Goal: Feedback & Contribution: Submit feedback/report problem

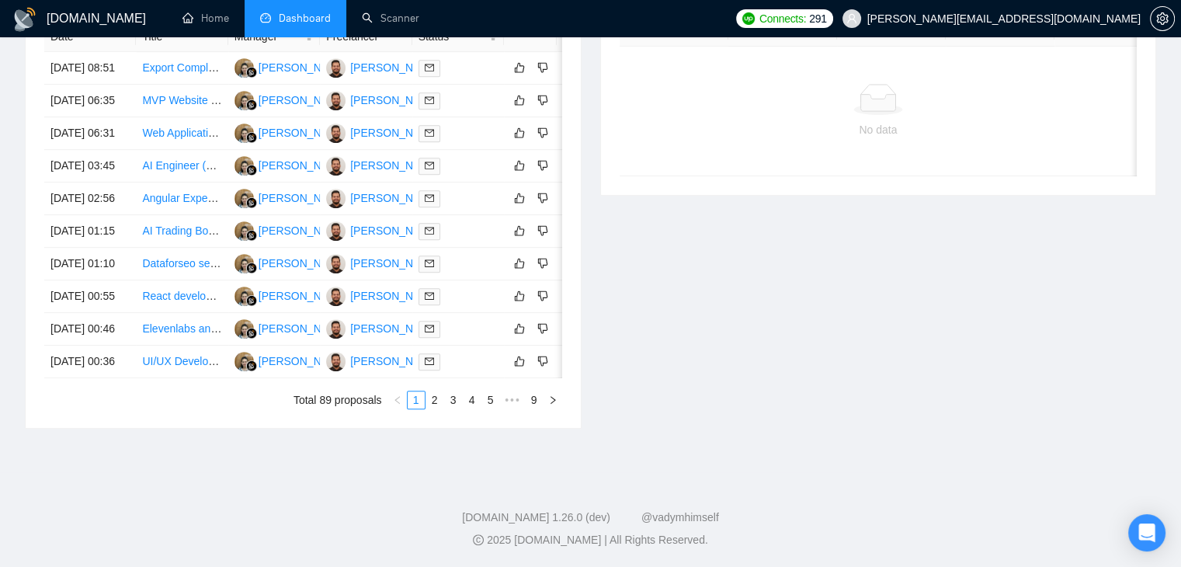
scroll to position [842, 0]
click at [432, 398] on link "2" at bounding box center [434, 399] width 17 height 17
click at [419, 405] on link "1" at bounding box center [416, 399] width 17 height 17
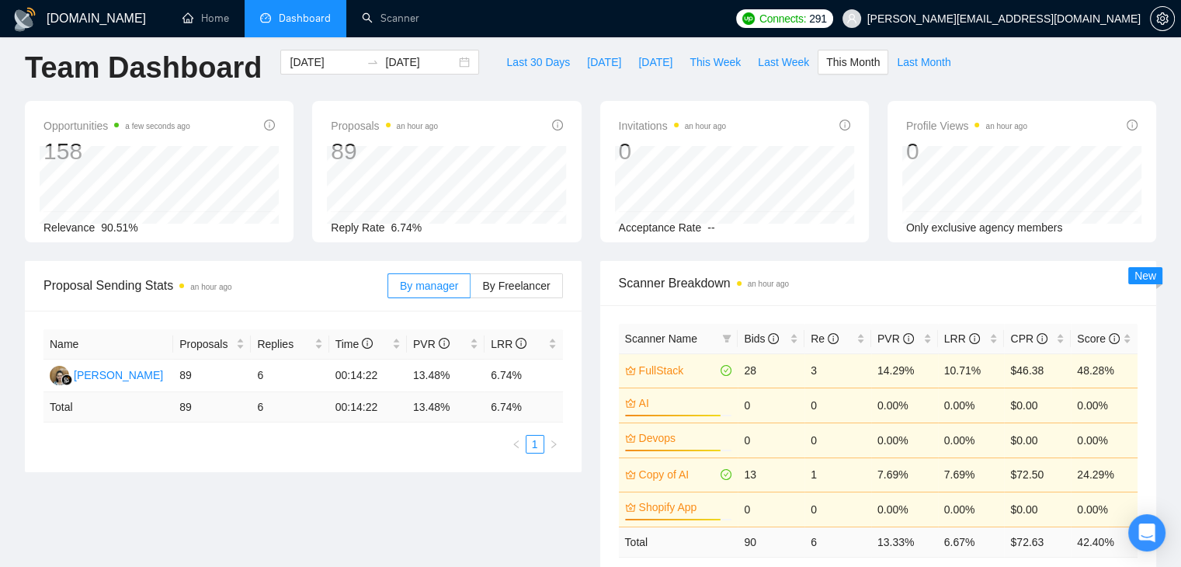
scroll to position [0, 0]
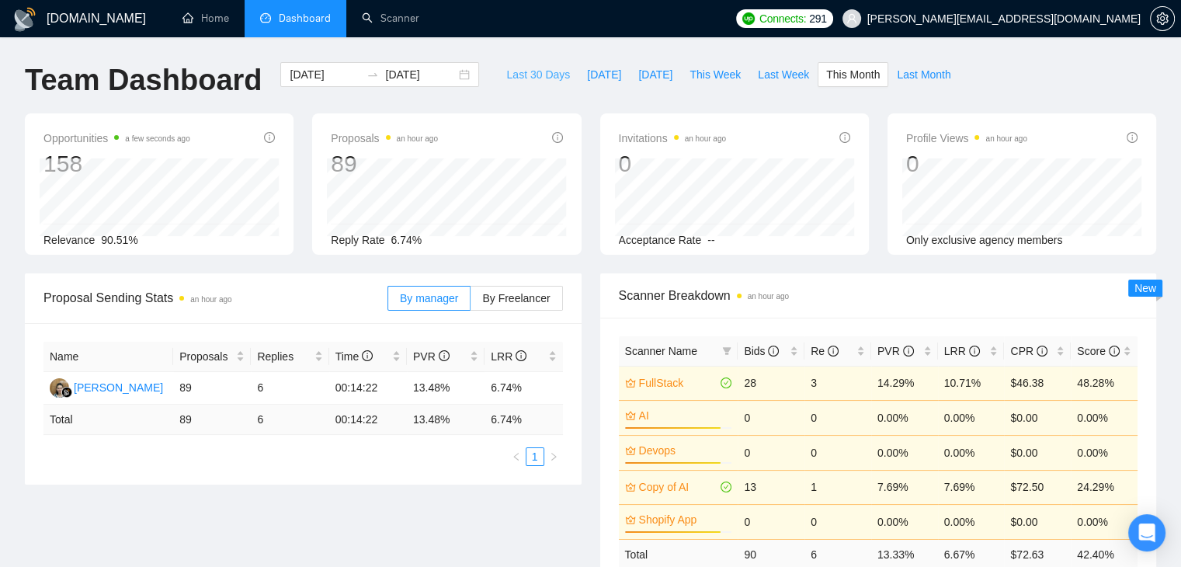
click at [531, 75] on span "Last 30 Days" at bounding box center [538, 74] width 64 height 17
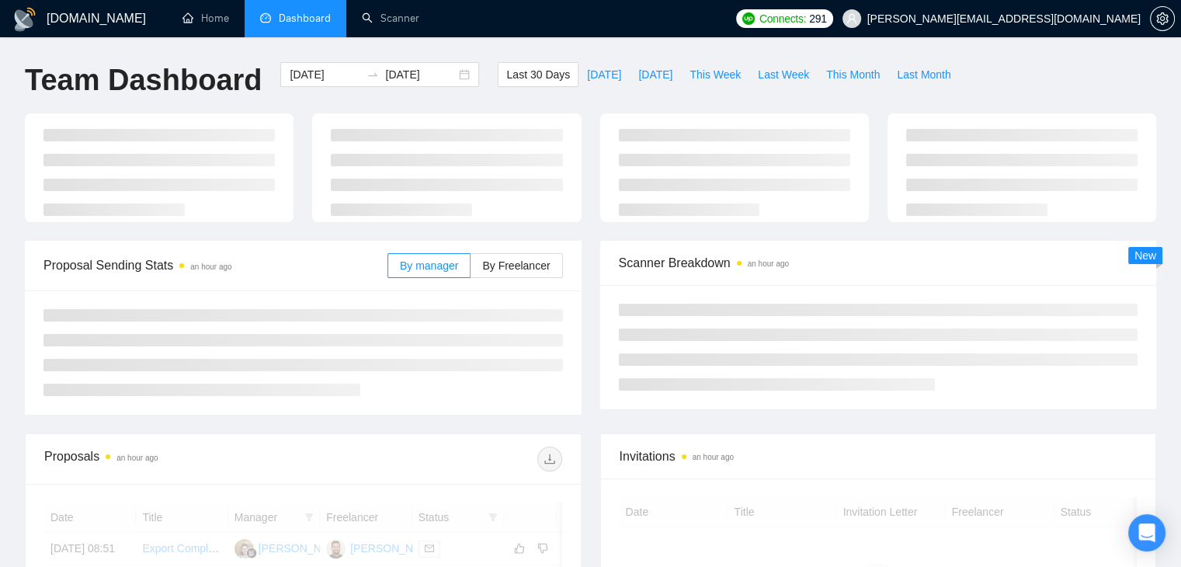
type input "[DATE]"
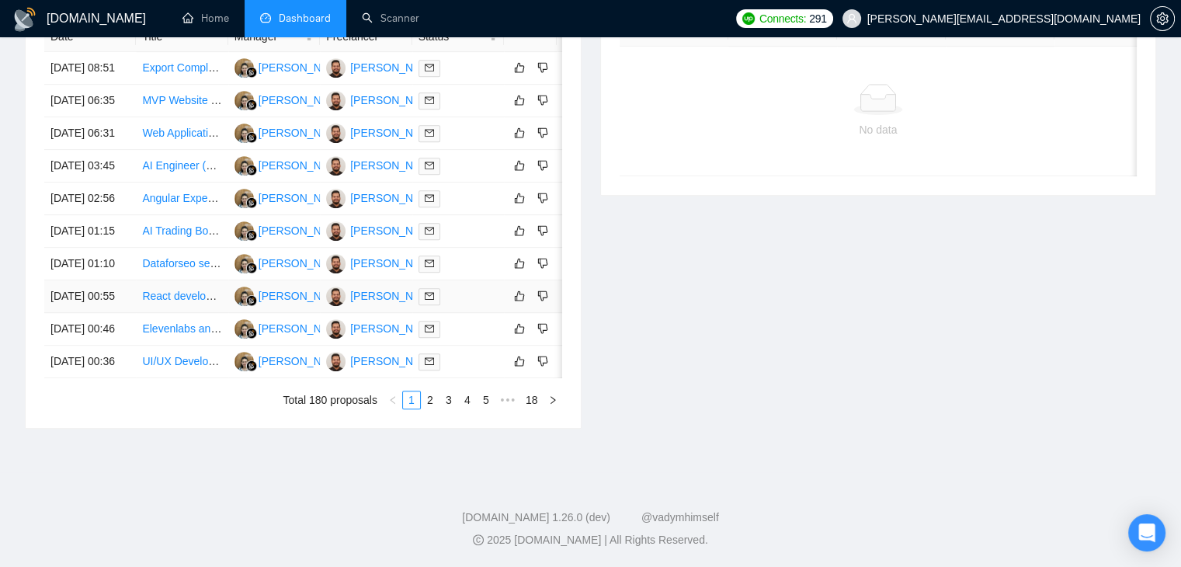
scroll to position [842, 0]
click at [434, 403] on link "2" at bounding box center [430, 399] width 17 height 17
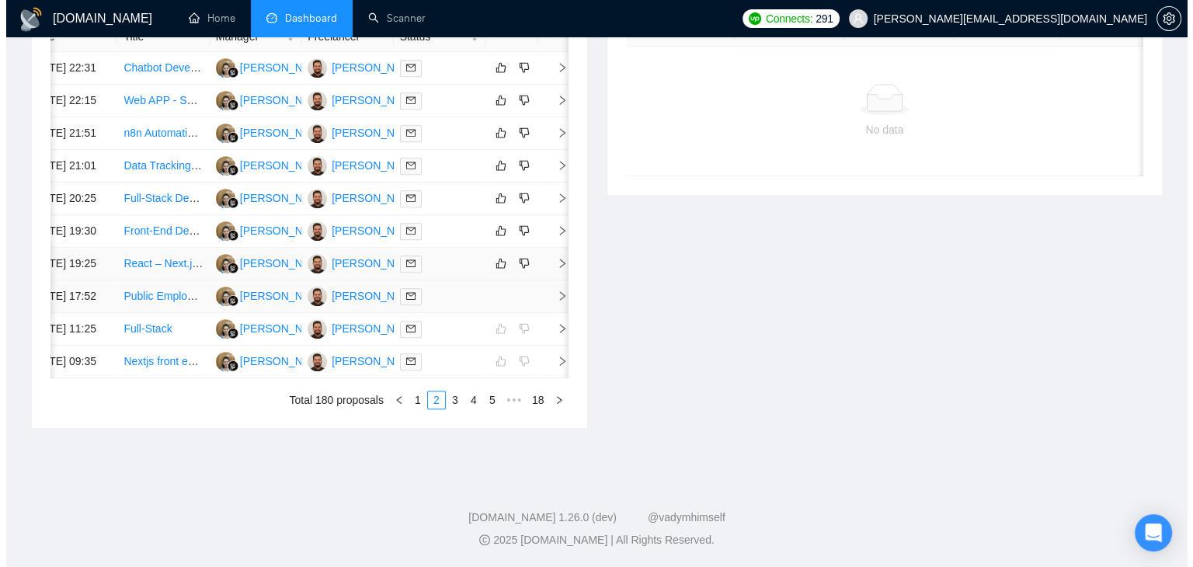
scroll to position [687, 0]
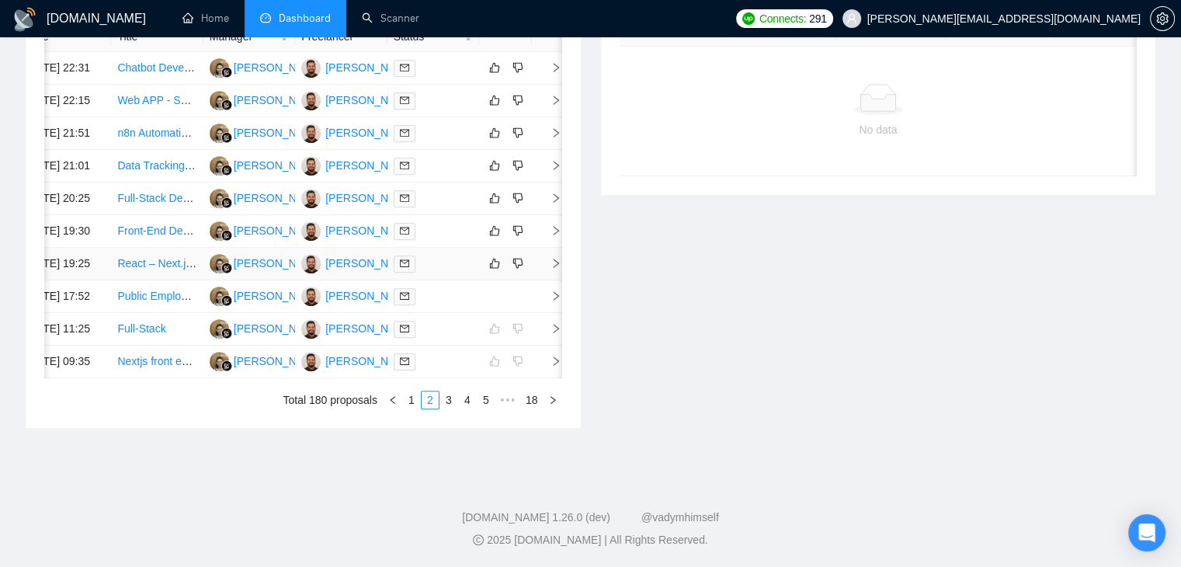
click at [556, 280] on td at bounding box center [547, 264] width 31 height 33
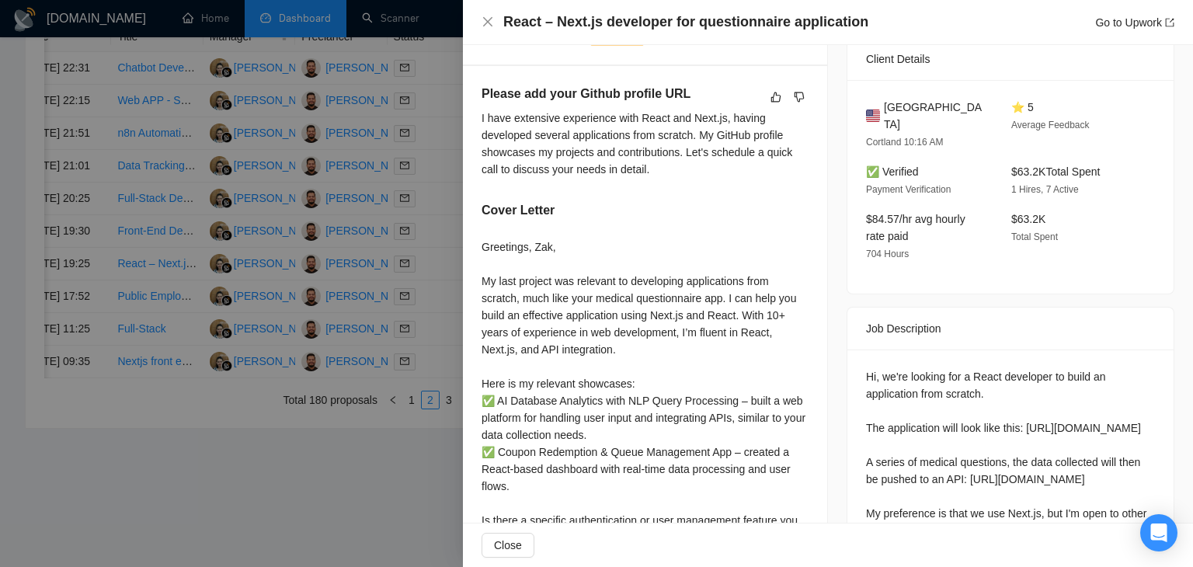
scroll to position [279, 0]
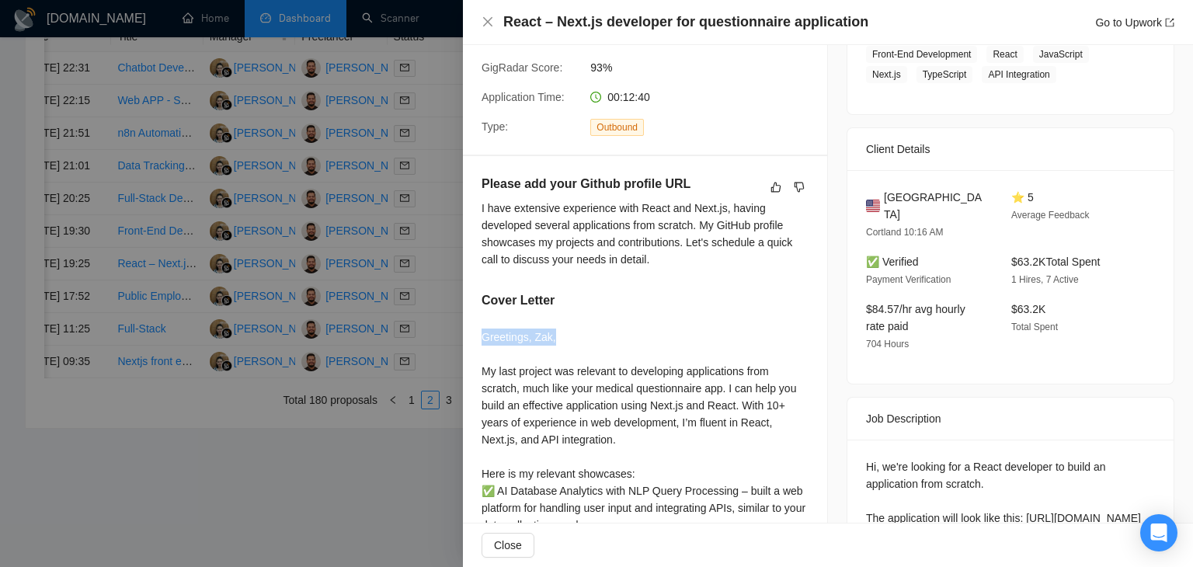
drag, startPoint x: 569, startPoint y: 337, endPoint x: 478, endPoint y: 339, distance: 91.7
click at [478, 339] on div "Please add your Github profile URL I have extensive experience with React and N…" at bounding box center [645, 434] width 364 height 556
click at [515, 337] on div "Greetings, Zak, My last project was relevant to developing applications from sc…" at bounding box center [645, 508] width 327 height 359
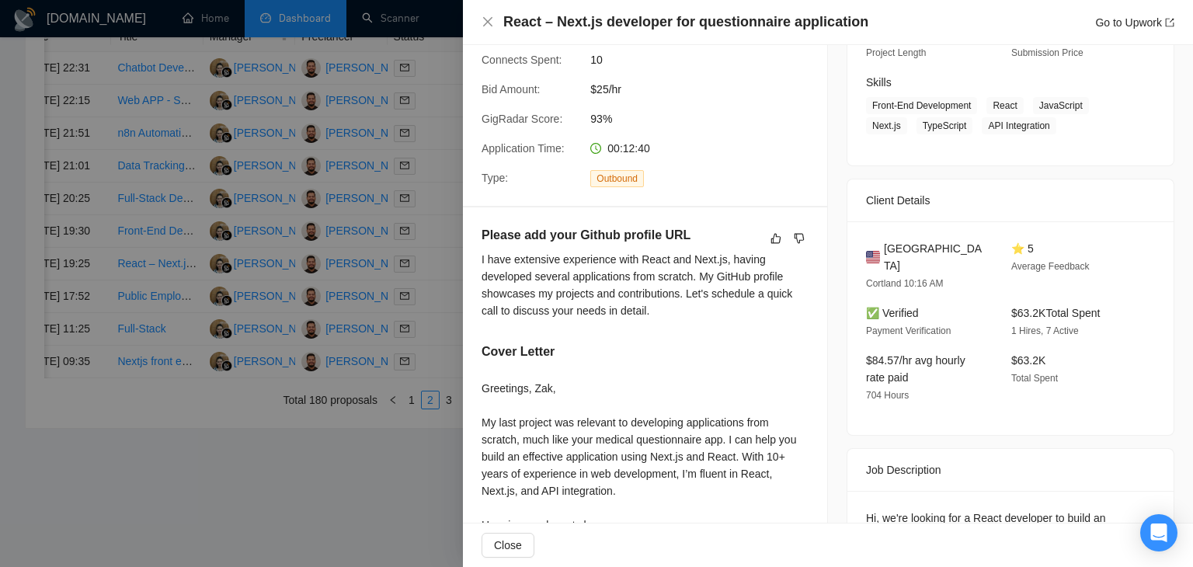
scroll to position [201, 0]
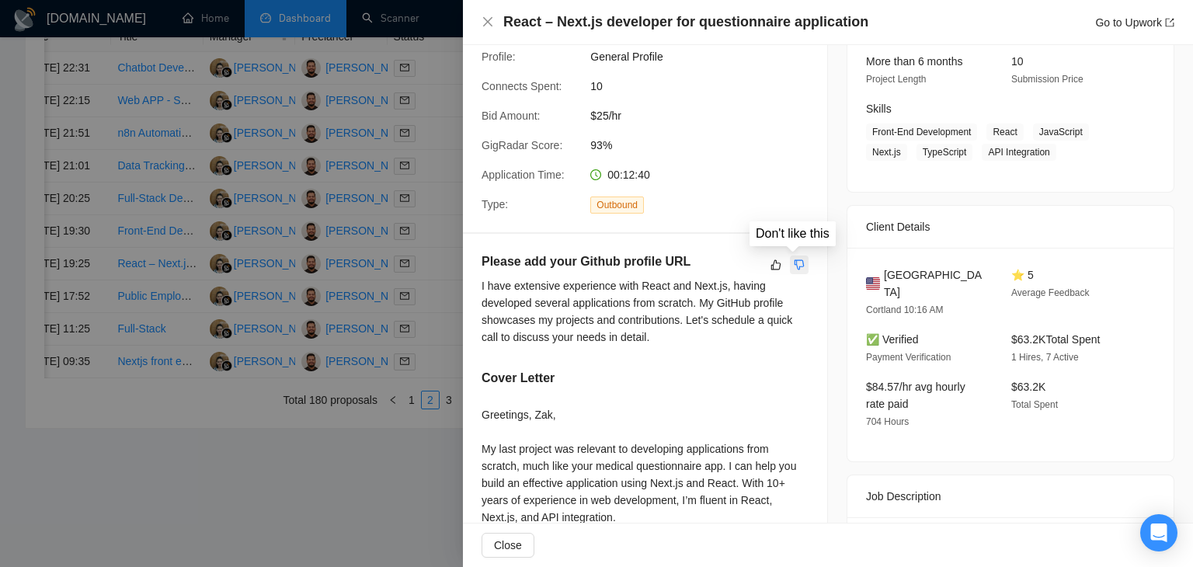
click at [799, 263] on button "button" at bounding box center [799, 265] width 19 height 19
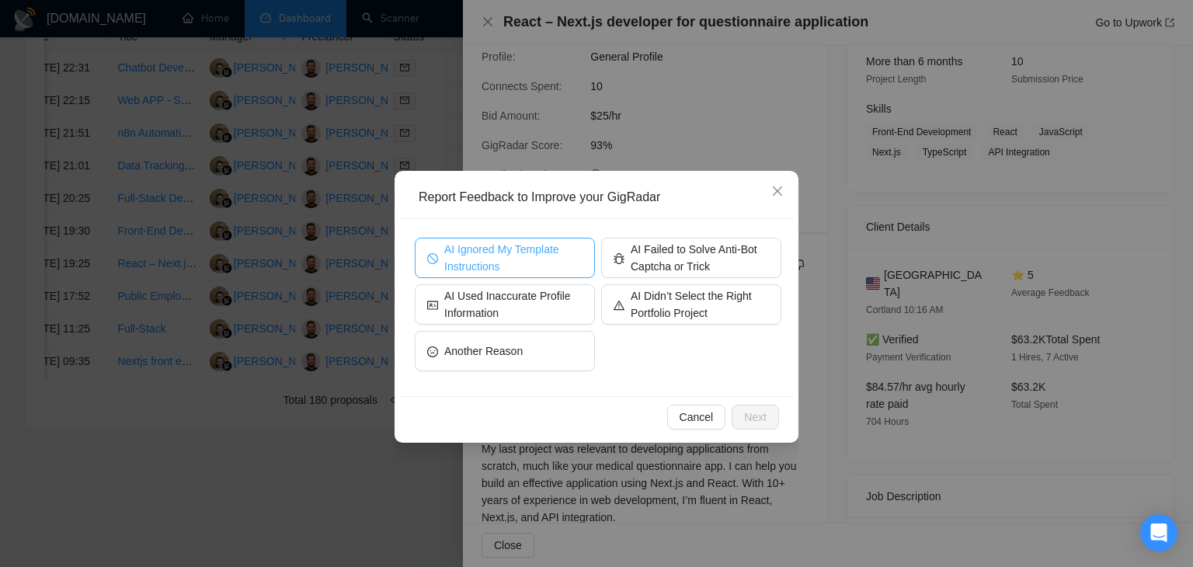
click at [478, 263] on span "AI Ignored My Template Instructions" at bounding box center [513, 258] width 138 height 34
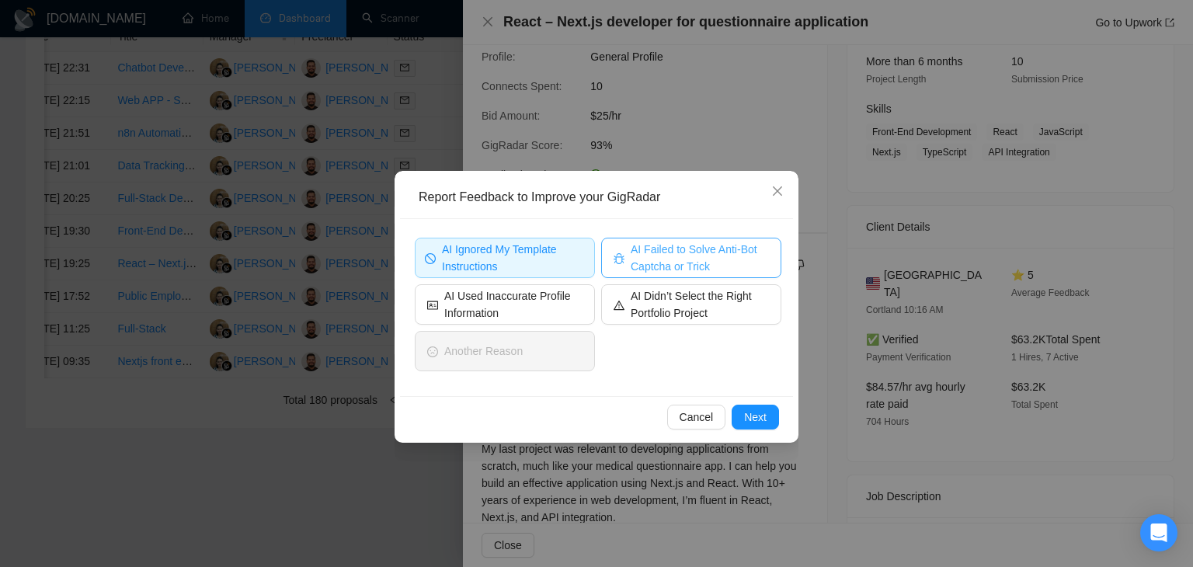
click at [664, 256] on span "AI Failed to Solve Anti-Bot Captcha or Trick" at bounding box center [700, 258] width 138 height 34
click at [780, 190] on icon "close" at bounding box center [777, 190] width 9 height 9
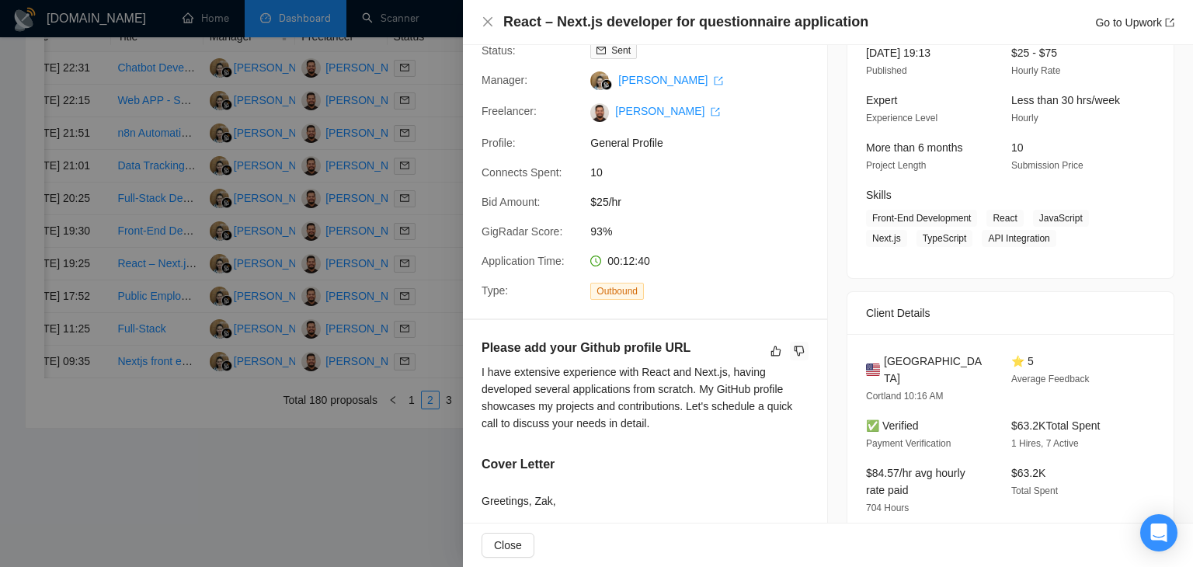
scroll to position [0, 0]
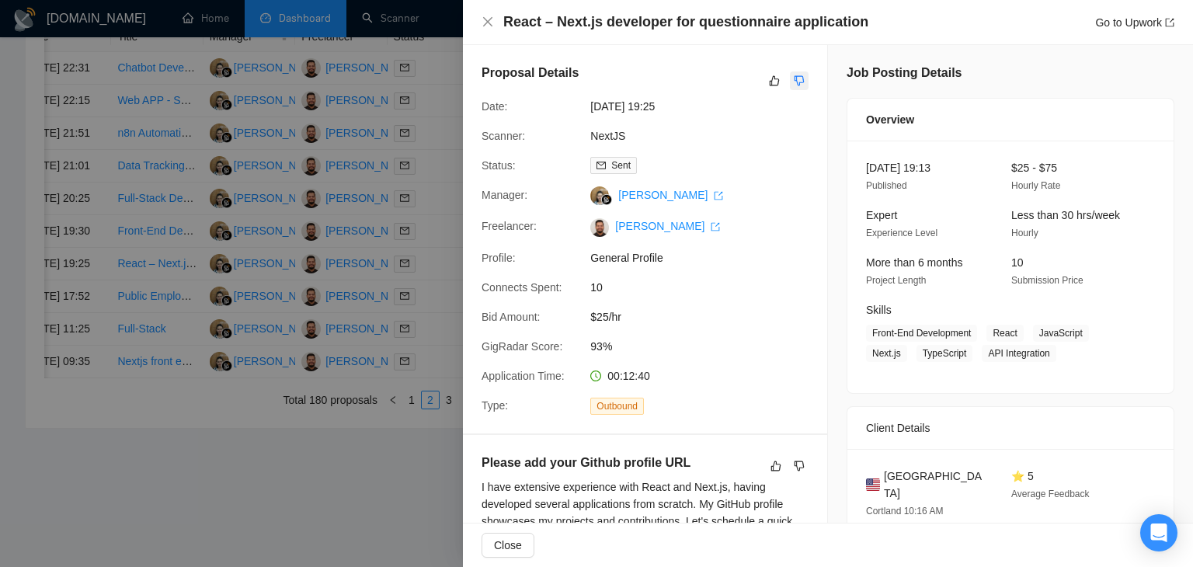
click at [794, 81] on icon "dislike" at bounding box center [799, 81] width 11 height 12
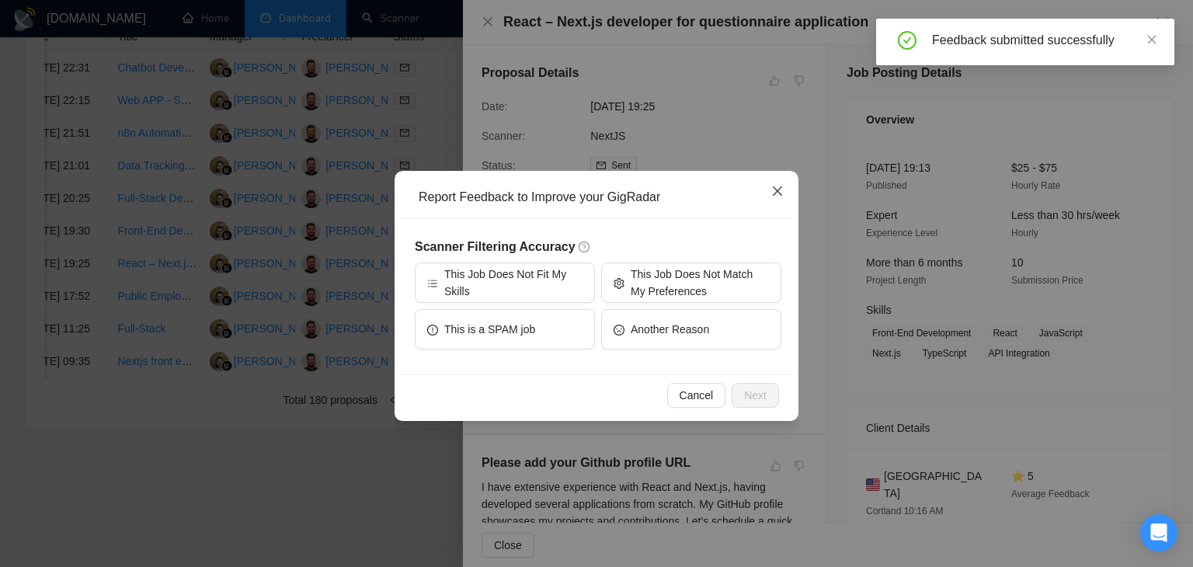
click at [777, 193] on icon "close" at bounding box center [777, 190] width 9 height 9
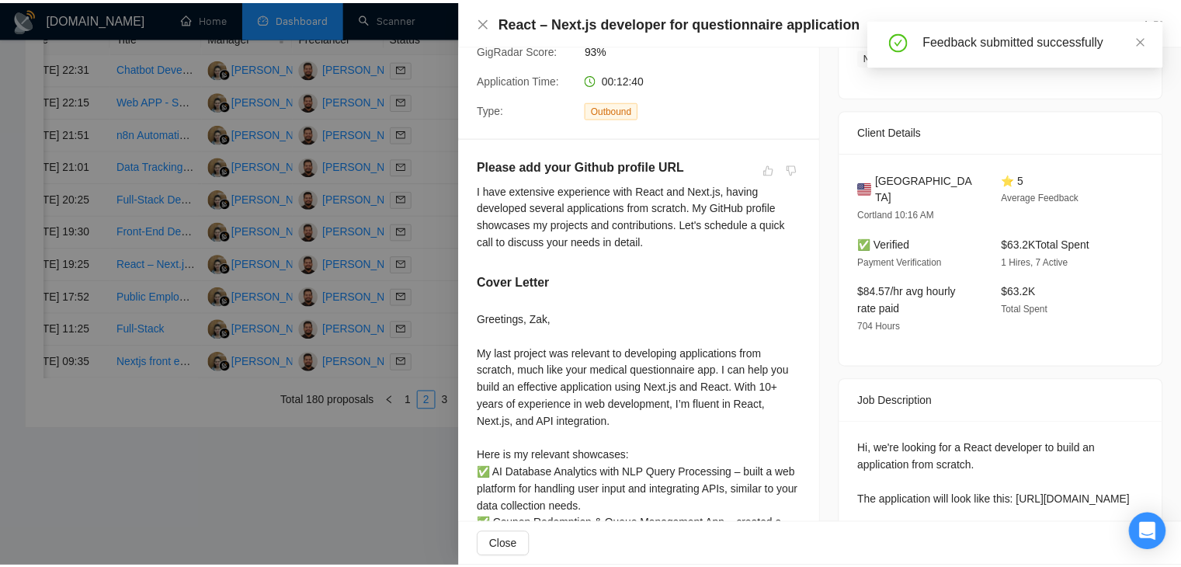
scroll to position [311, 0]
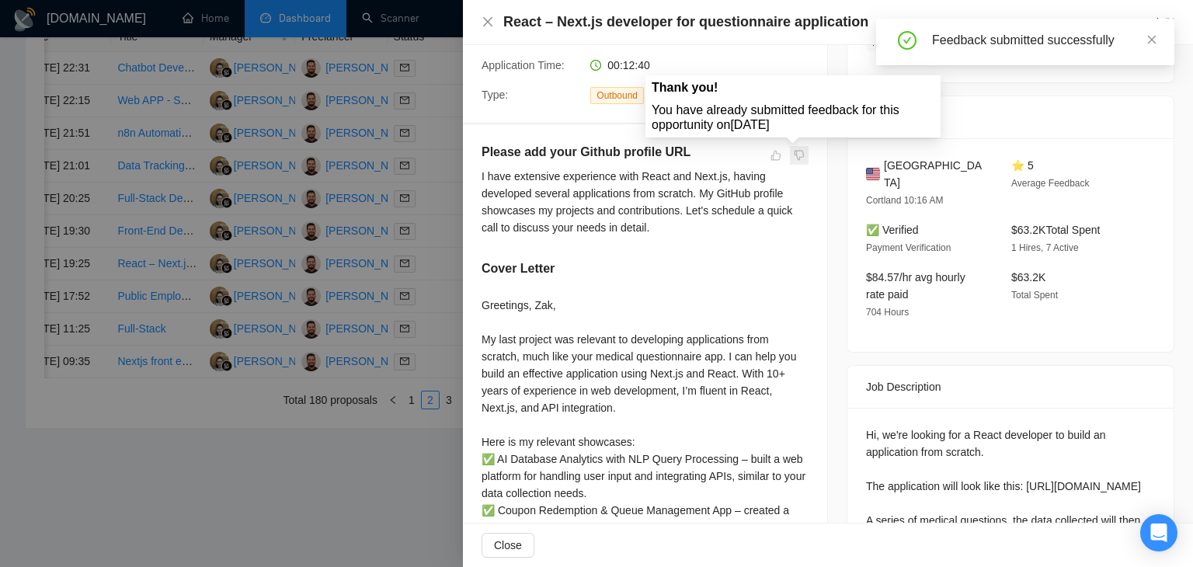
click at [790, 157] on span at bounding box center [799, 155] width 19 height 19
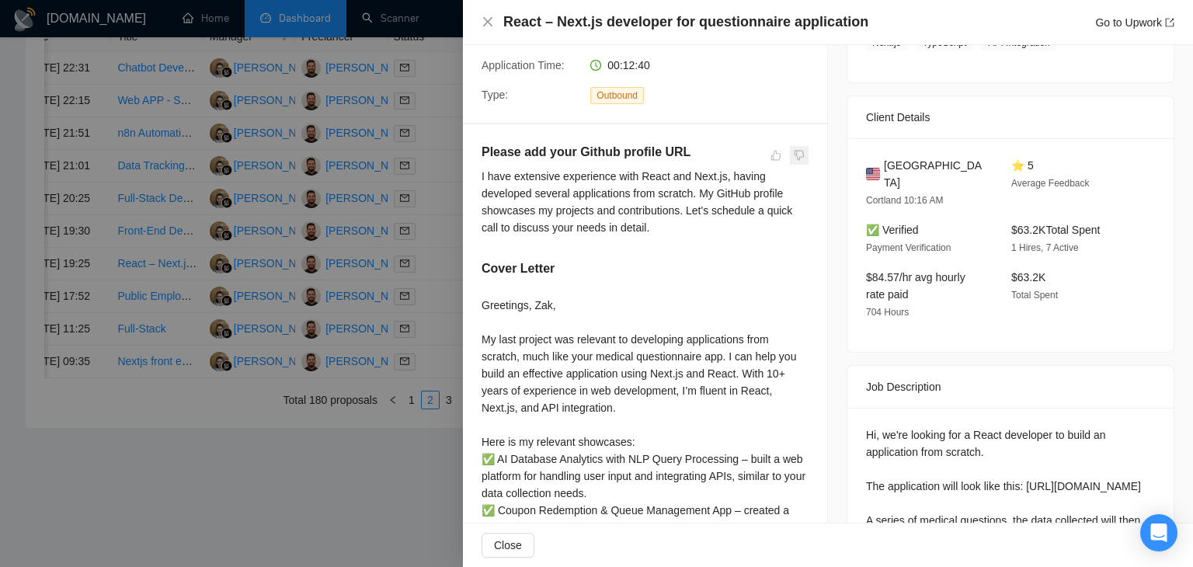
click at [795, 158] on span at bounding box center [799, 155] width 19 height 19
click at [485, 25] on icon "close" at bounding box center [487, 21] width 9 height 9
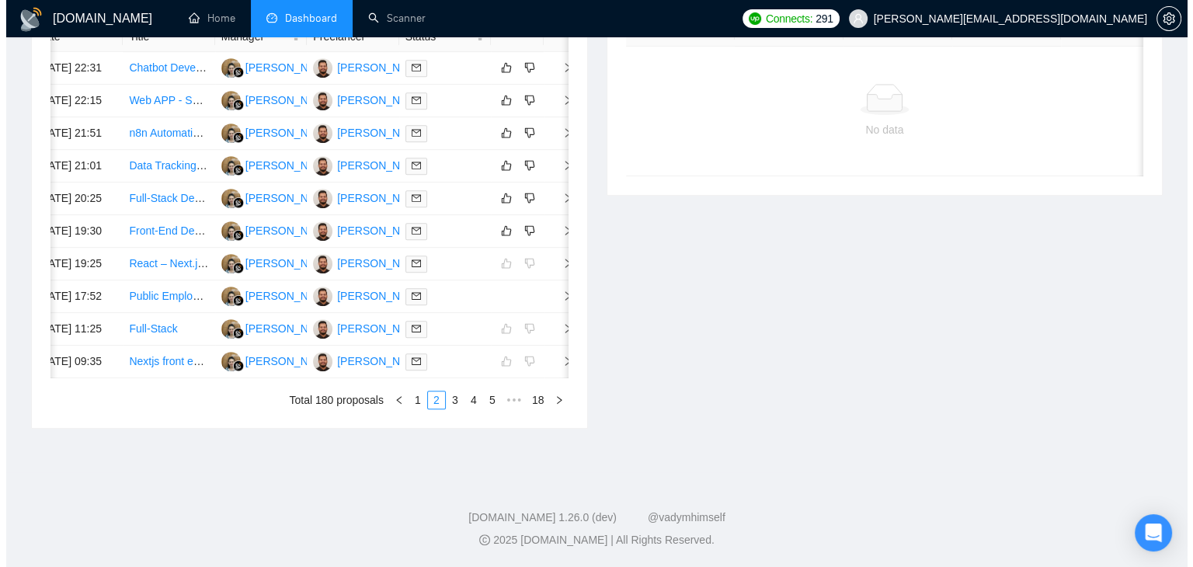
scroll to position [0, 25]
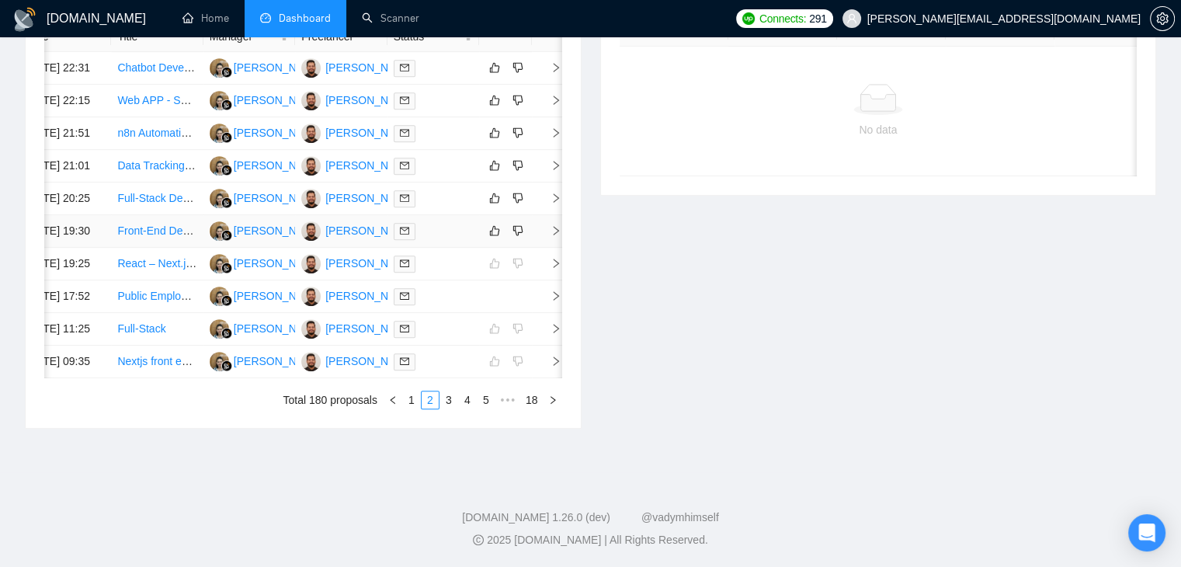
click at [551, 236] on icon "right" at bounding box center [556, 230] width 11 height 11
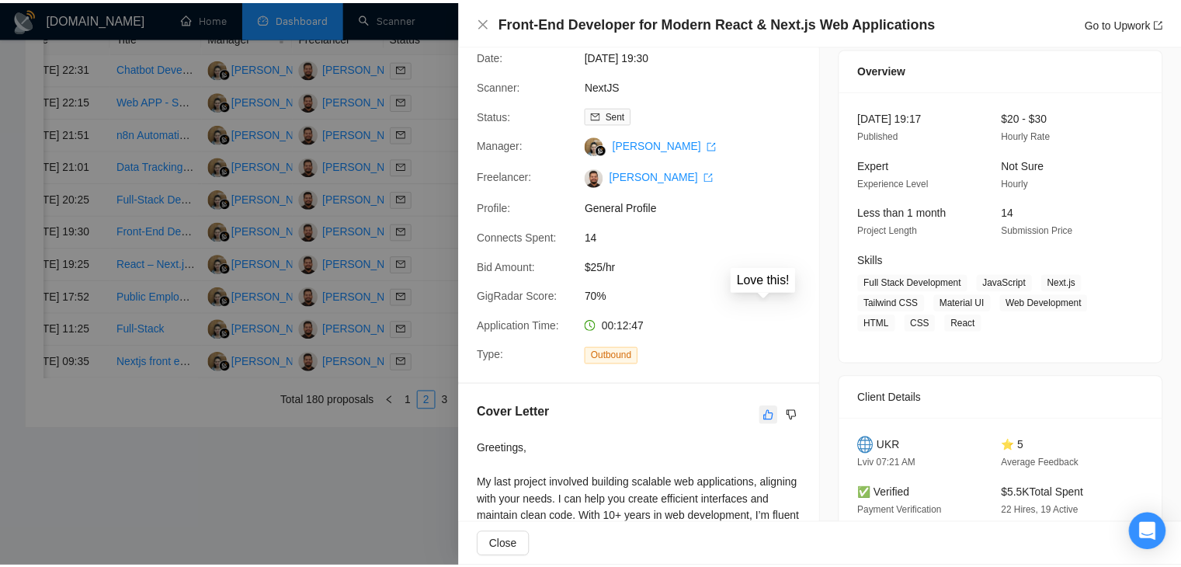
scroll to position [78, 0]
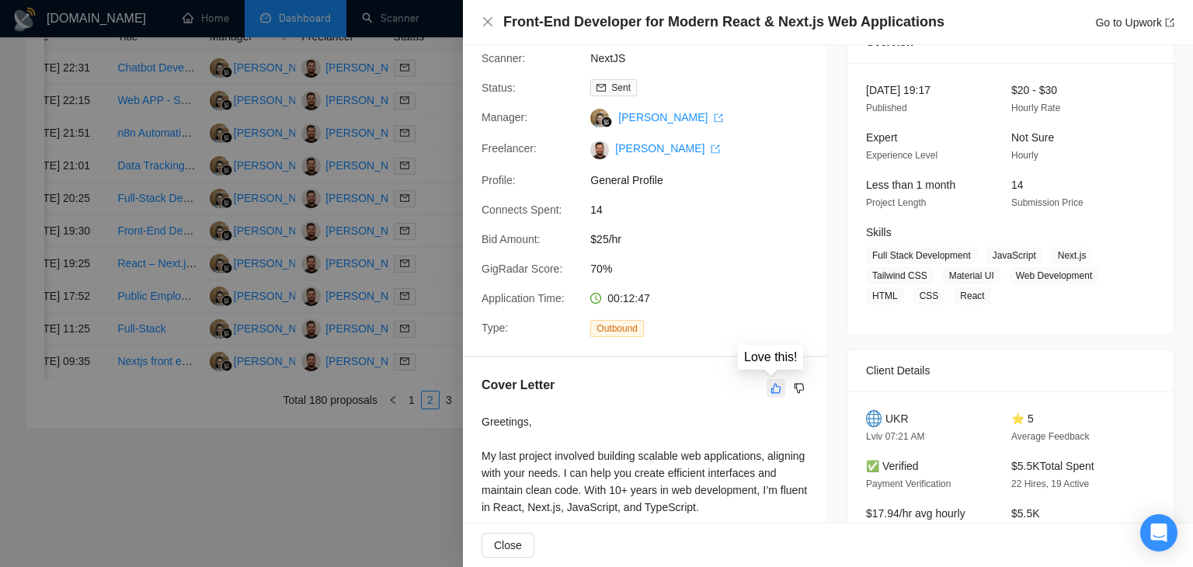
click at [771, 388] on icon "like" at bounding box center [776, 388] width 11 height 12
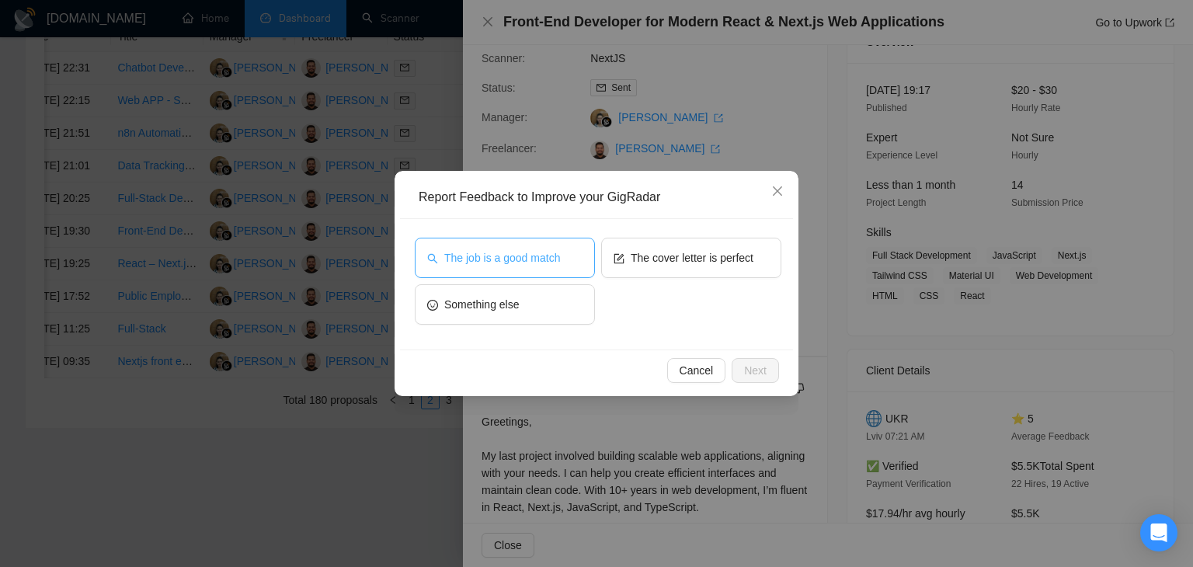
click at [534, 252] on span "The job is a good match" at bounding box center [502, 257] width 116 height 17
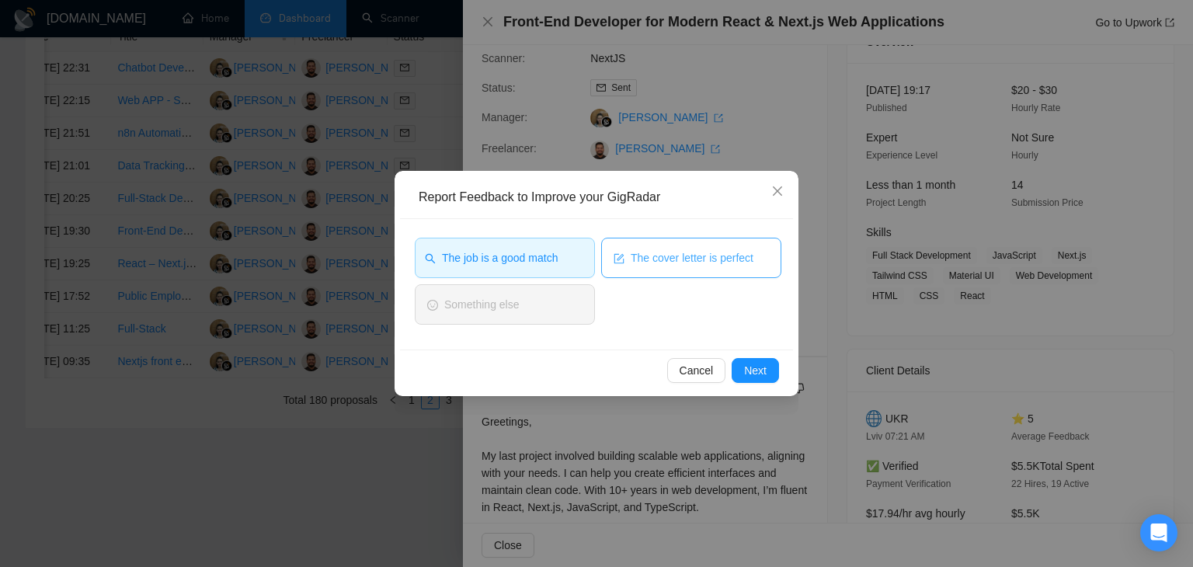
click at [681, 258] on span "The cover letter is perfect" at bounding box center [692, 257] width 123 height 17
click at [752, 367] on span "Next" at bounding box center [755, 370] width 23 height 17
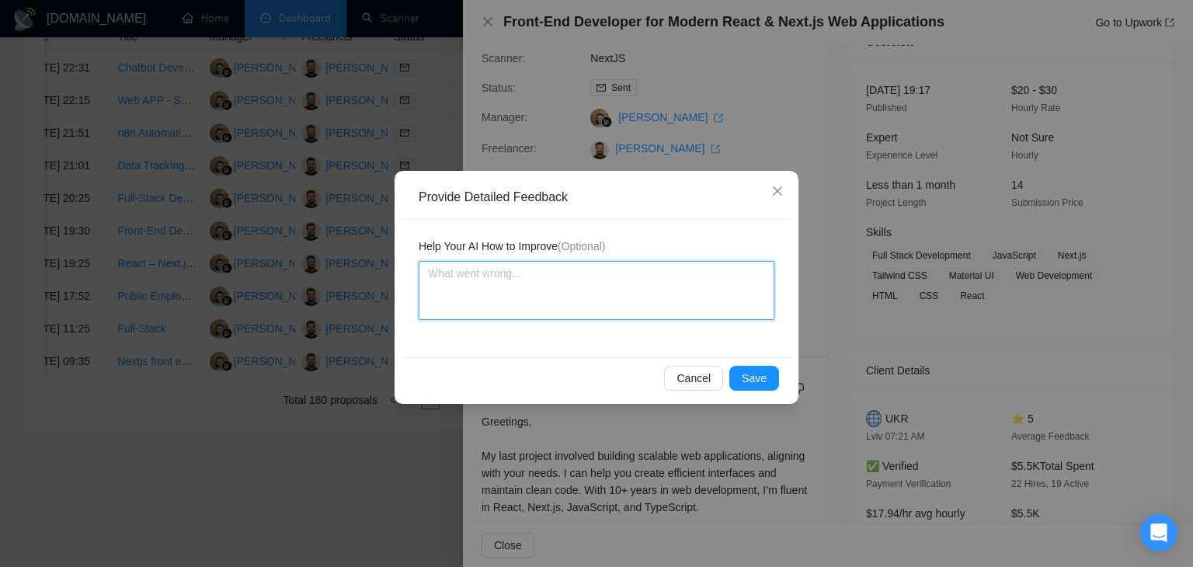
click at [519, 269] on textarea at bounding box center [597, 290] width 356 height 59
type textarea "V"
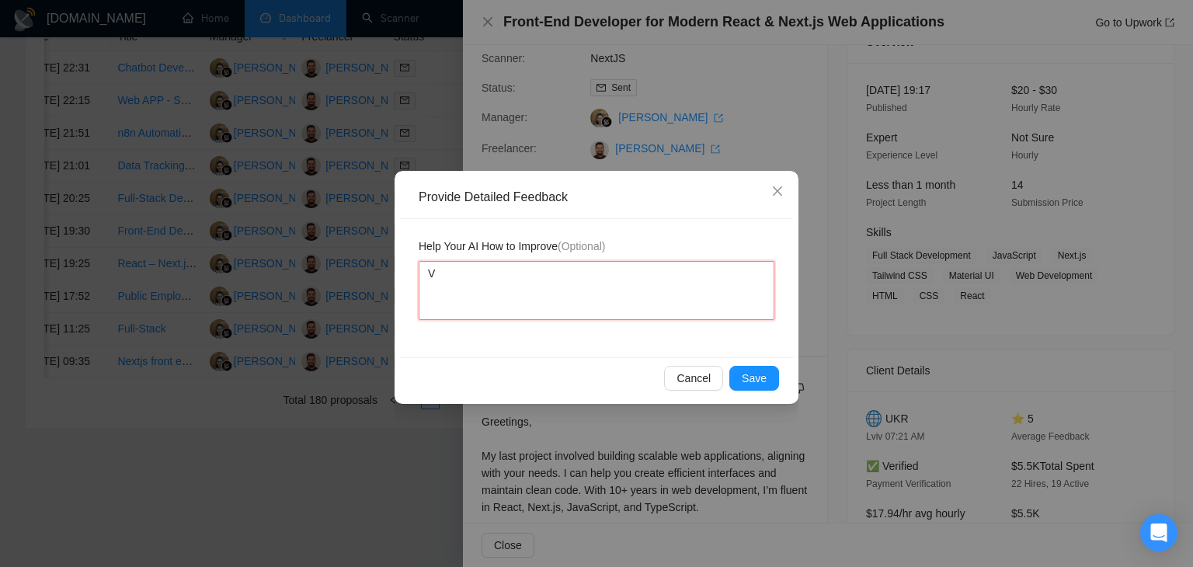
type textarea "Ve"
type textarea "Very"
type textarea "Very g"
type textarea "Very go"
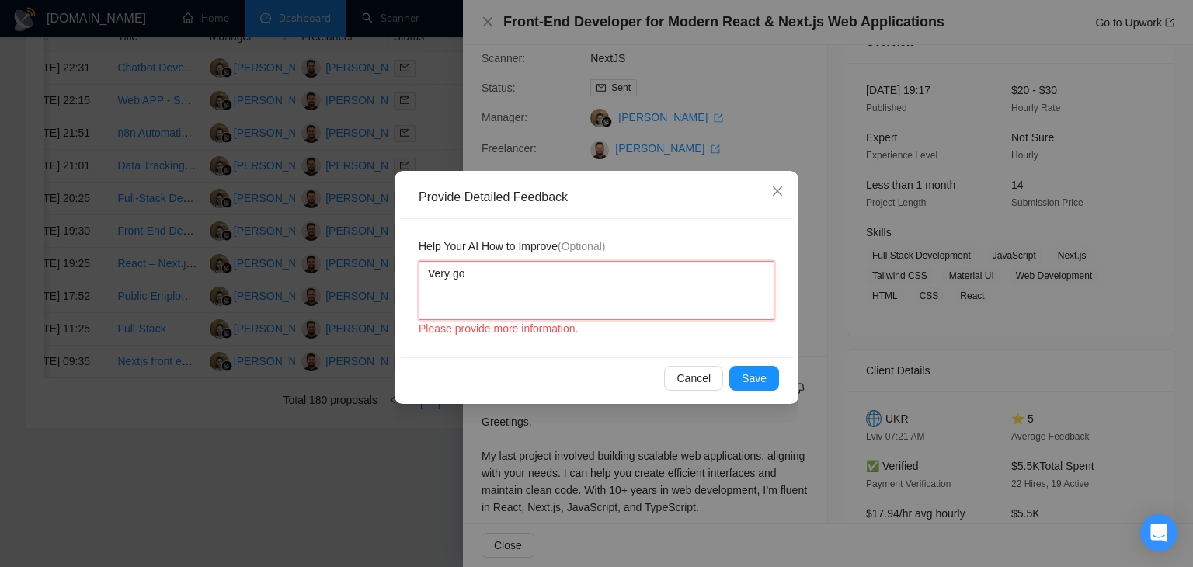
type textarea "Very goo"
type textarea "Very good"
type textarea "Very good c"
type textarea "Very good co"
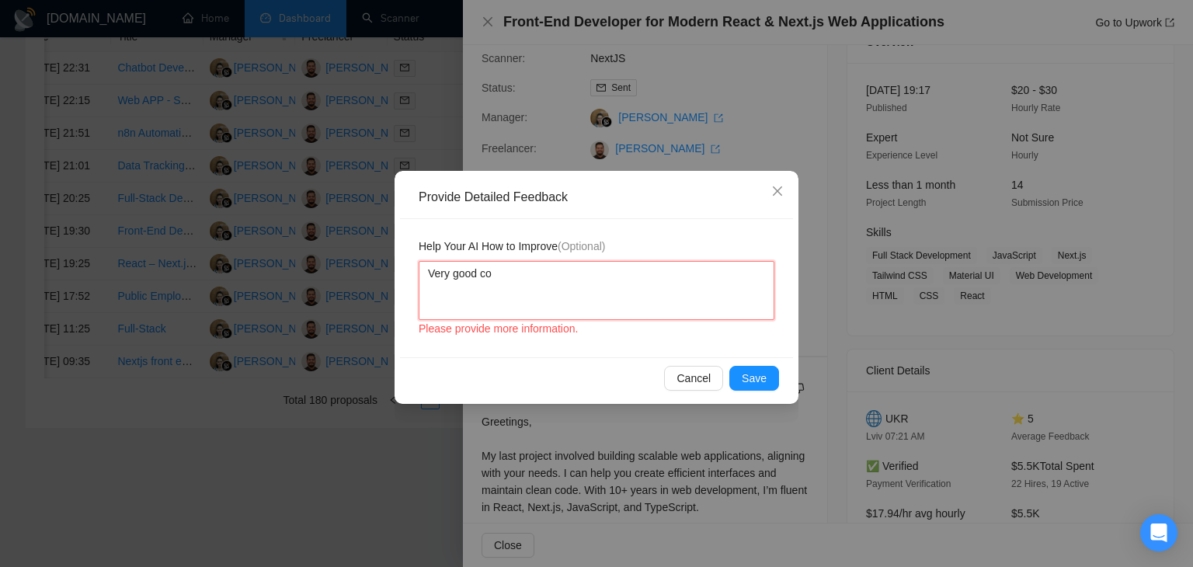
type textarea "Very good cov"
type textarea "Very good cove"
type textarea "Very good cover"
type textarea "Very good cover l"
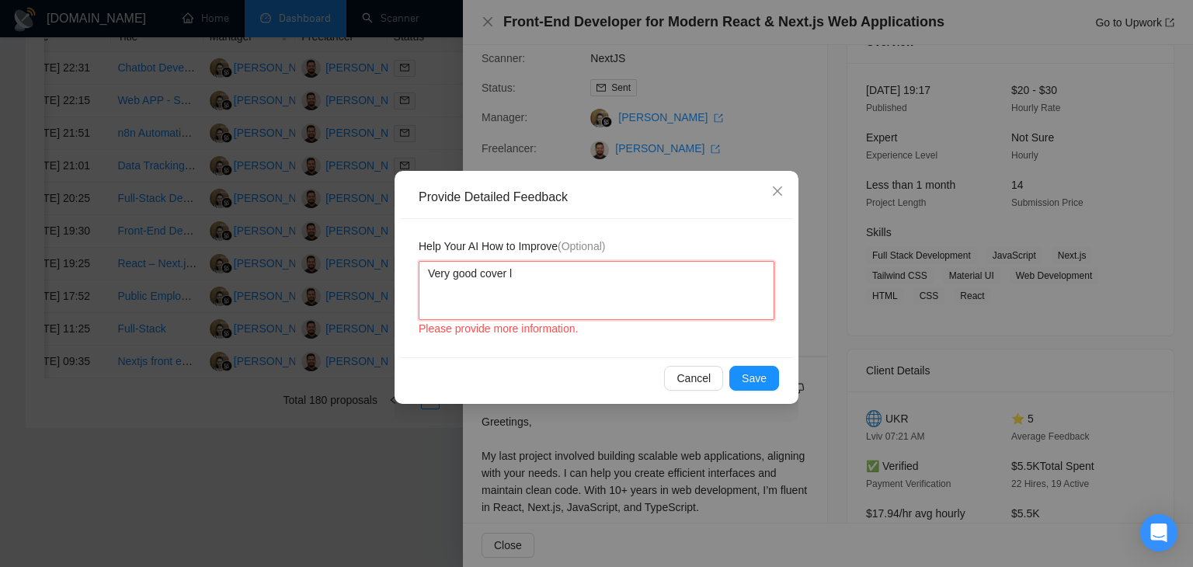
type textarea "Very good cover le"
type textarea "Very good cover let"
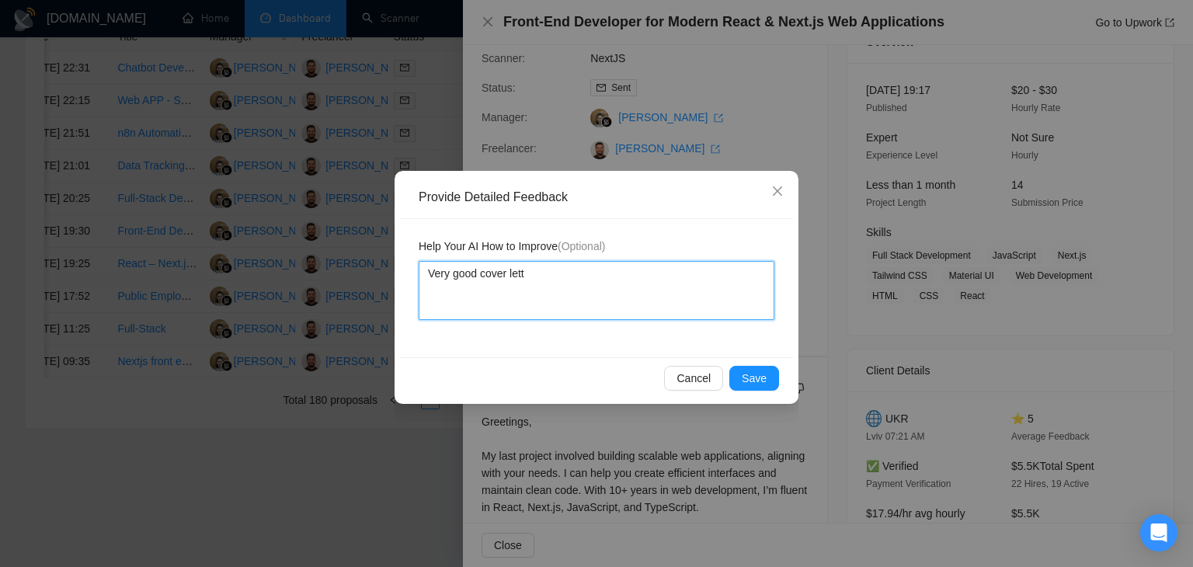
type textarea "Very good cover lette"
type textarea "Very good cover letter"
type textarea "Very good cover letter i"
type textarea "Very good cover letter is"
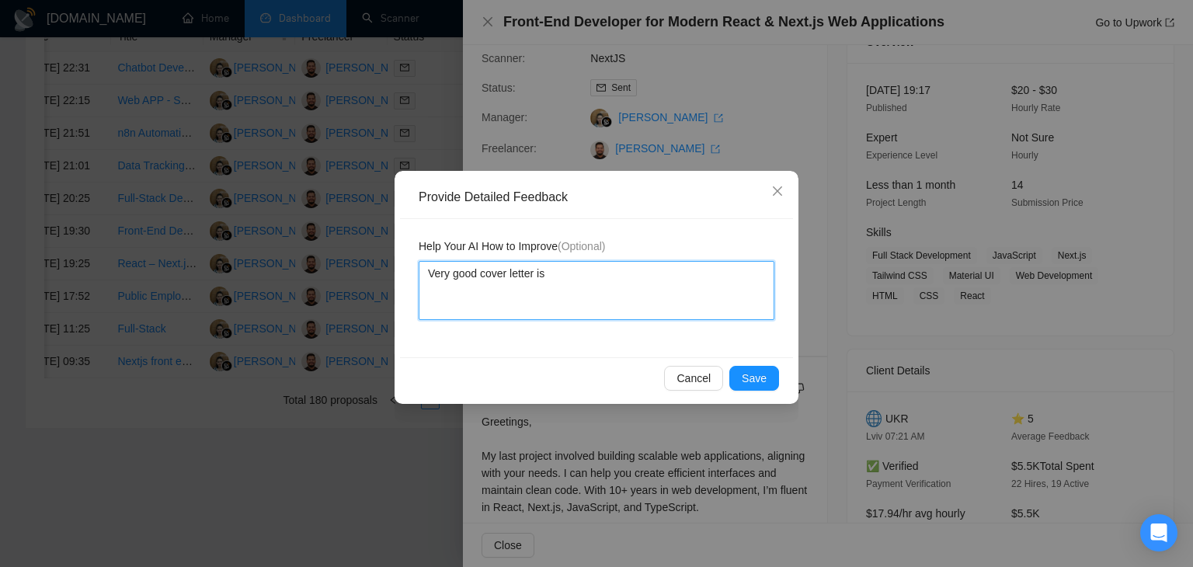
type textarea "Very good cover letter is"
type textarea "Very good cover letter is e"
type textarea "Very good cover letter is ex"
type textarea "Very good cover letter is exa"
type textarea "Very good cover letter is exac"
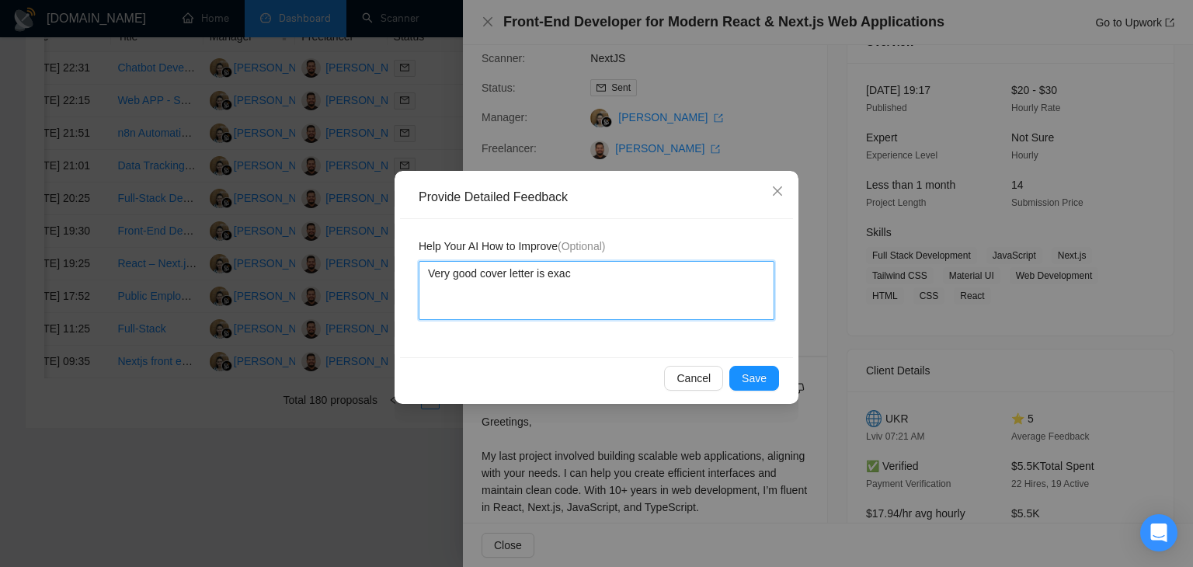
type textarea "Very good cover letter is exact"
type textarea "Very good cover letter is exact ac"
type textarea "Very good cover letter is exact acc"
type textarea "Very good cover letter is exact acco"
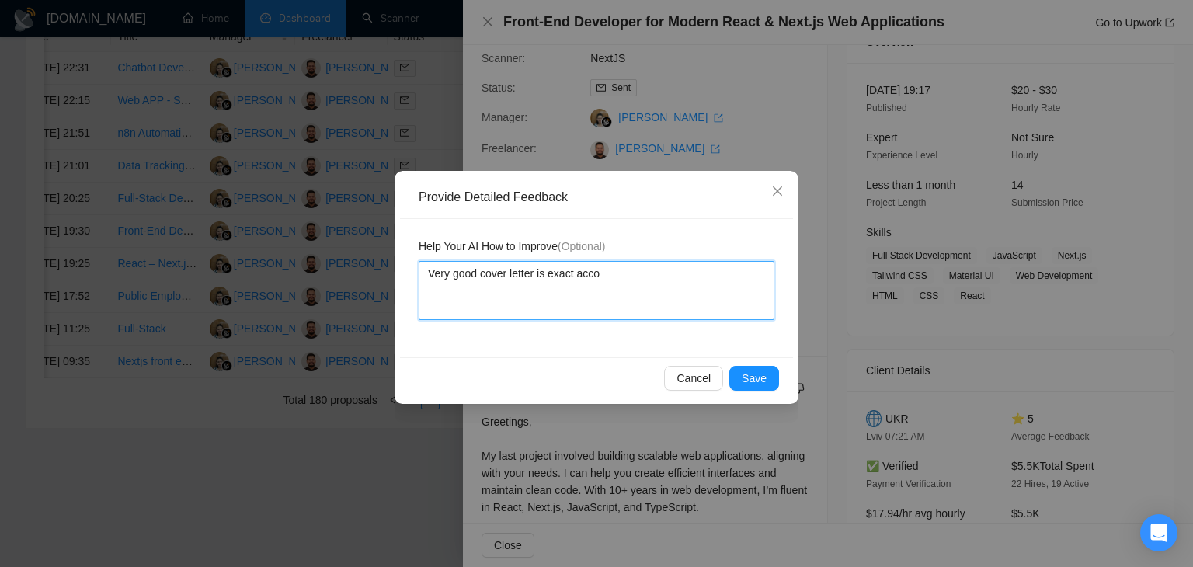
type textarea "Very good cover letter is exact accor"
type textarea "Very good cover letter is exact accord"
type textarea "Very good cover letter is exact accordi"
type textarea "Very good cover letter is exact accordin"
type textarea "Very good cover letter is exact according"
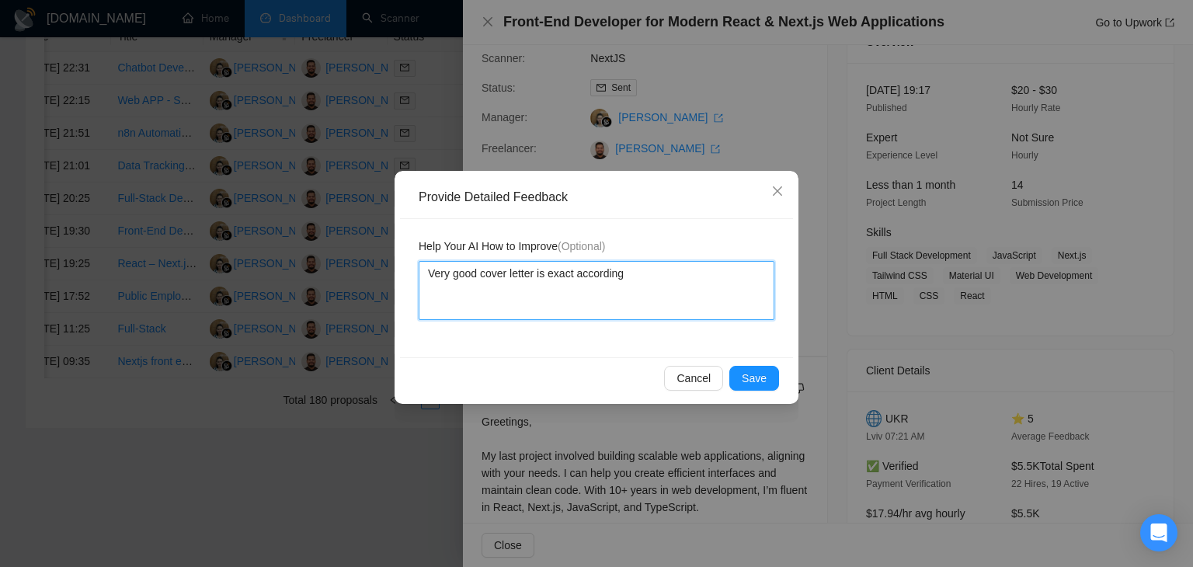
type textarea "Very good cover letter is exact according"
type textarea "Very good cover letter is exact according t"
type textarea "Very good cover letter is exact according to"
type textarea "Very good cover letter is exact according to m"
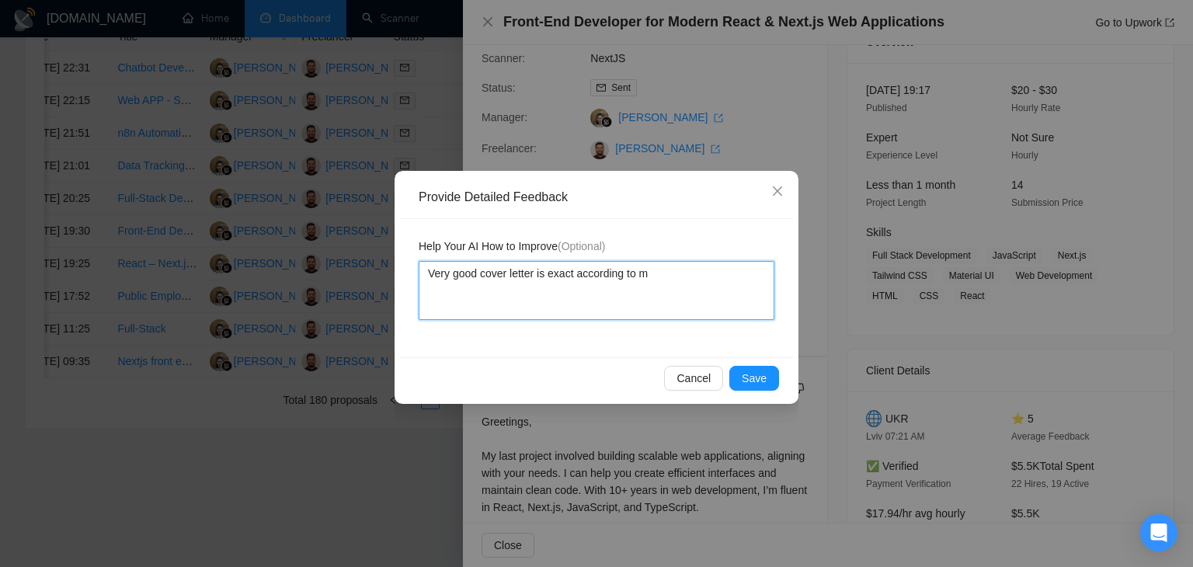
type textarea "Very good cover letter is exact according to my"
type textarea "Very good cover letter is exact according to my i"
type textarea "Very good cover letter is exact according to my in"
type textarea "Very good cover letter is exact according to my ins"
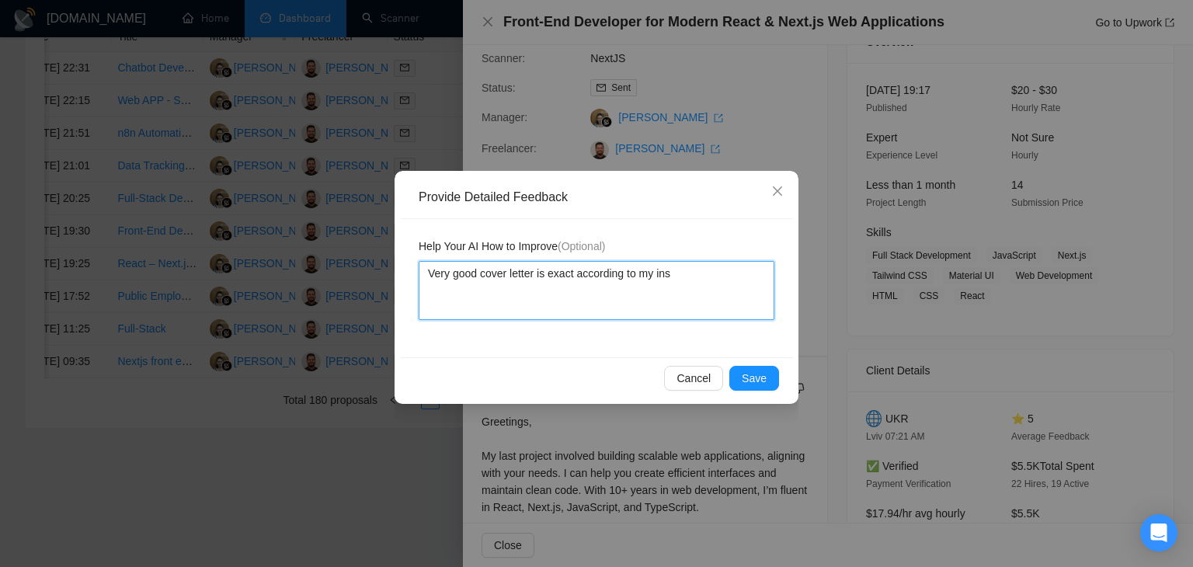
type textarea "Very good cover letter is exact according to my inst"
type textarea "Very good cover letter is exact according to my instr"
type textarea "Very good cover letter is exact according to my instru"
type textarea "Very good cover letter is exact according to my instruc"
type textarea "Very good cover letter is exact according to my instruct"
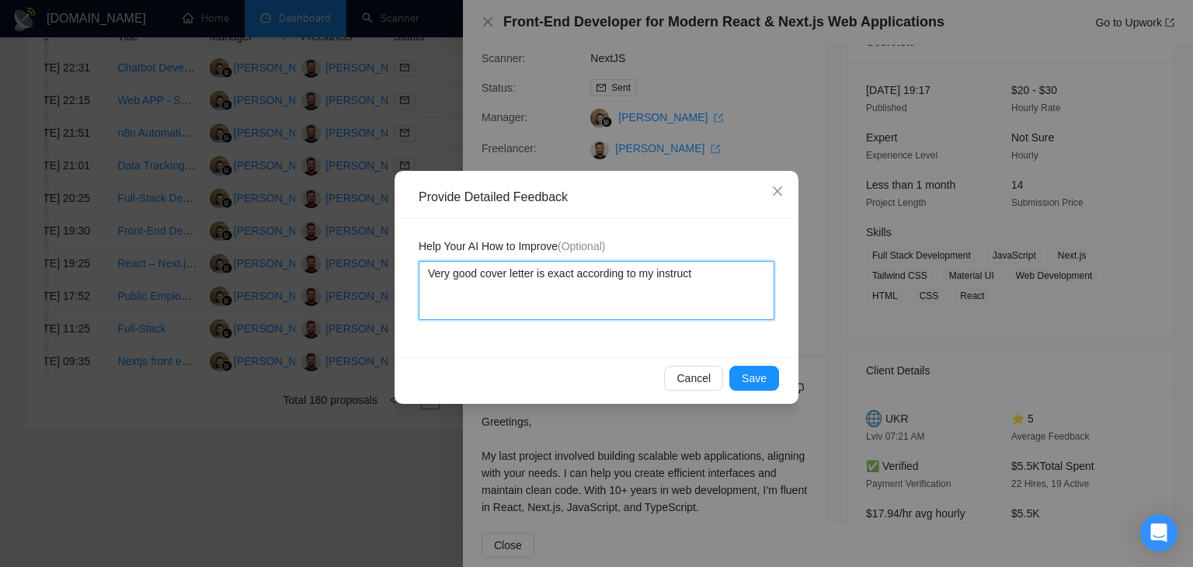
type textarea "Very good cover letter is exact according to my instructi"
type textarea "Very good cover letter is exact according to my instructio"
type textarea "Very good cover letter is exact according to my instruction"
type textarea "Very good cover letter is exact according to my instructions"
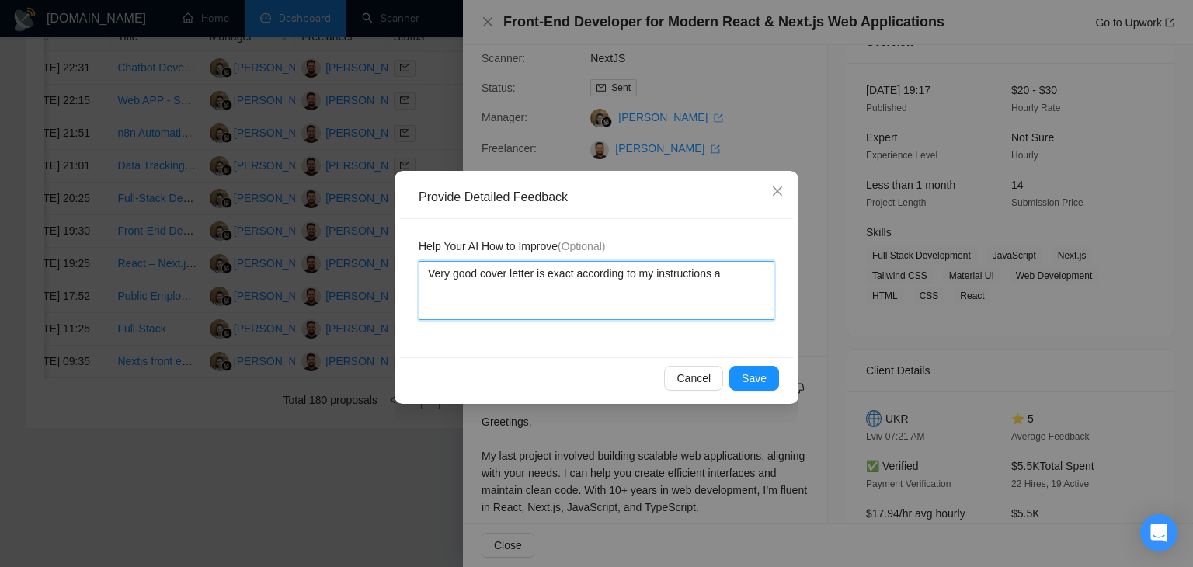
type textarea "Very good cover letter is exact according to my instructions an"
type textarea "Very good cover letter is exact according to my instructions and"
type textarea "Very good cover letter is exact according to my instructions and j"
type textarea "Very good cover letter is exact according to my instructions and [PERSON_NAME]"
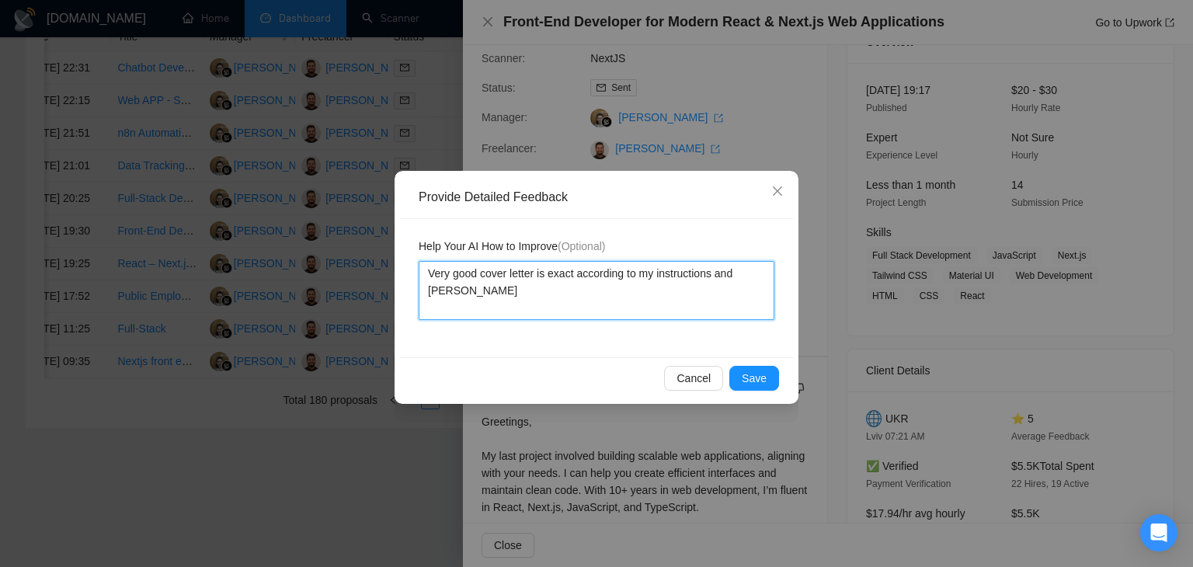
type textarea "Very good cover letter is exact according to my instructions and job"
type textarea "Very good cover letter is exact according to my instructions and job i"
type textarea "Very good cover letter is exact according to my instructions and job is"
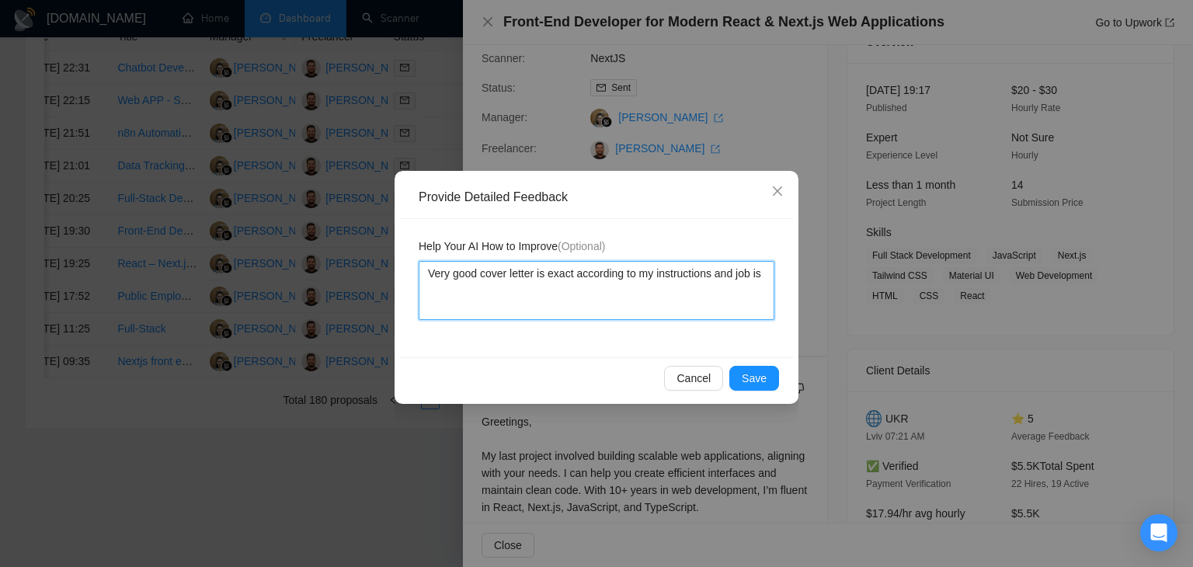
type textarea "Very good cover letter is exact according to my instructions and job is a"
type textarea "Very good cover letter is exact according to my instructions and job is al"
type textarea "Very good cover letter is exact according to my instructions and job is also"
type textarea "Very good cover letter is exact according to my instructions and job is also a"
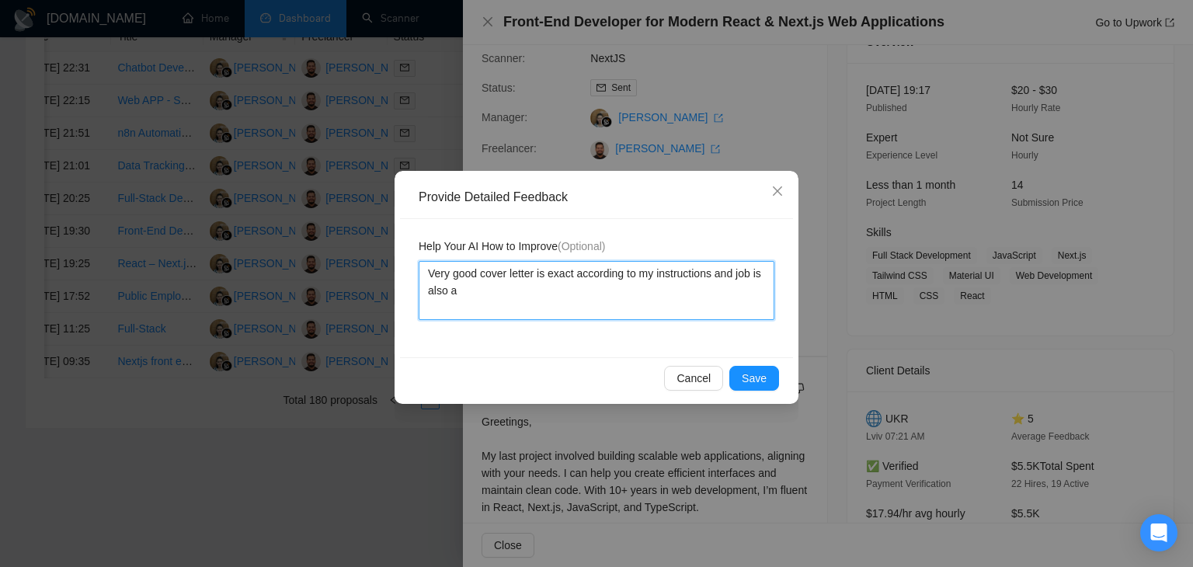
type textarea "Very good cover letter is exact according to my instructions and job is also a"
type textarea "Very good cover letter is exact according to my instructions and job is also a g"
type textarea "Very good cover letter is exact according to my instructions and job is also a …"
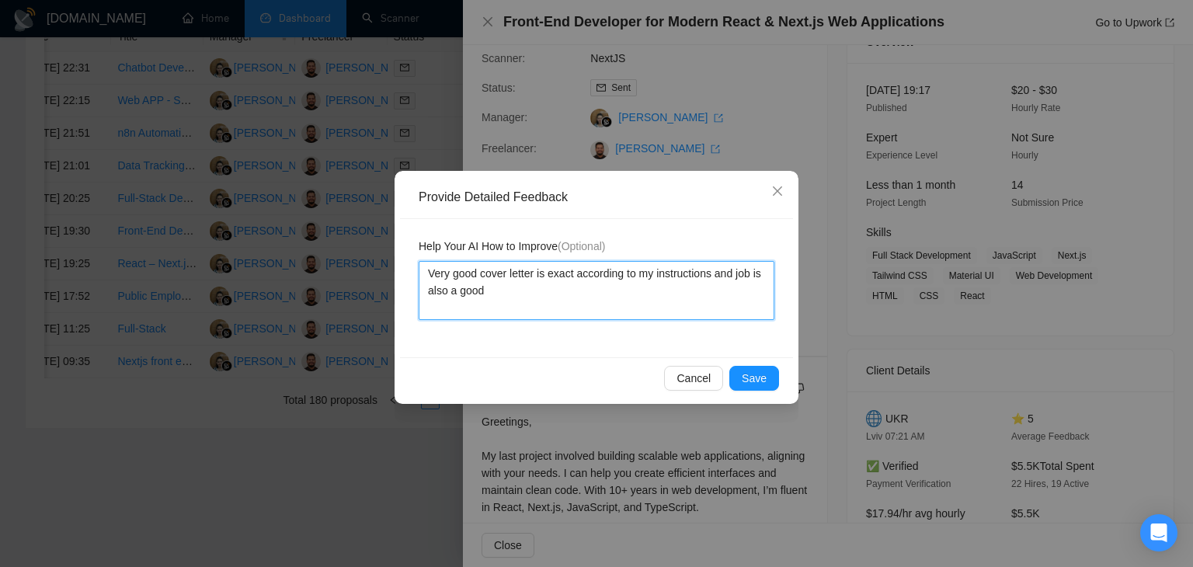
type textarea "Very good cover letter is exact according to my instructions and job is also a …"
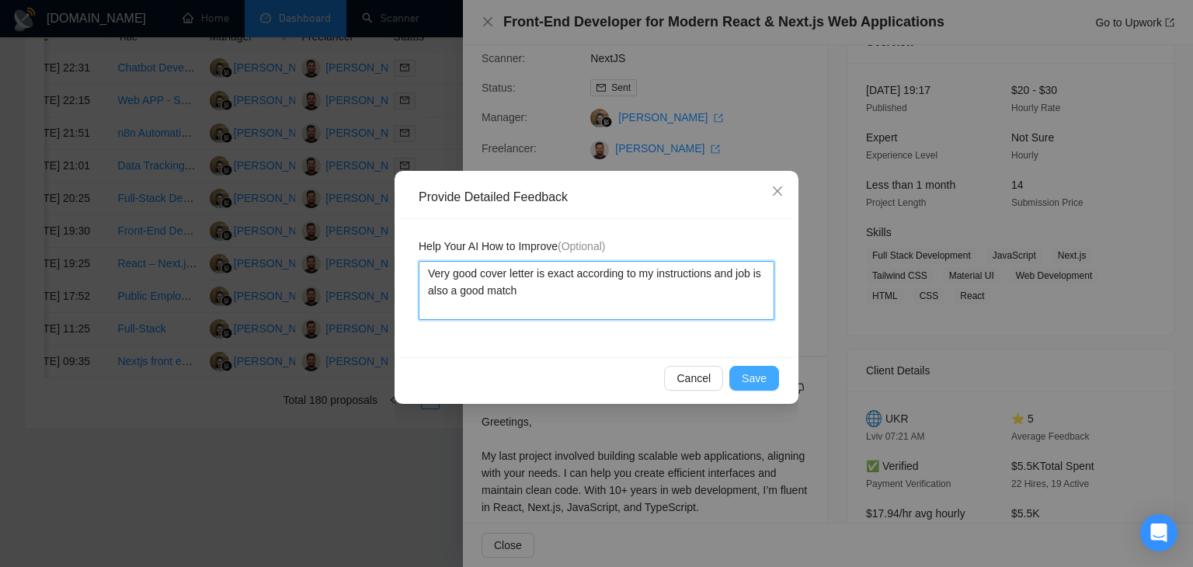
type textarea "Very good cover letter is exact according to my instructions and job is also a …"
click at [764, 374] on span "Save" at bounding box center [754, 378] width 25 height 17
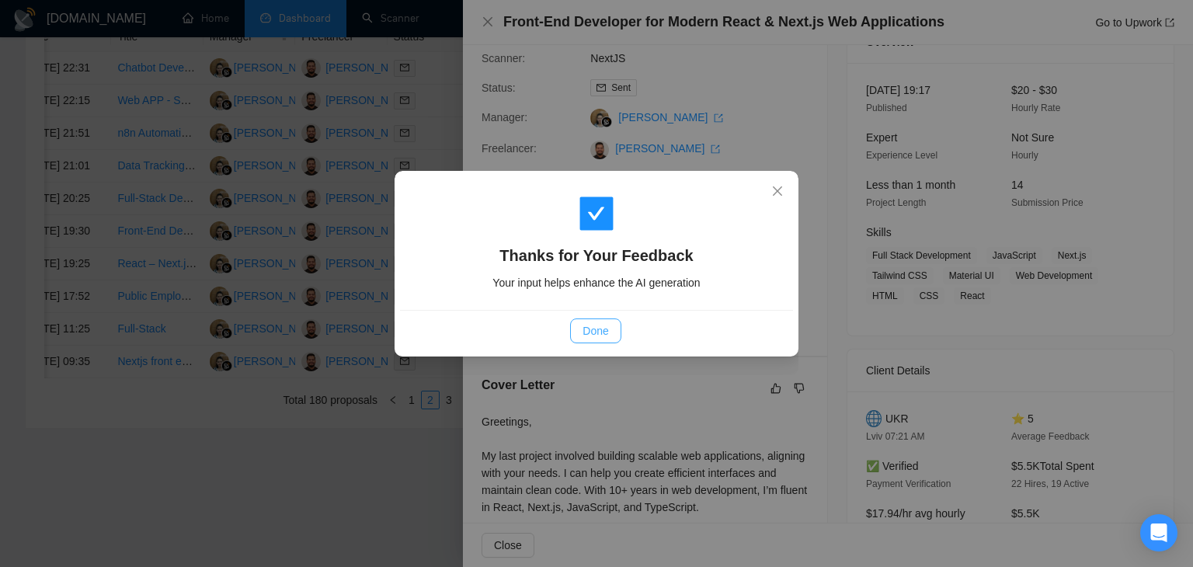
click at [581, 326] on button "Done" at bounding box center [595, 330] width 50 height 25
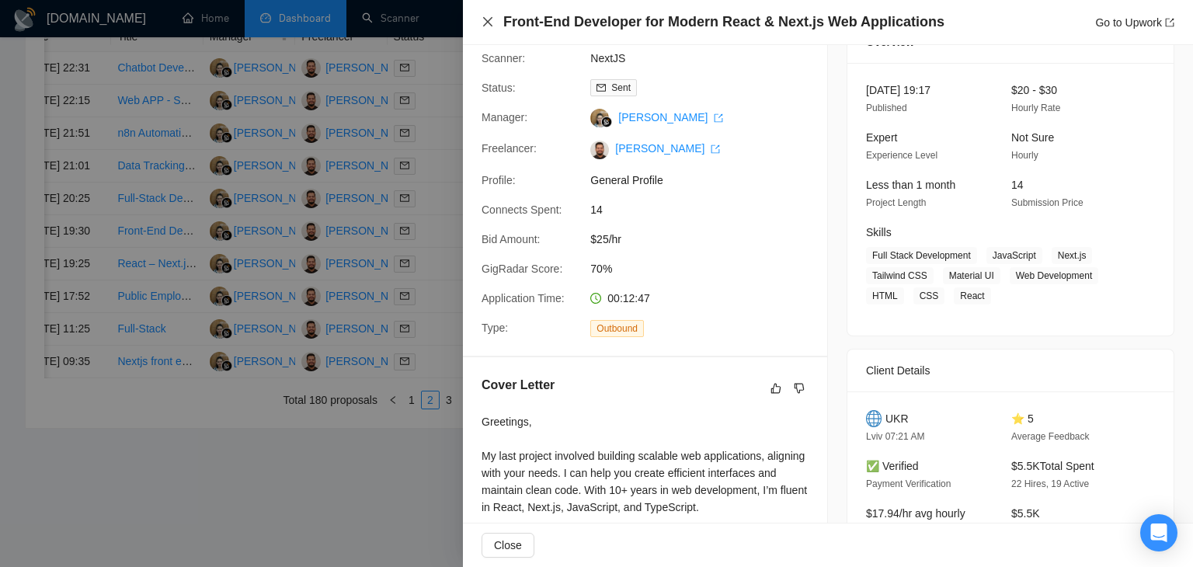
click at [485, 19] on icon "close" at bounding box center [488, 22] width 12 height 12
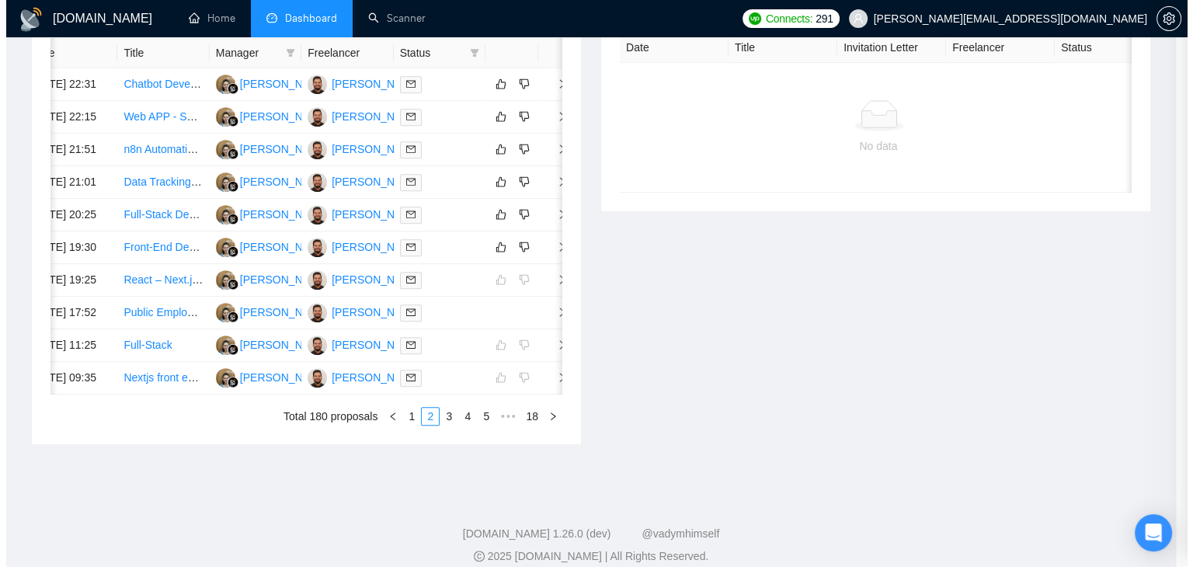
scroll to position [0, 19]
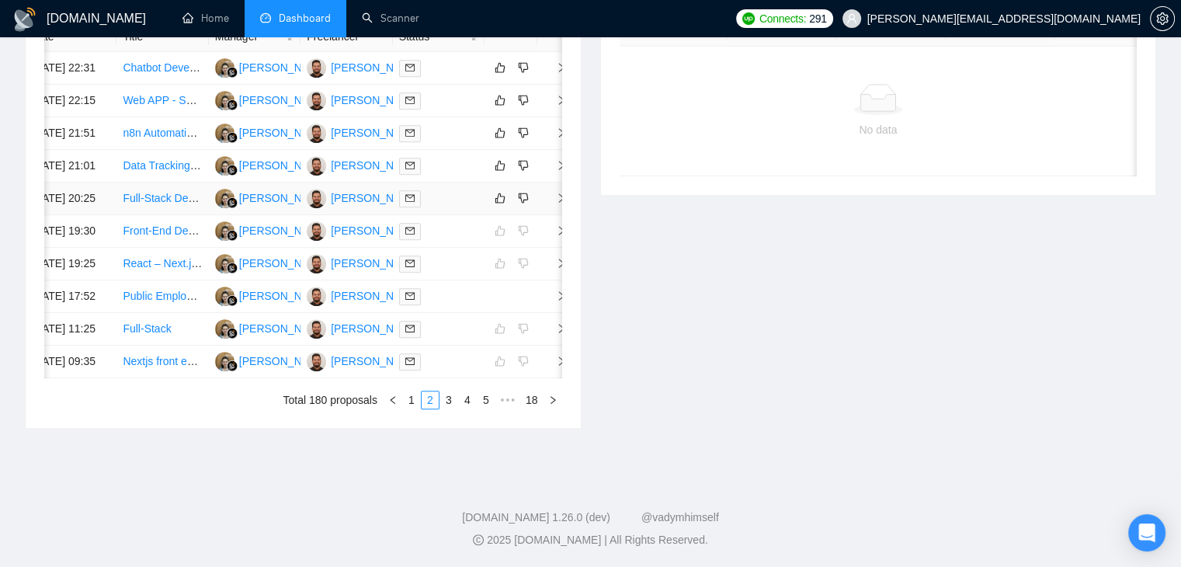
click at [557, 204] on icon "right" at bounding box center [561, 198] width 11 height 11
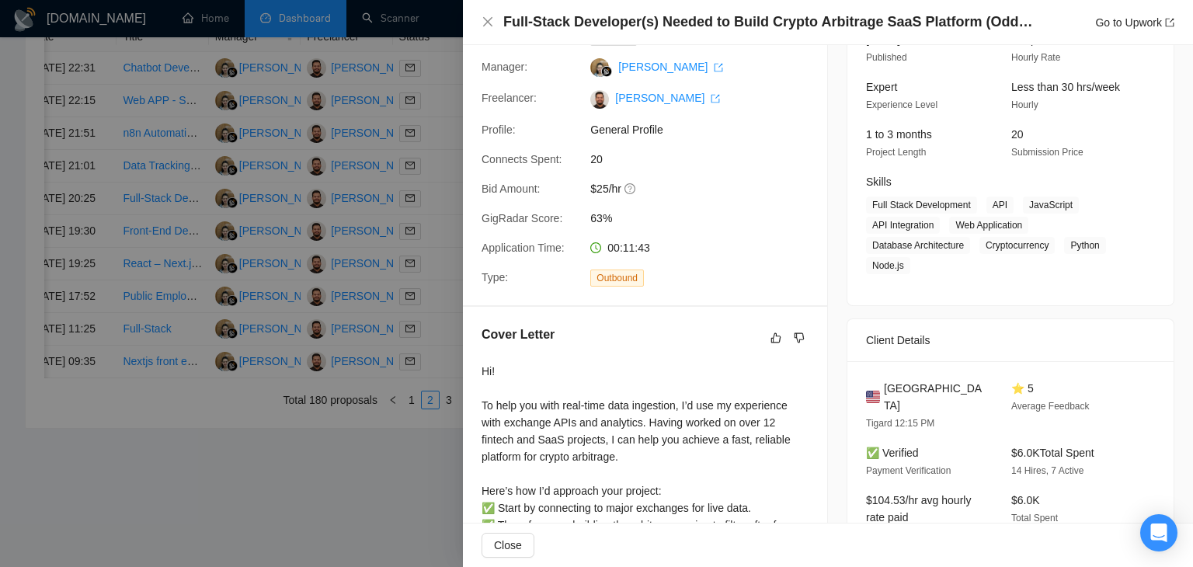
scroll to position [64, 0]
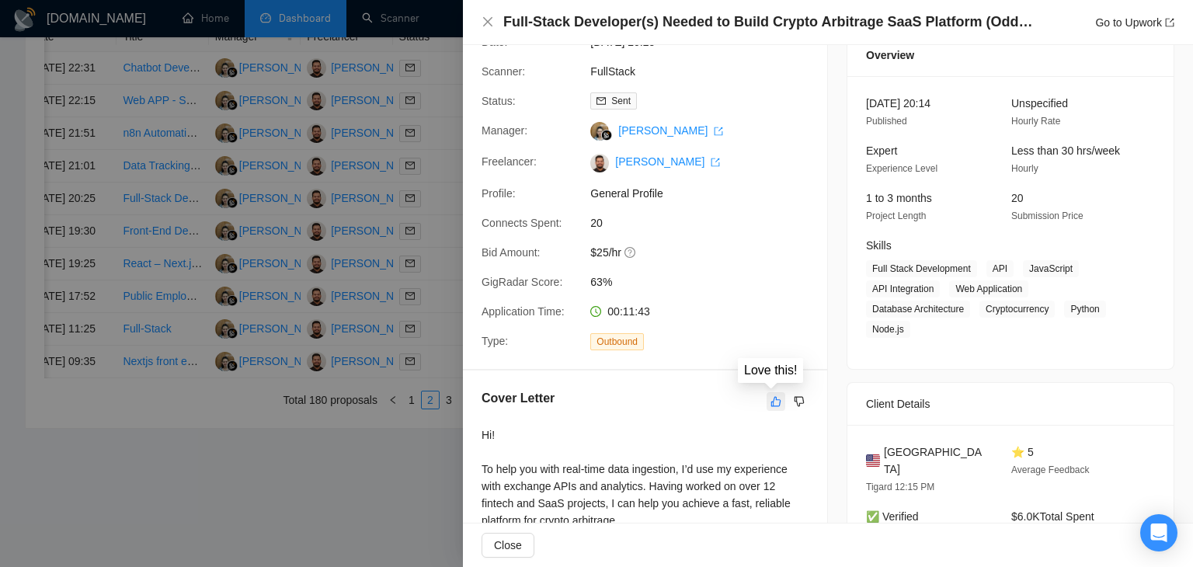
click at [772, 403] on icon "like" at bounding box center [776, 401] width 11 height 12
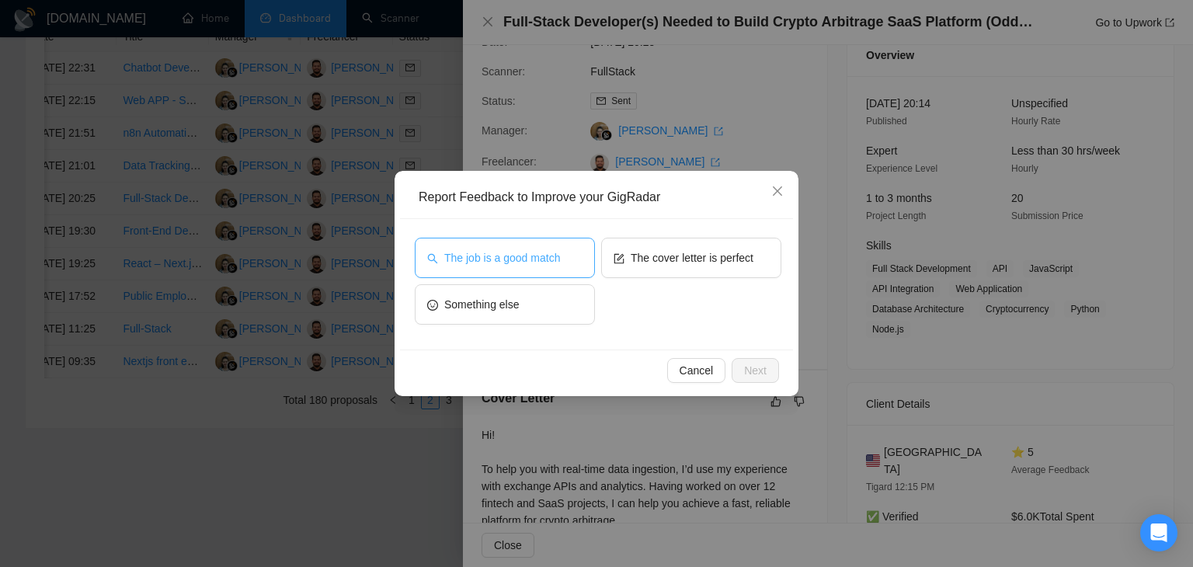
click at [506, 262] on span "The job is a good match" at bounding box center [502, 257] width 116 height 17
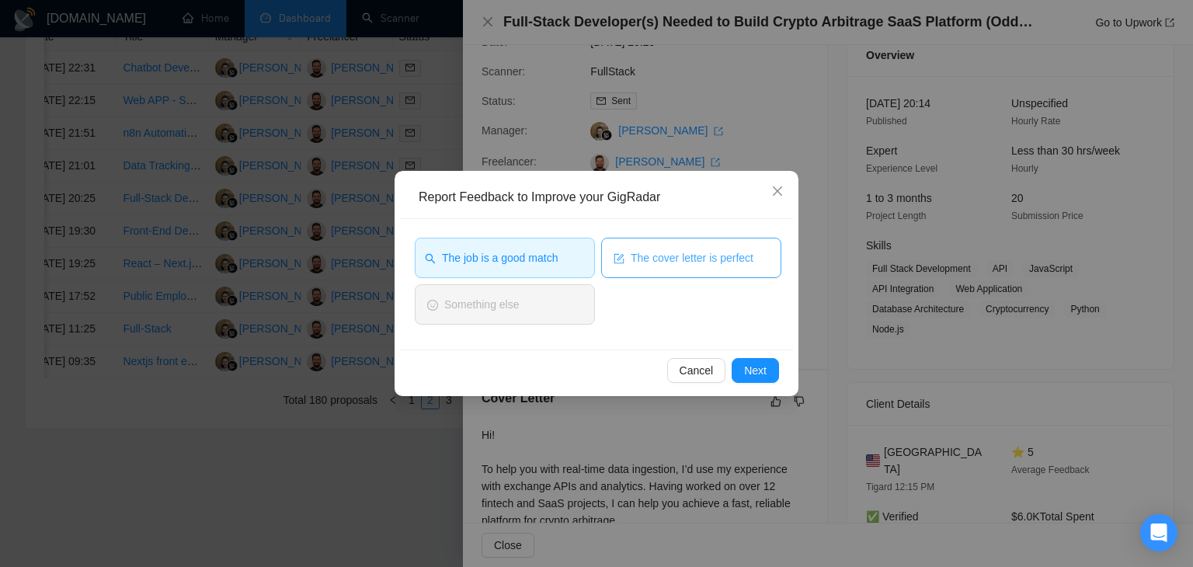
click at [618, 253] on icon "form" at bounding box center [619, 258] width 11 height 11
click at [750, 369] on span "Next" at bounding box center [755, 370] width 23 height 17
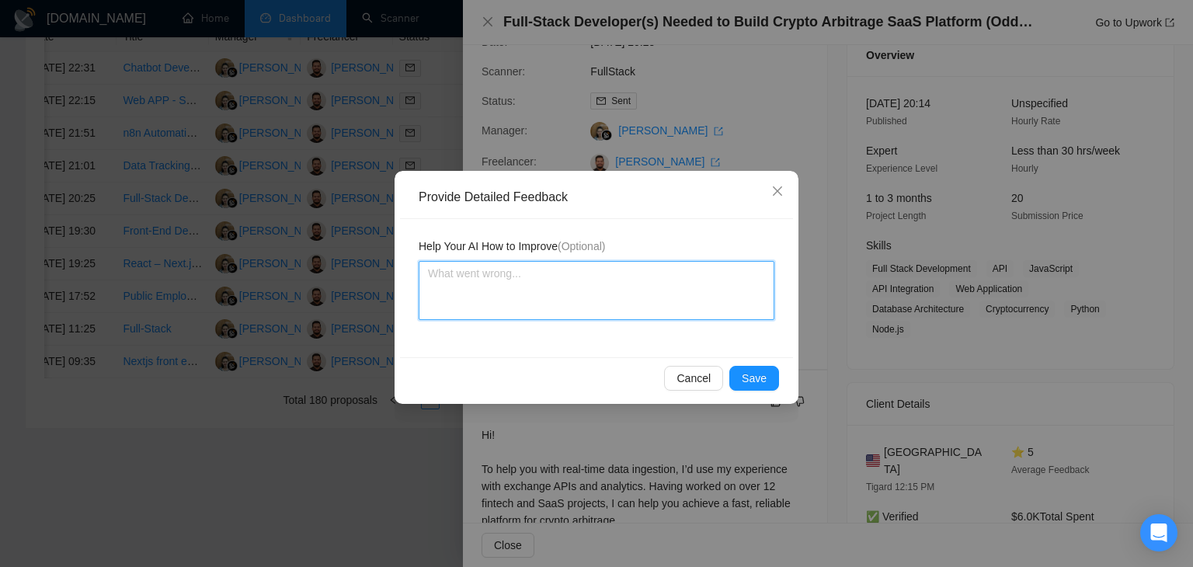
click at [546, 274] on textarea at bounding box center [597, 290] width 356 height 59
type textarea "V"
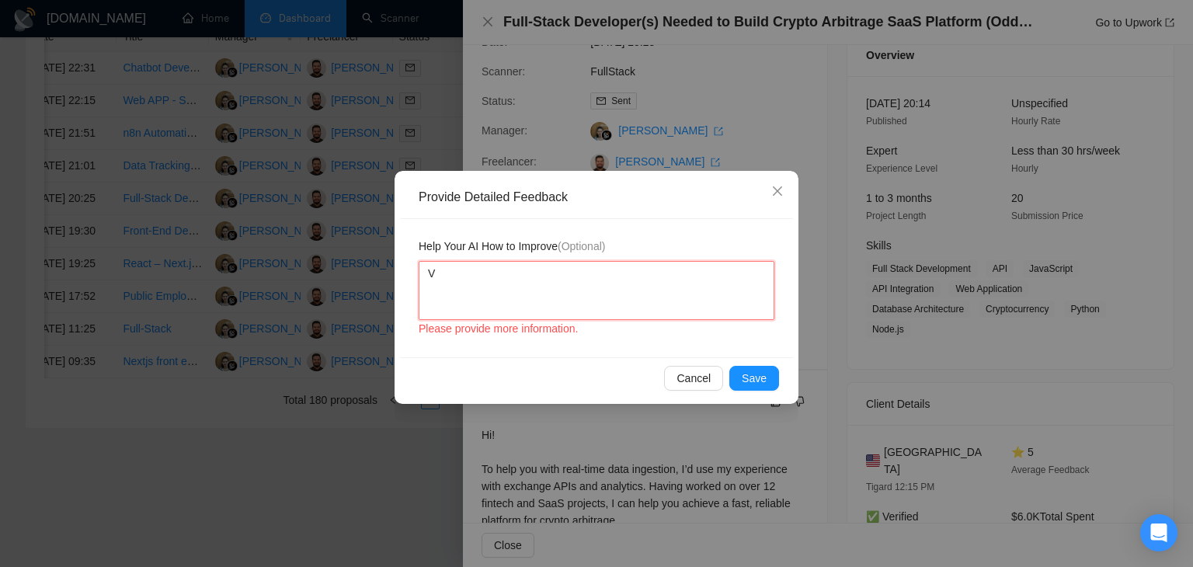
type textarea "Ve"
type textarea "Ver"
type textarea "Very"
type textarea "Very g"
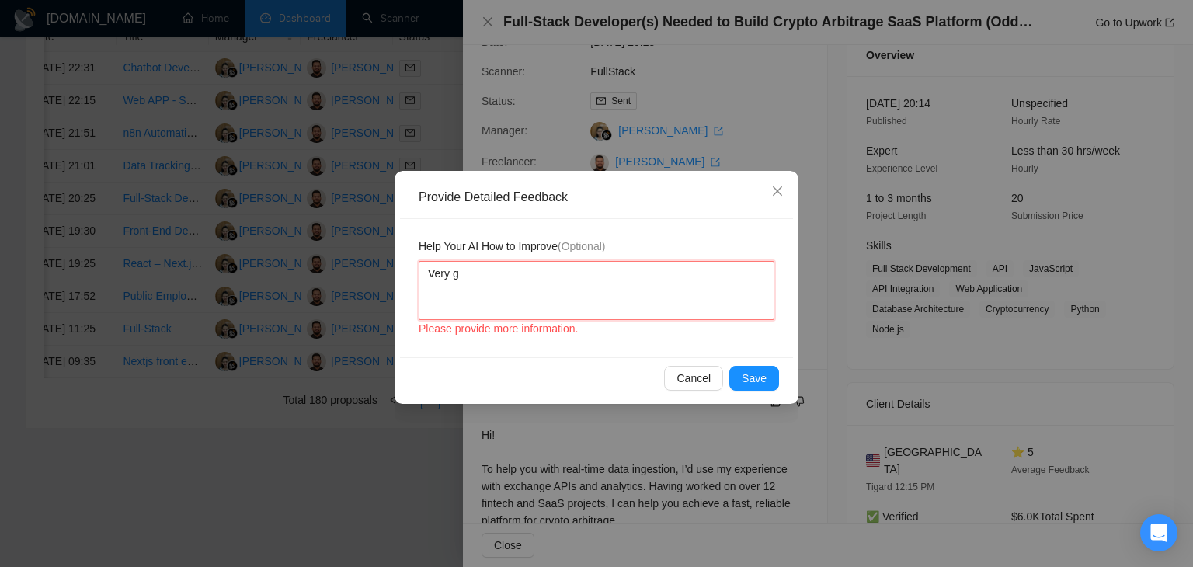
type textarea "Very go"
type textarea "Very goo"
type textarea "Very good"
type textarea "Very good c"
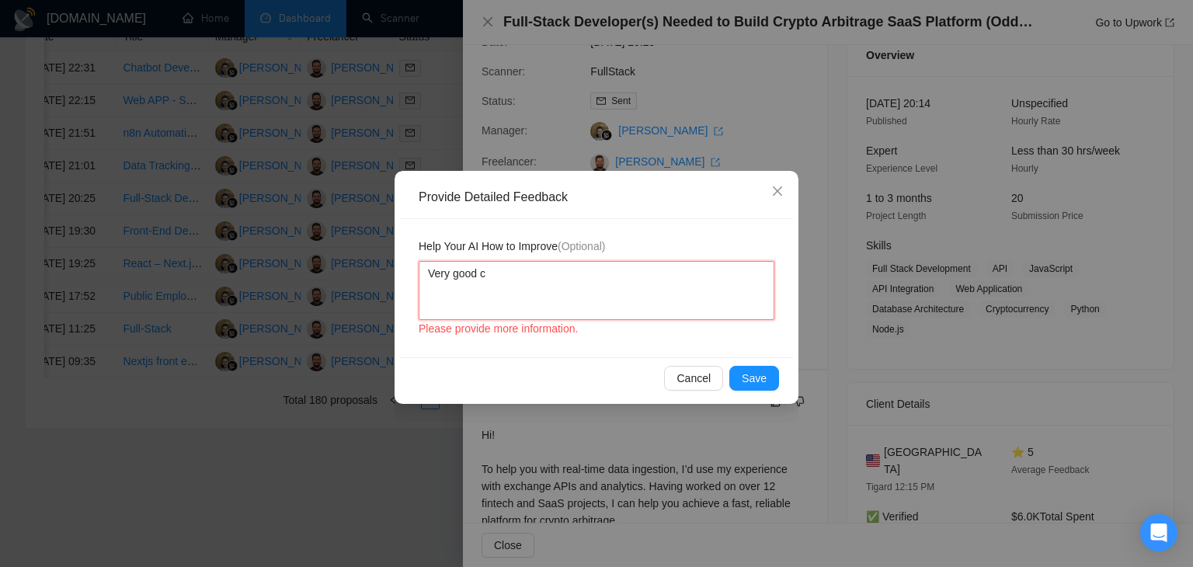
type textarea "Very good co"
type textarea "Very good cov"
type textarea "Very good cove"
type textarea "Very good cover"
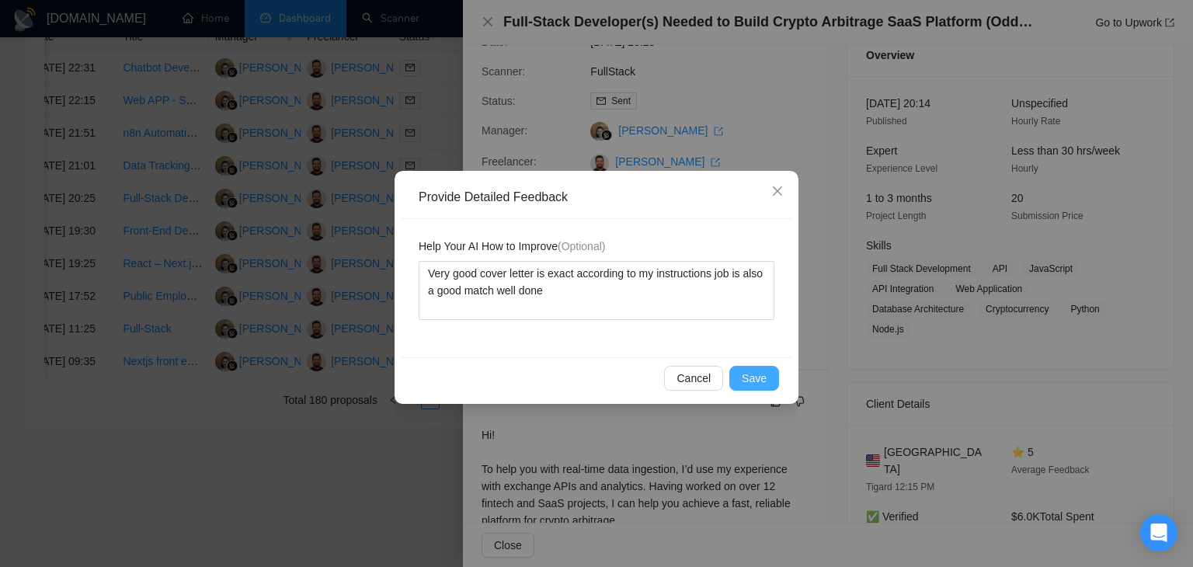
click at [746, 374] on span "Save" at bounding box center [754, 378] width 25 height 17
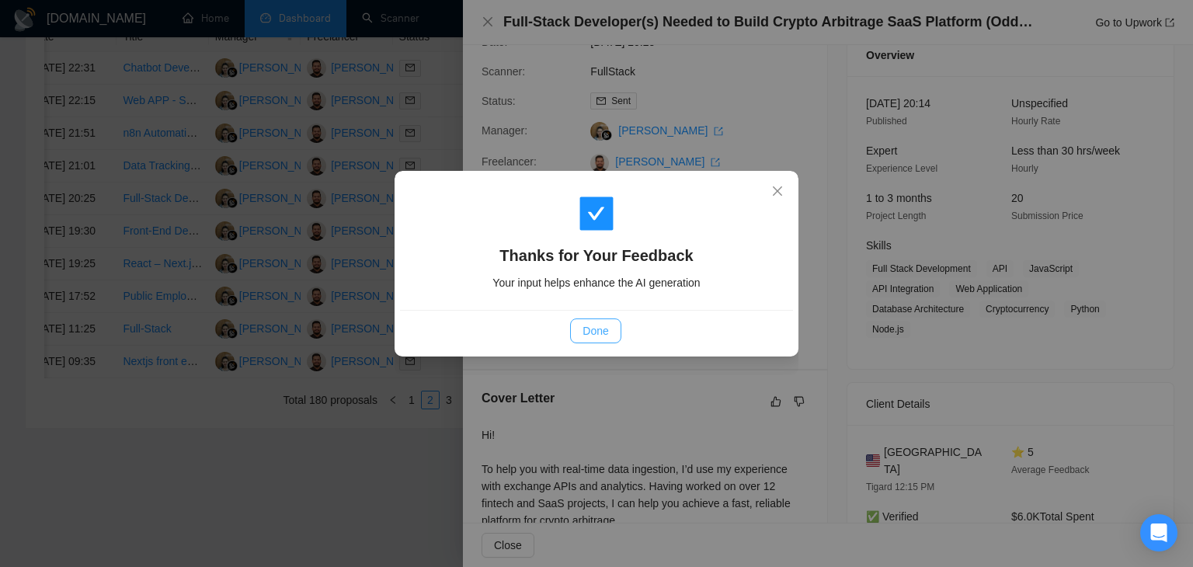
click at [605, 327] on span "Done" at bounding box center [596, 330] width 26 height 17
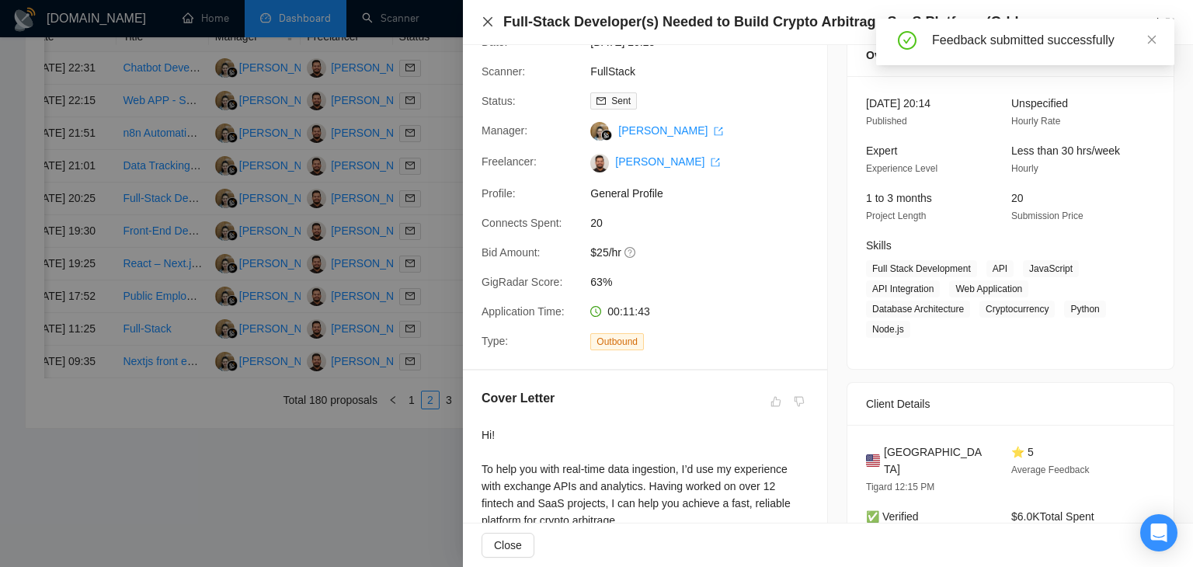
click at [488, 25] on icon "close" at bounding box center [488, 22] width 12 height 12
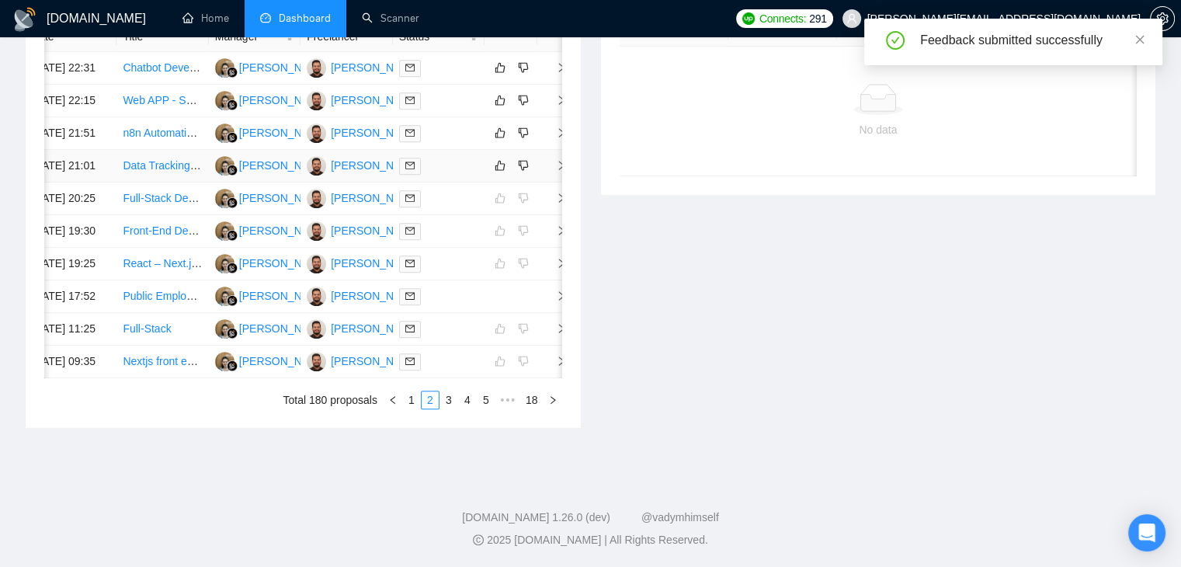
click at [559, 171] on icon "right" at bounding box center [561, 165] width 11 height 11
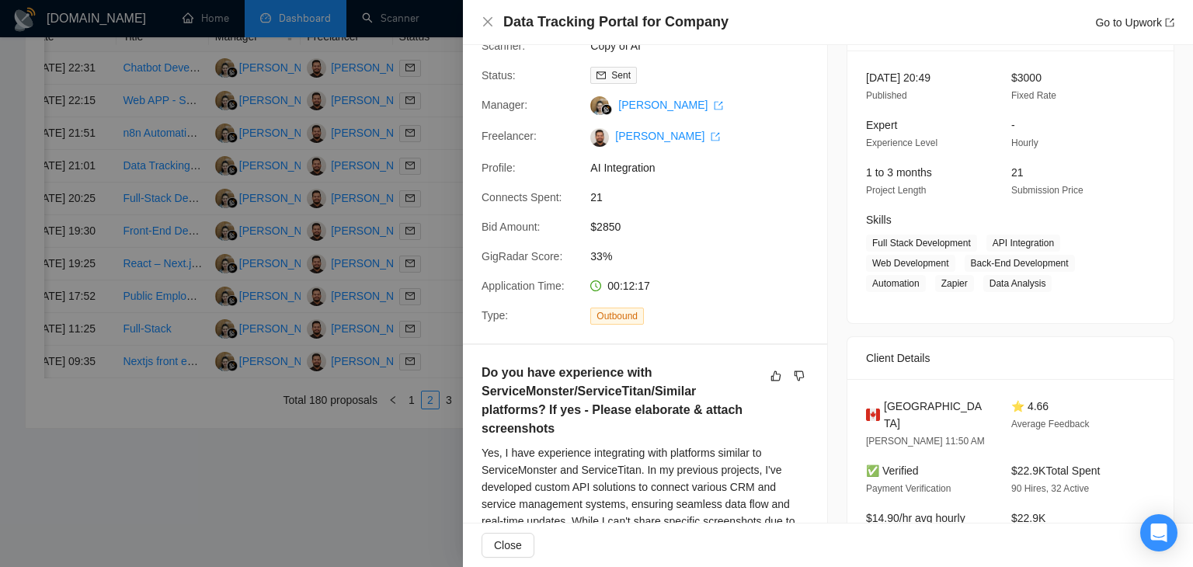
scroll to position [0, 0]
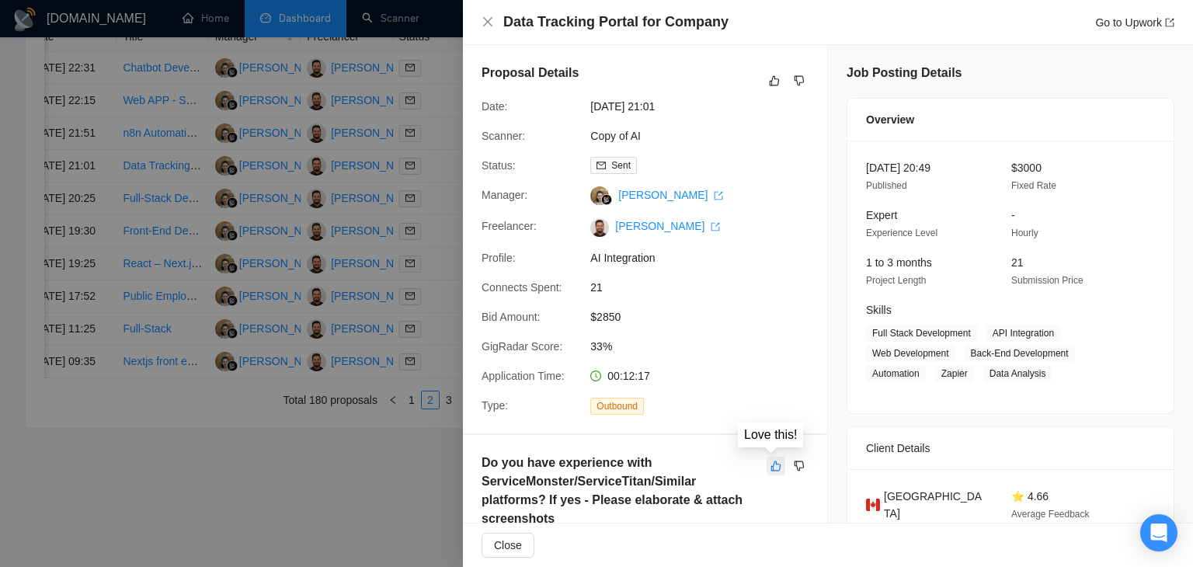
click at [767, 461] on button "button" at bounding box center [776, 466] width 19 height 19
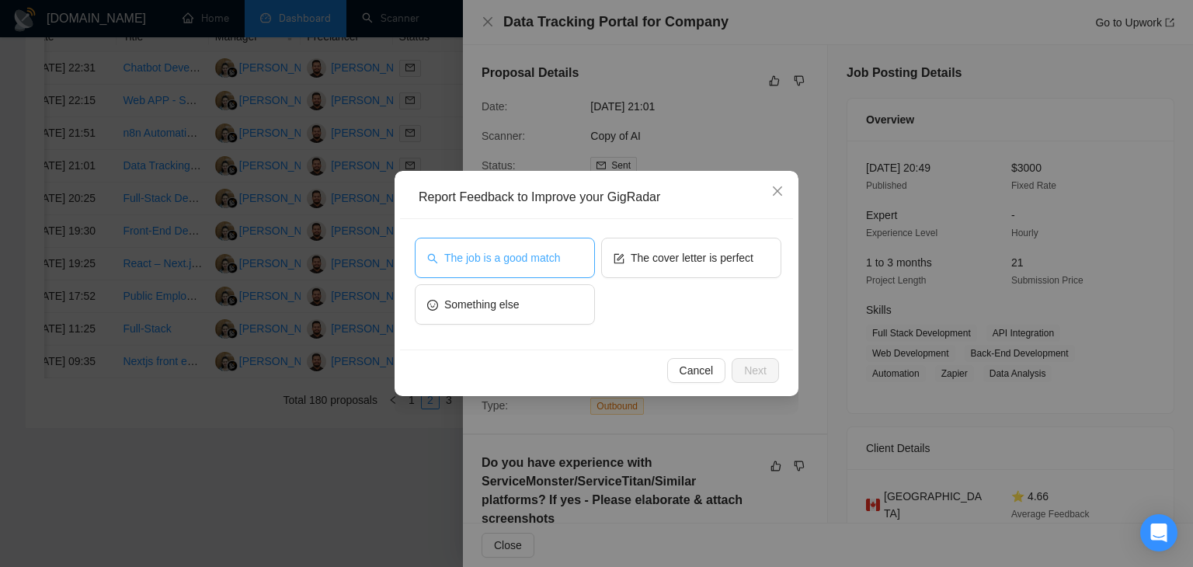
click at [522, 269] on button "The job is a good match" at bounding box center [505, 258] width 180 height 40
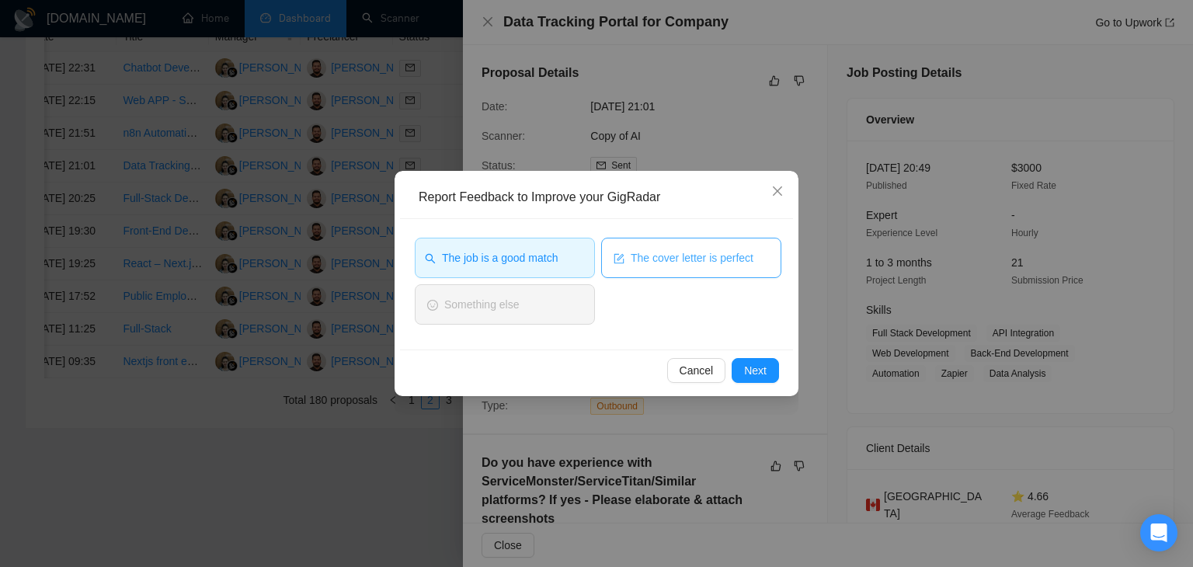
click at [652, 264] on span "The cover letter is perfect" at bounding box center [692, 257] width 123 height 17
click at [760, 371] on span "Next" at bounding box center [755, 370] width 23 height 17
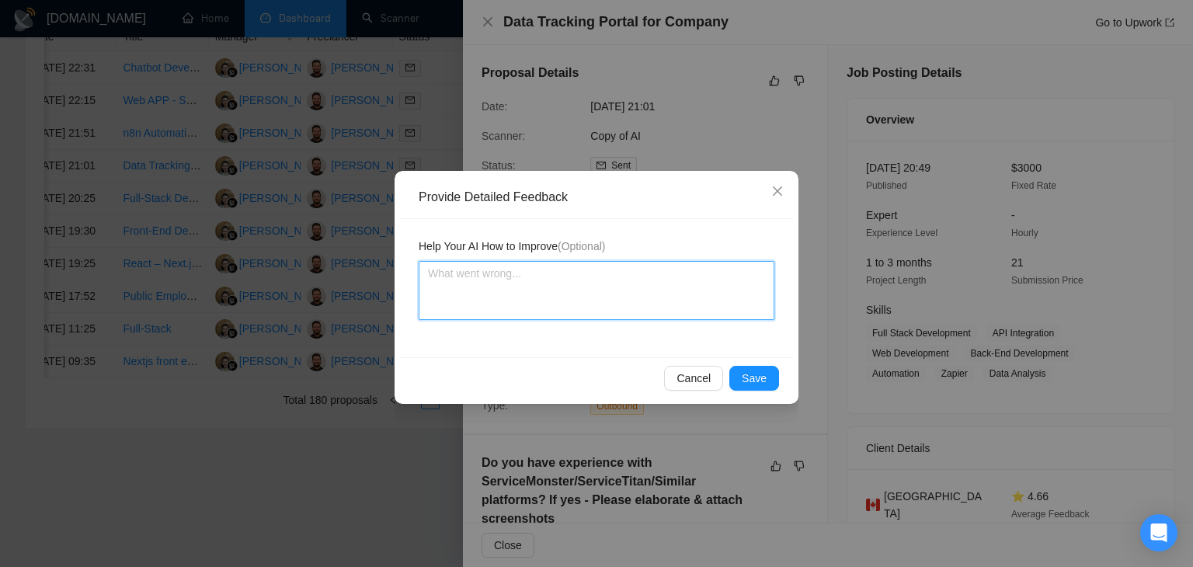
click at [556, 271] on textarea at bounding box center [597, 290] width 356 height 59
drag, startPoint x: 607, startPoint y: 295, endPoint x: 417, endPoint y: 273, distance: 191.6
click at [417, 273] on div "Help Your AI How to Improve (Optional) Very good cover letter is exact accordin…" at bounding box center [596, 288] width 393 height 138
click at [462, 280] on textarea "Very good cover letter is exact according to my instructions job is also a good…" at bounding box center [597, 290] width 356 height 59
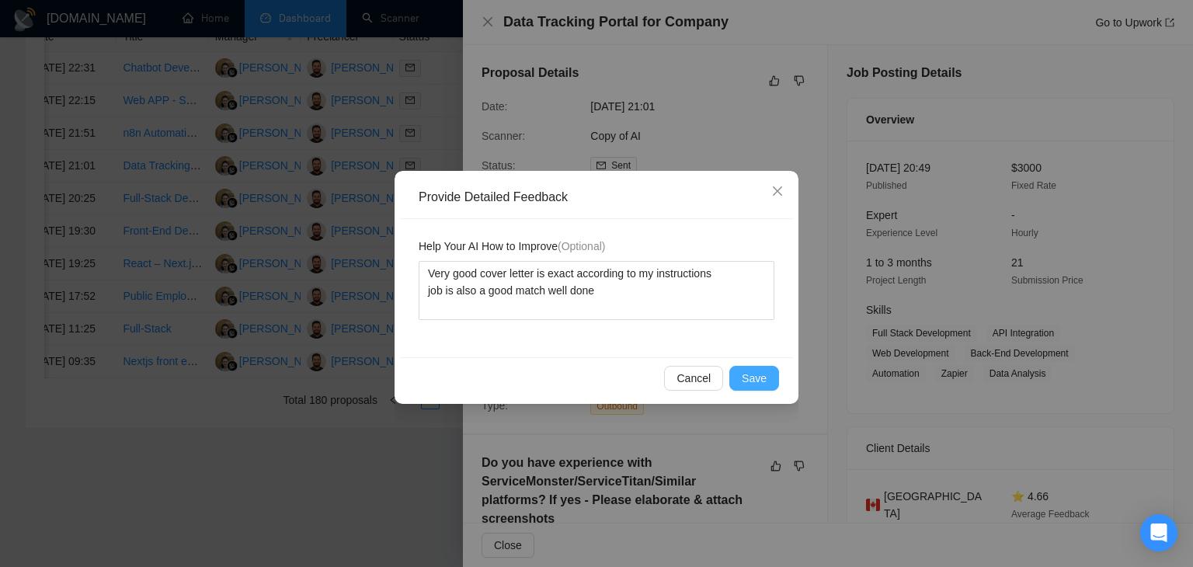
drag, startPoint x: 762, startPoint y: 384, endPoint x: 771, endPoint y: 364, distance: 22.2
click at [763, 384] on span "Save" at bounding box center [754, 378] width 25 height 17
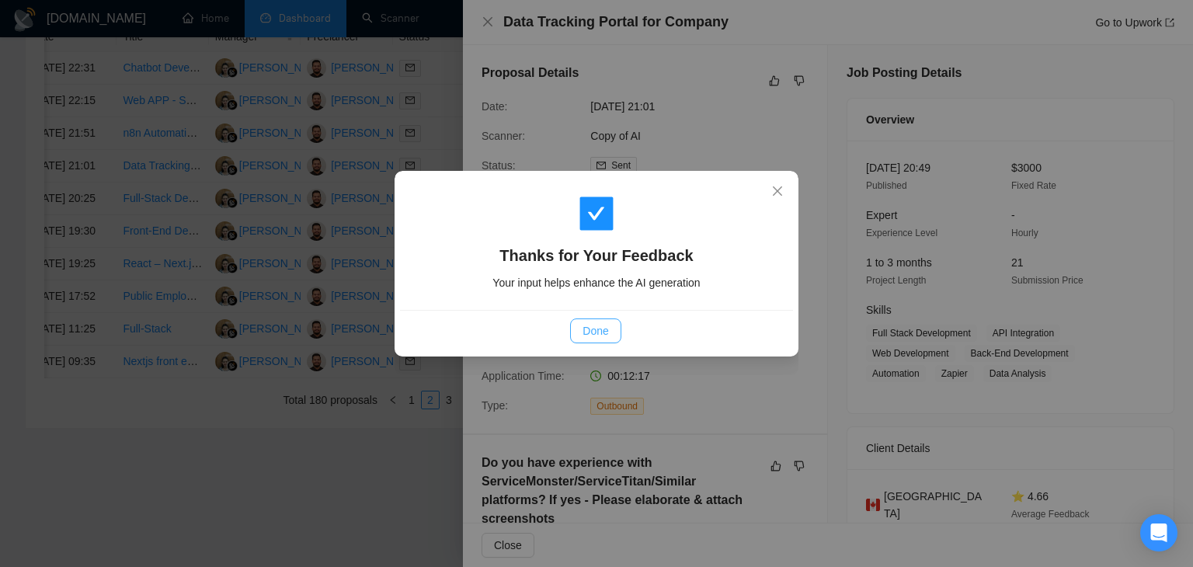
click at [614, 334] on button "Done" at bounding box center [595, 330] width 50 height 25
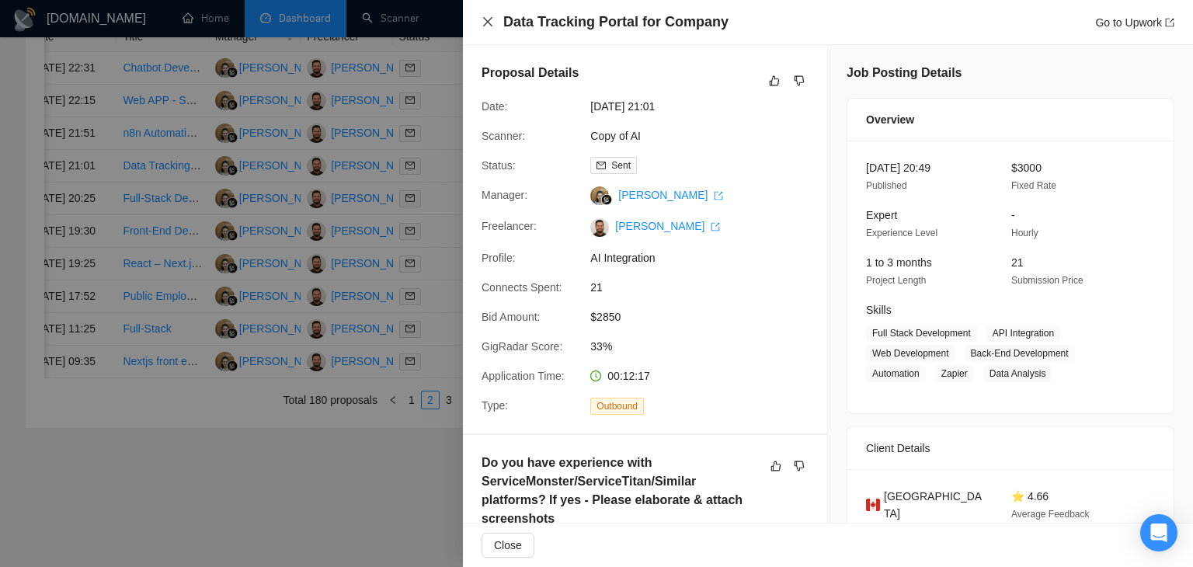
click at [492, 23] on icon "close" at bounding box center [488, 22] width 12 height 12
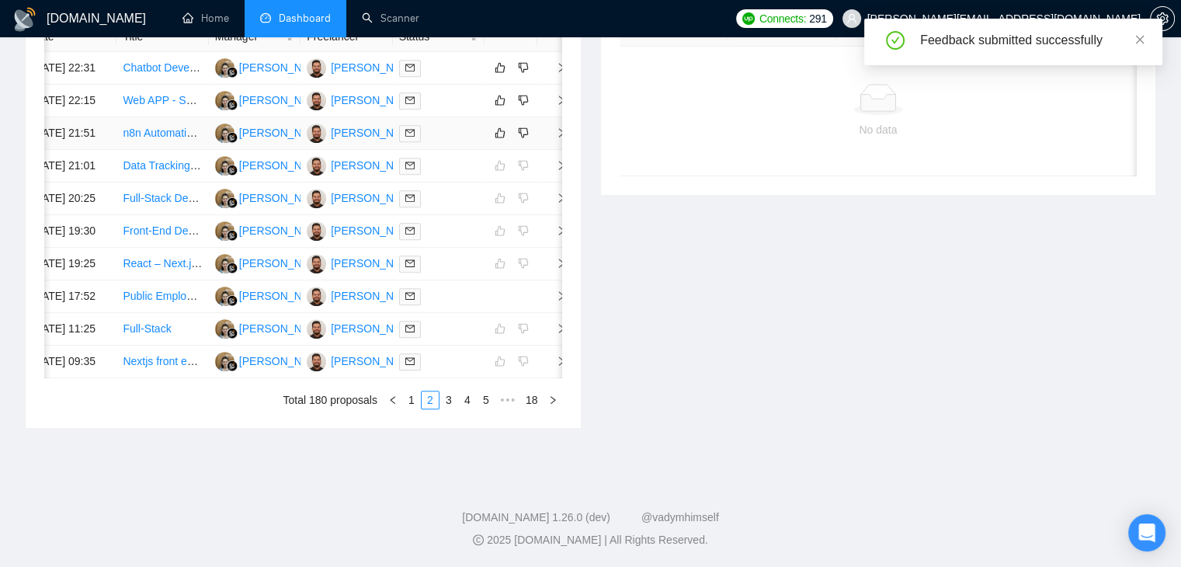
click at [556, 138] on icon "right" at bounding box center [561, 132] width 11 height 11
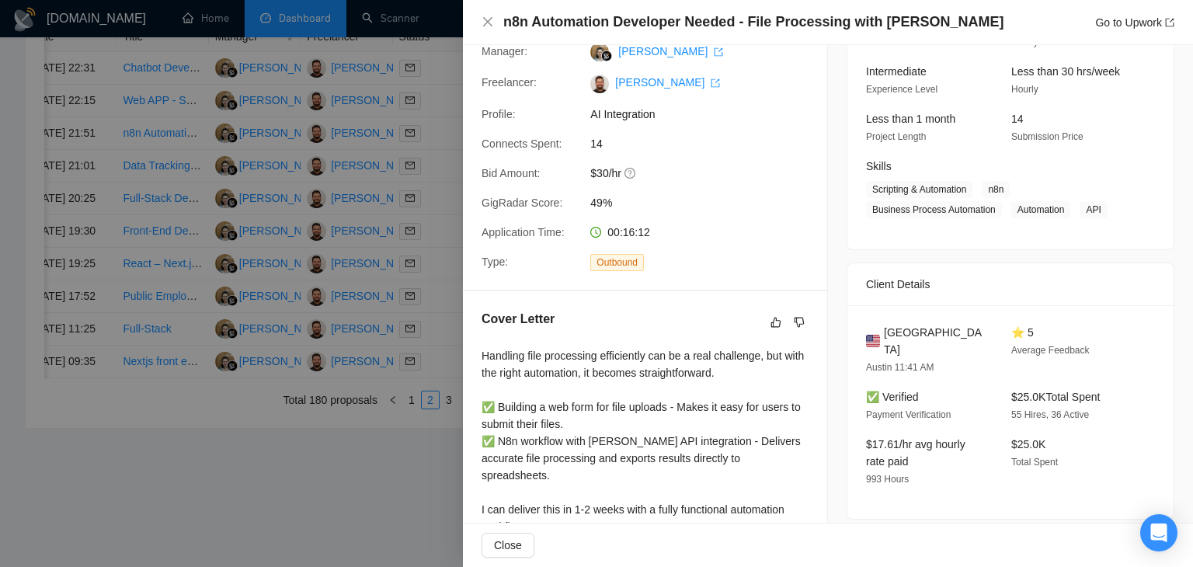
scroll to position [238, 0]
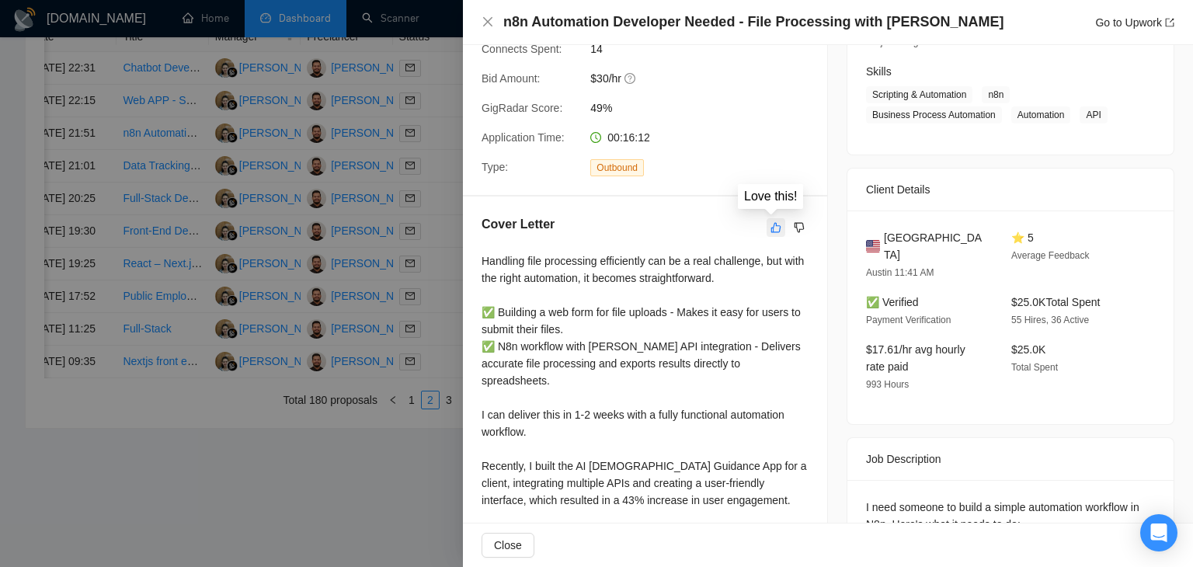
click at [771, 232] on icon "like" at bounding box center [776, 227] width 11 height 12
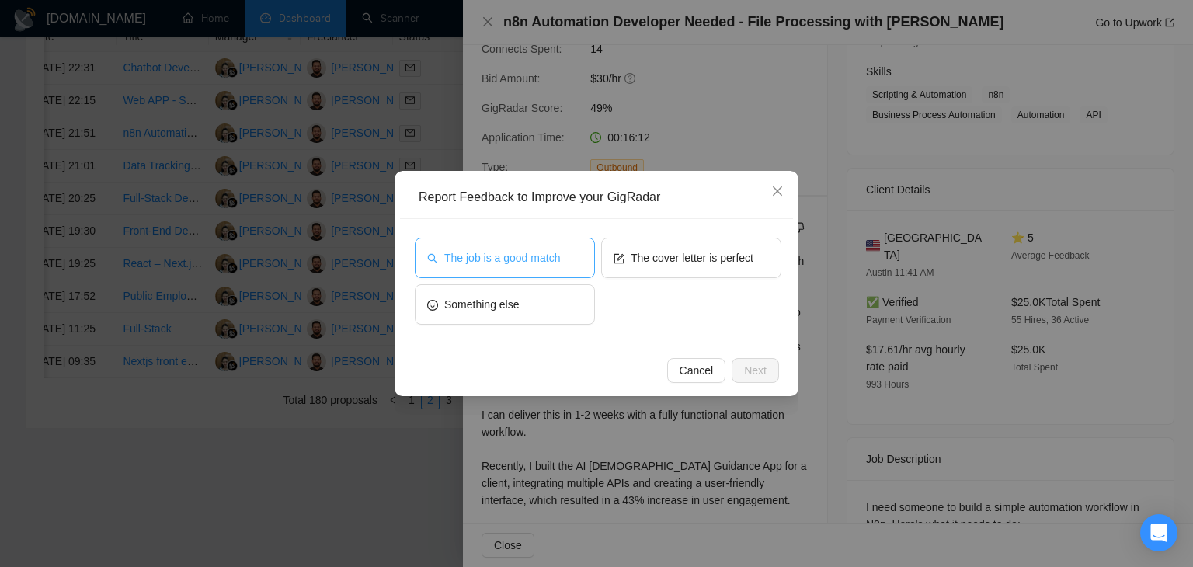
click at [554, 268] on button "The job is a good match" at bounding box center [505, 258] width 180 height 40
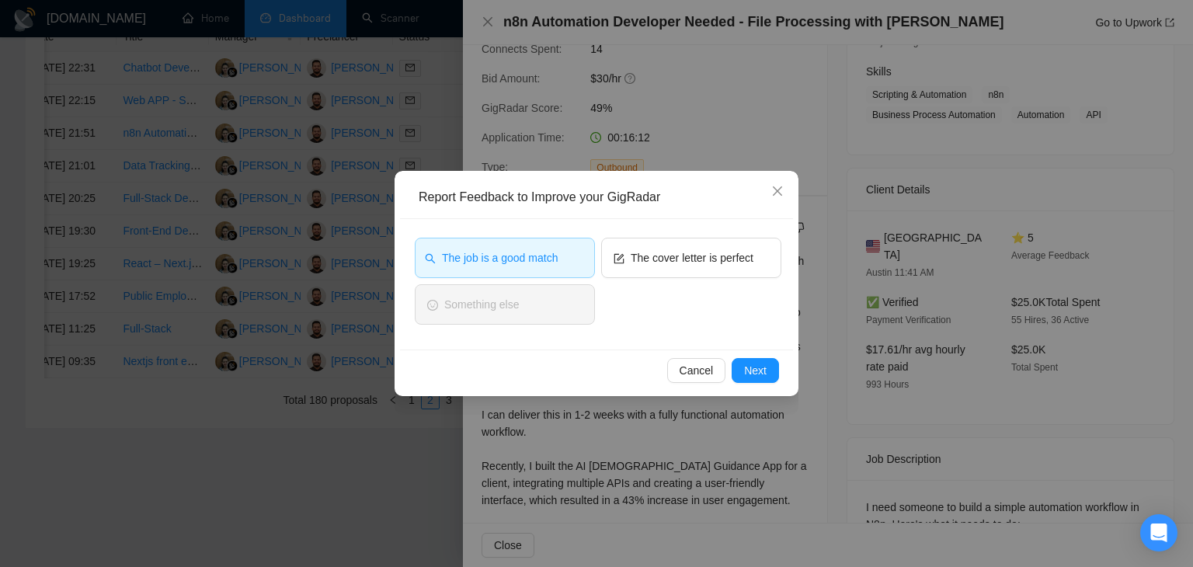
click at [550, 263] on span "The job is a good match" at bounding box center [500, 257] width 116 height 17
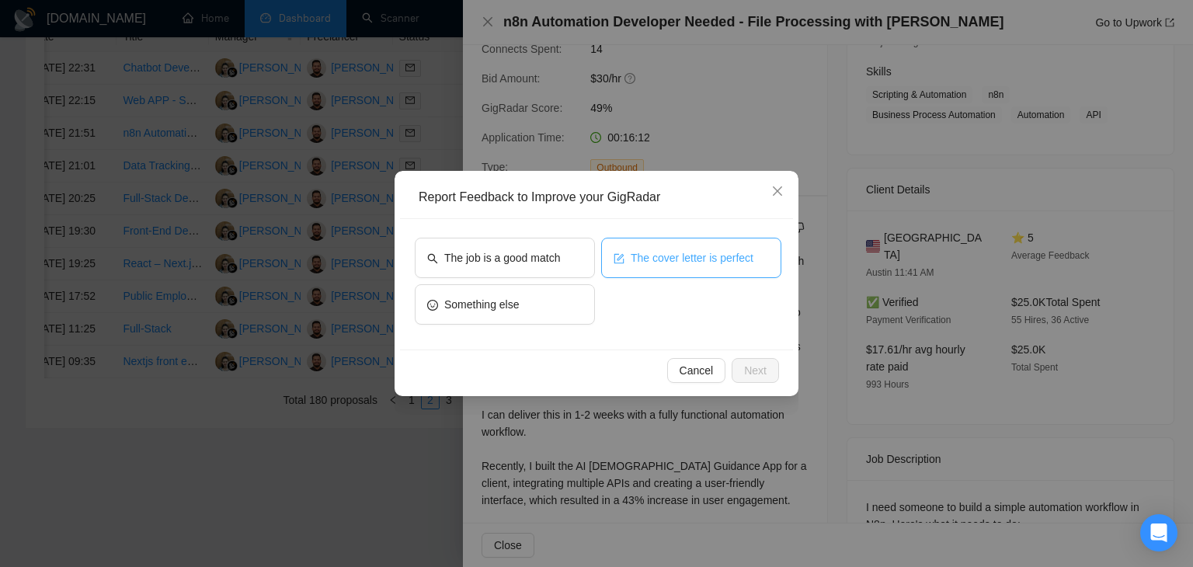
click at [652, 255] on span "The cover letter is perfect" at bounding box center [692, 257] width 123 height 17
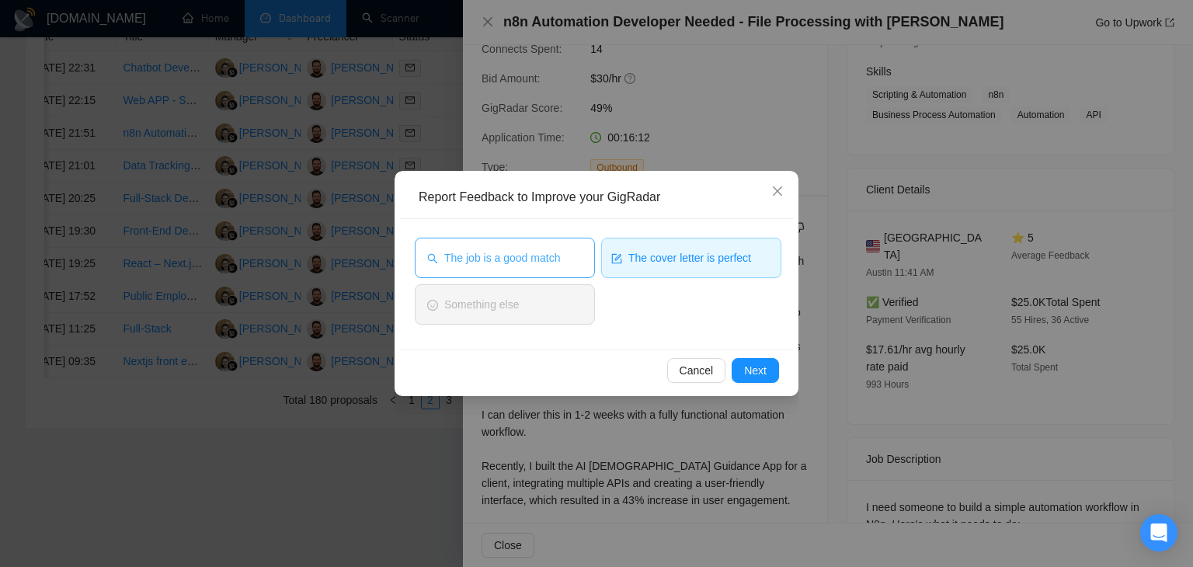
click at [552, 262] on span "The job is a good match" at bounding box center [502, 257] width 116 height 17
click at [750, 383] on div "Cancel Next" at bounding box center [596, 370] width 393 height 41
click at [752, 380] on button "Next" at bounding box center [755, 370] width 47 height 25
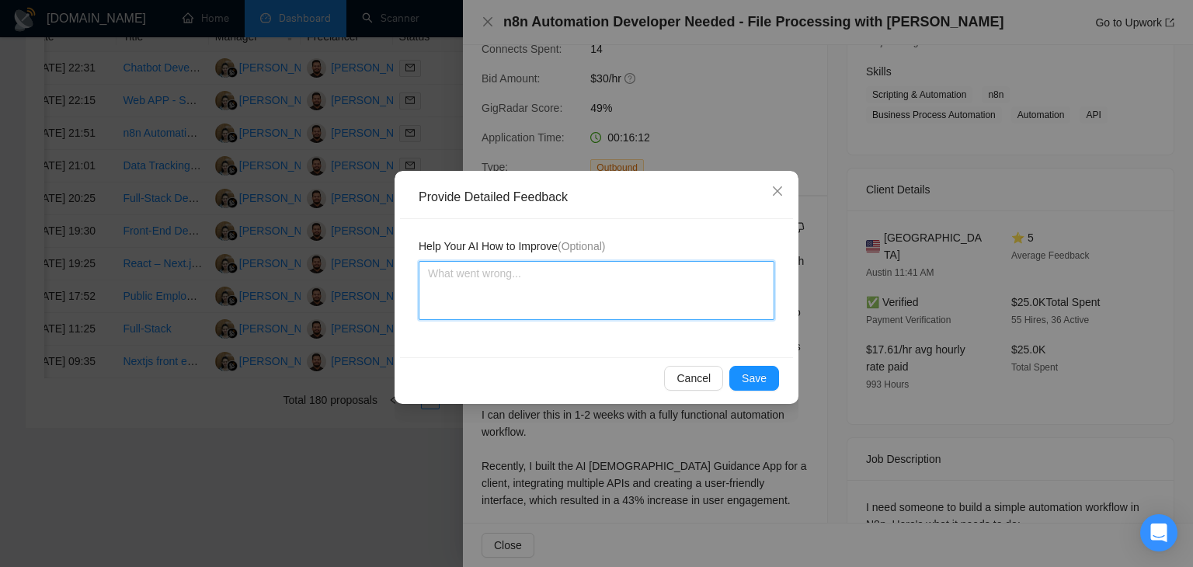
click at [627, 308] on textarea at bounding box center [597, 290] width 356 height 59
paste textarea "Very good cover letter is exact according to my instructions job is also a good…"
click at [572, 271] on textarea "Very good cover letter is exact according to my instructions job is also a good…" at bounding box center [597, 290] width 356 height 59
click at [712, 273] on textarea "Very good cover letter is according to my instructions job is also a good match…" at bounding box center [597, 290] width 356 height 59
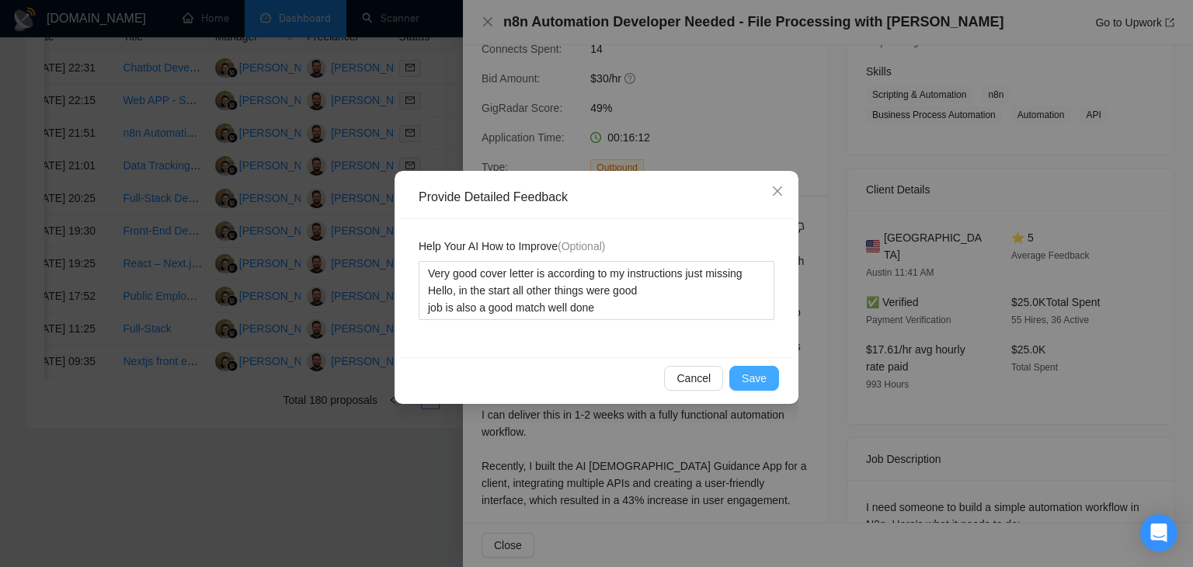
click at [758, 380] on span "Save" at bounding box center [754, 378] width 25 height 17
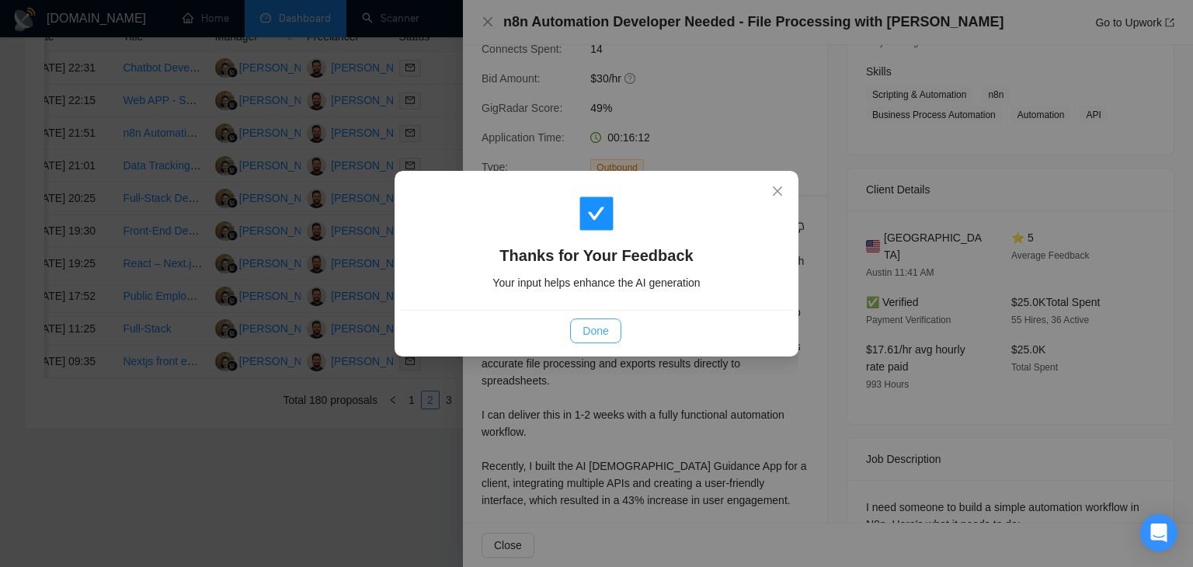
click at [584, 330] on span "Done" at bounding box center [596, 330] width 26 height 17
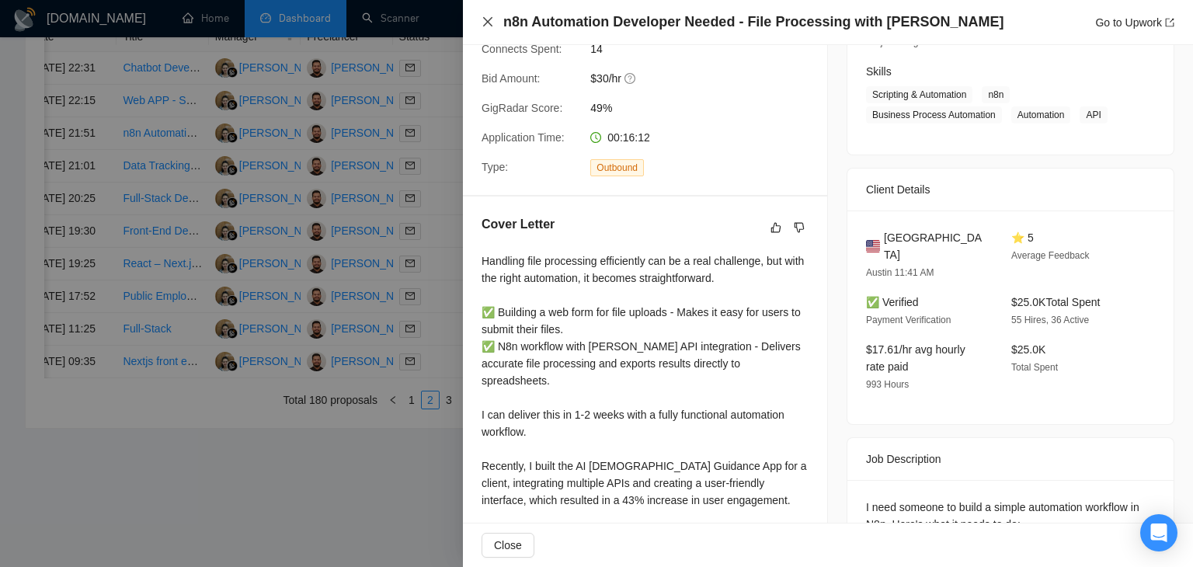
click at [487, 24] on icon "close" at bounding box center [488, 22] width 12 height 12
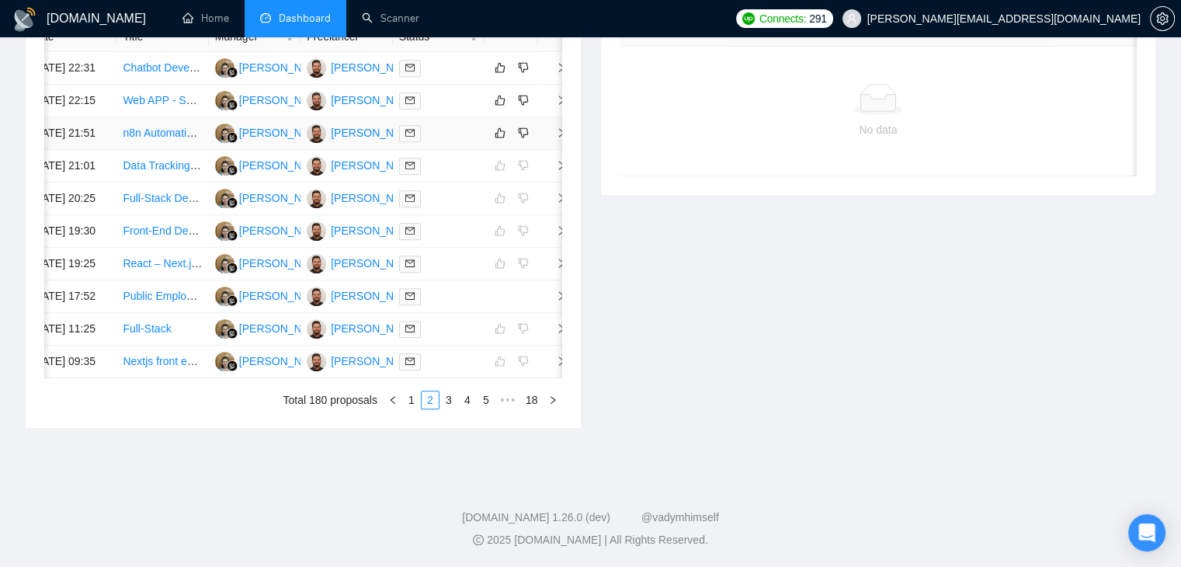
click at [557, 138] on icon "right" at bounding box center [561, 132] width 11 height 11
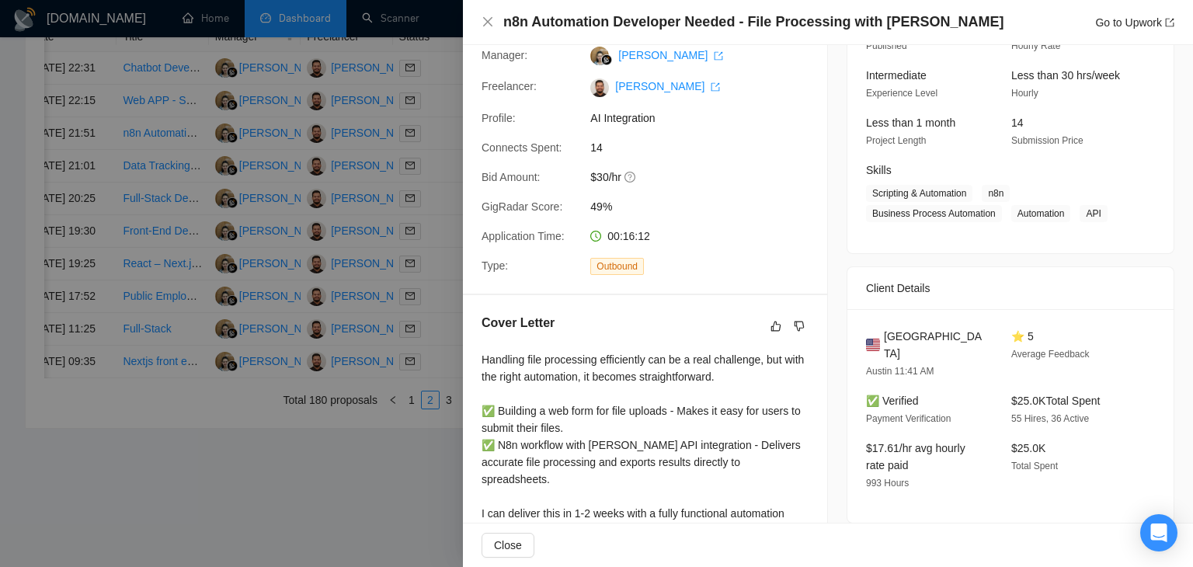
scroll to position [0, 0]
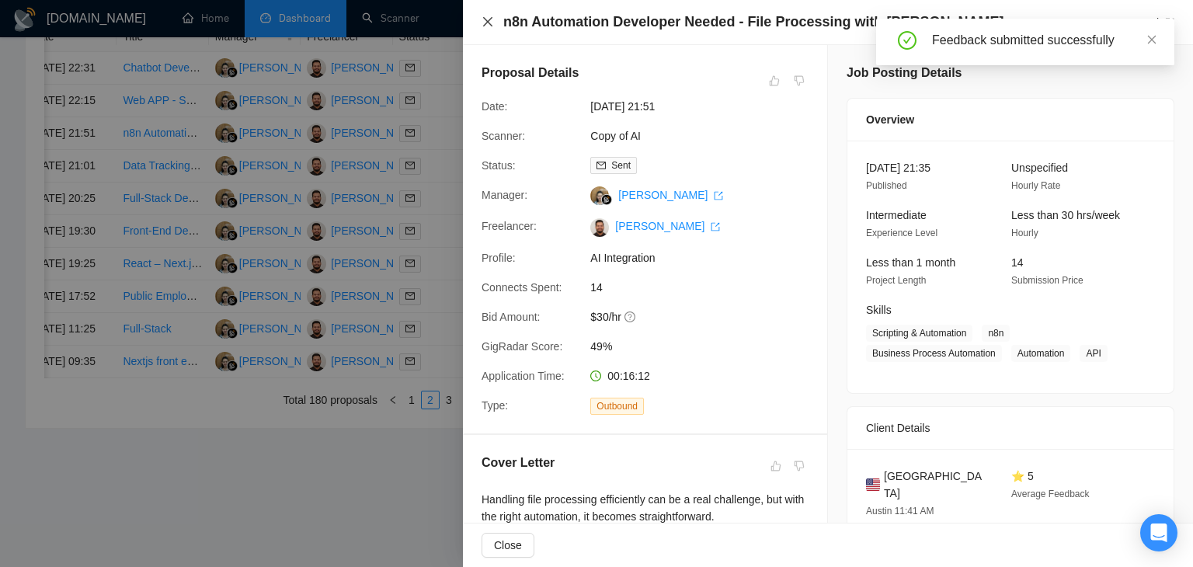
click at [484, 19] on icon "close" at bounding box center [487, 21] width 9 height 9
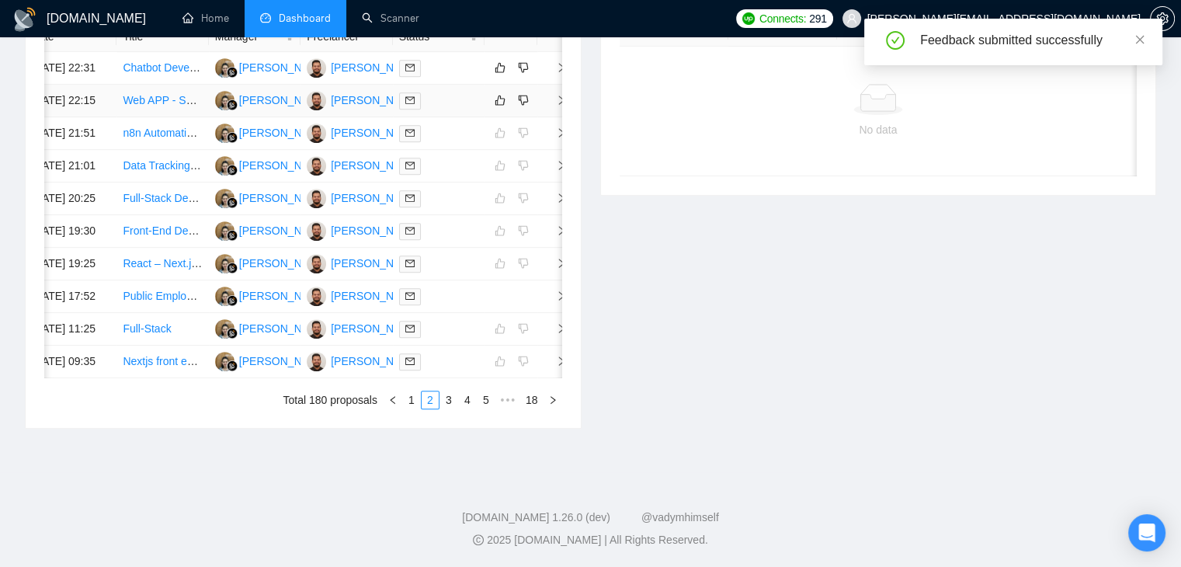
click at [554, 106] on span "right" at bounding box center [555, 100] width 23 height 11
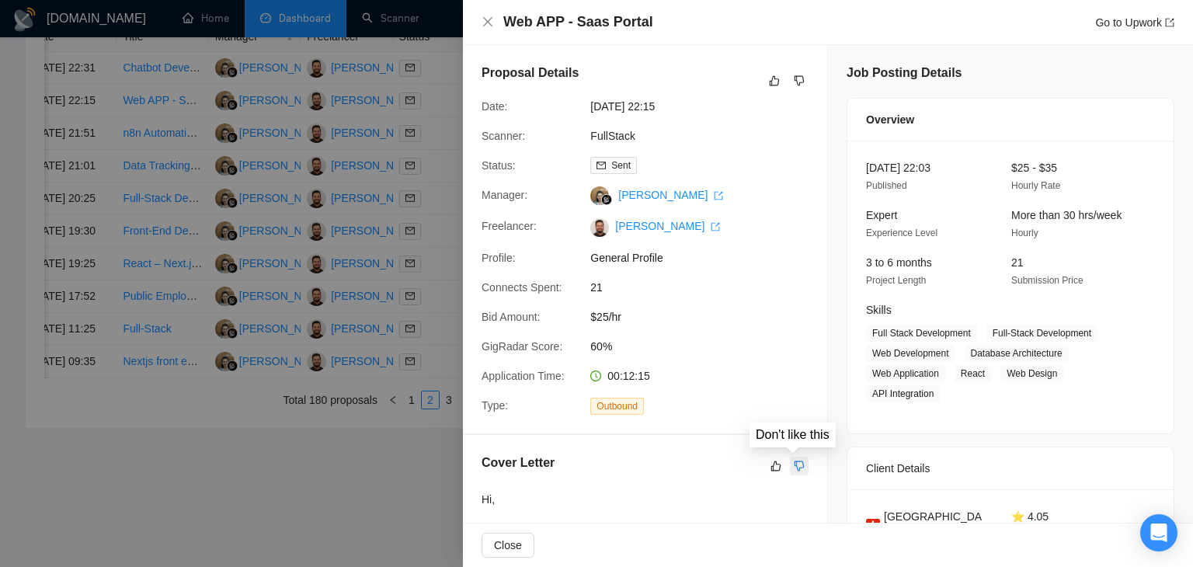
click at [796, 467] on icon "dislike" at bounding box center [799, 466] width 11 height 12
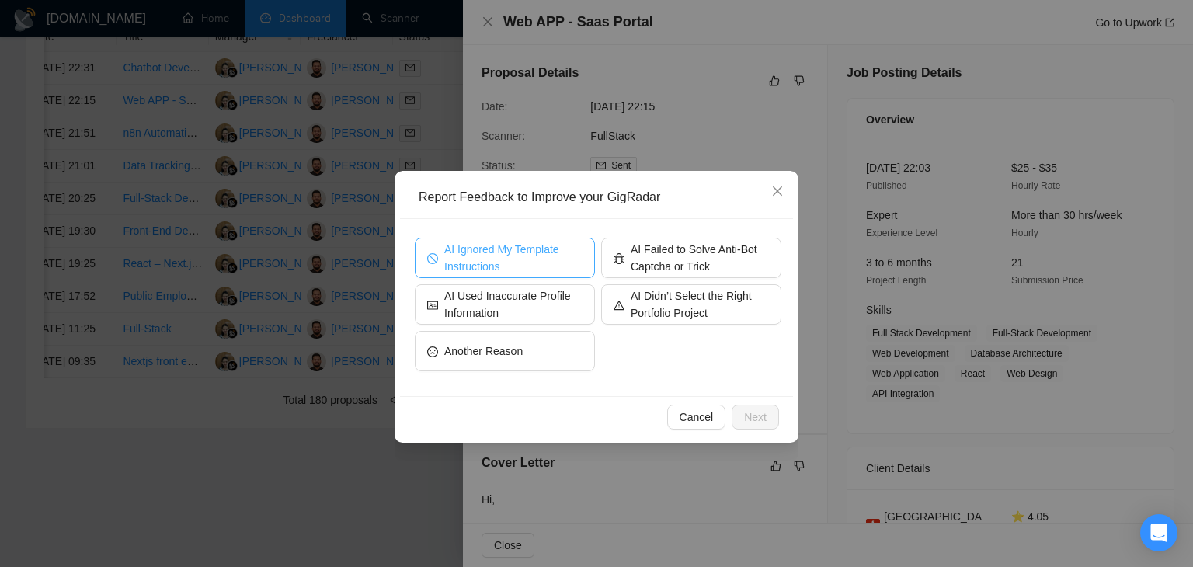
click at [507, 254] on span "AI Ignored My Template Instructions" at bounding box center [513, 258] width 138 height 34
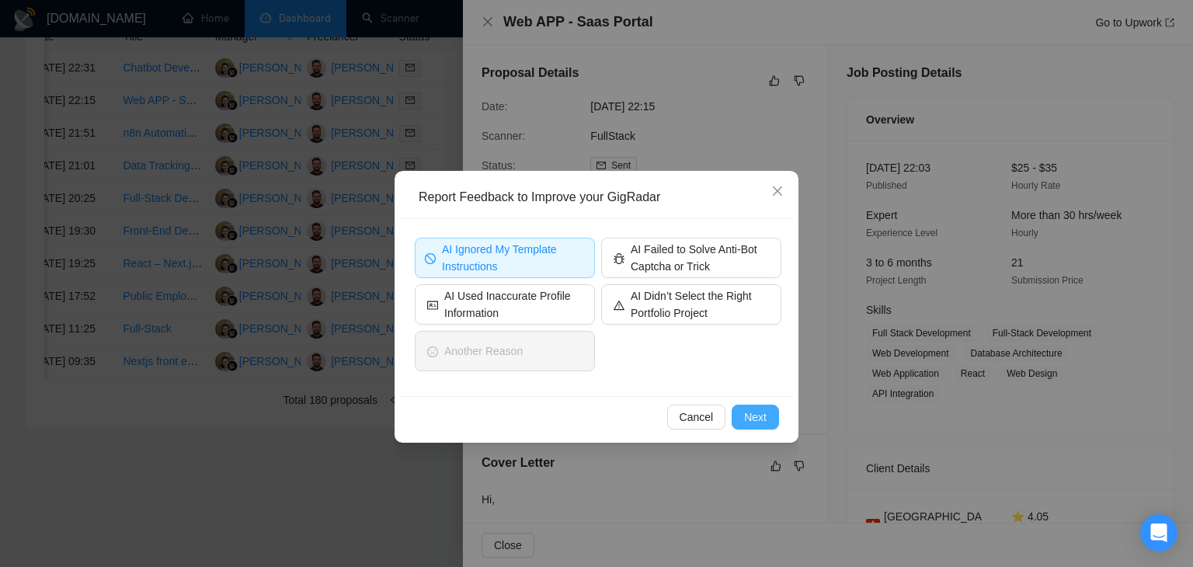
click at [766, 418] on span "Next" at bounding box center [755, 417] width 23 height 17
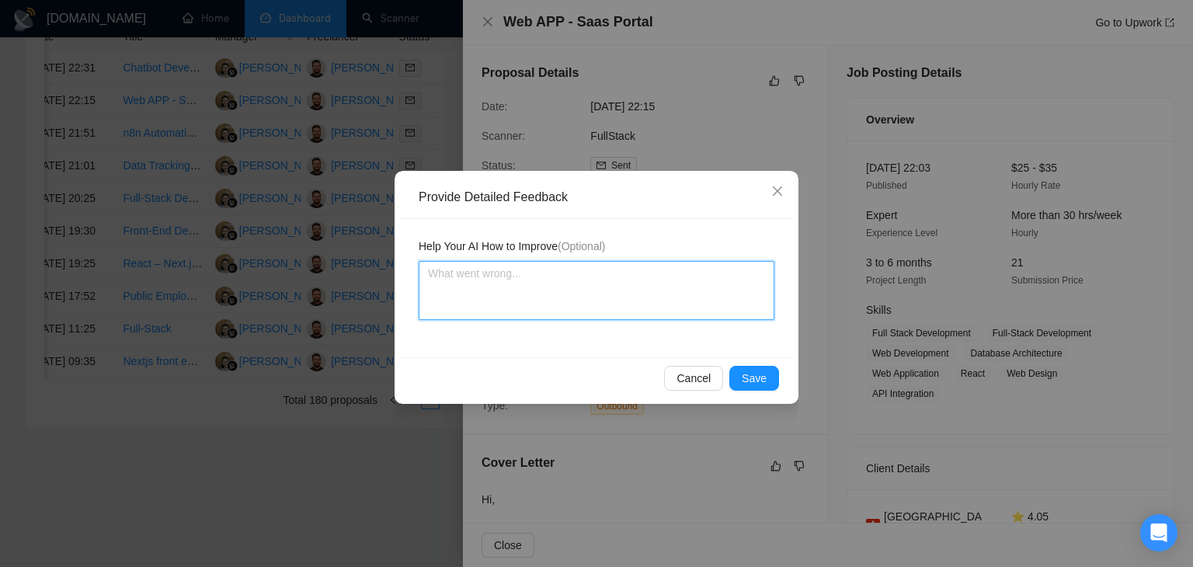
click at [604, 299] on textarea at bounding box center [597, 290] width 356 height 59
click at [513, 284] on textarea at bounding box center [597, 290] width 356 height 59
click at [711, 276] on textarea "There is no space after paragraphs there should have been spaces before writing" at bounding box center [597, 290] width 356 height 59
click at [764, 278] on textarea "There is no space after paragraphs there should have been line spaces before wr…" at bounding box center [597, 290] width 356 height 59
click at [532, 290] on textarea "There is no space after paragraphs there should have been line spaces before wr…" at bounding box center [597, 290] width 356 height 59
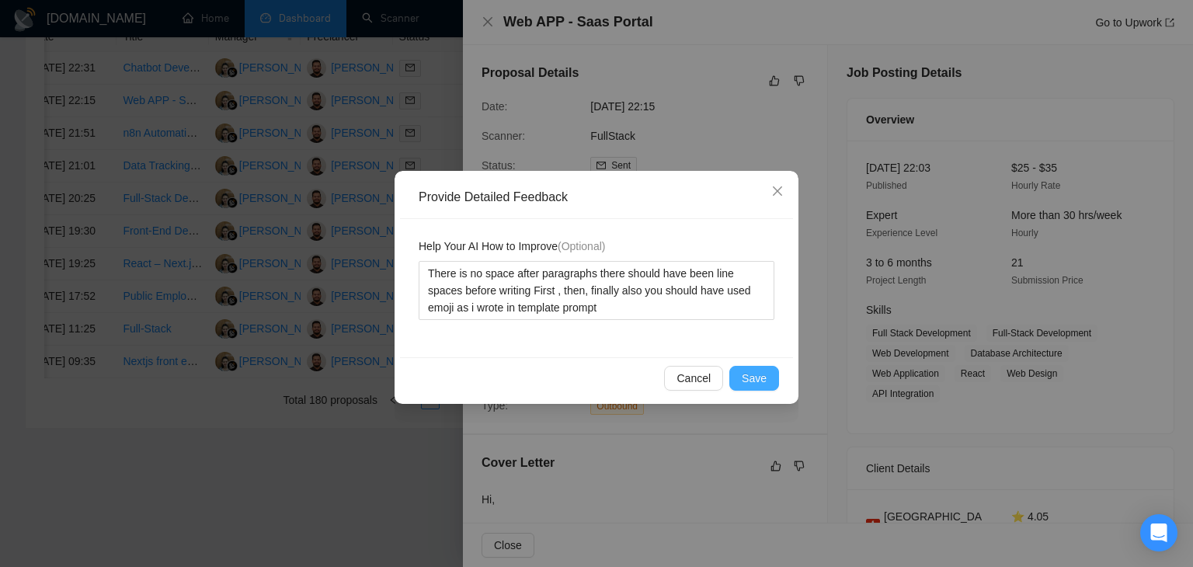
click at [761, 372] on span "Save" at bounding box center [754, 378] width 25 height 17
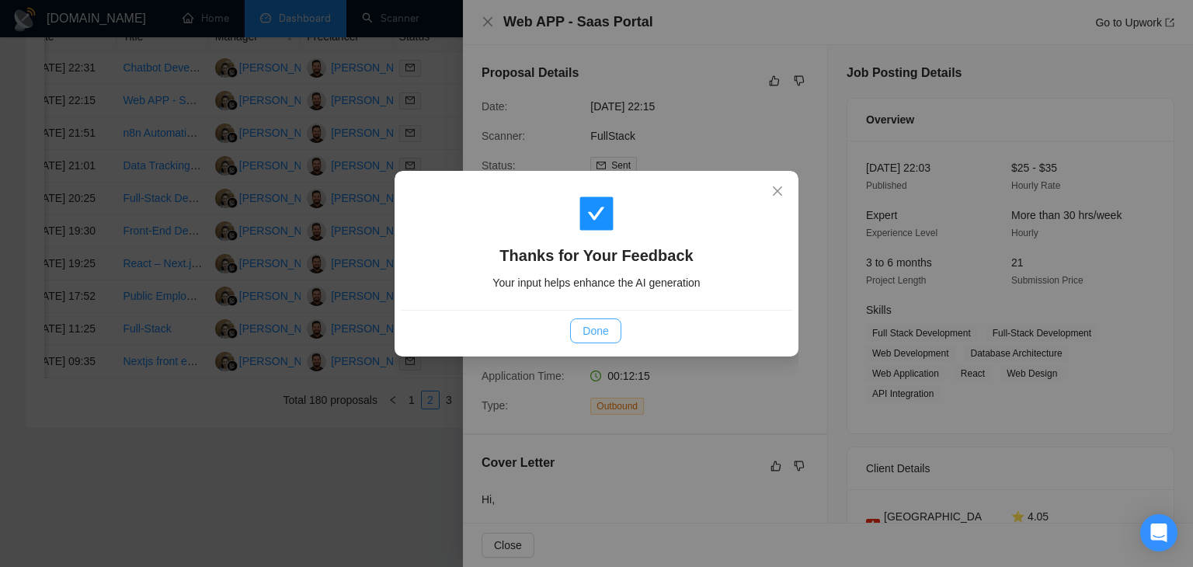
click at [591, 330] on span "Done" at bounding box center [596, 330] width 26 height 17
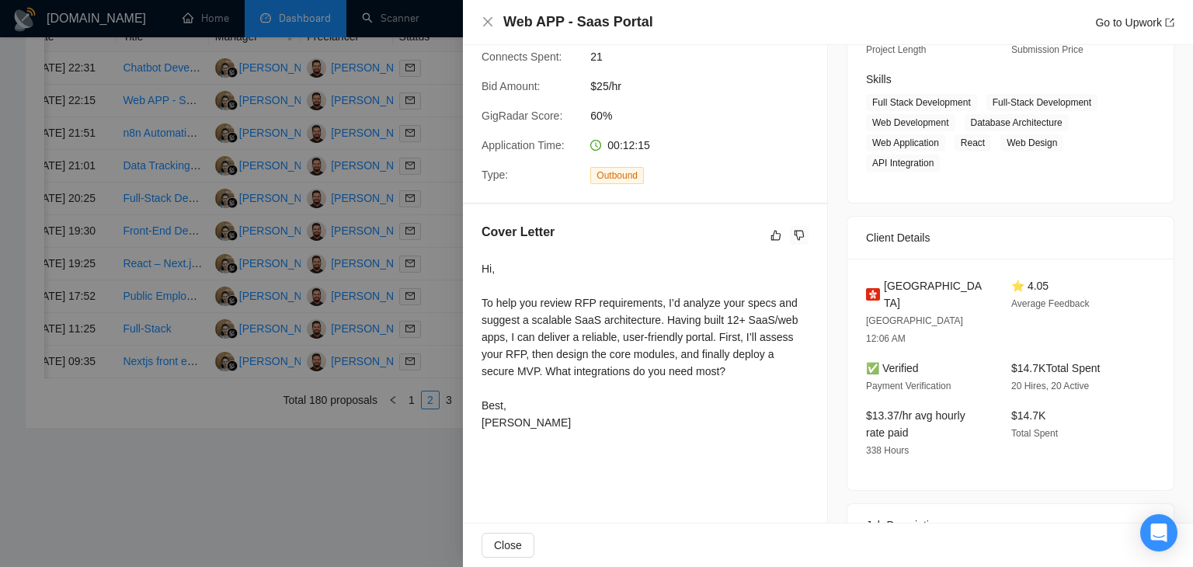
scroll to position [233, 0]
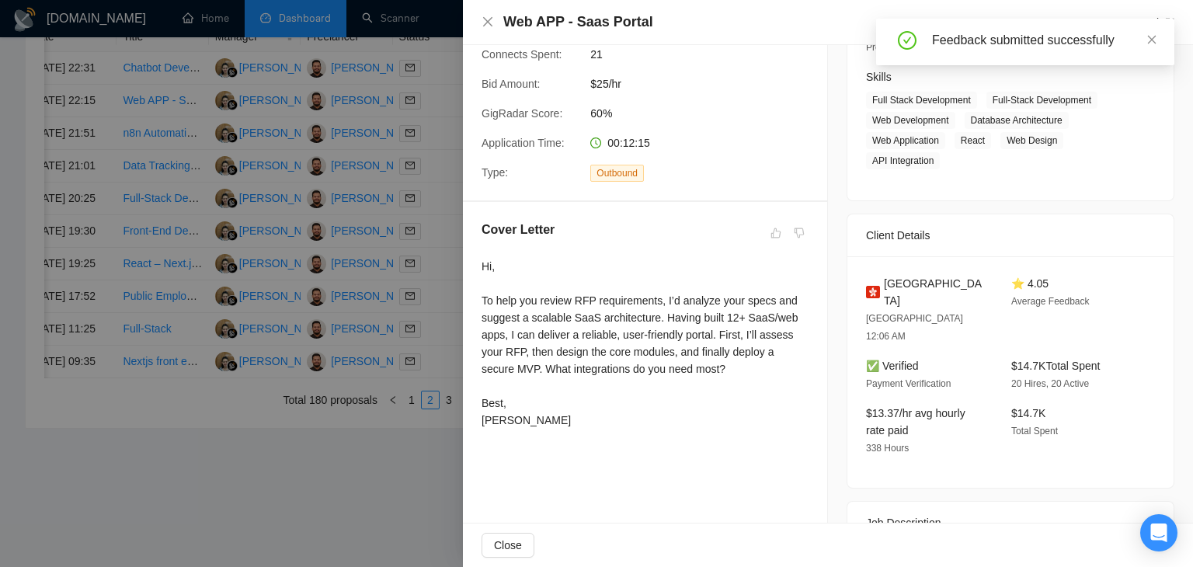
click at [486, 15] on div "Web APP - Saas Portal Go to Upwork" at bounding box center [828, 21] width 693 height 19
click at [497, 19] on div "Web APP - Saas Portal Go to Upwork" at bounding box center [828, 21] width 693 height 19
click at [491, 19] on icon "close" at bounding box center [487, 21] width 9 height 9
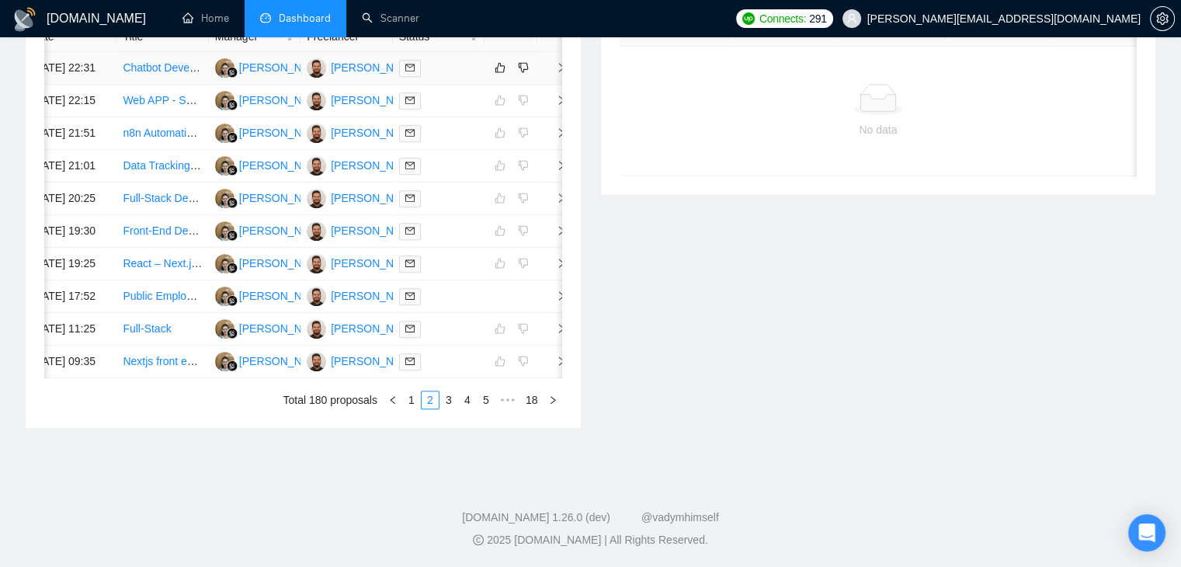
click at [558, 67] on td at bounding box center [553, 68] width 31 height 33
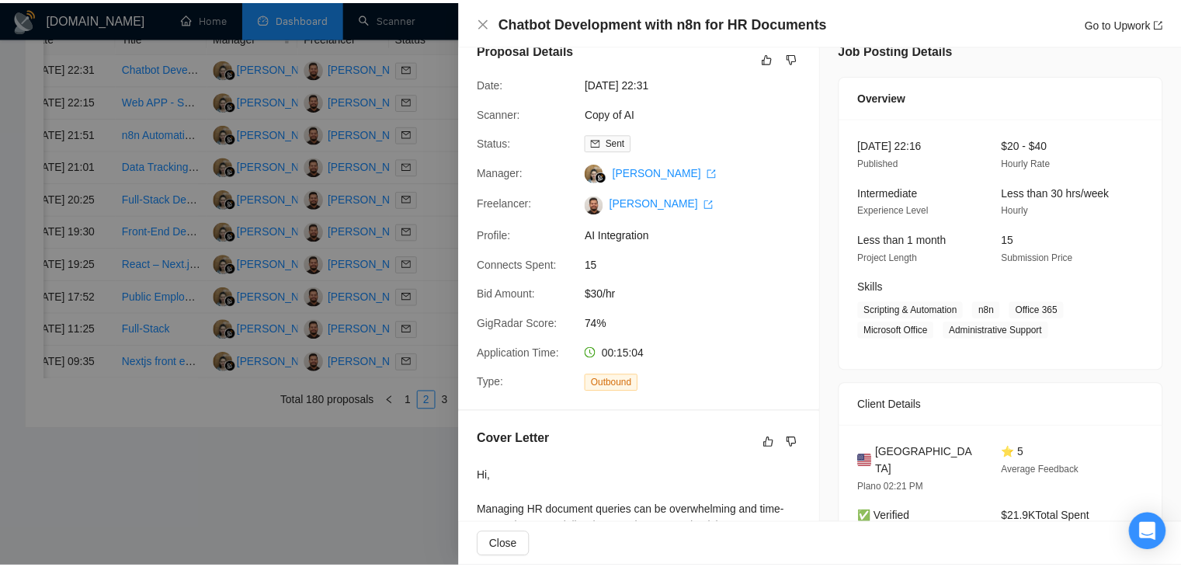
scroll to position [0, 0]
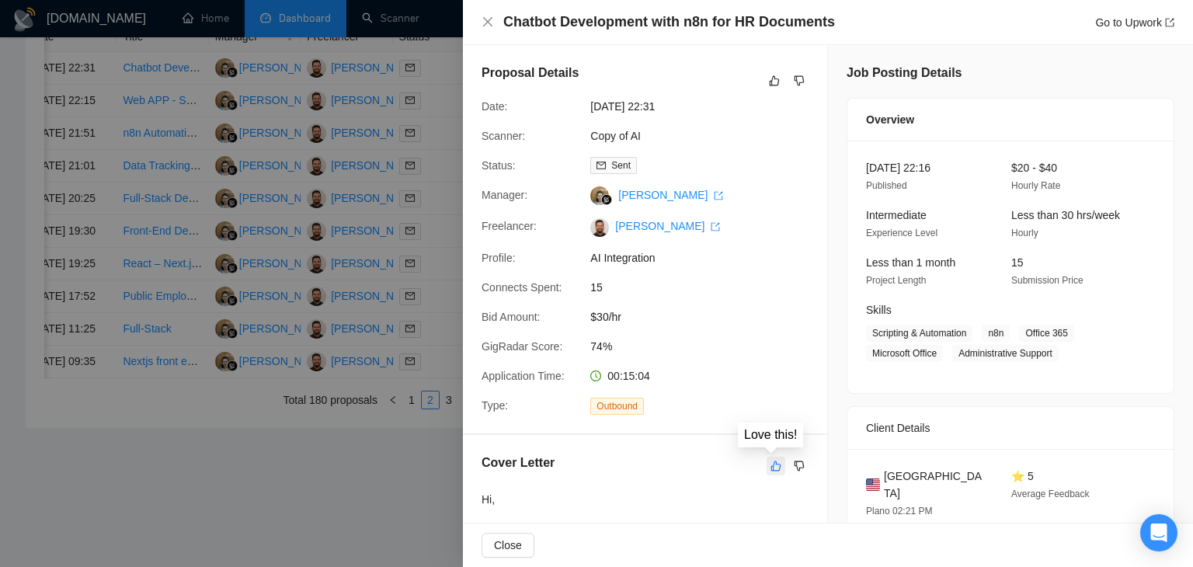
click at [771, 474] on button "button" at bounding box center [776, 466] width 19 height 19
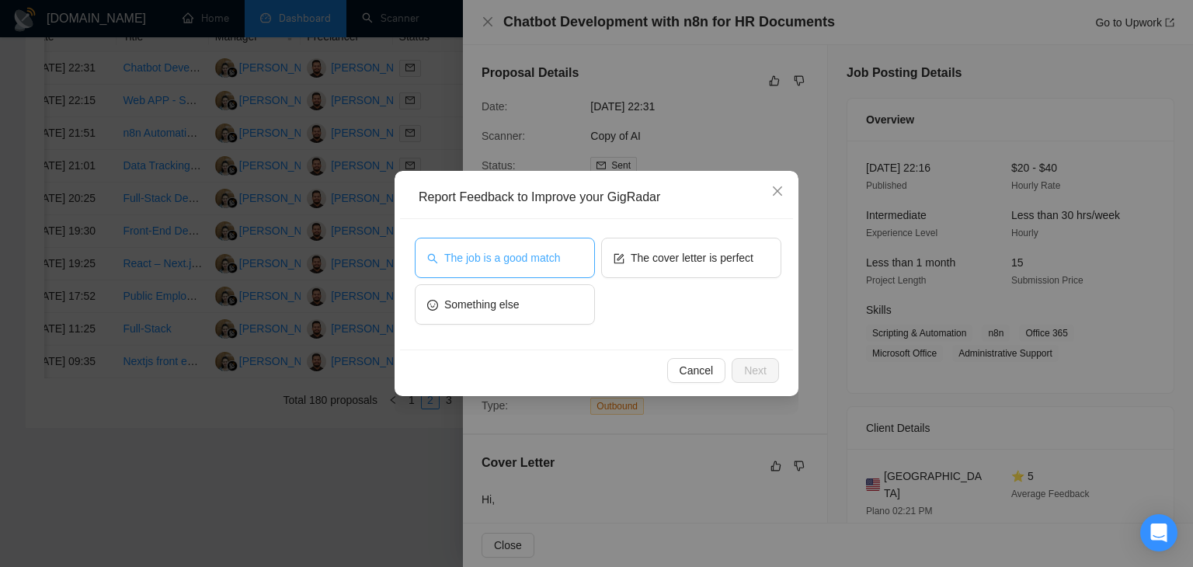
click at [538, 265] on span "The job is a good match" at bounding box center [502, 257] width 116 height 17
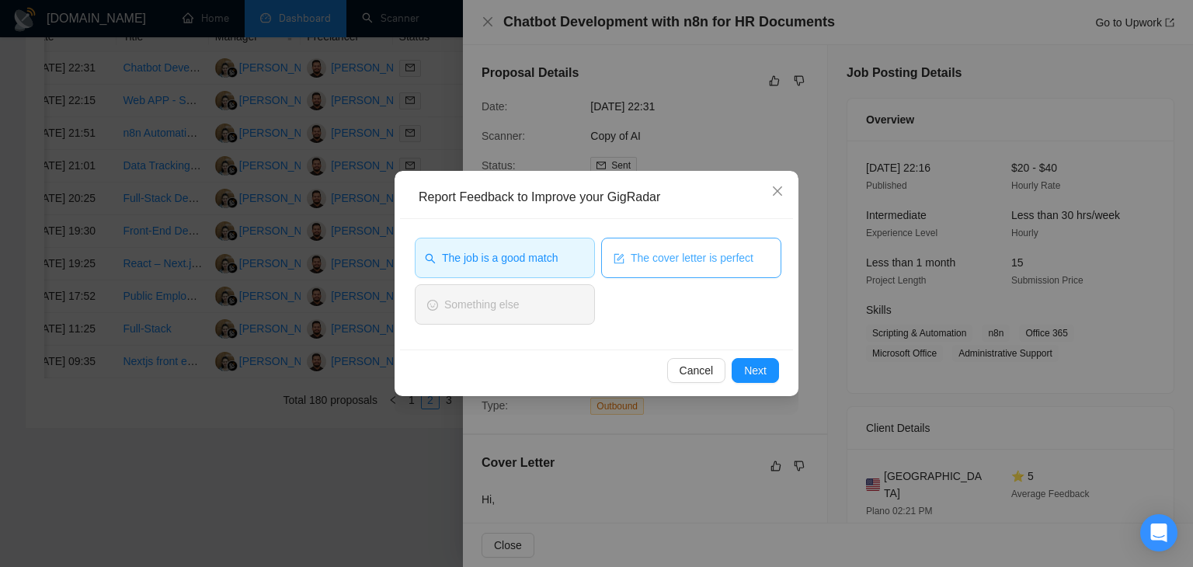
click at [646, 259] on span "The cover letter is perfect" at bounding box center [692, 257] width 123 height 17
click at [740, 365] on button "Next" at bounding box center [755, 370] width 47 height 25
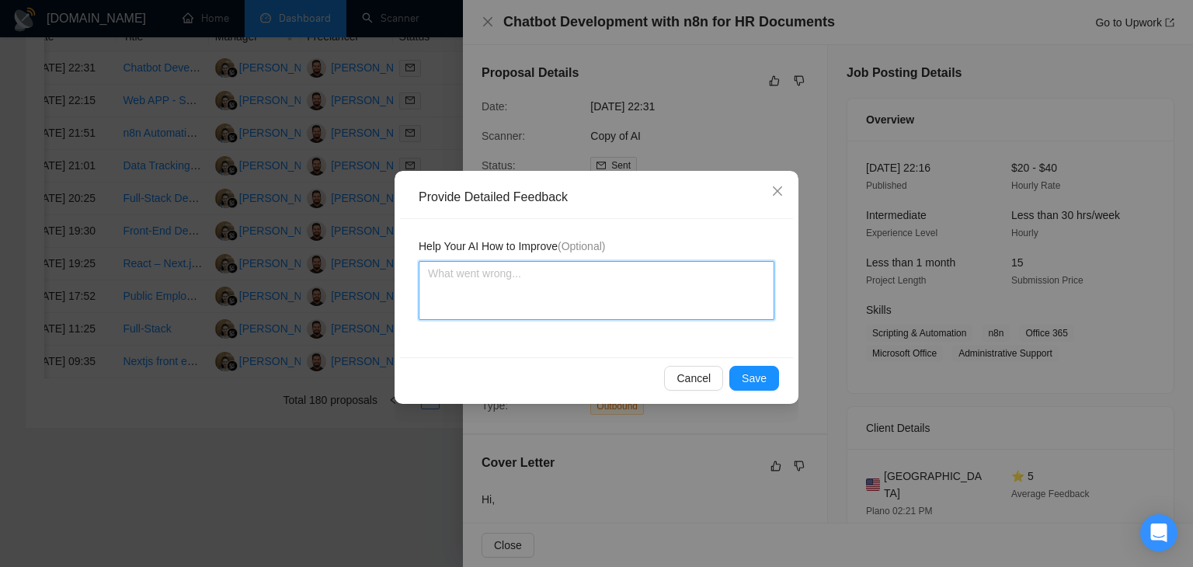
click at [632, 284] on textarea at bounding box center [597, 290] width 356 height 59
paste textarea "Very good cover letter is exact according to my instructions job is also a good…"
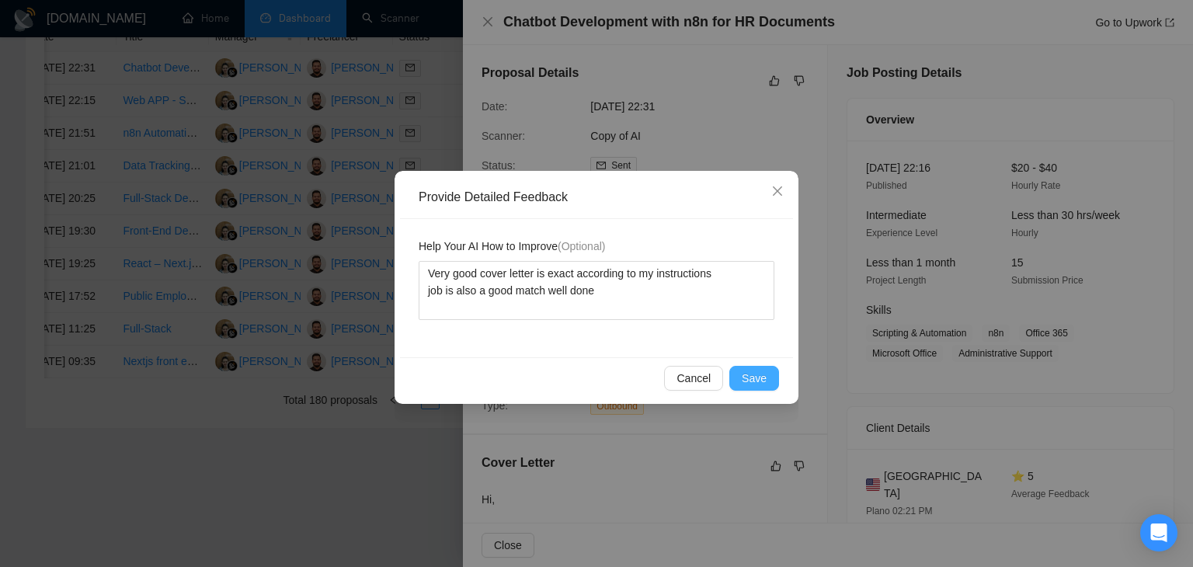
click at [759, 373] on span "Save" at bounding box center [754, 378] width 25 height 17
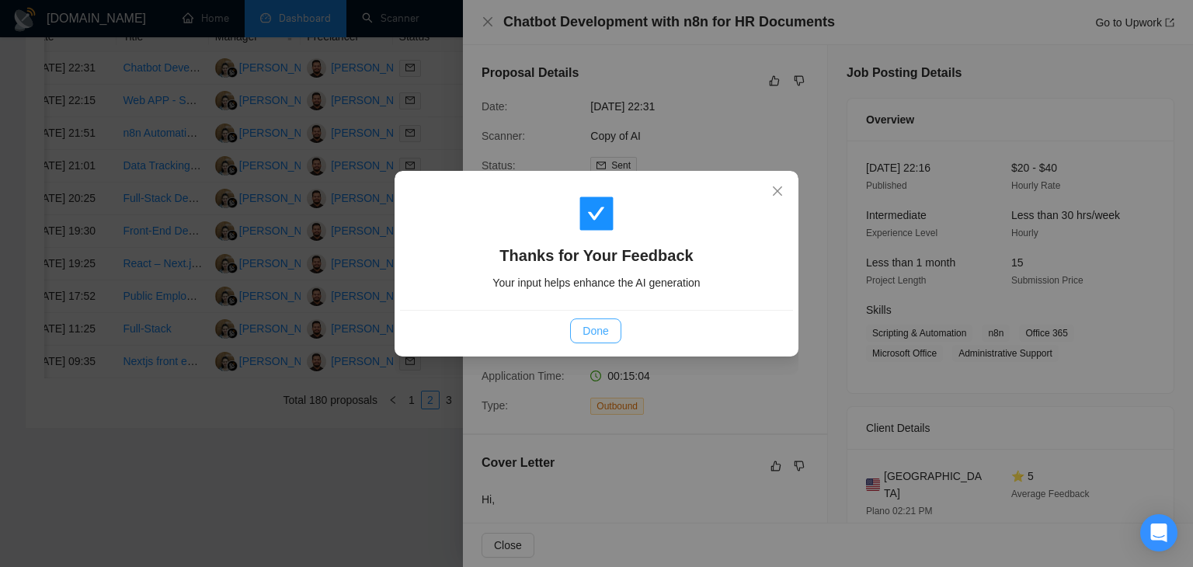
click at [602, 329] on span "Done" at bounding box center [596, 330] width 26 height 17
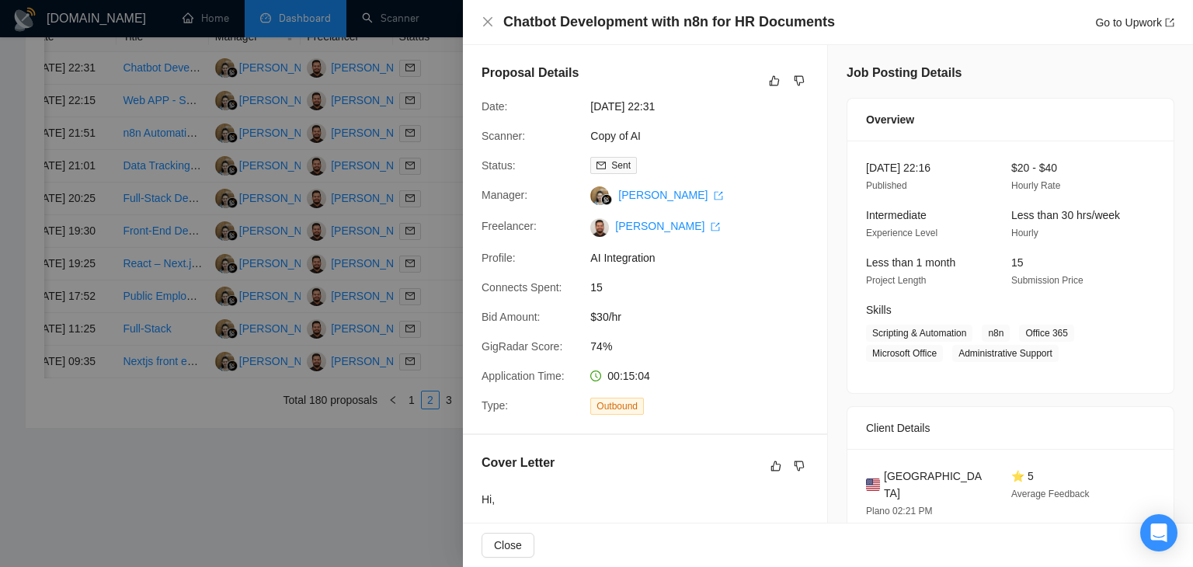
click at [482, 13] on div "Chatbot Development with n8n for HR Documents Go to Upwork" at bounding box center [828, 21] width 693 height 19
click at [489, 25] on icon "close" at bounding box center [487, 21] width 9 height 9
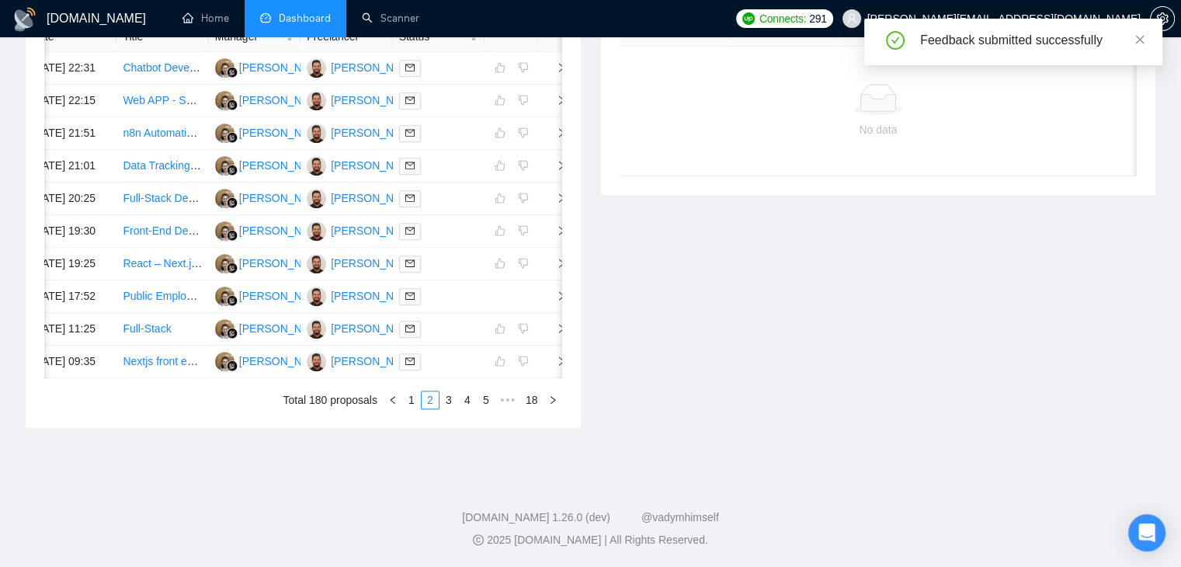
scroll to position [764, 0]
click at [407, 409] on link "1" at bounding box center [411, 399] width 17 height 17
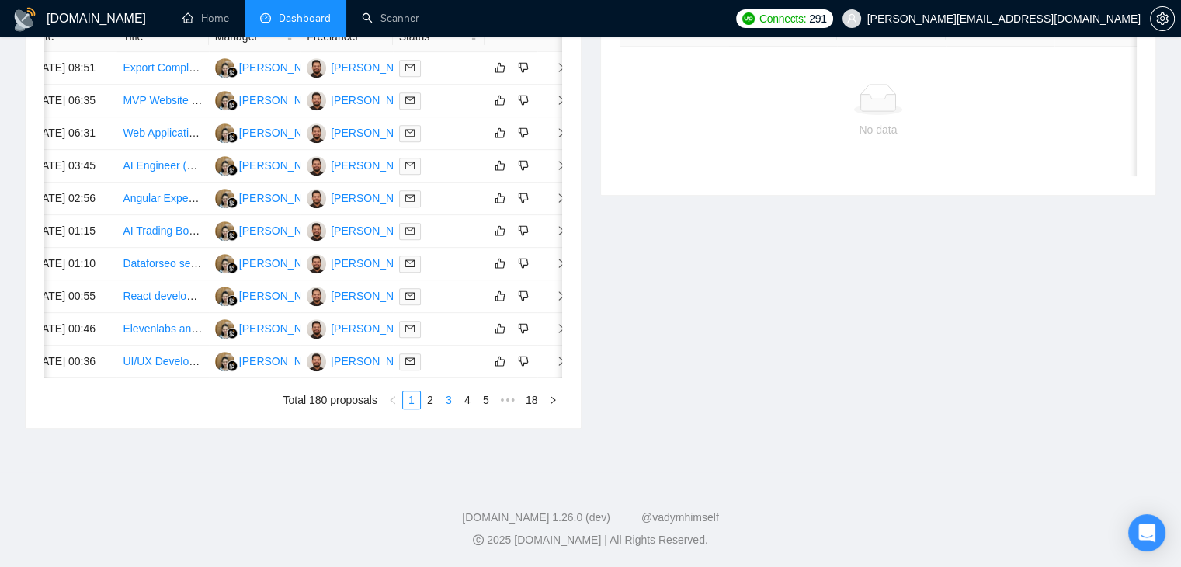
click at [448, 409] on link "3" at bounding box center [448, 399] width 17 height 17
click at [433, 409] on link "2" at bounding box center [430, 399] width 17 height 17
click at [419, 409] on link "1" at bounding box center [411, 399] width 17 height 17
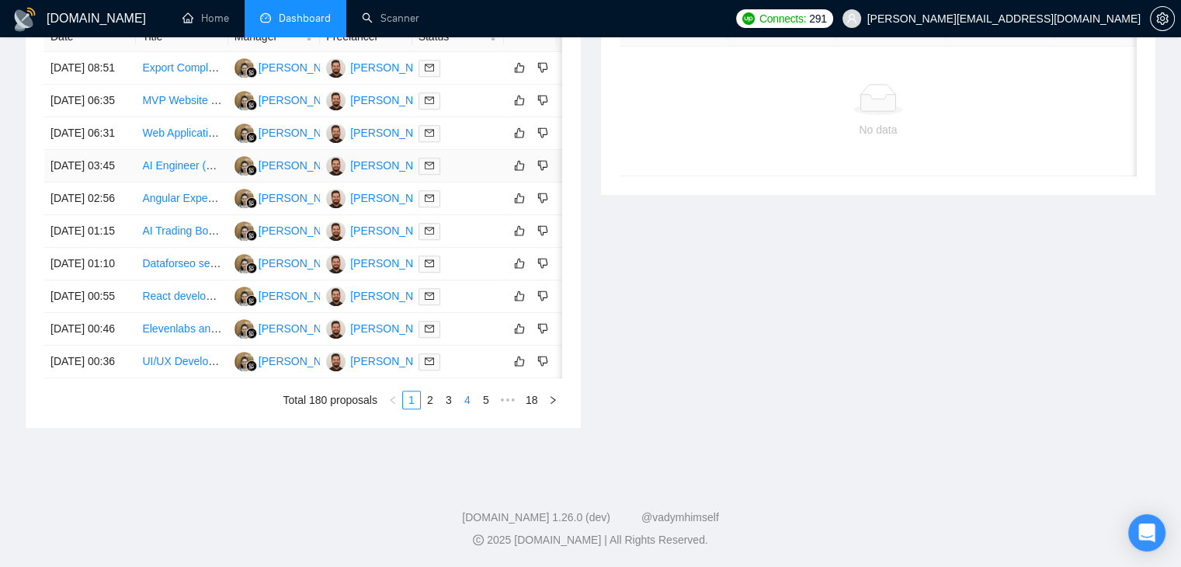
scroll to position [842, 0]
click at [430, 398] on link "2" at bounding box center [430, 399] width 17 height 17
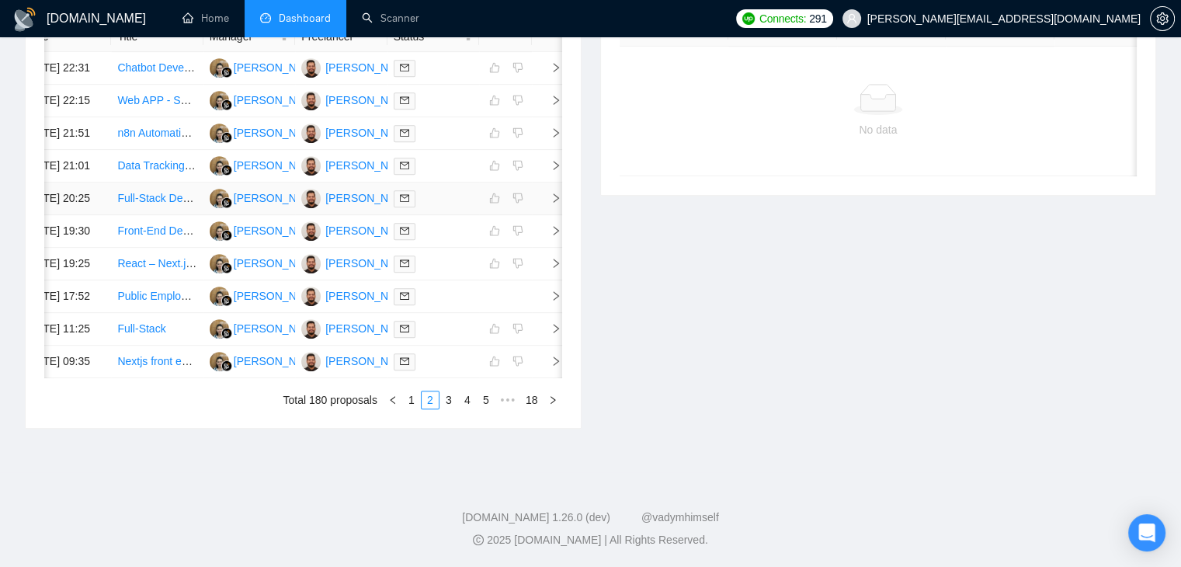
scroll to position [687, 0]
click at [551, 138] on icon "right" at bounding box center [556, 132] width 11 height 11
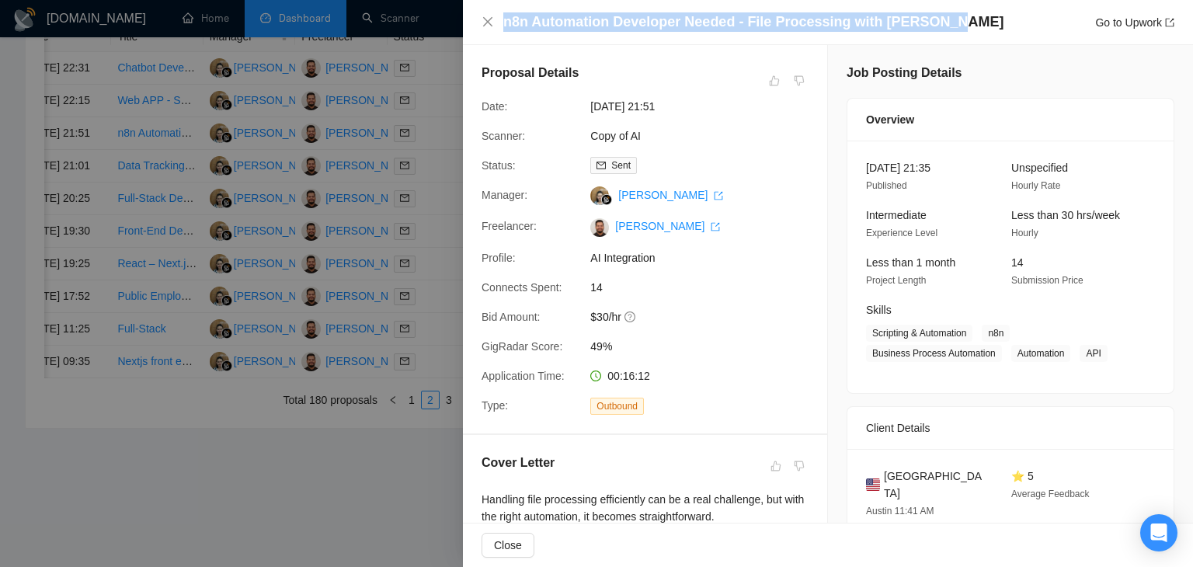
drag, startPoint x: 506, startPoint y: 23, endPoint x: 932, endPoint y: 23, distance: 426.5
click at [932, 23] on div "n8n Automation Developer Needed - File Processing with [PERSON_NAME] Go to Upwo…" at bounding box center [838, 21] width 671 height 19
click at [486, 24] on icon "close" at bounding box center [487, 21] width 9 height 9
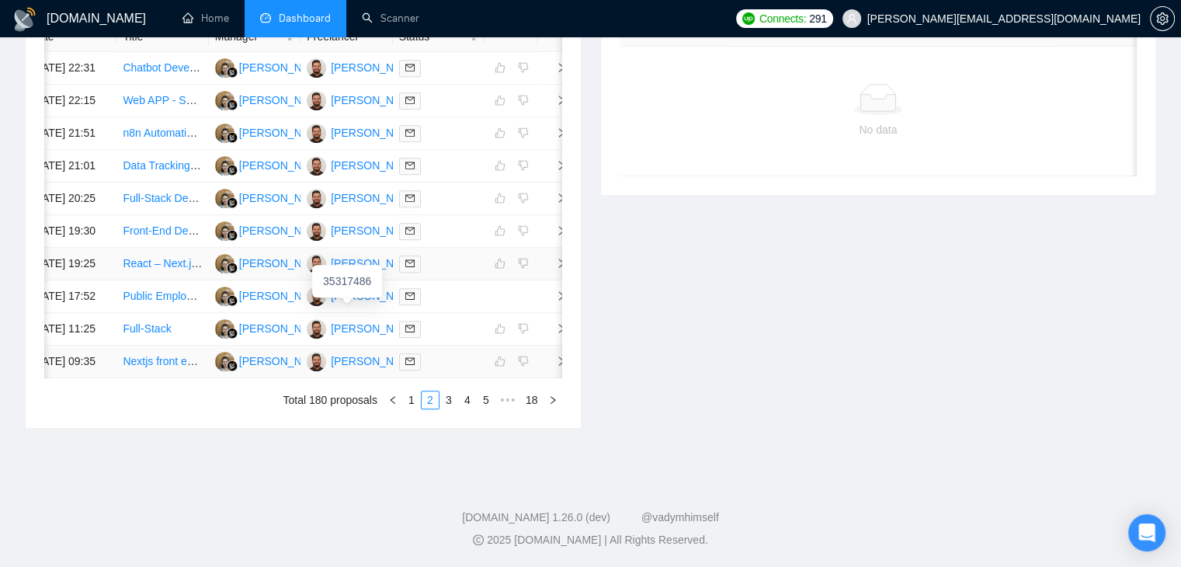
scroll to position [764, 0]
click at [409, 409] on link "1" at bounding box center [411, 399] width 17 height 17
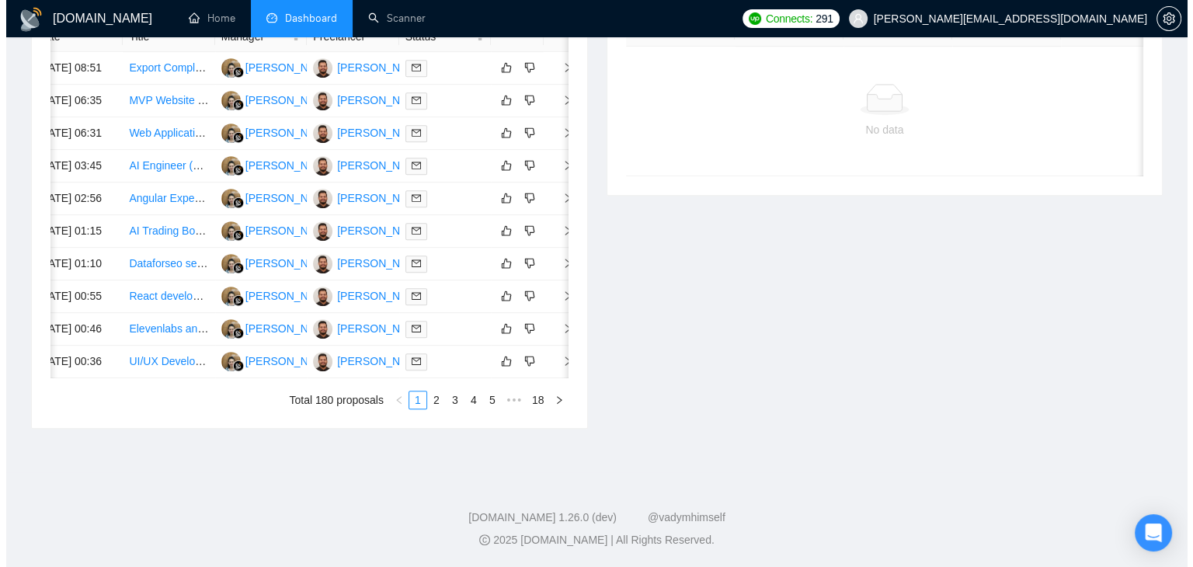
scroll to position [0, 25]
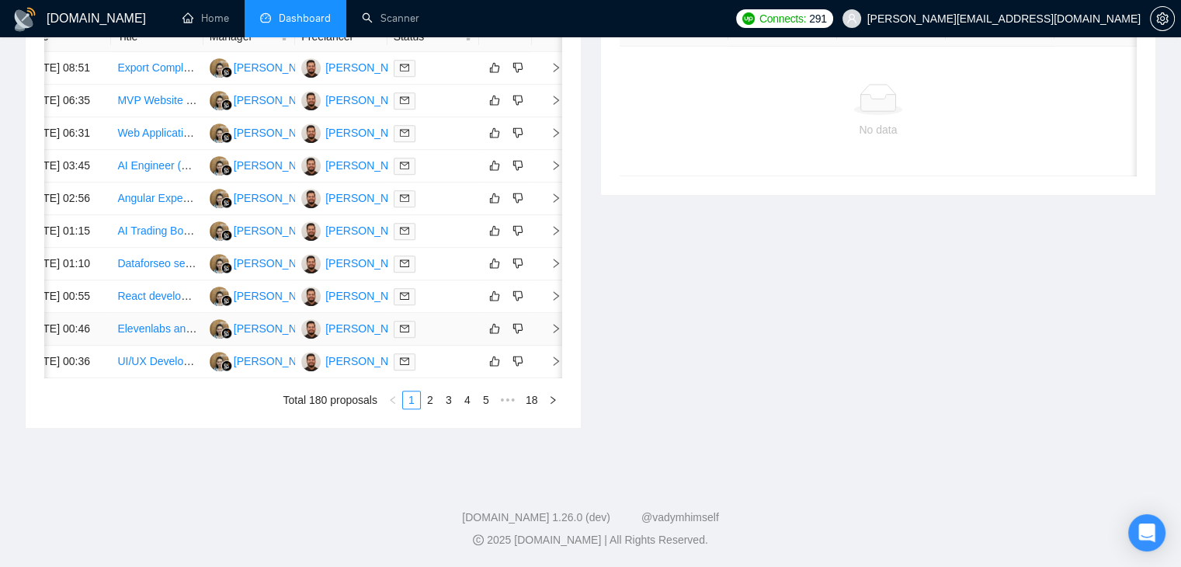
click at [548, 346] on td at bounding box center [547, 329] width 31 height 33
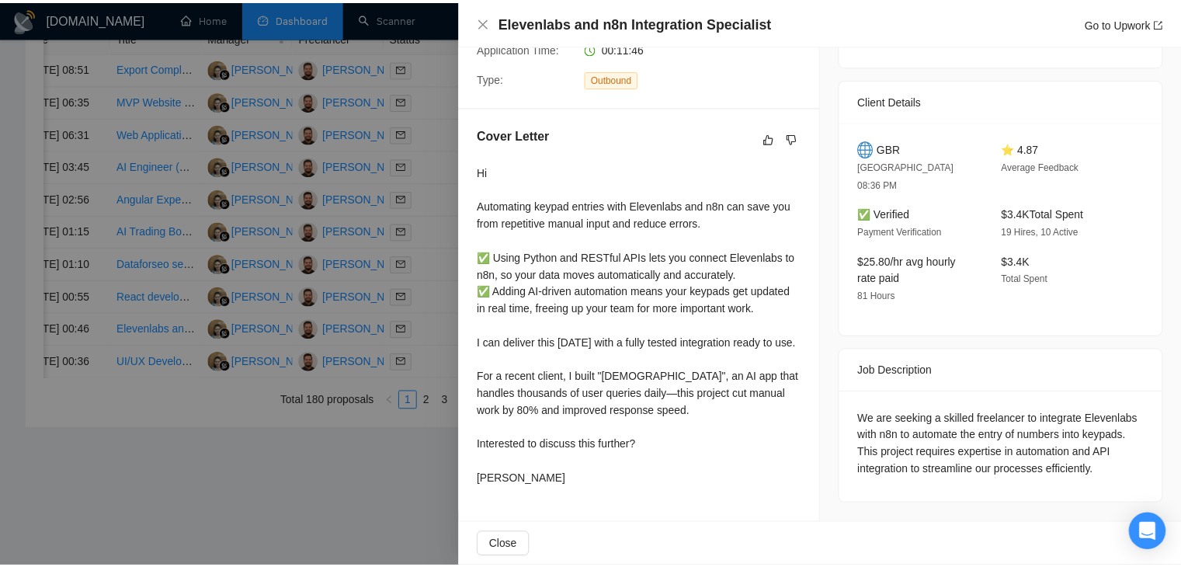
scroll to position [370, 0]
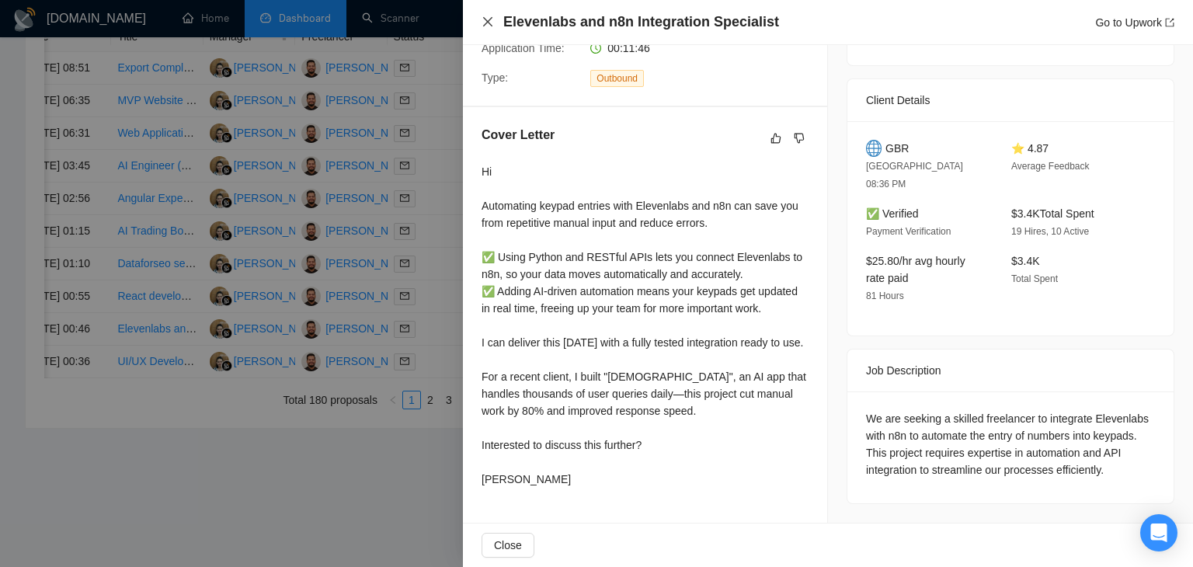
click at [489, 22] on icon "close" at bounding box center [488, 22] width 12 height 12
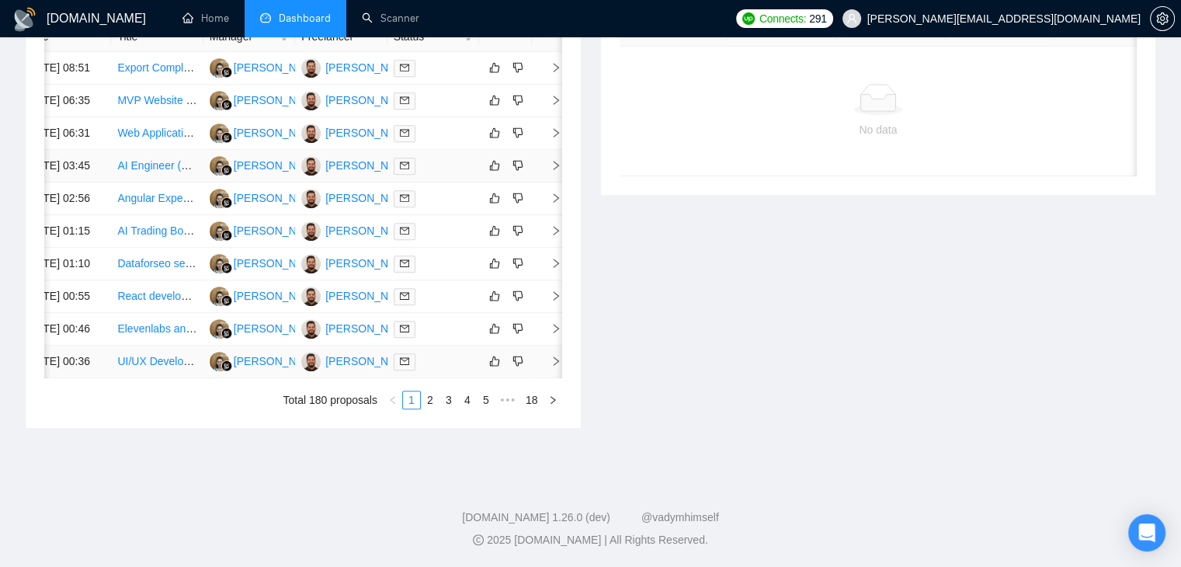
scroll to position [0, 19]
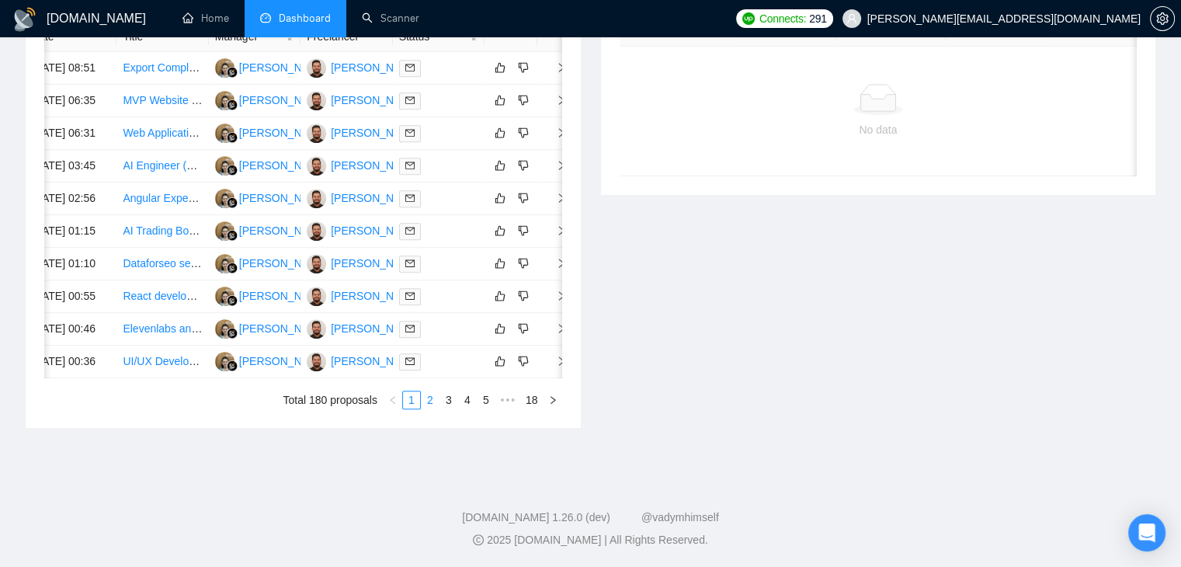
click at [426, 409] on link "2" at bounding box center [430, 399] width 17 height 17
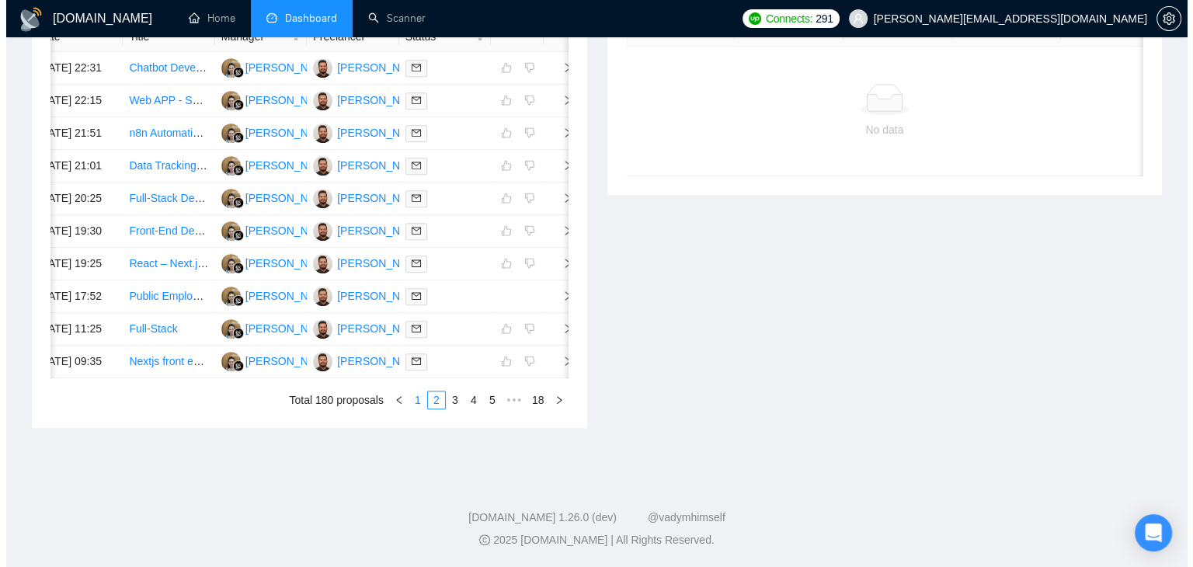
scroll to position [764, 0]
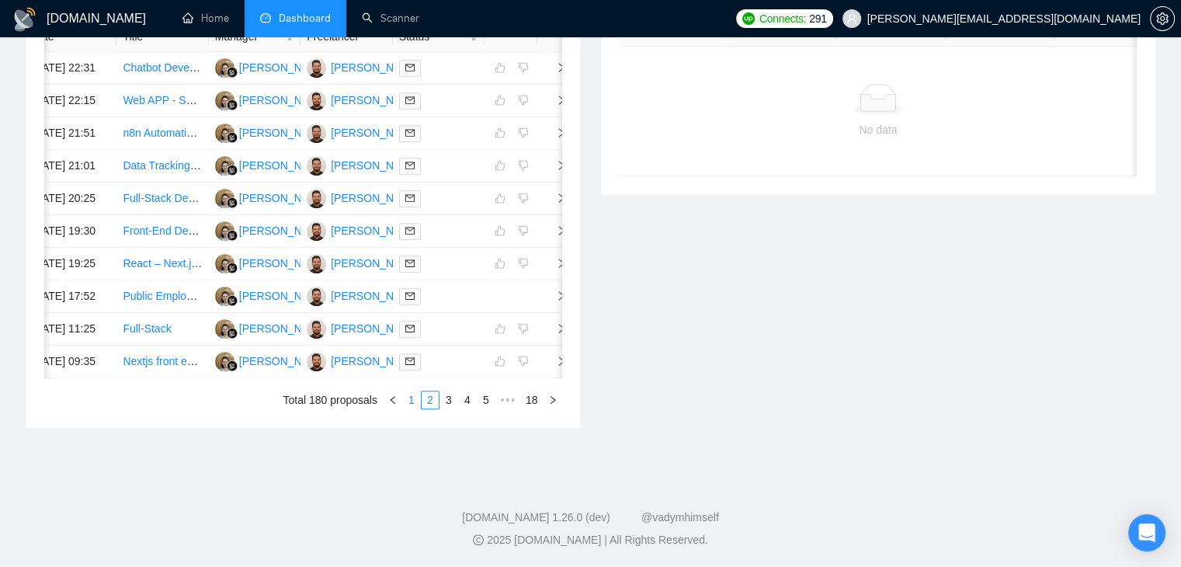
click at [413, 409] on link "1" at bounding box center [411, 399] width 17 height 17
click at [556, 334] on icon "right" at bounding box center [561, 328] width 11 height 11
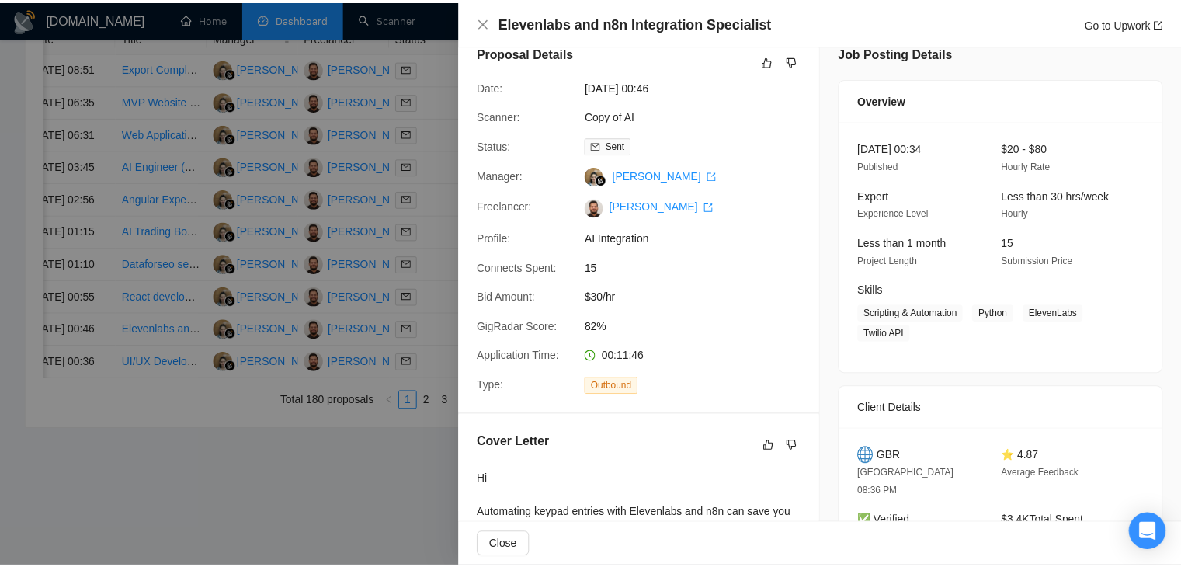
scroll to position [0, 0]
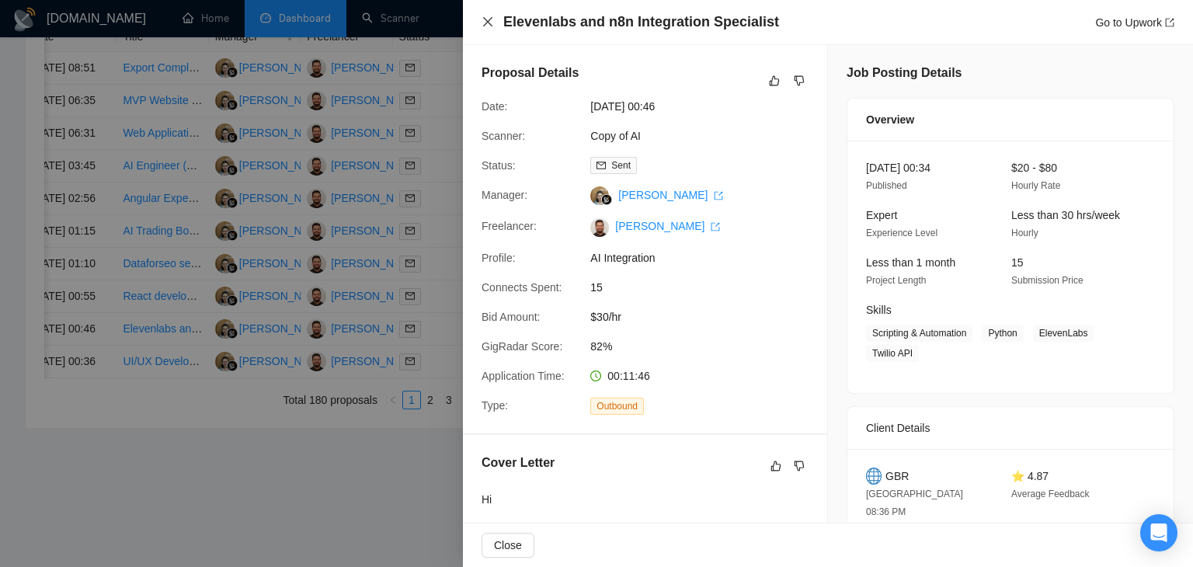
click at [492, 21] on icon "close" at bounding box center [488, 22] width 12 height 12
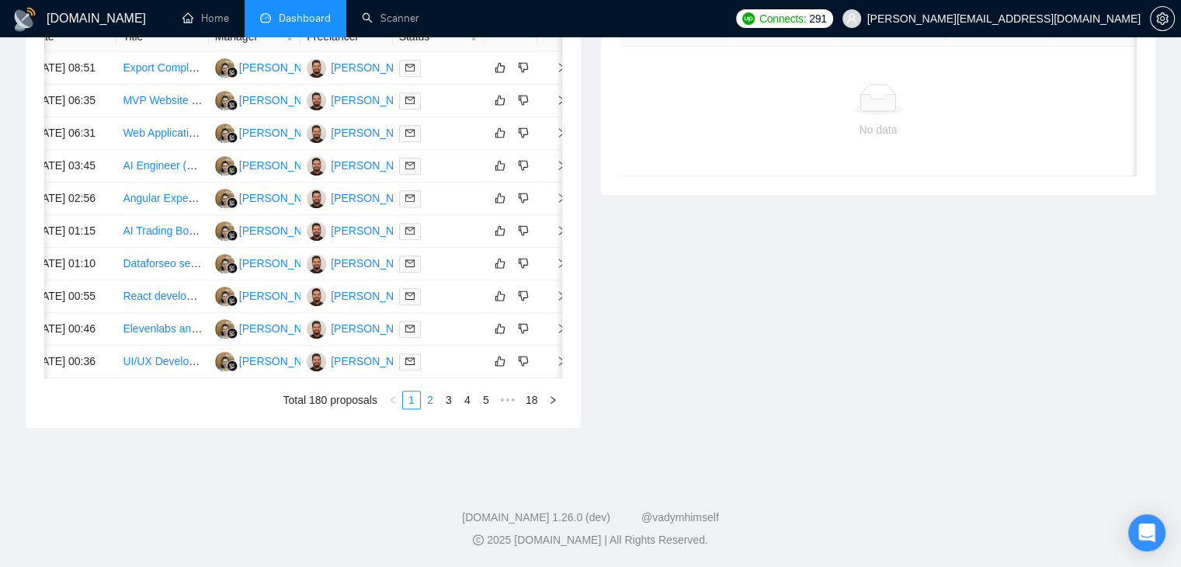
click at [432, 409] on link "2" at bounding box center [430, 399] width 17 height 17
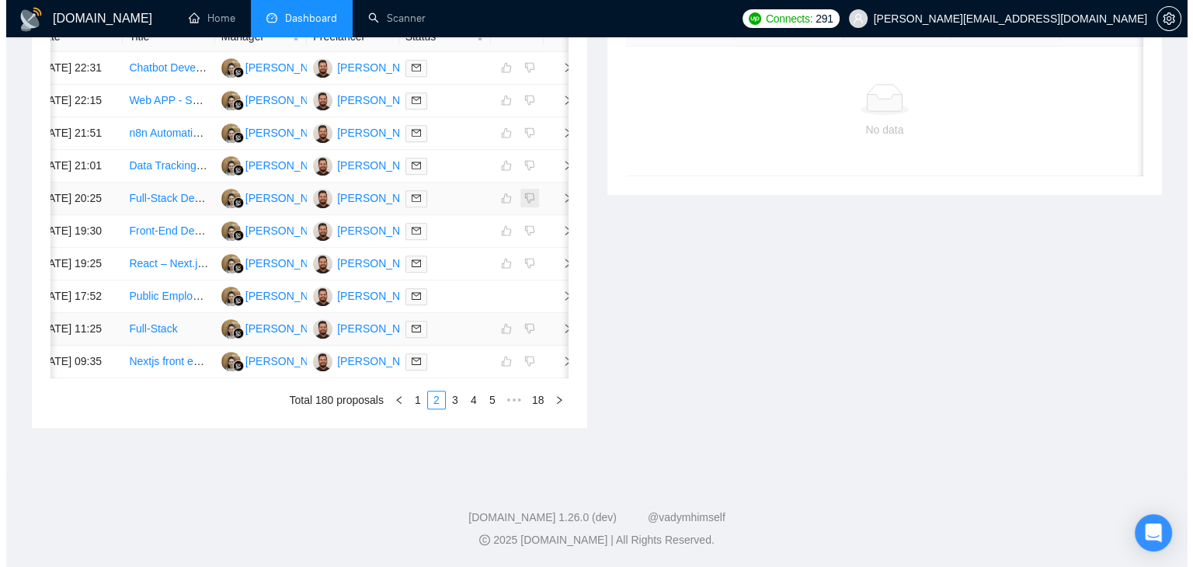
scroll to position [609, 0]
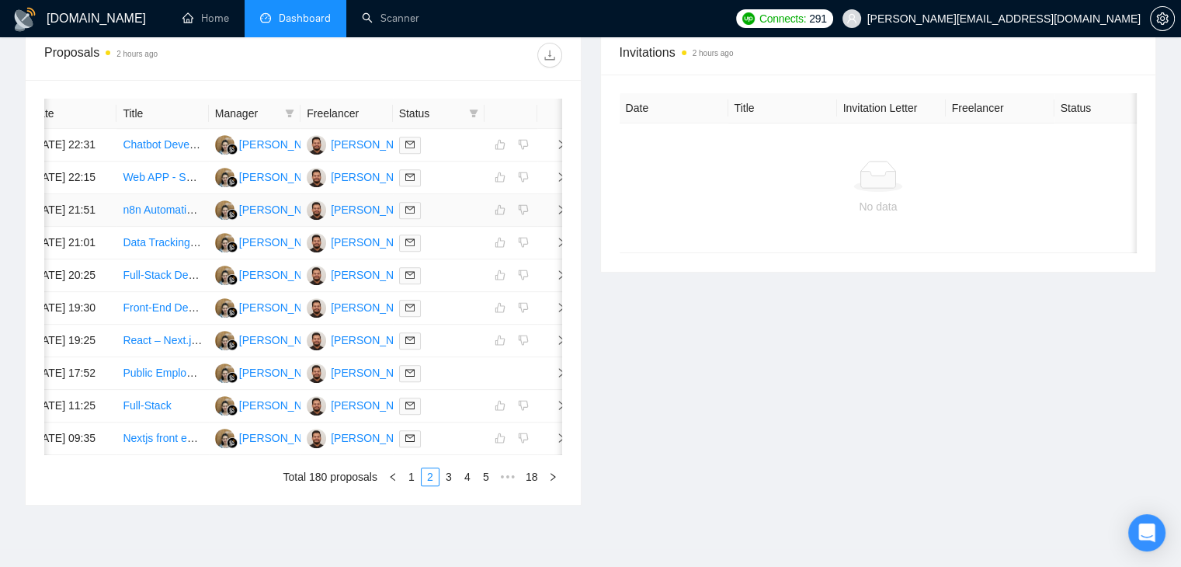
click at [558, 215] on icon "right" at bounding box center [561, 209] width 11 height 11
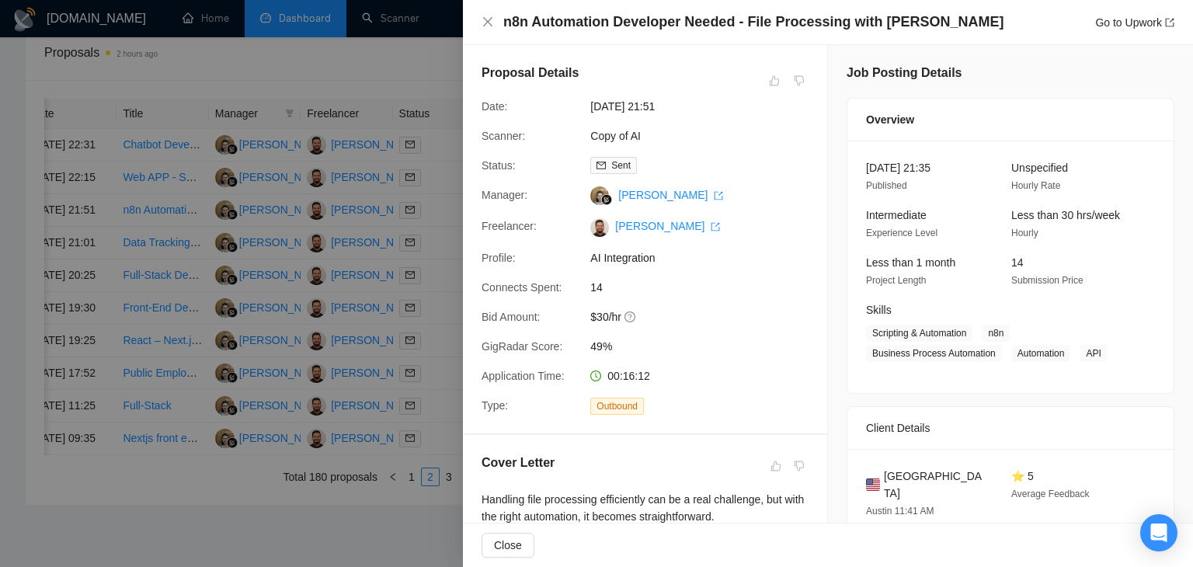
click at [446, 311] on div at bounding box center [596, 283] width 1193 height 567
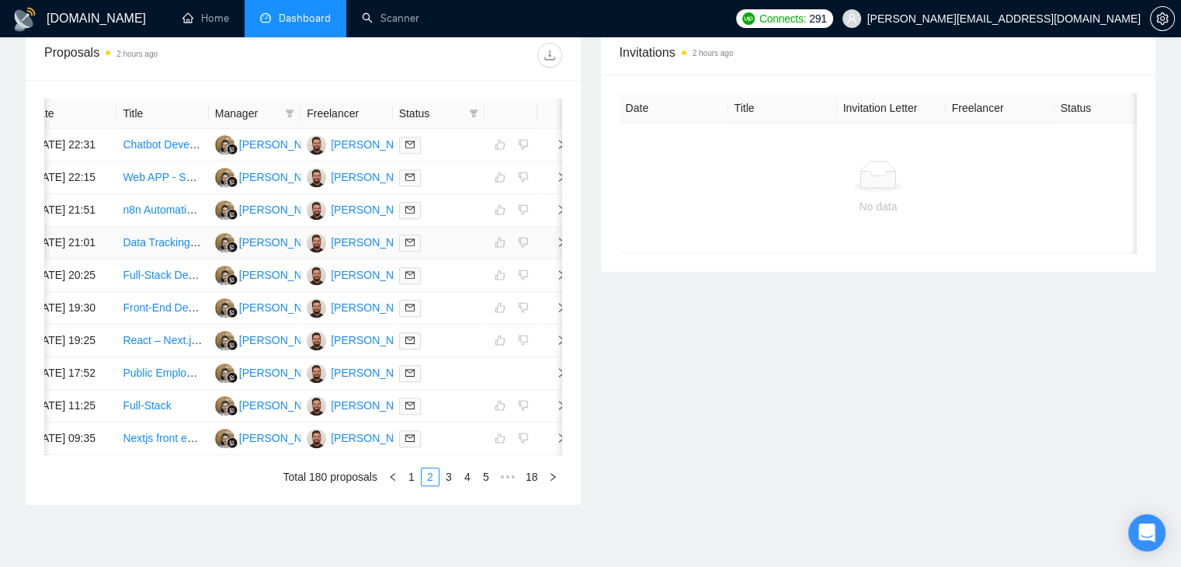
click at [559, 248] on icon "right" at bounding box center [561, 242] width 11 height 11
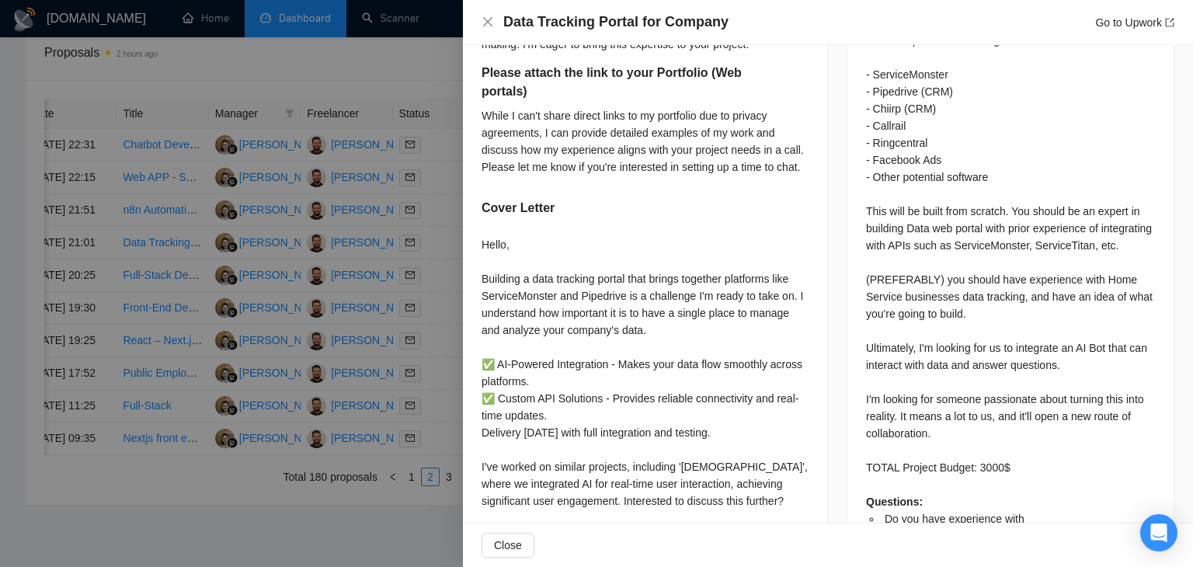
scroll to position [854, 0]
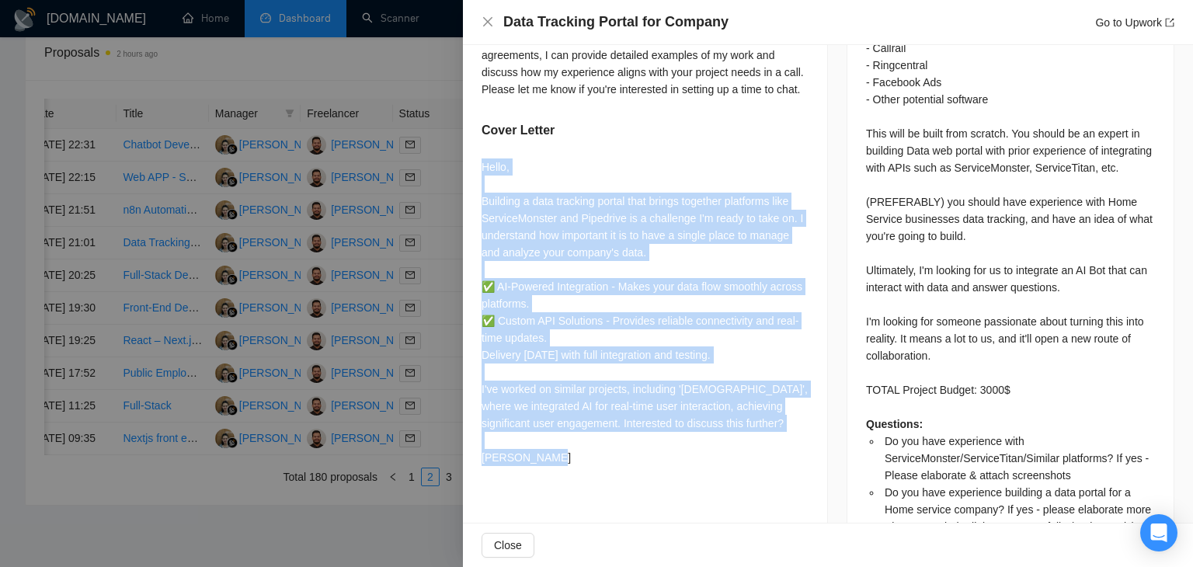
drag, startPoint x: 482, startPoint y: 165, endPoint x: 541, endPoint y: 471, distance: 311.1
click at [541, 466] on div "Hello, Building a data tracking portal that brings together platforms like Serv…" at bounding box center [645, 312] width 327 height 308
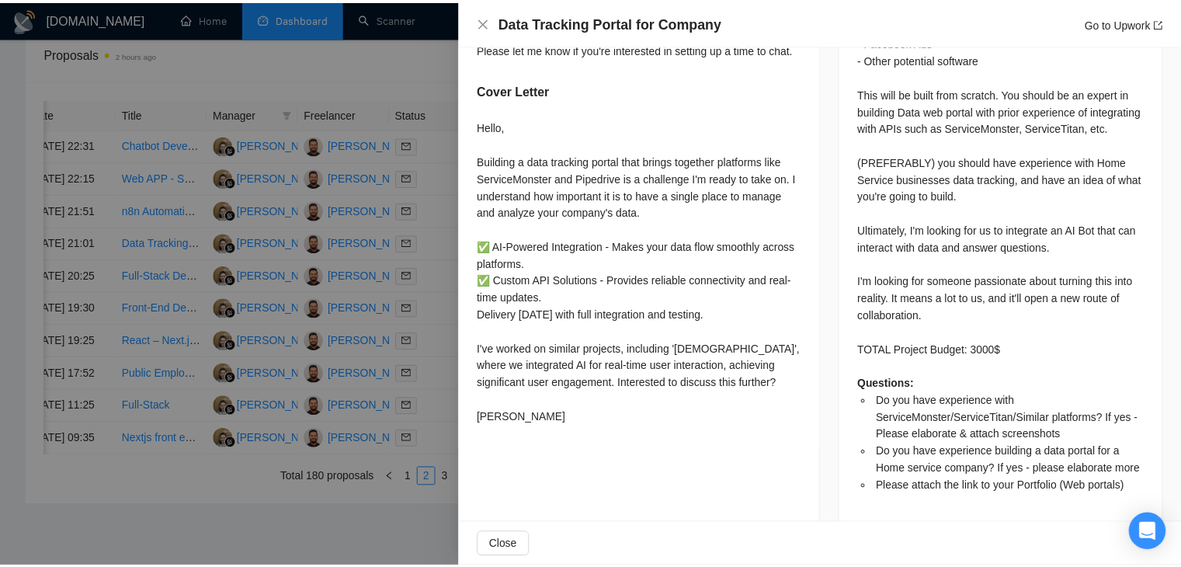
scroll to position [917, 0]
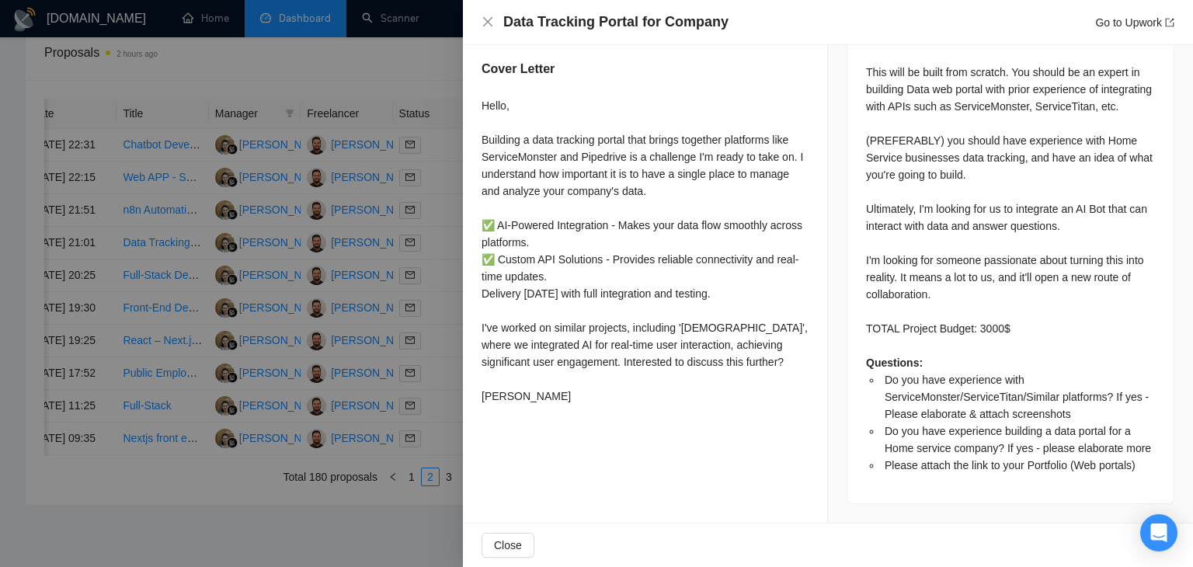
click at [489, 101] on div "Hello, Building a data tracking portal that brings together platforms like Serv…" at bounding box center [645, 251] width 327 height 308
click at [506, 405] on div "Hello, Building a data tracking portal that brings together platforms like Serv…" at bounding box center [645, 251] width 327 height 308
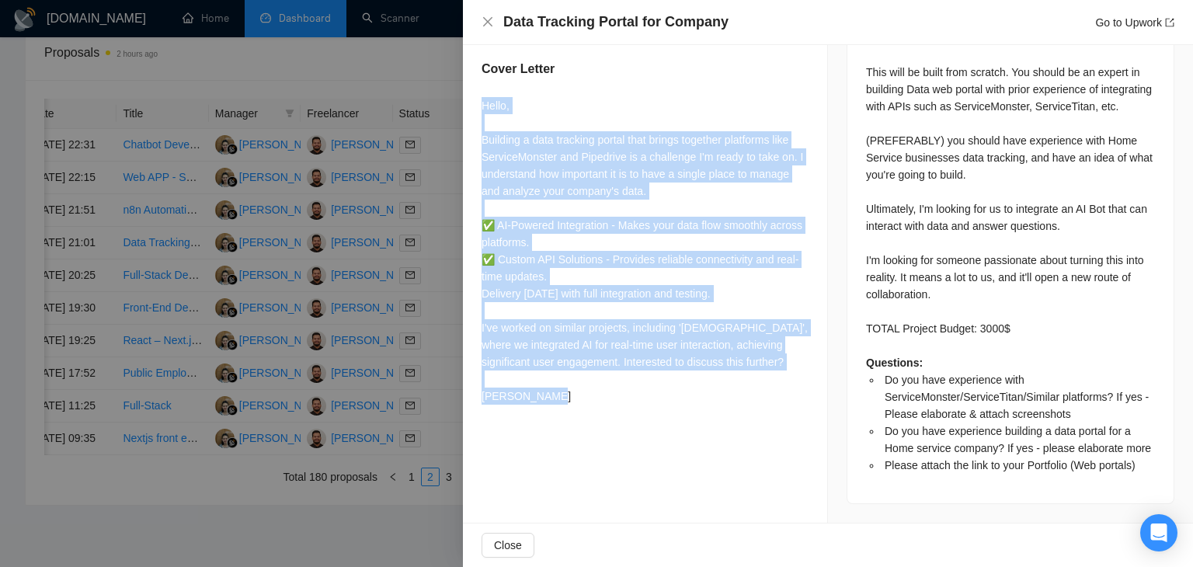
drag, startPoint x: 519, startPoint y: 410, endPoint x: 471, endPoint y: 100, distance: 313.7
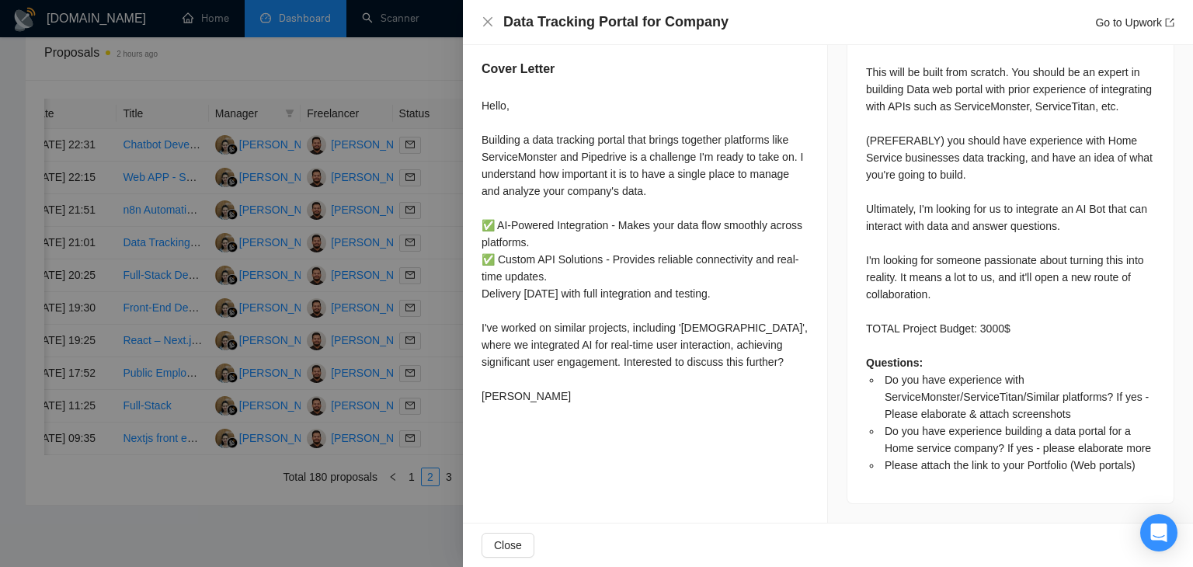
click at [429, 72] on div at bounding box center [596, 283] width 1193 height 567
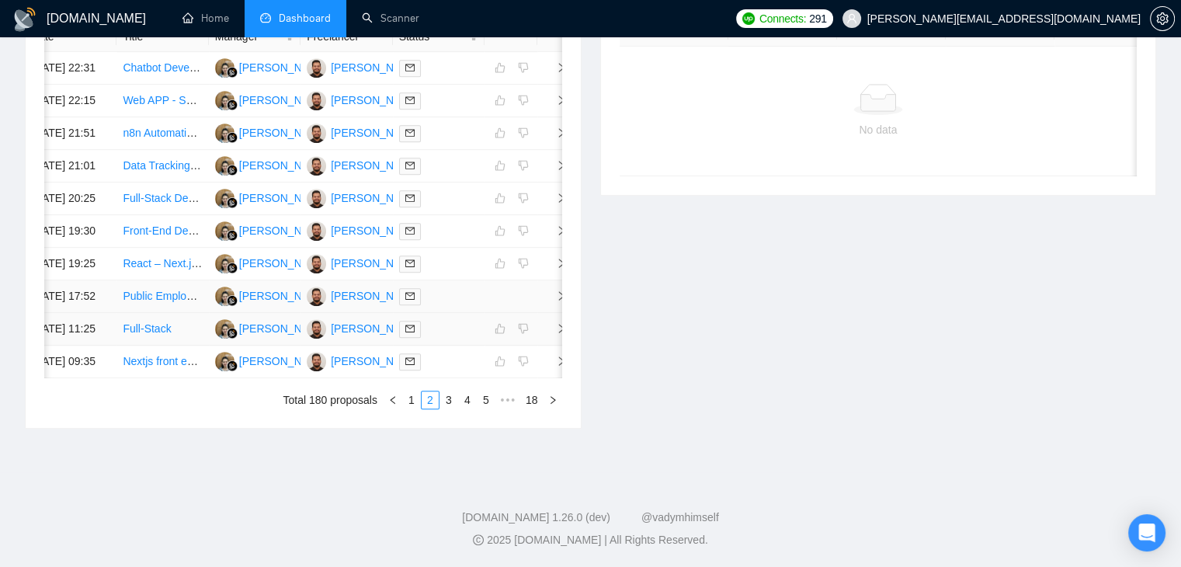
scroll to position [764, 0]
click at [413, 409] on link "1" at bounding box center [411, 399] width 17 height 17
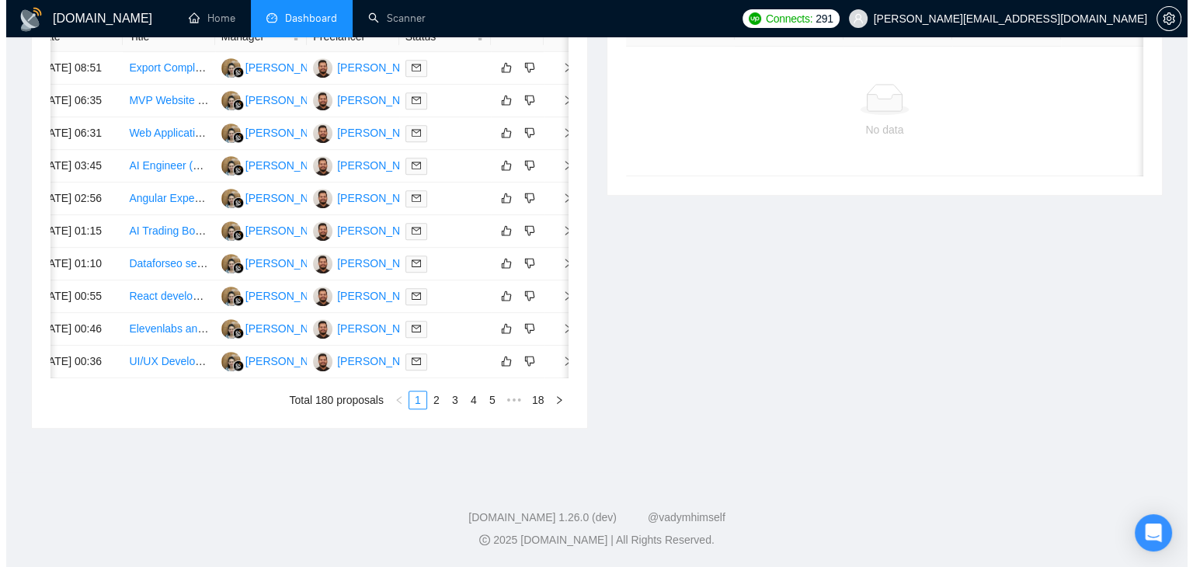
scroll to position [0, 25]
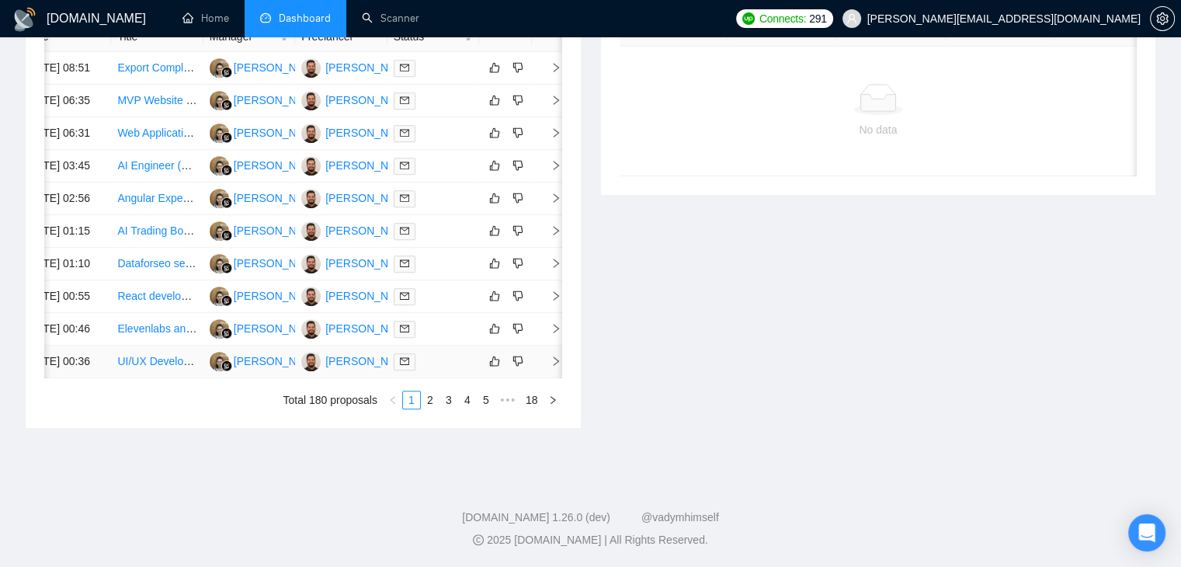
click at [556, 367] on icon "right" at bounding box center [556, 361] width 11 height 11
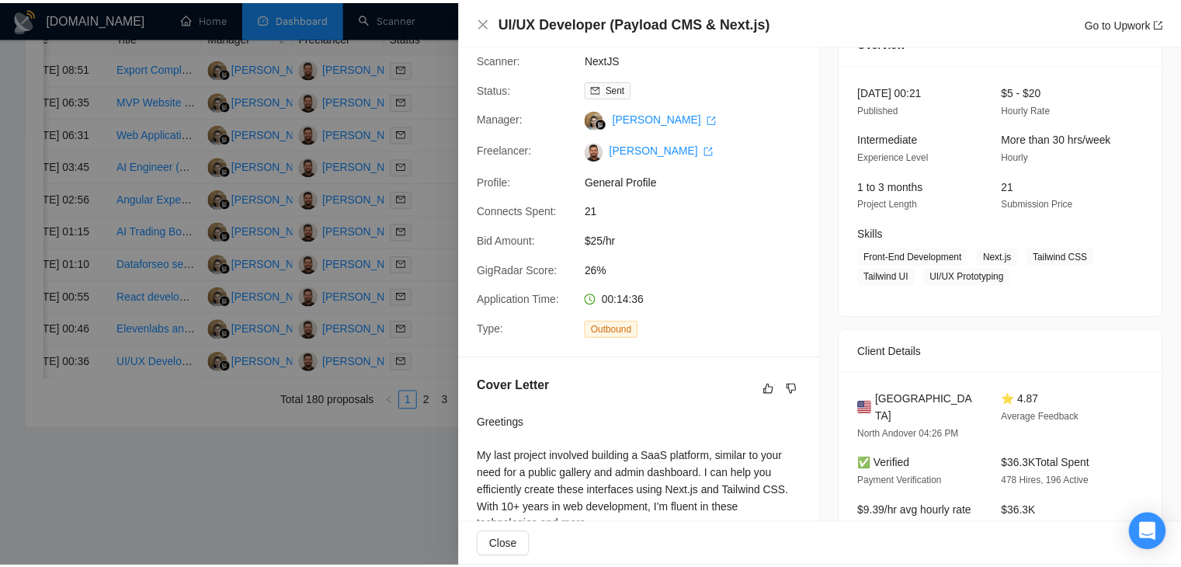
scroll to position [78, 0]
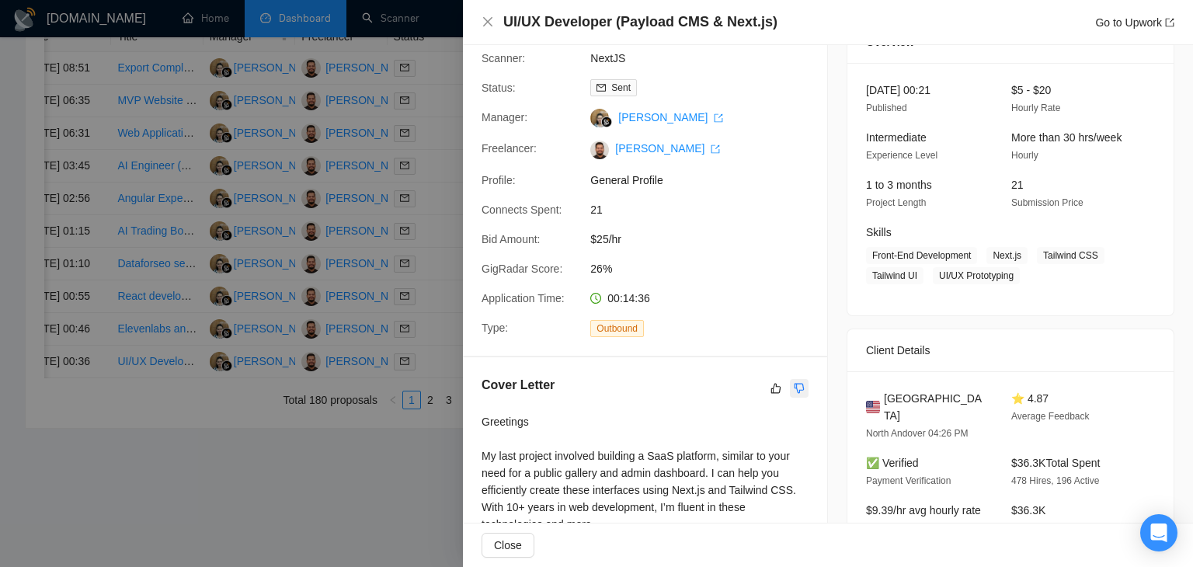
click at [792, 382] on button "button" at bounding box center [799, 388] width 19 height 19
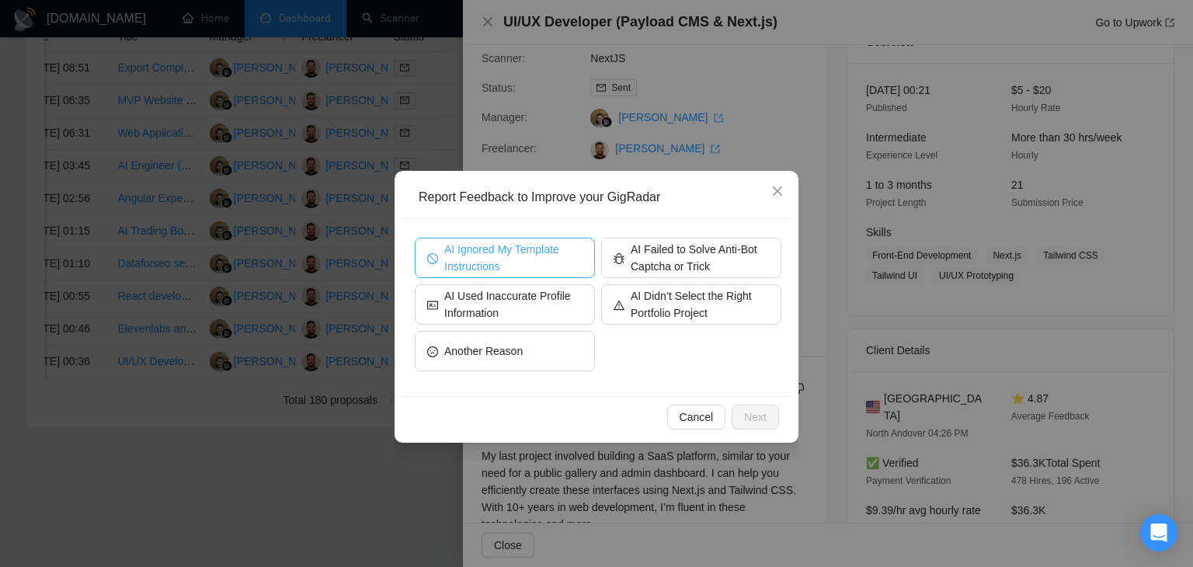
click at [472, 245] on span "AI Ignored My Template Instructions" at bounding box center [513, 258] width 138 height 34
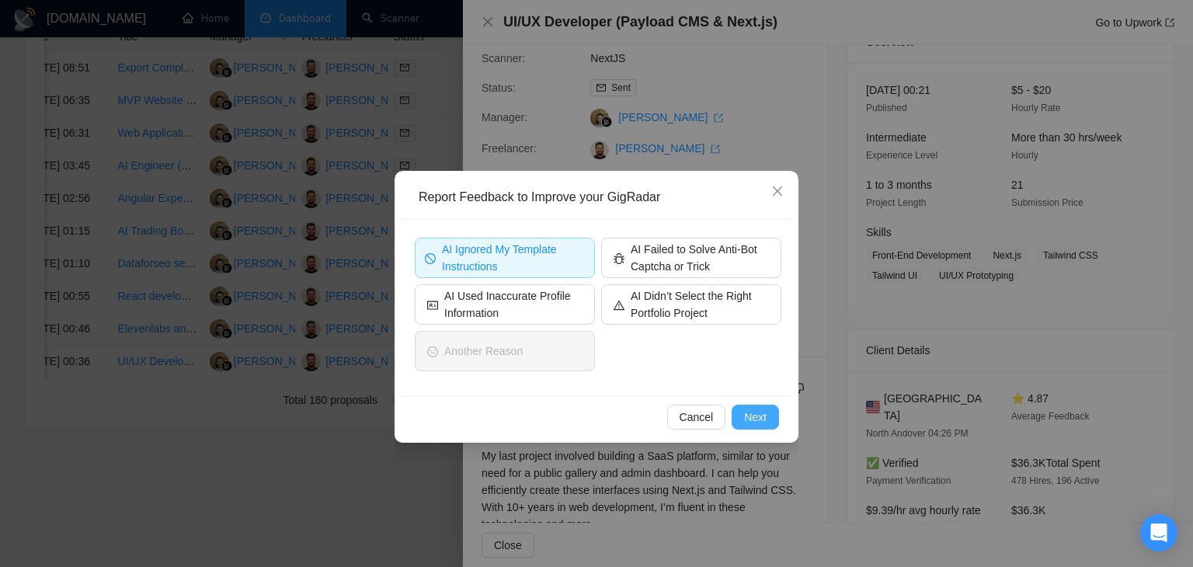
click at [746, 413] on span "Next" at bounding box center [755, 417] width 23 height 17
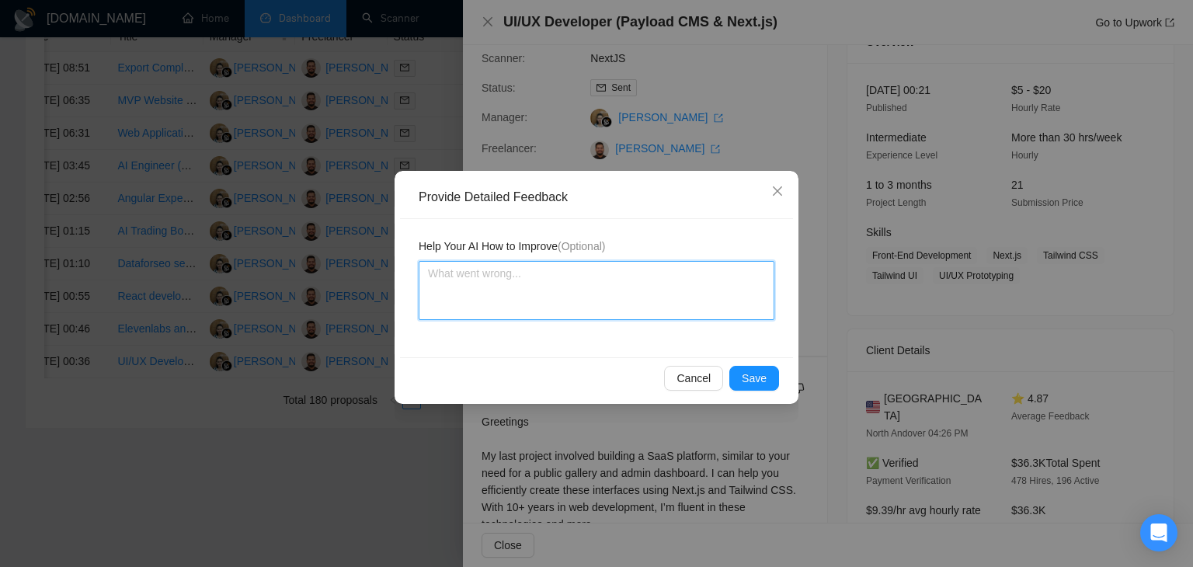
click at [590, 294] on textarea at bounding box center [597, 290] width 356 height 59
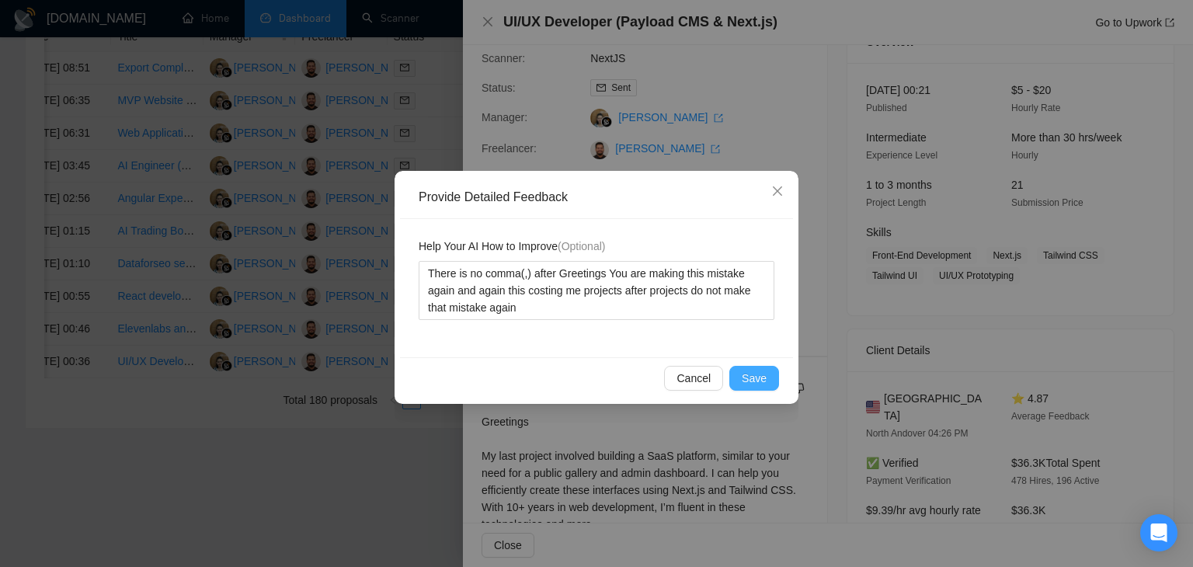
click at [764, 378] on span "Save" at bounding box center [754, 378] width 25 height 17
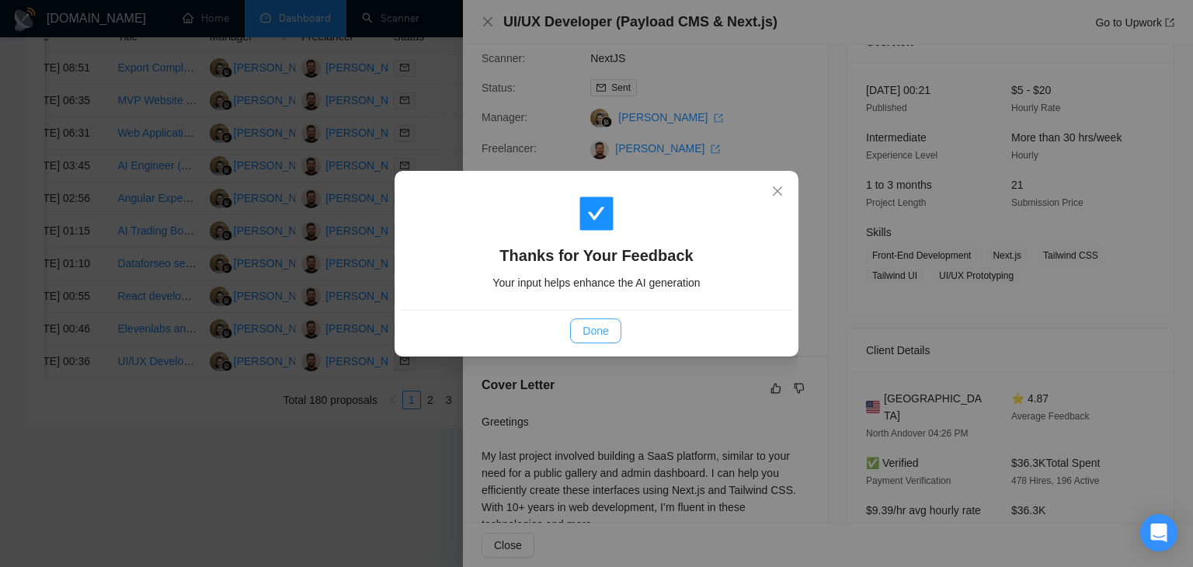
click at [611, 330] on button "Done" at bounding box center [595, 330] width 50 height 25
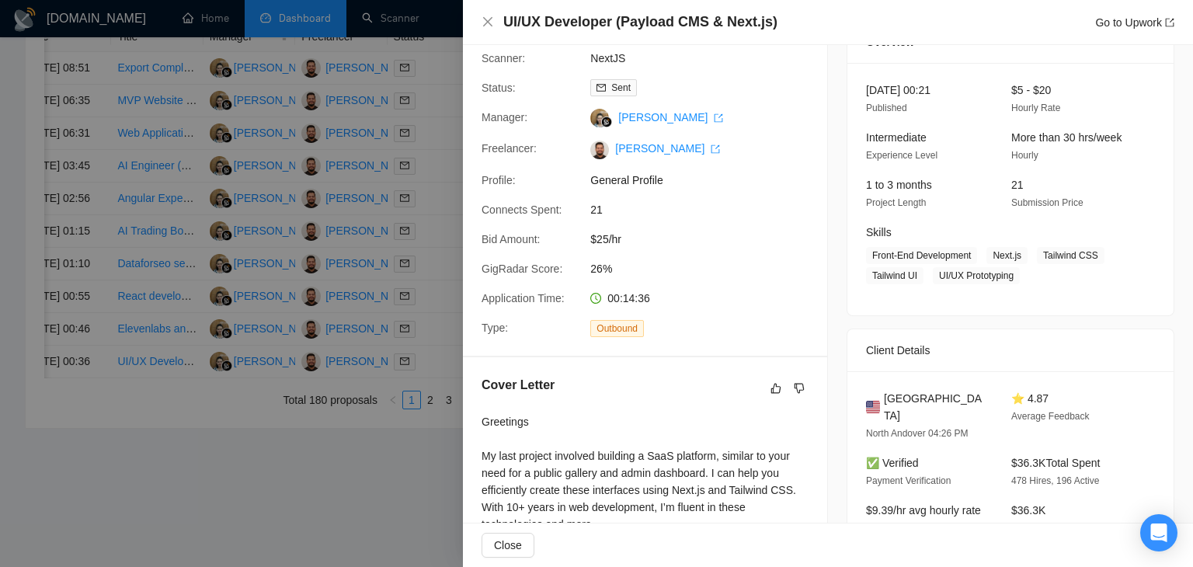
click at [422, 393] on div at bounding box center [596, 283] width 1193 height 567
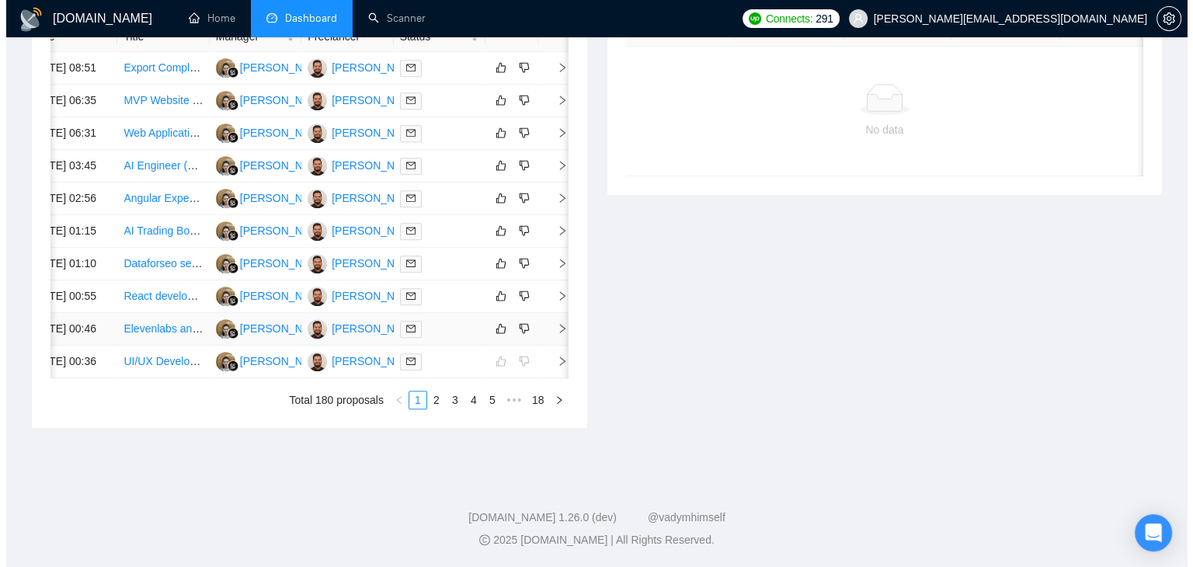
scroll to position [0, 19]
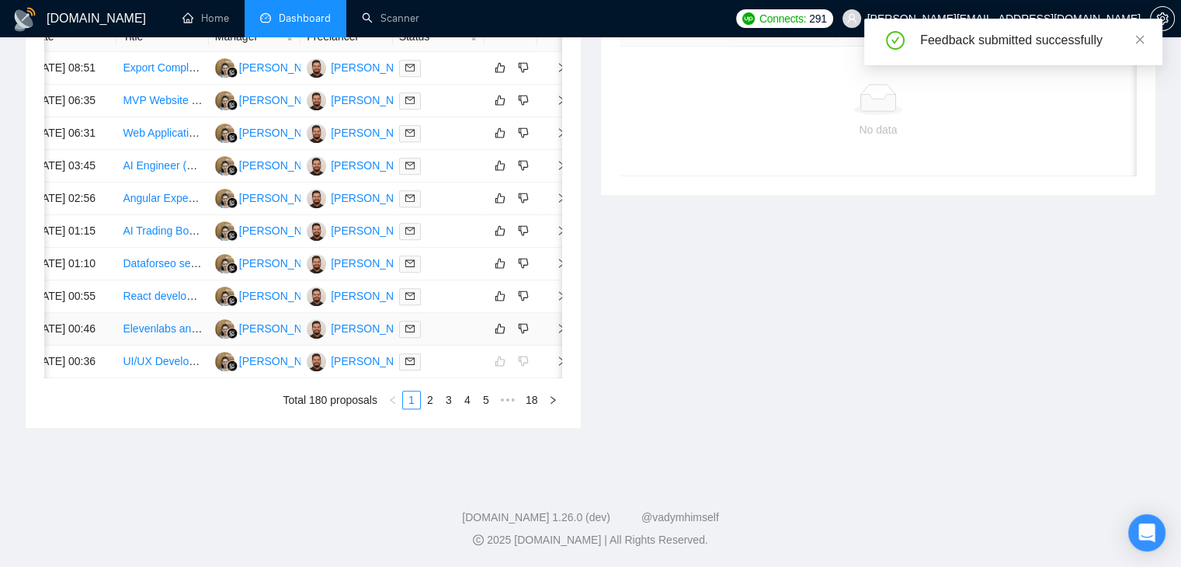
click at [559, 346] on td at bounding box center [553, 329] width 31 height 33
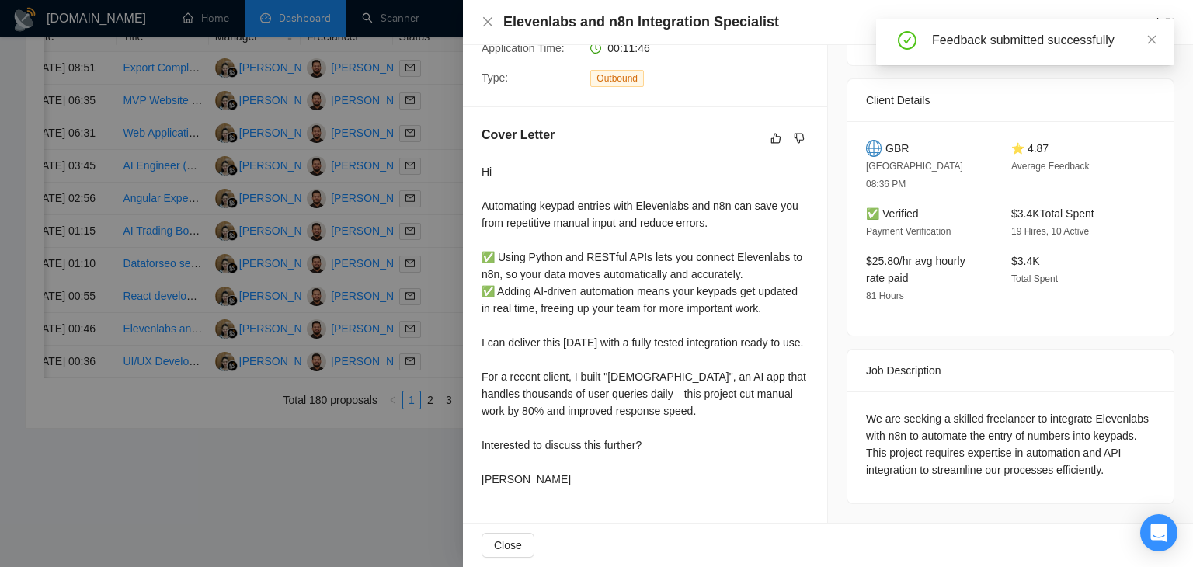
scroll to position [370, 0]
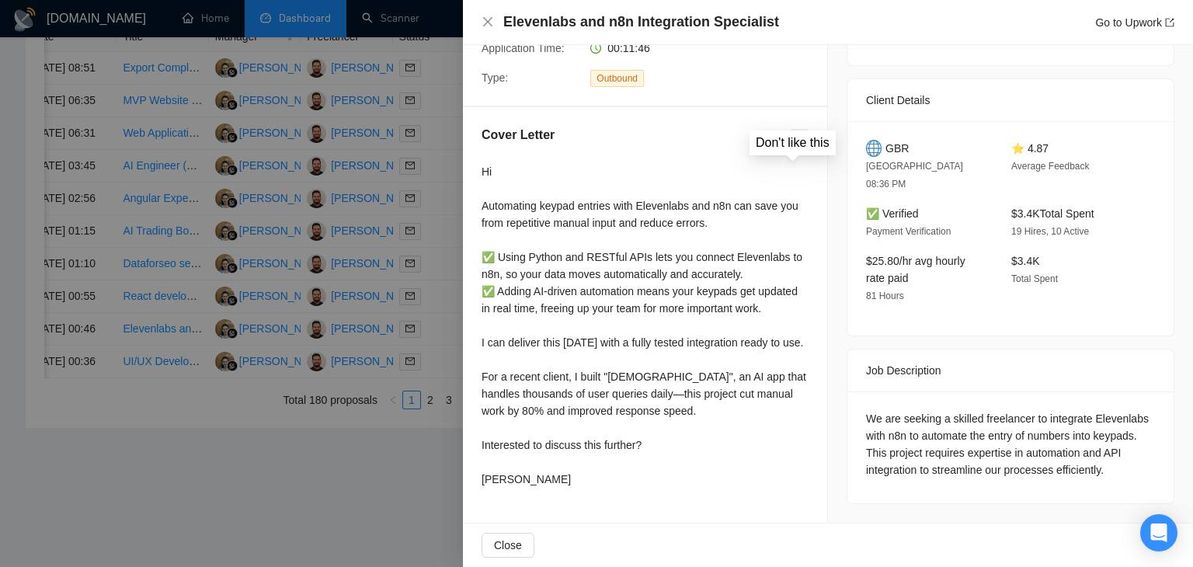
click at [794, 132] on icon "dislike" at bounding box center [799, 138] width 11 height 12
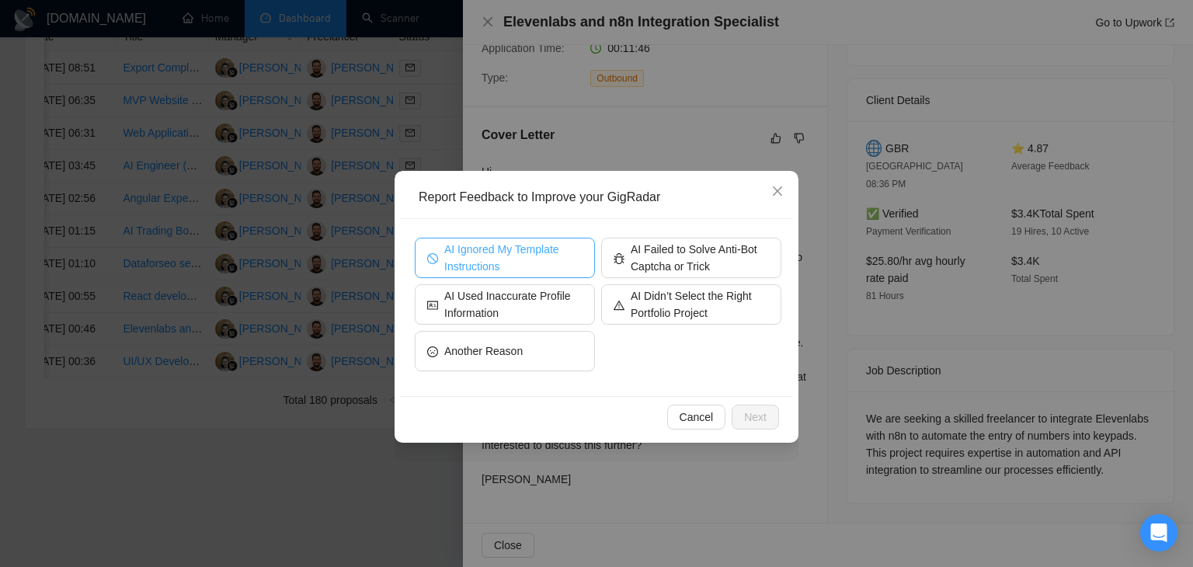
click at [543, 270] on span "AI Ignored My Template Instructions" at bounding box center [513, 258] width 138 height 34
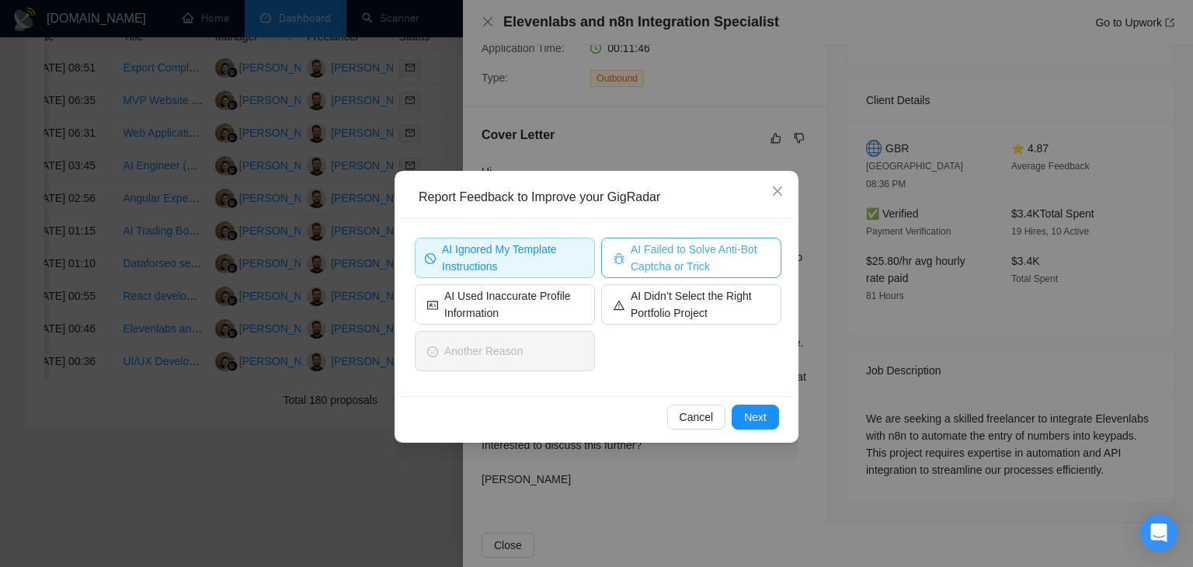
click at [638, 253] on span "AI Failed to Solve Anti-Bot Captcha or Trick" at bounding box center [700, 258] width 138 height 34
click at [760, 420] on span "Next" at bounding box center [755, 417] width 23 height 17
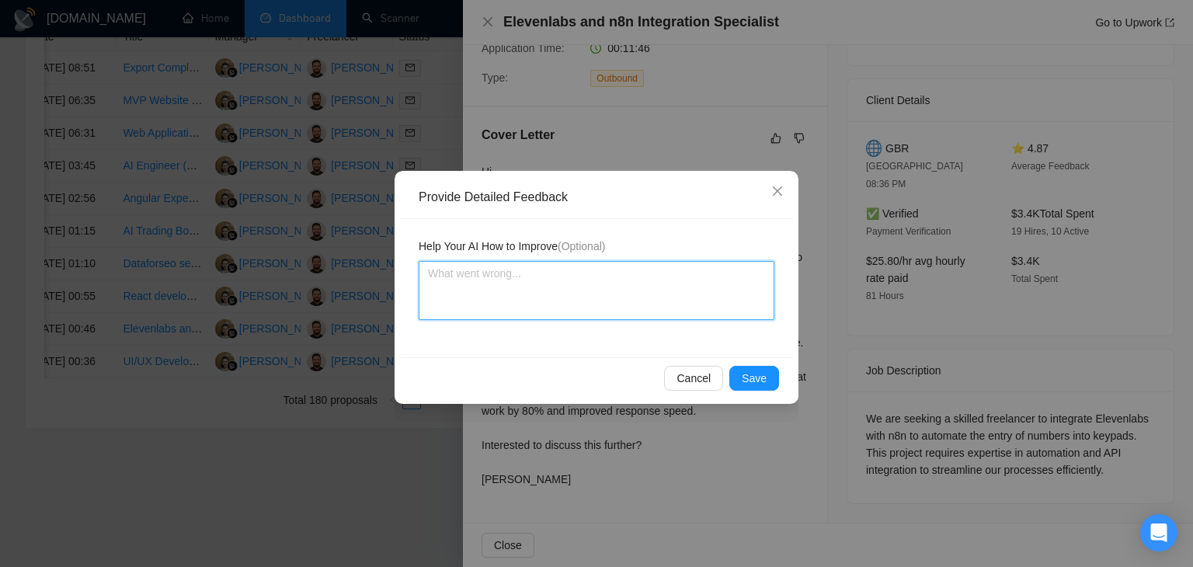
click at [574, 278] on textarea at bounding box center [597, 290] width 356 height 59
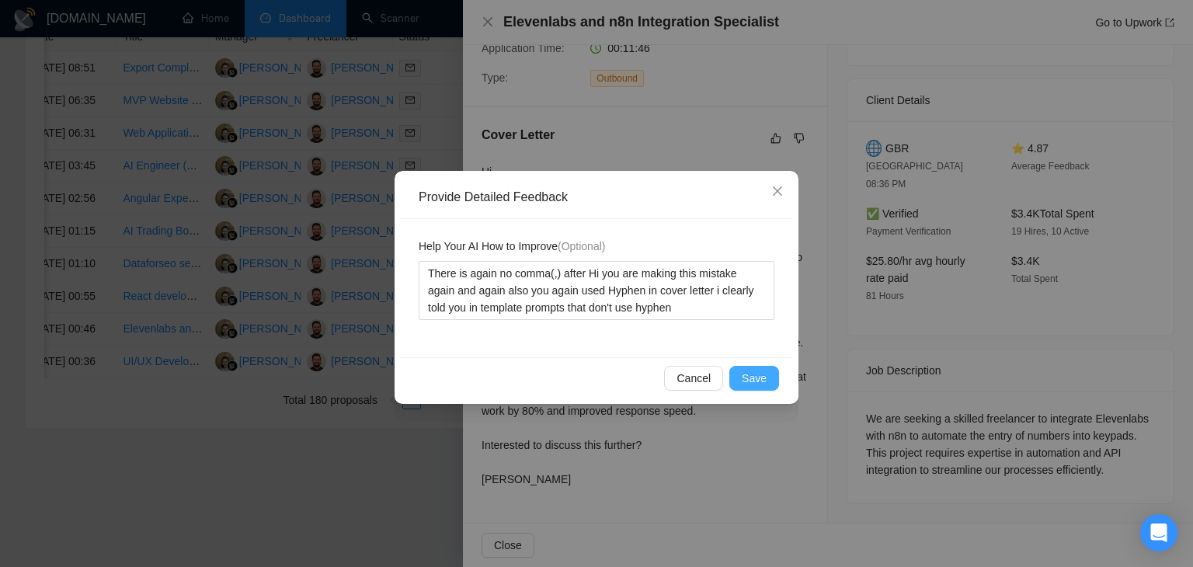
click at [752, 379] on span "Save" at bounding box center [754, 378] width 25 height 17
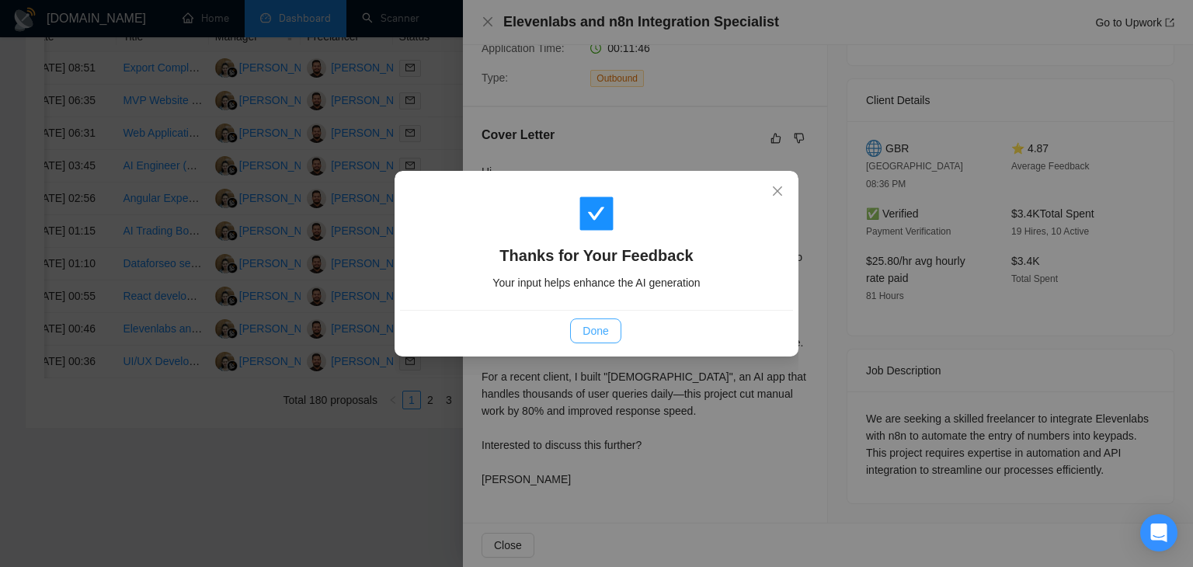
click at [576, 326] on button "Done" at bounding box center [595, 330] width 50 height 25
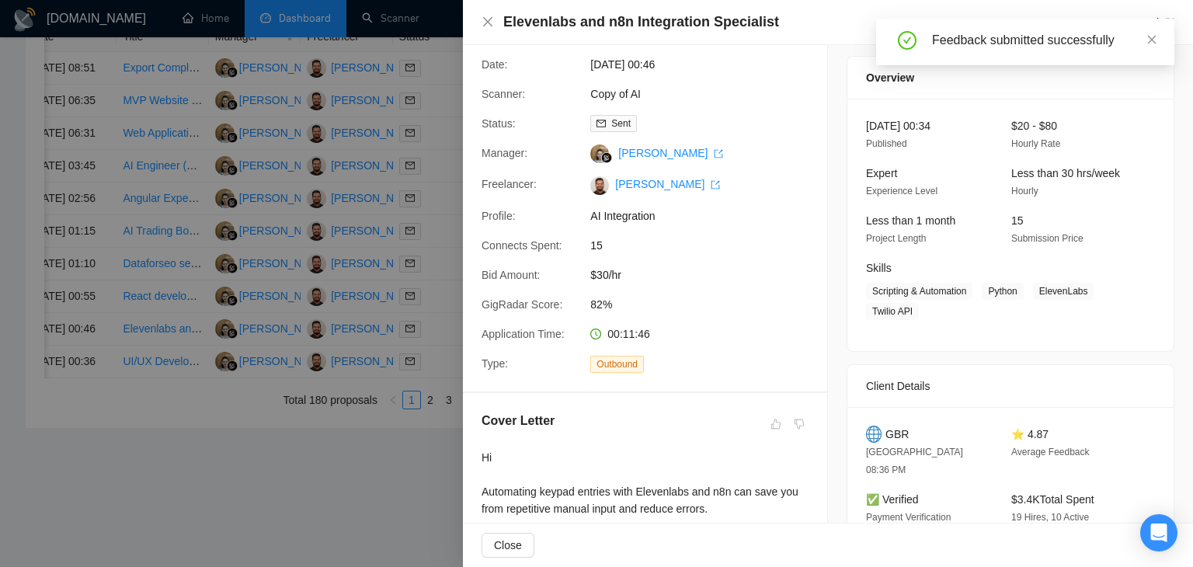
scroll to position [0, 0]
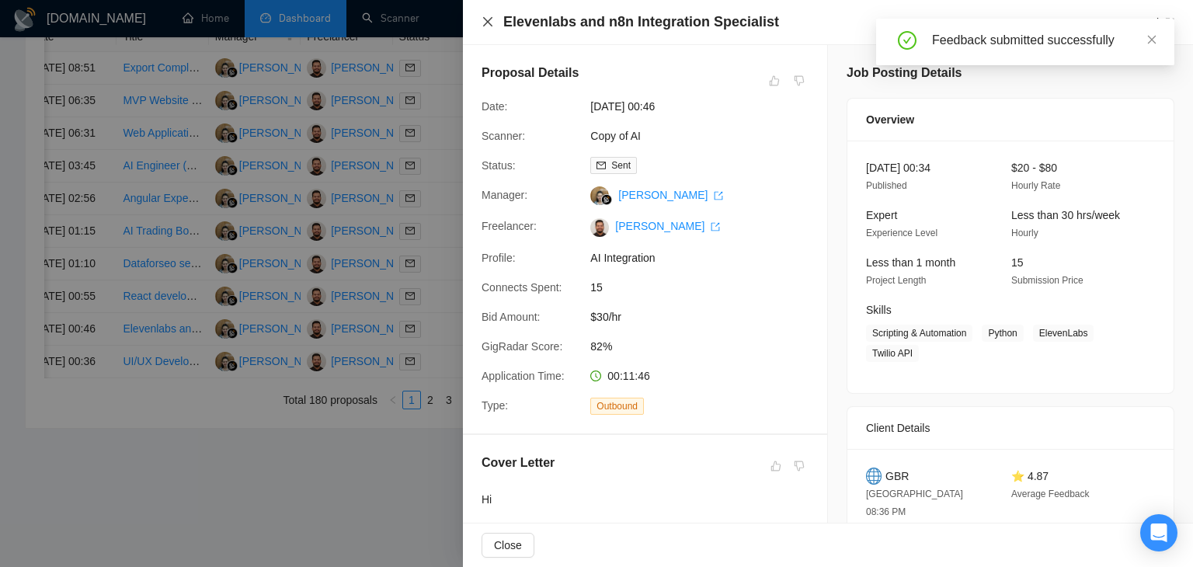
click at [489, 18] on icon "close" at bounding box center [488, 22] width 12 height 12
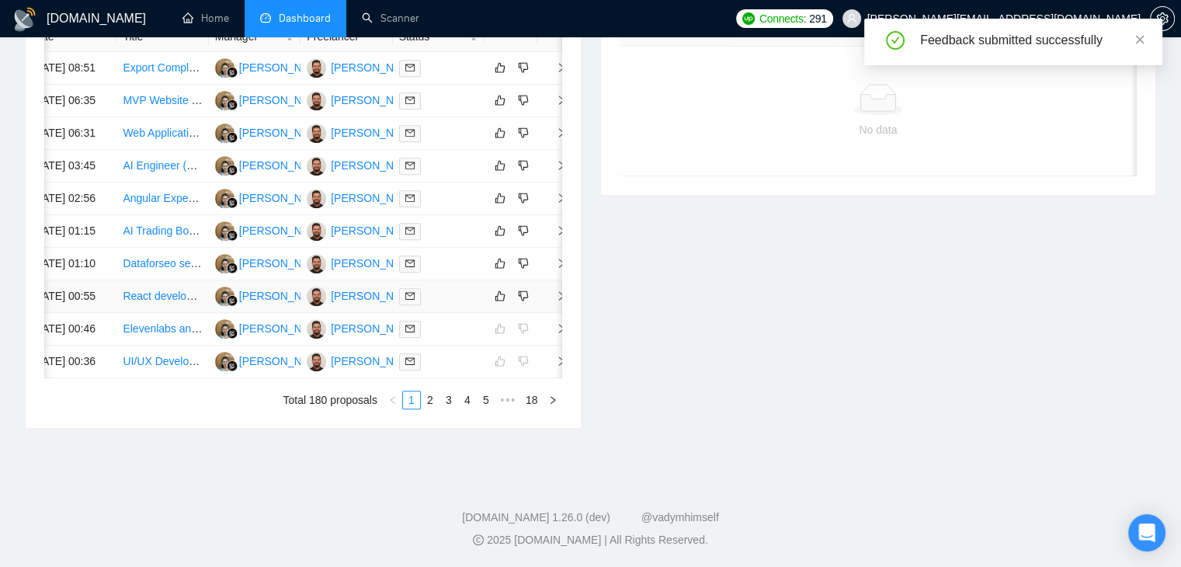
click at [556, 301] on icon "right" at bounding box center [561, 296] width 11 height 11
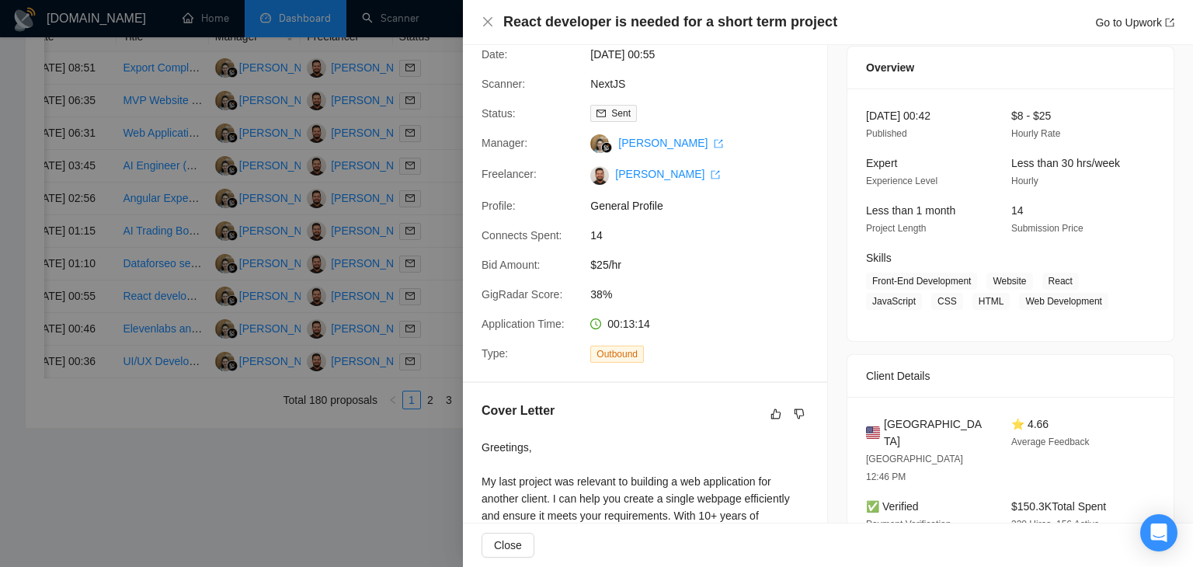
scroll to position [362, 0]
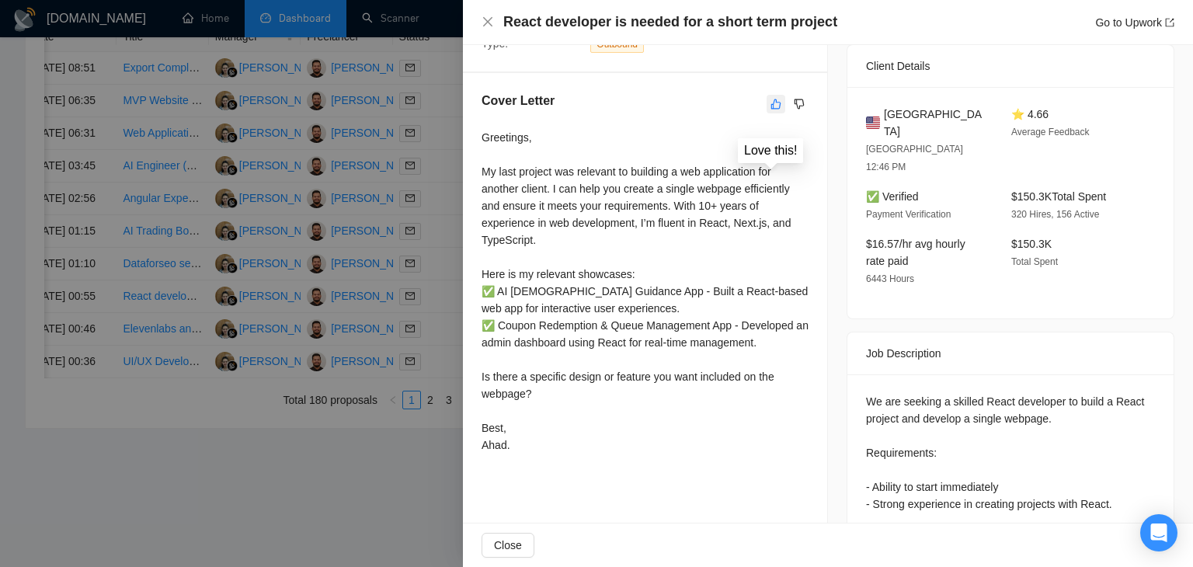
click at [771, 106] on icon "like" at bounding box center [776, 104] width 10 height 10
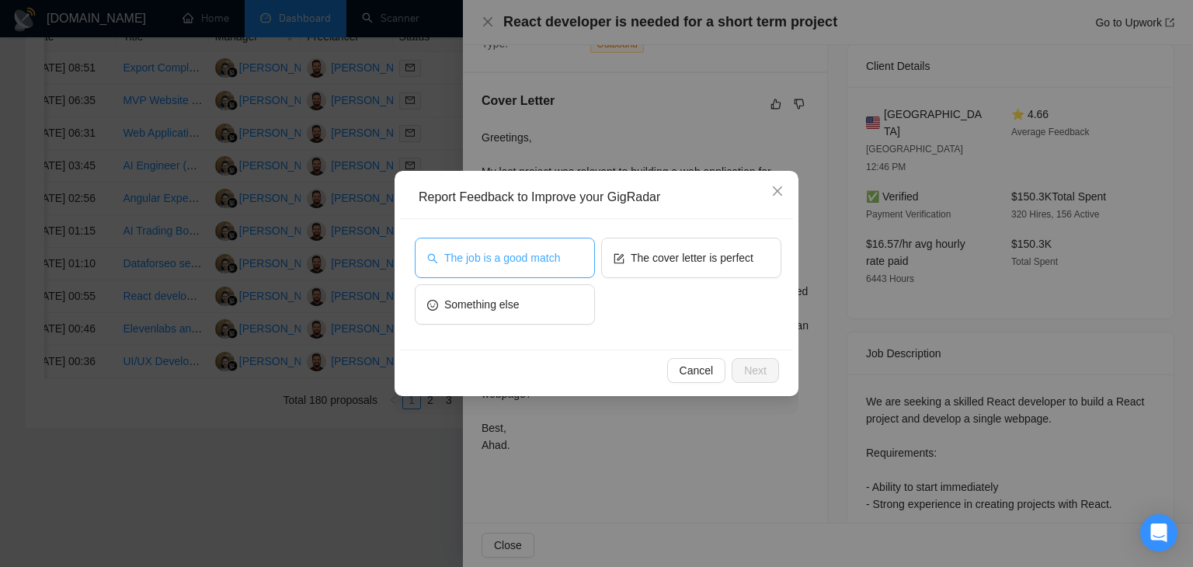
click at [527, 254] on span "The job is a good match" at bounding box center [502, 257] width 116 height 17
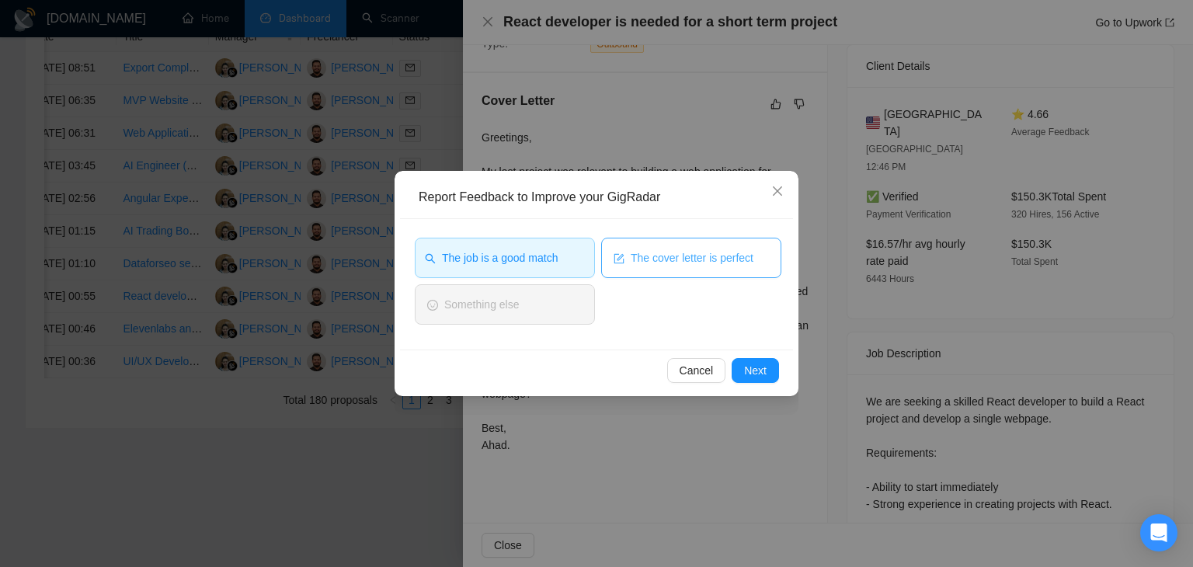
click at [684, 245] on button "The cover letter is perfect" at bounding box center [691, 258] width 180 height 40
click at [762, 364] on span "Next" at bounding box center [755, 370] width 23 height 17
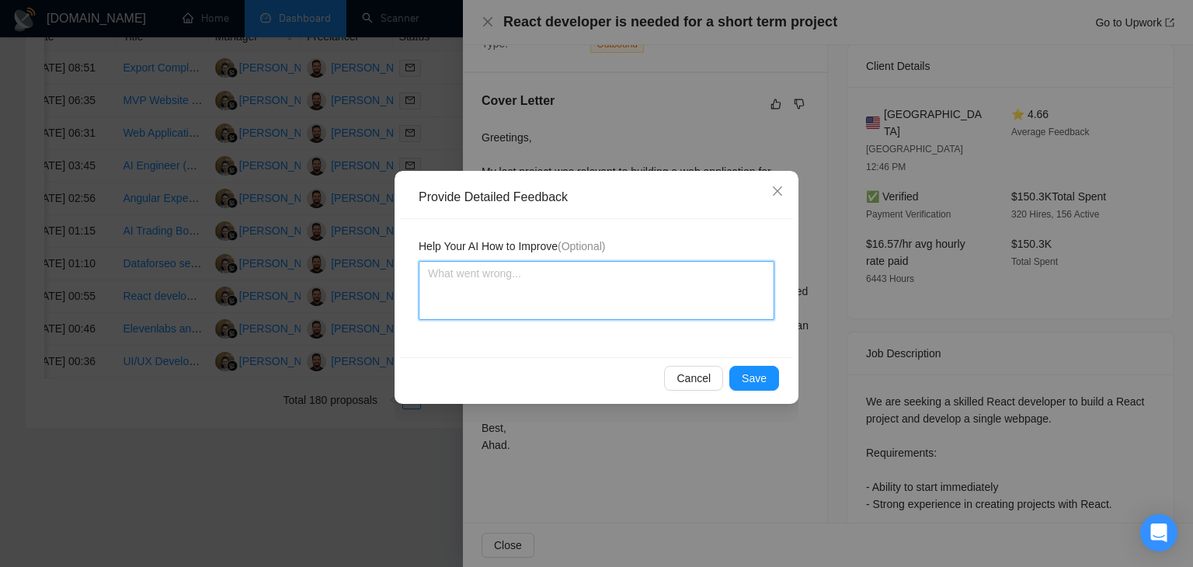
click at [559, 289] on textarea at bounding box center [597, 290] width 356 height 59
paste textarea "Very good cover letter is exact according to my instructions job is also a good…"
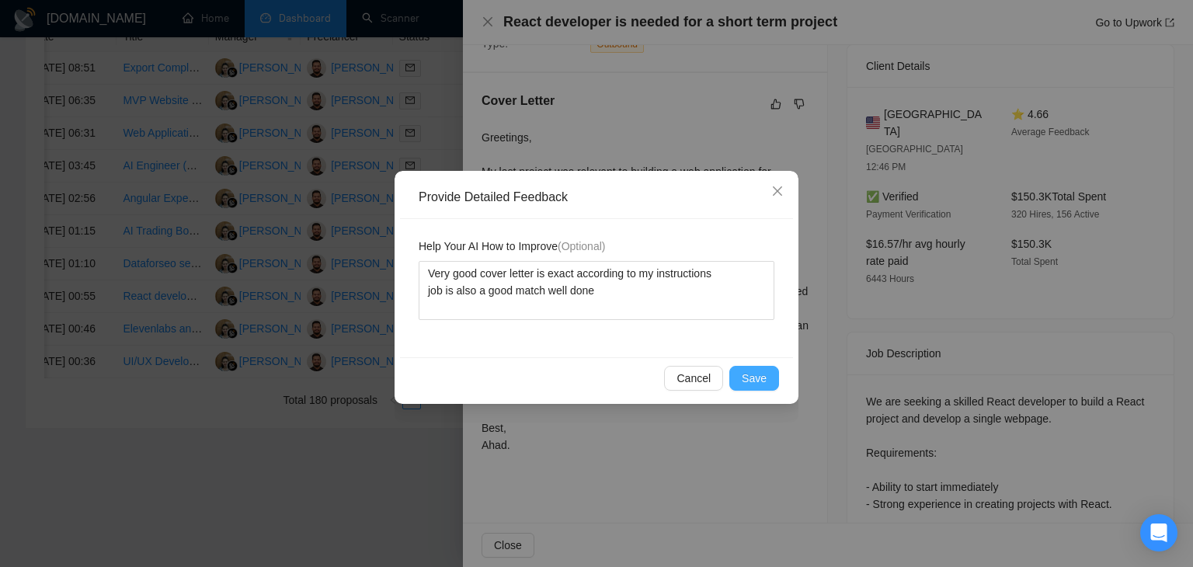
click at [771, 387] on button "Save" at bounding box center [754, 378] width 50 height 25
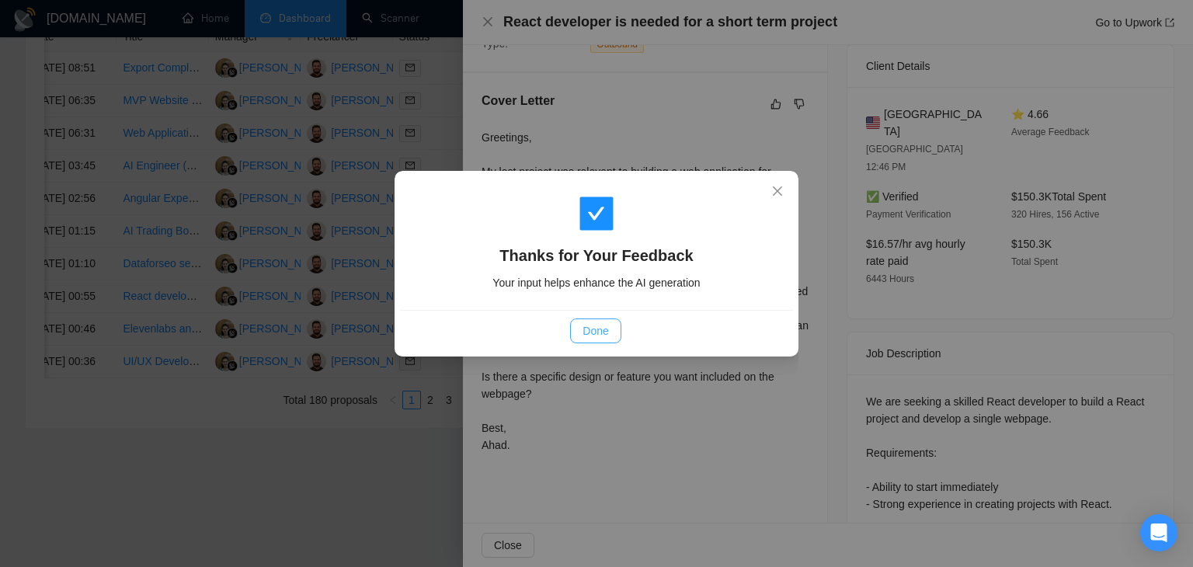
click at [595, 330] on span "Done" at bounding box center [596, 330] width 26 height 17
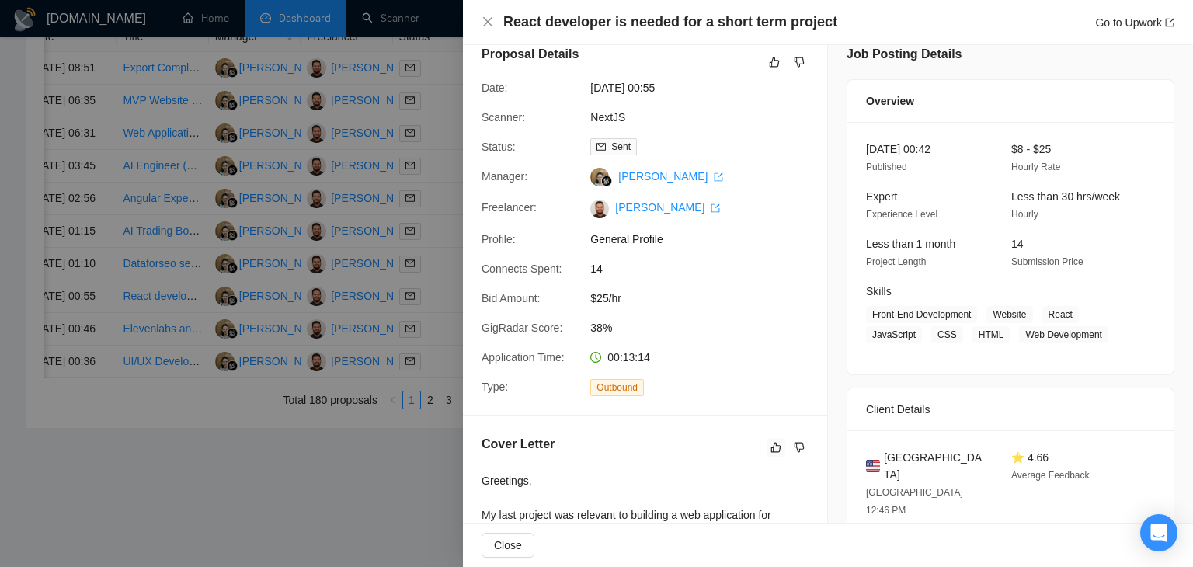
scroll to position [0, 0]
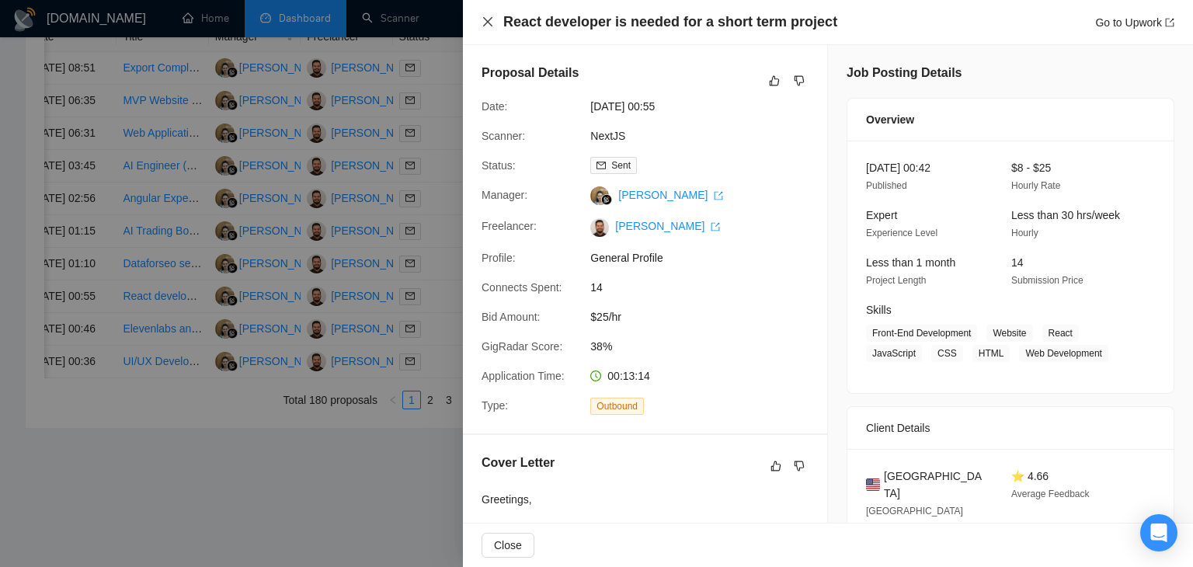
click at [489, 26] on icon "close" at bounding box center [488, 22] width 12 height 12
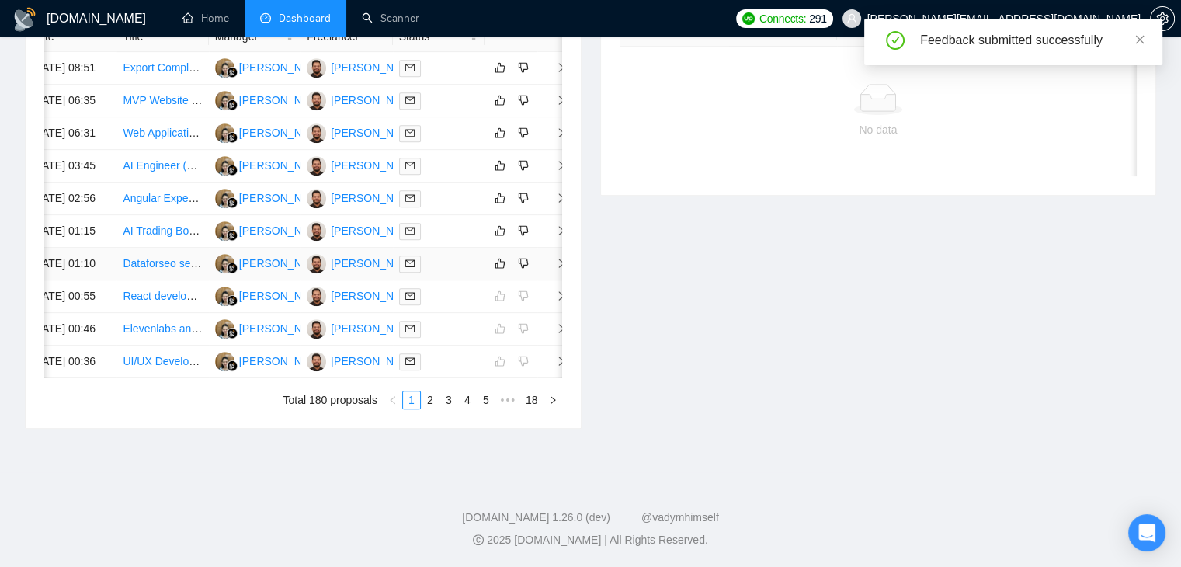
click at [556, 269] on icon "right" at bounding box center [561, 263] width 11 height 11
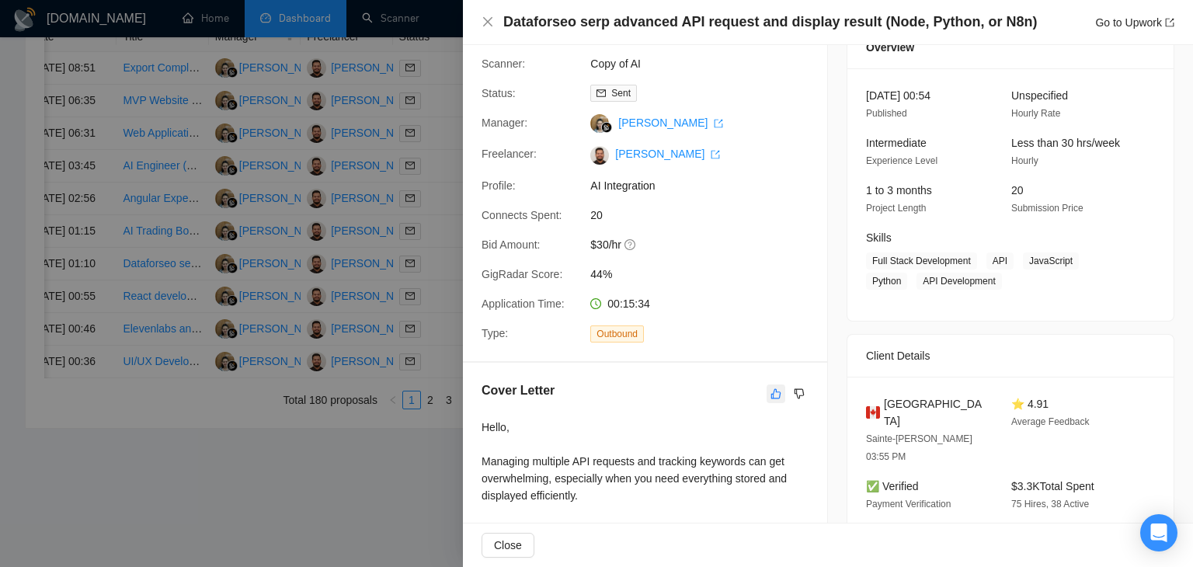
scroll to position [155, 0]
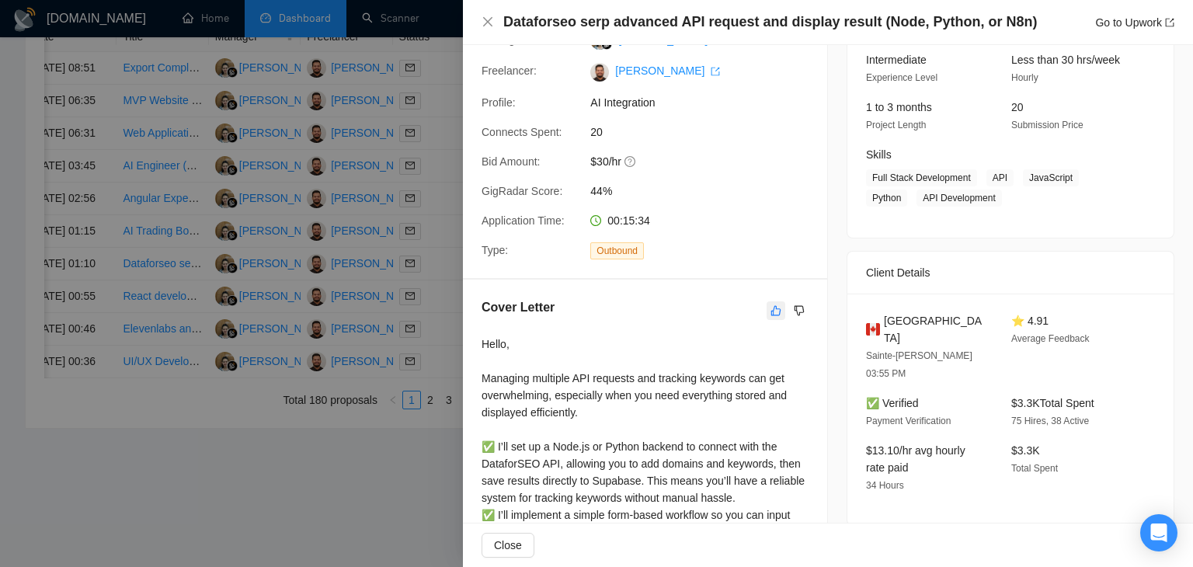
click at [771, 311] on icon "like" at bounding box center [776, 310] width 11 height 12
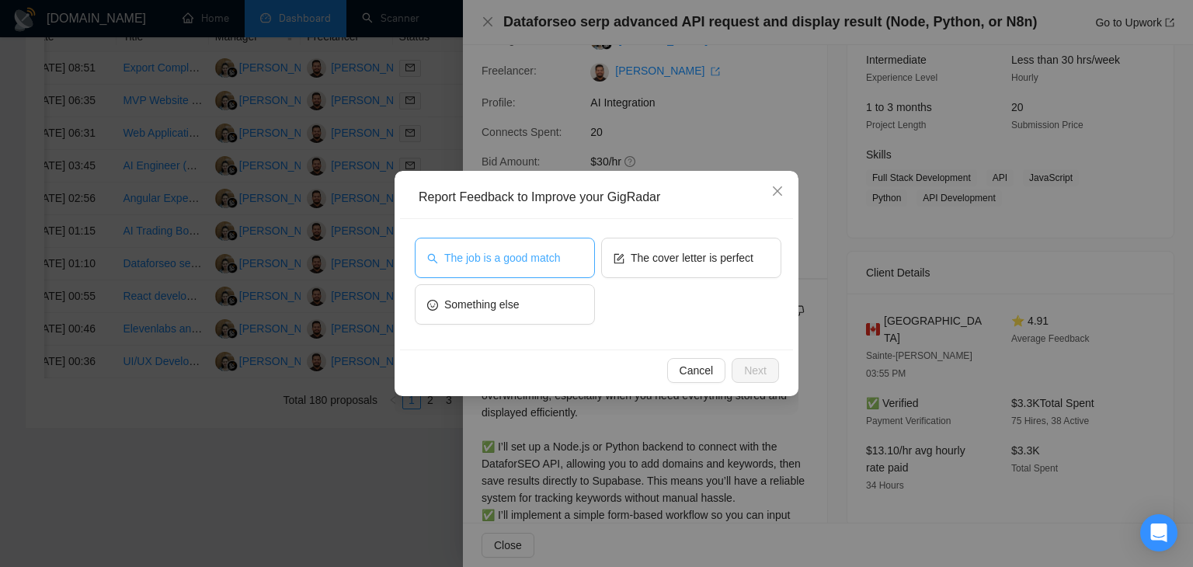
click at [519, 265] on span "The job is a good match" at bounding box center [502, 257] width 116 height 17
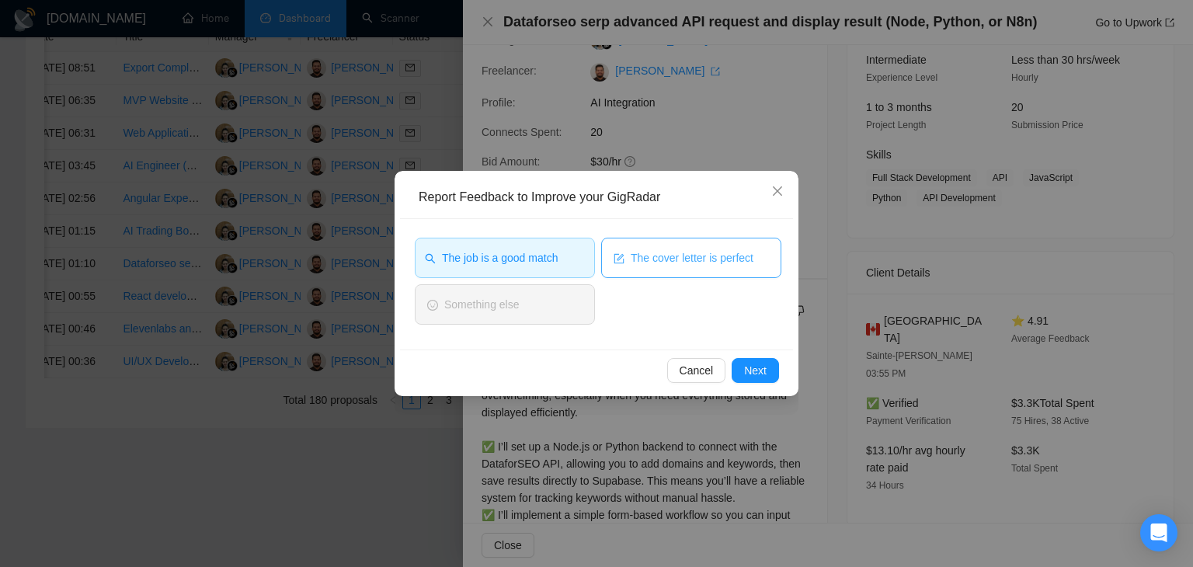
click at [653, 262] on span "The cover letter is perfect" at bounding box center [692, 257] width 123 height 17
click at [745, 374] on span "Next" at bounding box center [755, 370] width 23 height 17
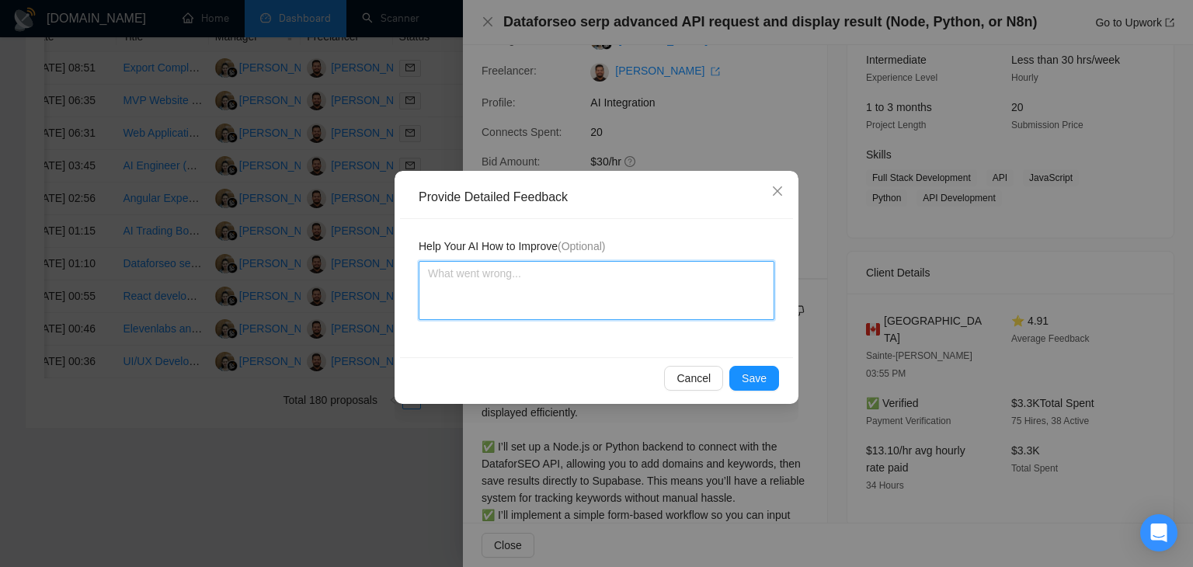
click at [517, 275] on textarea at bounding box center [597, 290] width 356 height 59
paste textarea "Very good cover letter is exact according to my instructions job is also a good…"
click at [569, 273] on textarea "Very good cover letter is exact according to my instructions job is also a good…" at bounding box center [597, 290] width 356 height 59
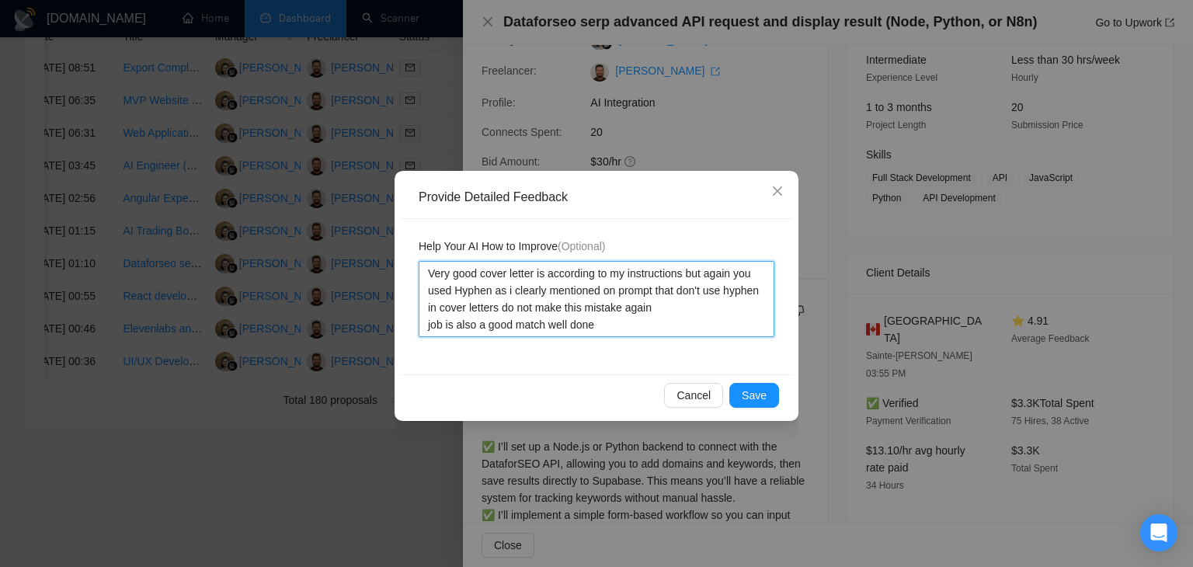
click at [682, 275] on textarea "Very good cover letter is according to my instructions but again you used Hyphe…" at bounding box center [597, 299] width 356 height 76
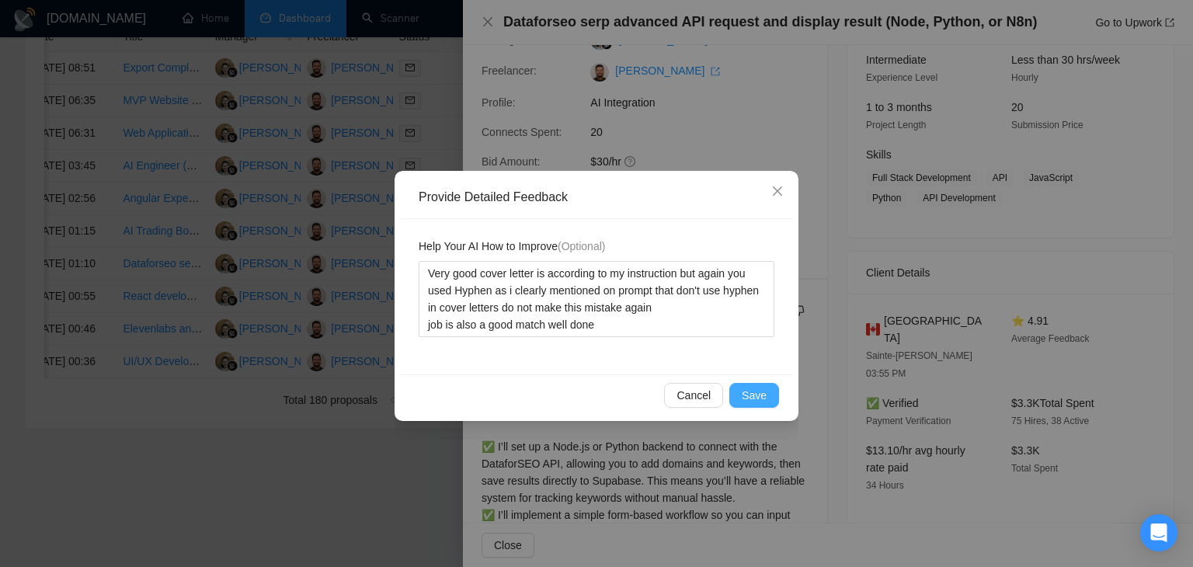
click at [756, 388] on span "Save" at bounding box center [754, 395] width 25 height 17
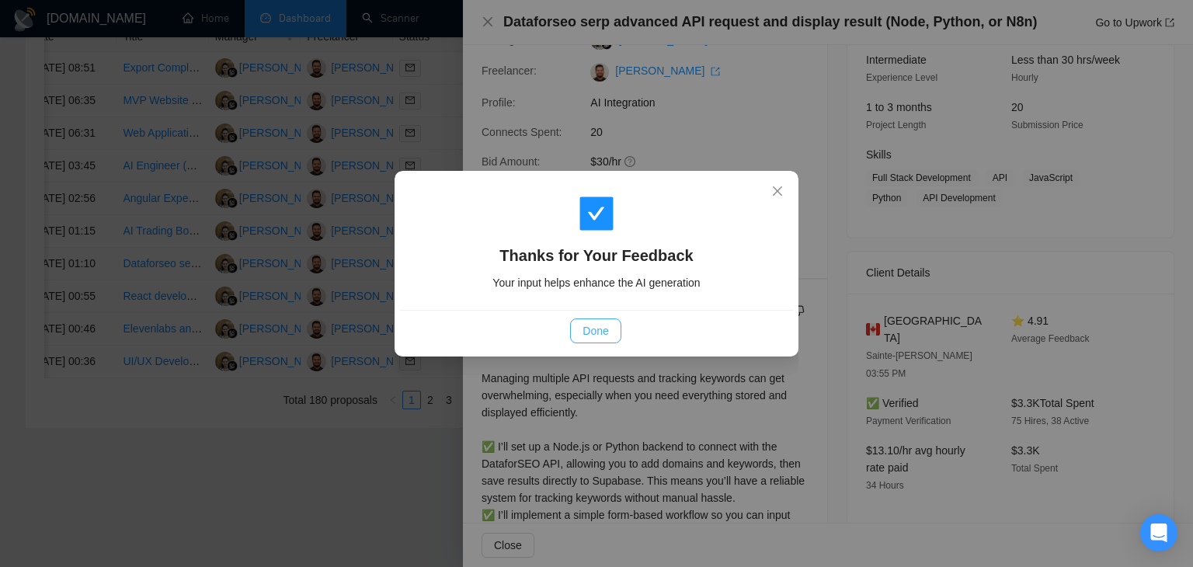
click at [606, 321] on button "Done" at bounding box center [595, 330] width 50 height 25
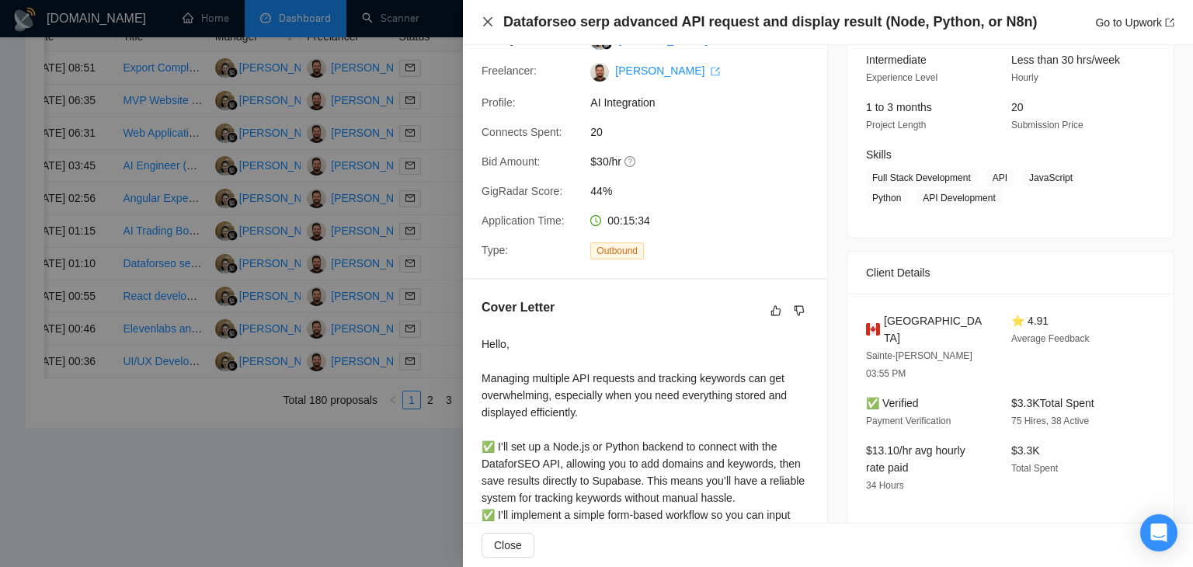
click at [485, 22] on icon "close" at bounding box center [488, 22] width 12 height 12
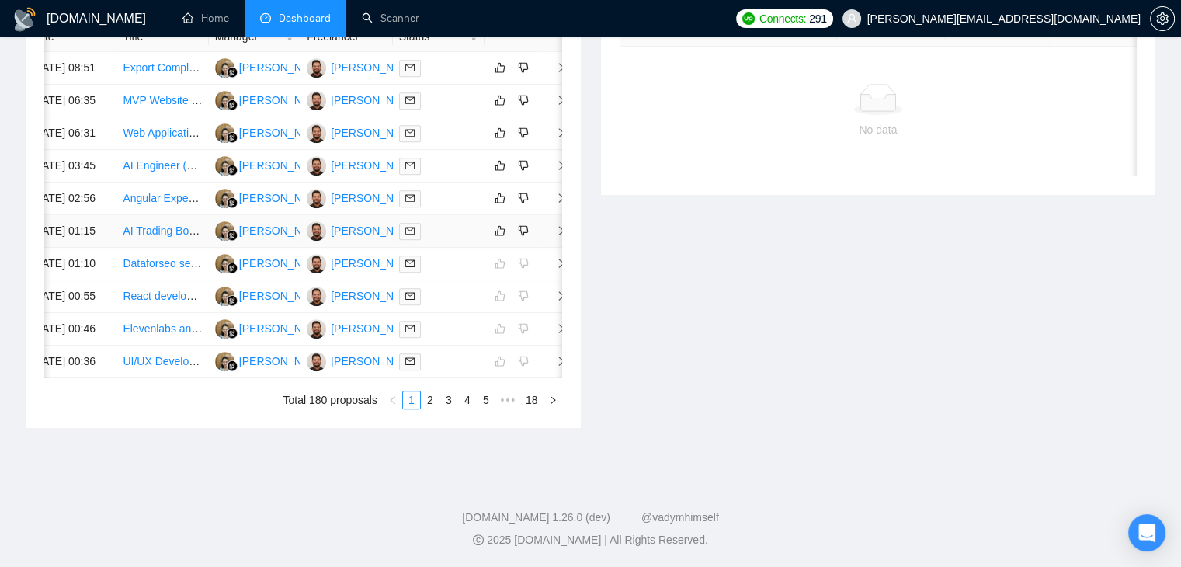
click at [557, 231] on icon "right" at bounding box center [561, 230] width 11 height 11
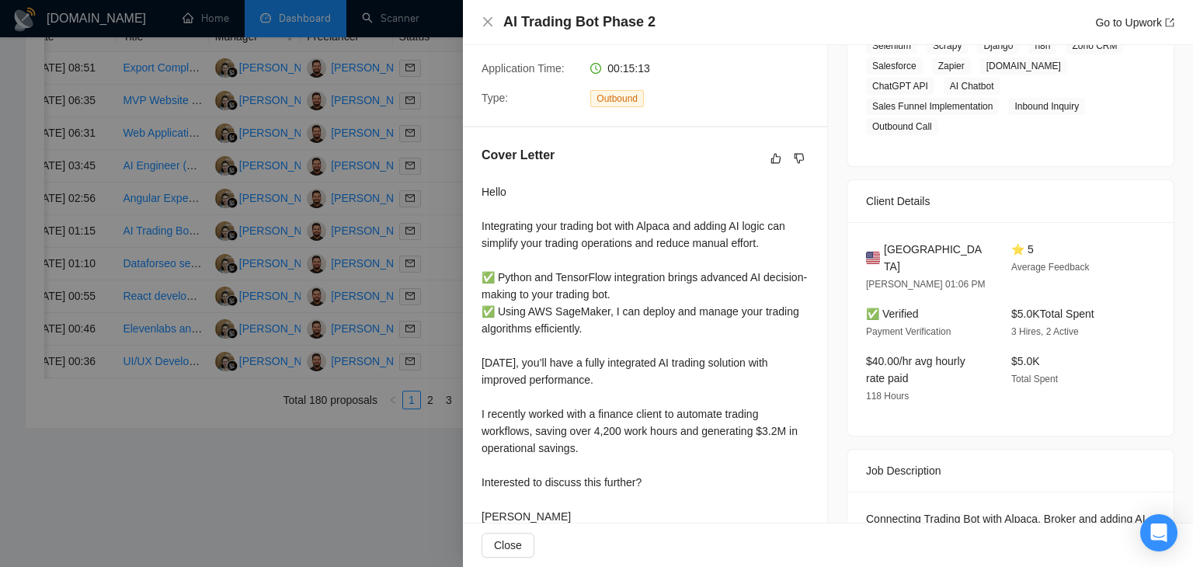
scroll to position [311, 0]
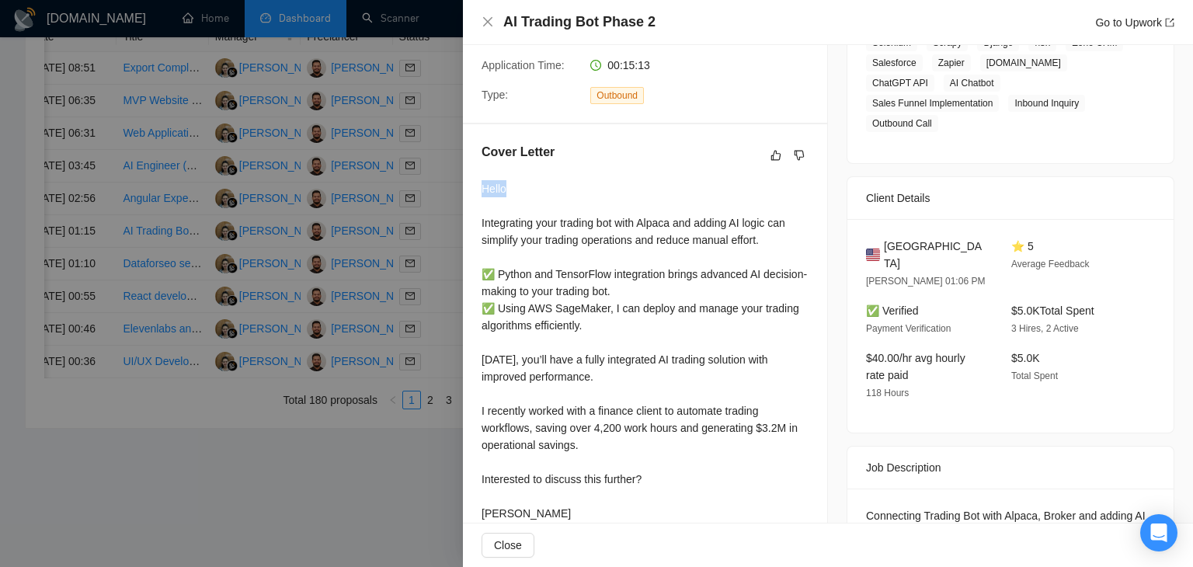
drag, startPoint x: 503, startPoint y: 192, endPoint x: 482, endPoint y: 192, distance: 21.0
click at [482, 192] on div "Hello Integrating your trading bot with Alpaca and adding AI logic can simplify…" at bounding box center [645, 351] width 327 height 342
click at [491, 192] on div "Hello Integrating your trading bot with Alpaca and adding AI logic can simplify…" at bounding box center [645, 351] width 327 height 342
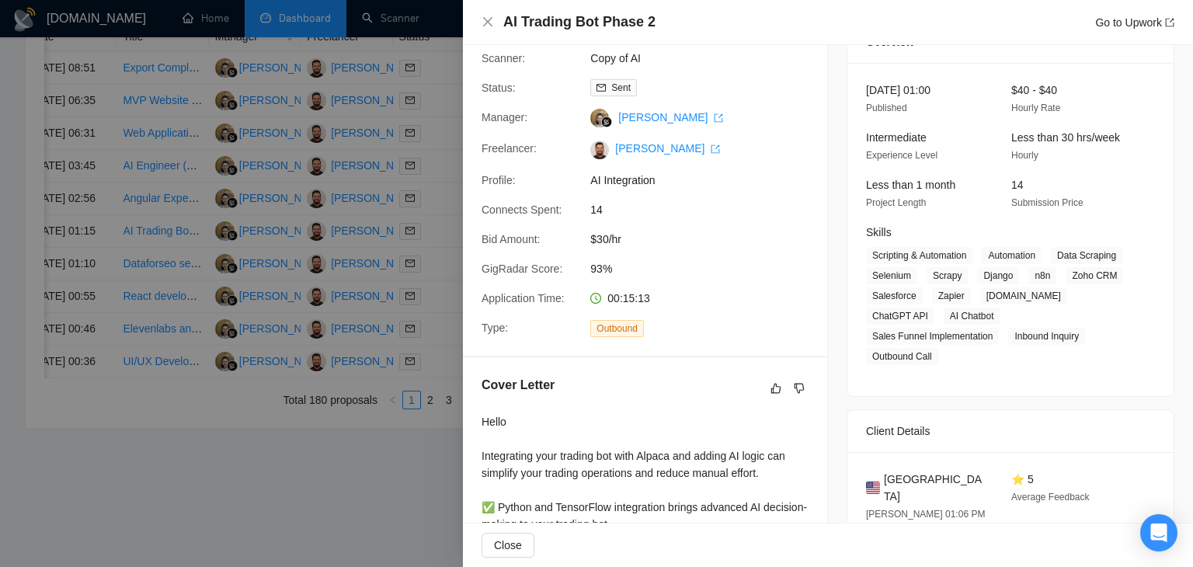
scroll to position [155, 0]
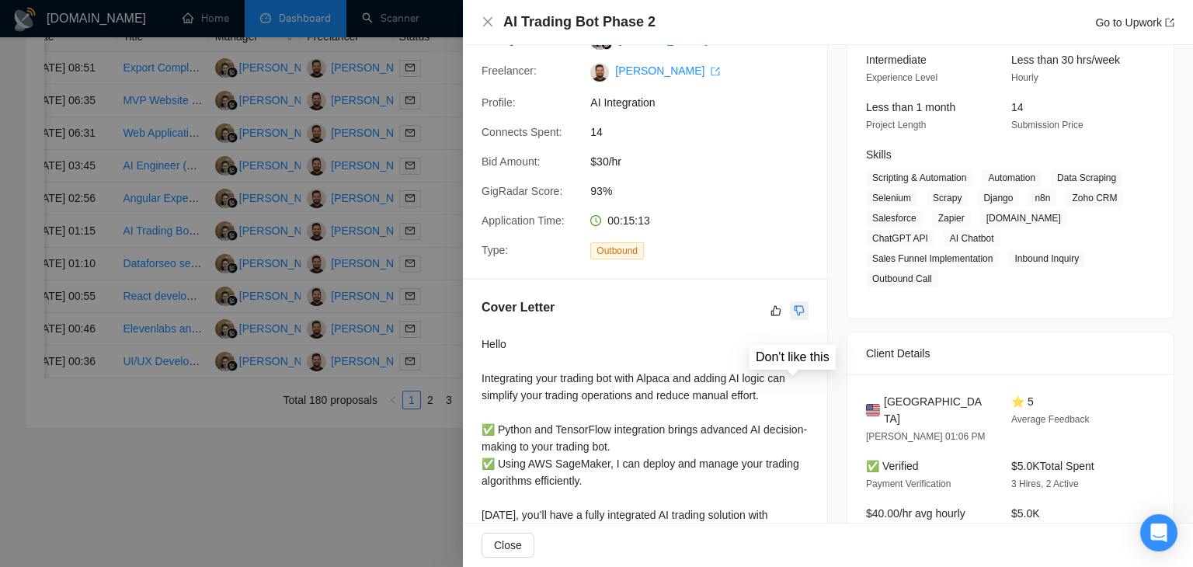
click at [795, 311] on icon "dislike" at bounding box center [799, 310] width 11 height 12
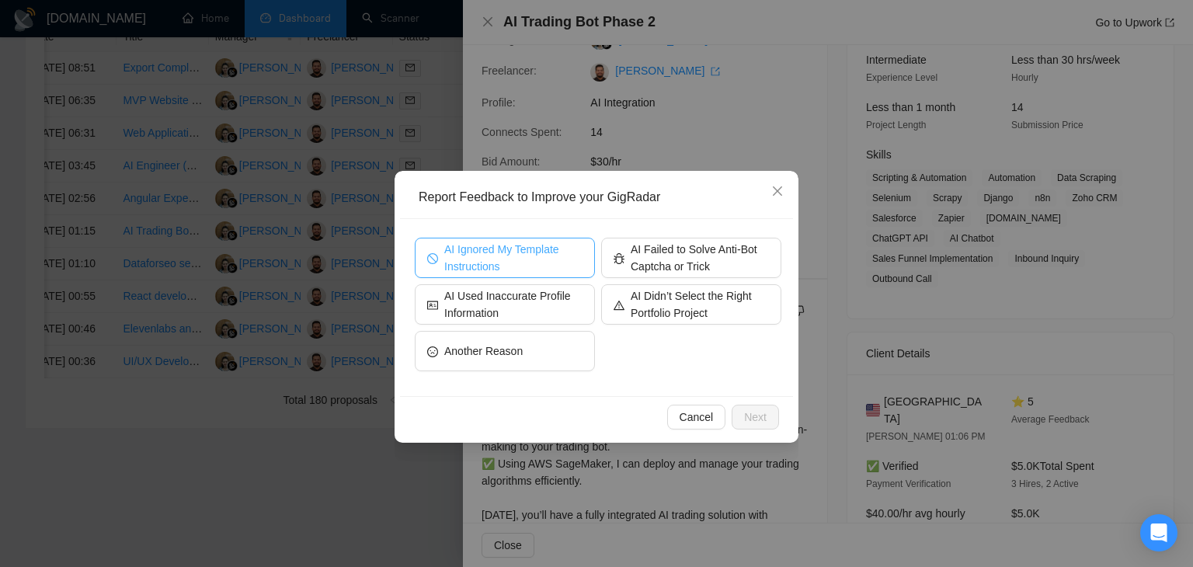
click at [496, 246] on span "AI Ignored My Template Instructions" at bounding box center [513, 258] width 138 height 34
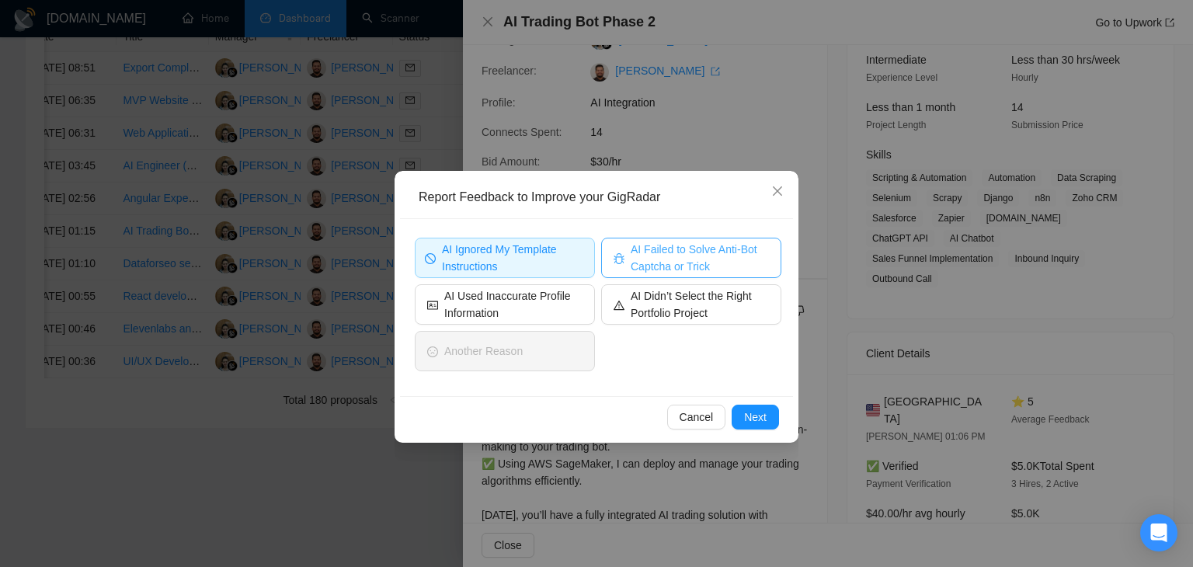
click at [624, 261] on icon "bug" at bounding box center [619, 258] width 11 height 11
click at [651, 266] on span "AI Failed to Solve Anti-Bot Captcha or Trick" at bounding box center [699, 258] width 143 height 34
click at [759, 420] on span "Next" at bounding box center [755, 417] width 23 height 17
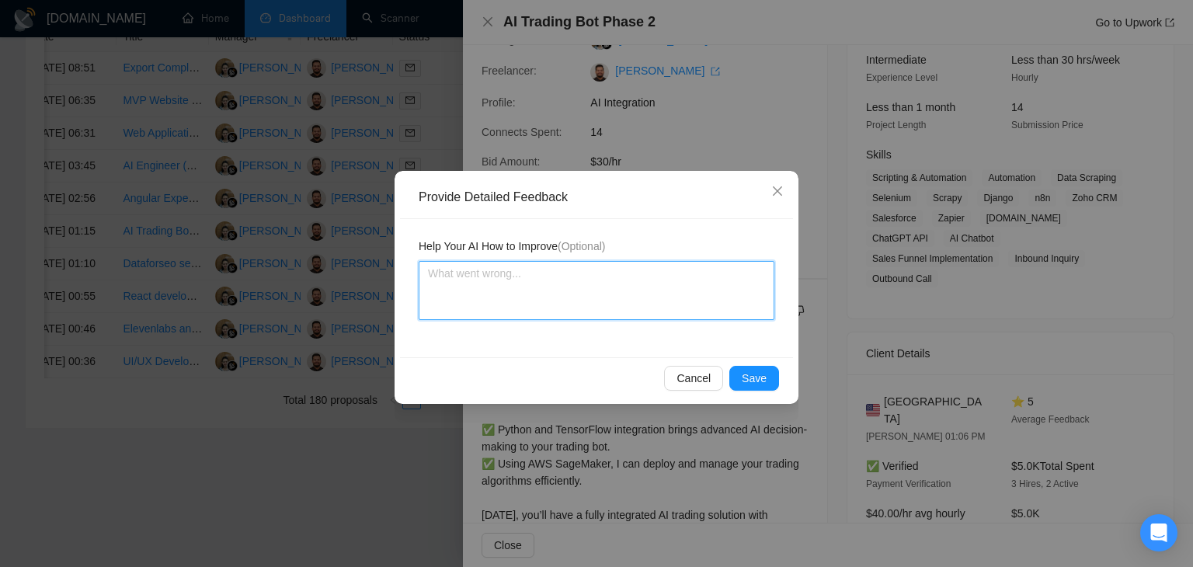
click at [597, 294] on textarea at bounding box center [597, 290] width 356 height 59
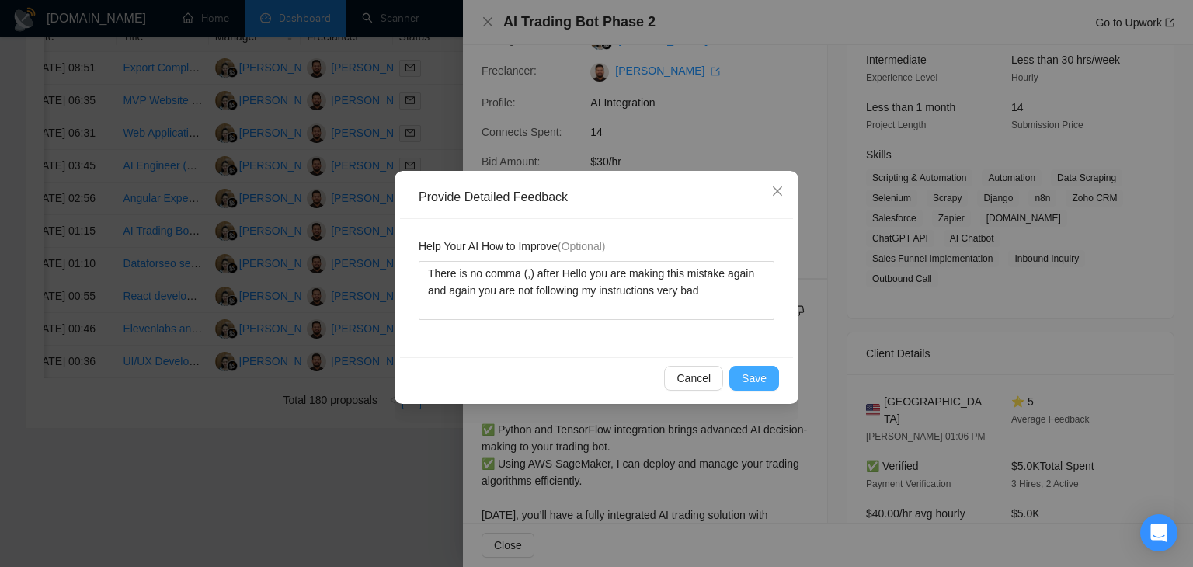
click at [758, 377] on span "Save" at bounding box center [754, 378] width 25 height 17
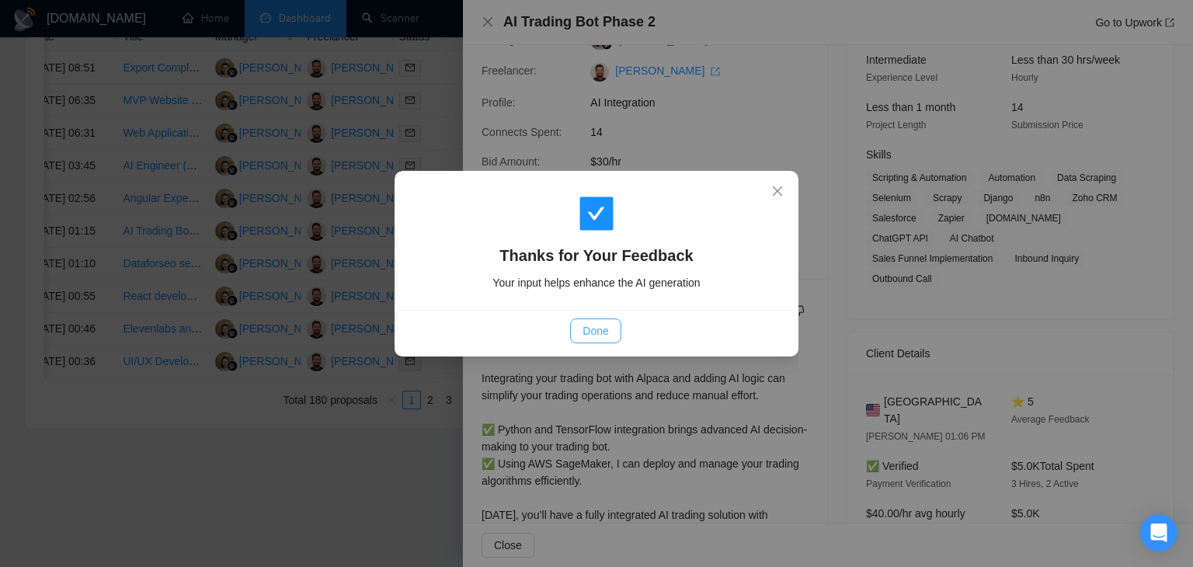
click at [605, 335] on span "Done" at bounding box center [596, 330] width 26 height 17
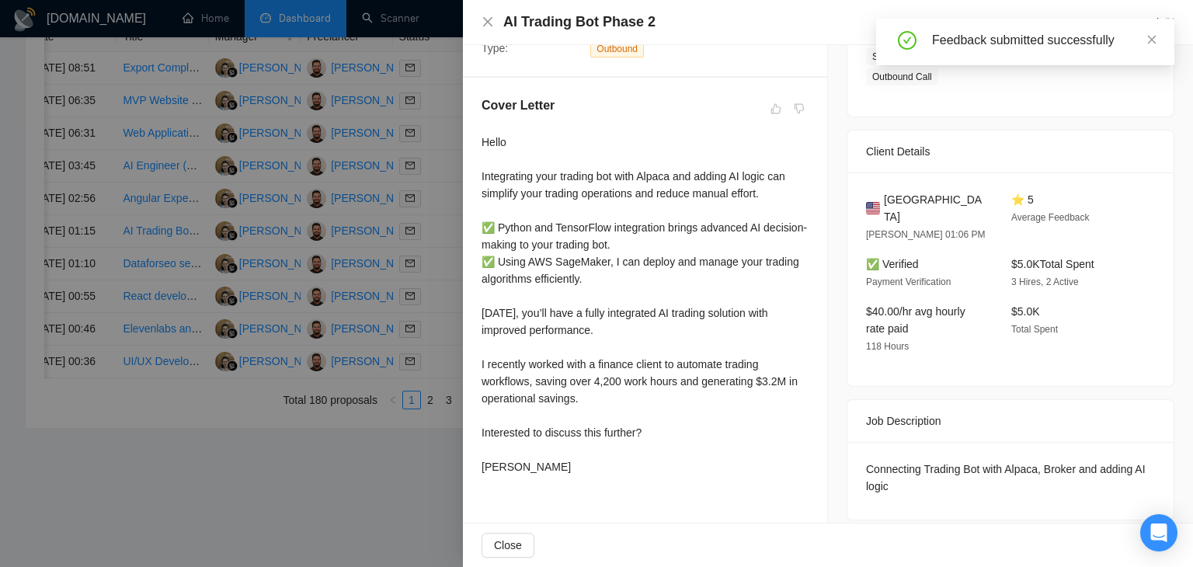
scroll to position [0, 0]
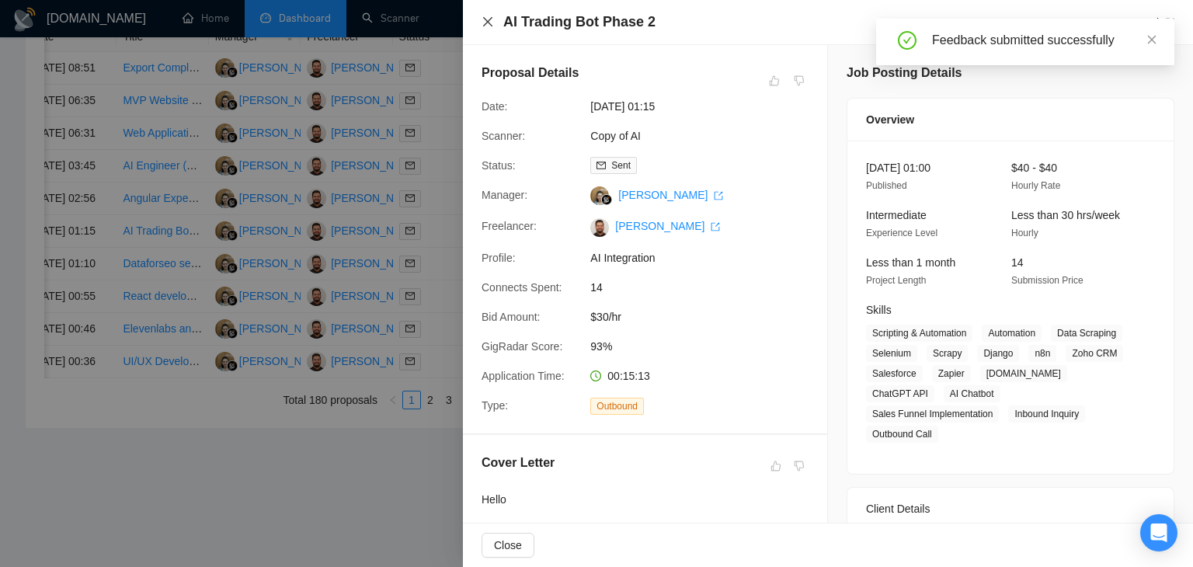
click at [489, 19] on icon "close" at bounding box center [488, 22] width 12 height 12
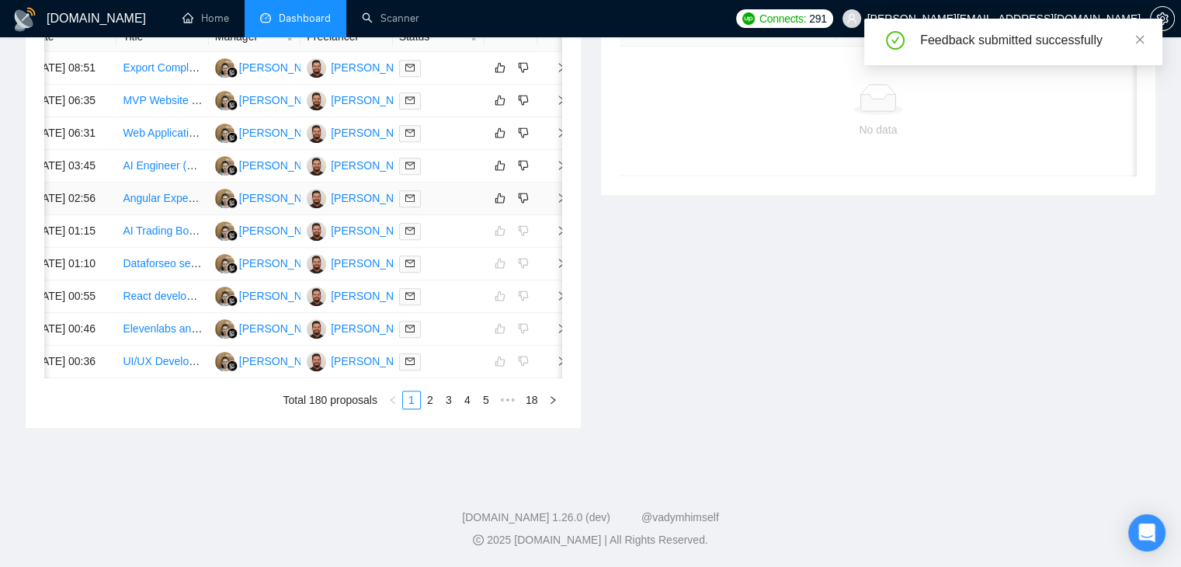
click at [556, 193] on icon "right" at bounding box center [561, 198] width 11 height 11
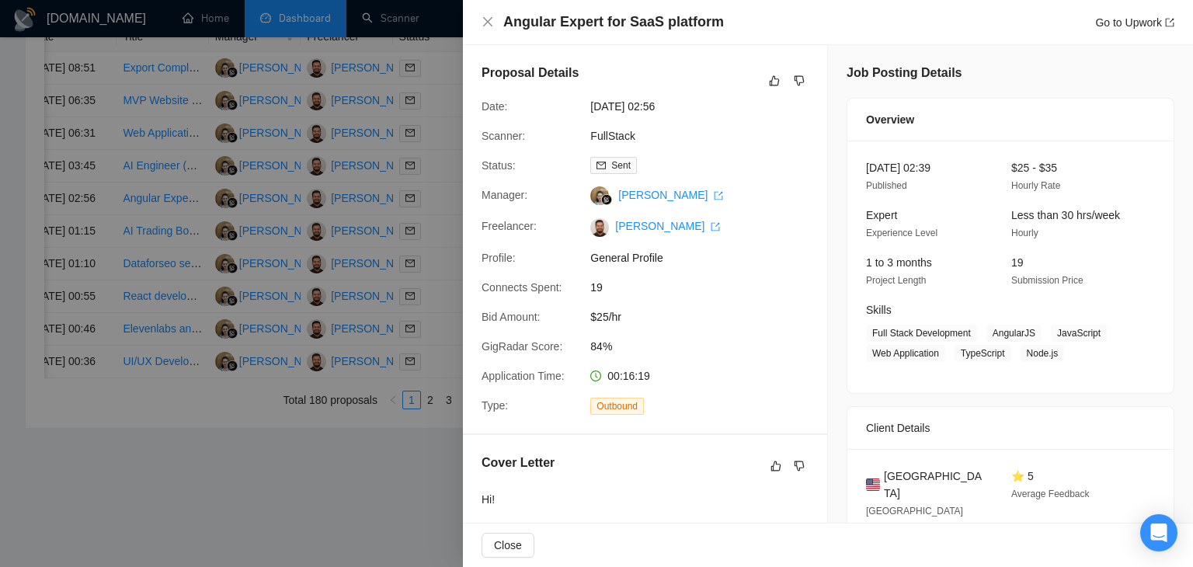
scroll to position [155, 0]
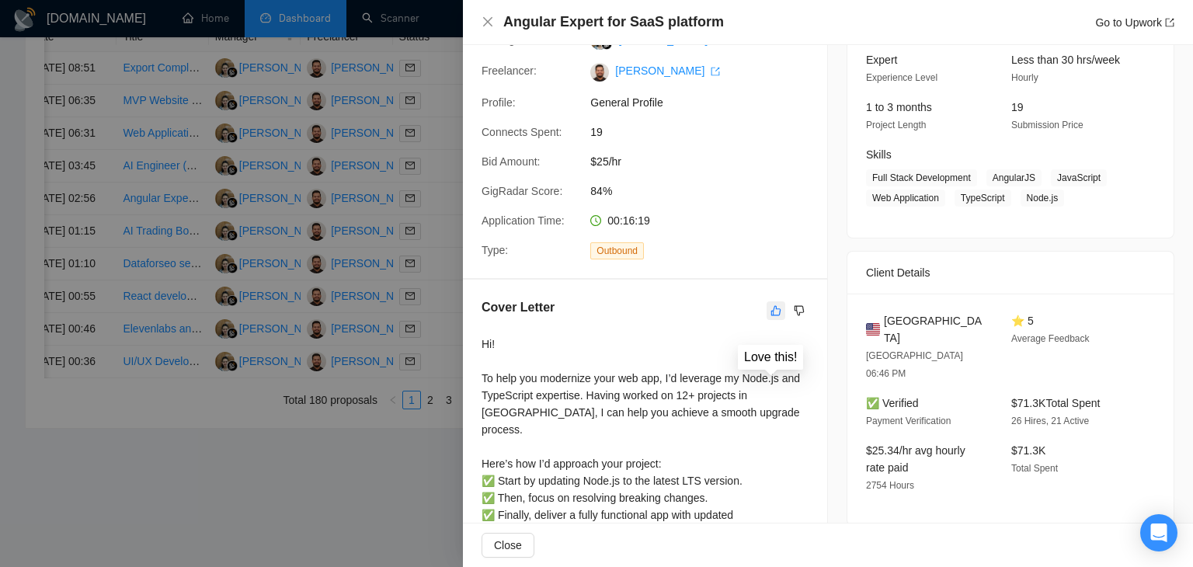
click at [771, 308] on icon "like" at bounding box center [776, 310] width 11 height 12
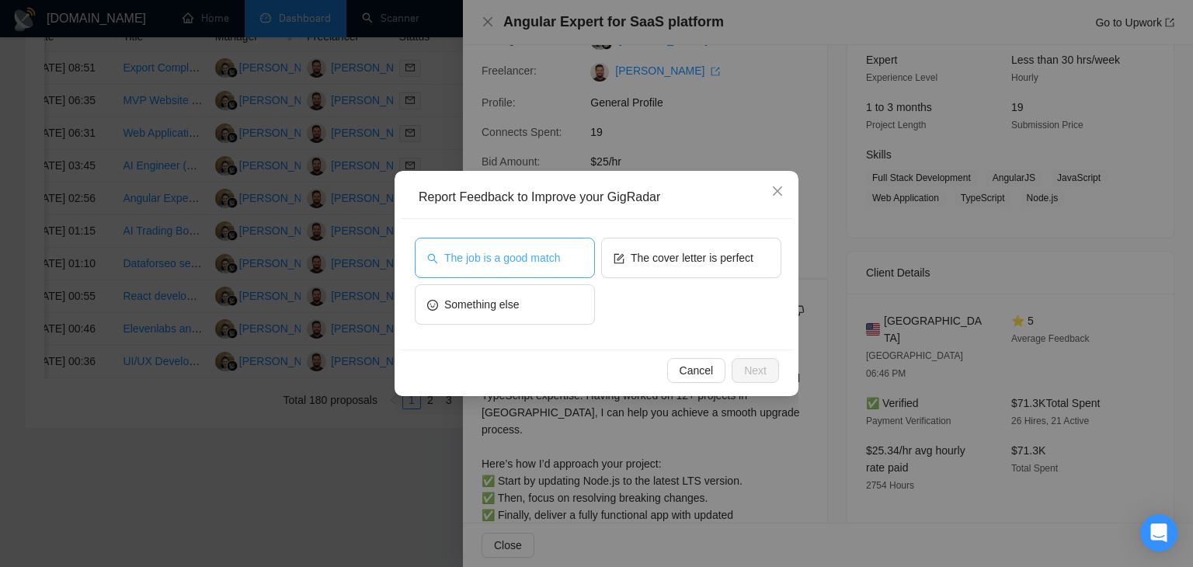
click at [582, 263] on button "The job is a good match" at bounding box center [505, 258] width 180 height 40
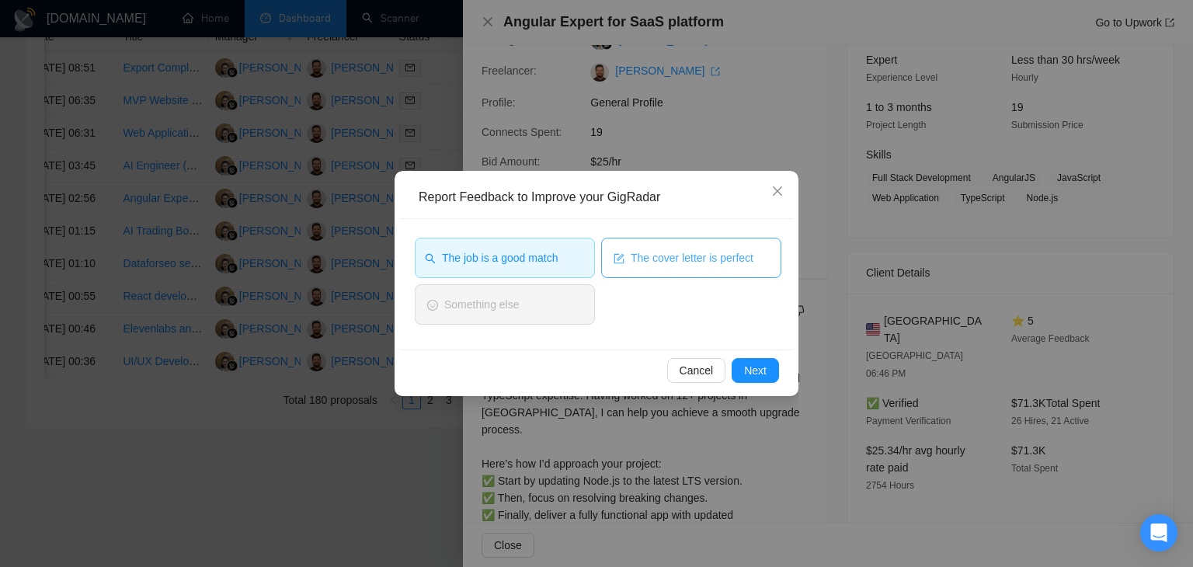
click at [656, 259] on span "The cover letter is perfect" at bounding box center [692, 257] width 123 height 17
click at [739, 371] on button "Next" at bounding box center [755, 370] width 47 height 25
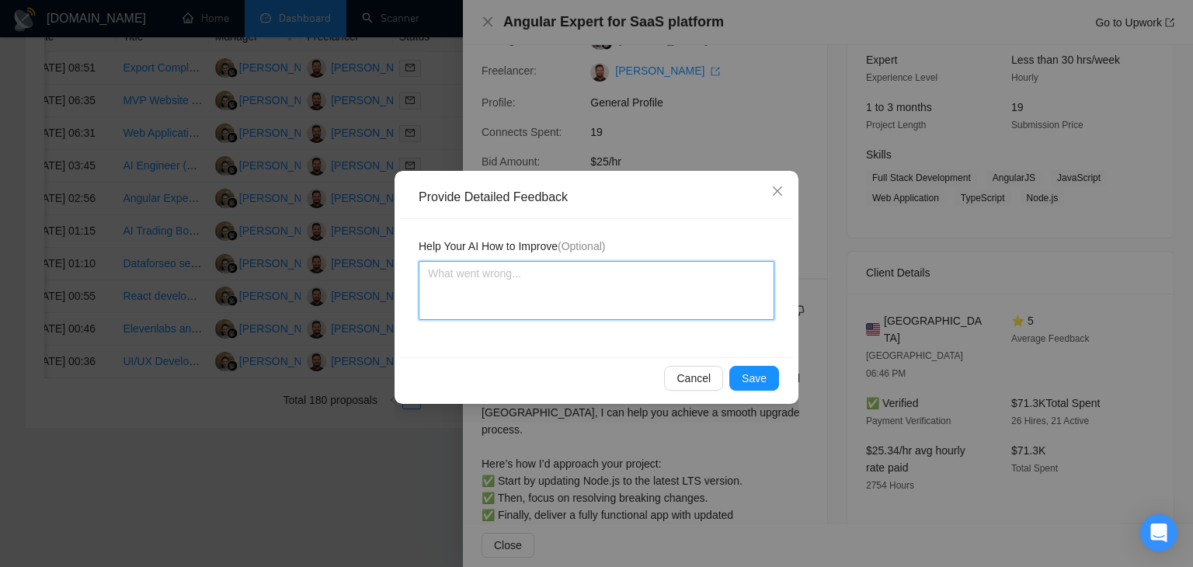
click at [563, 277] on textarea at bounding box center [597, 290] width 356 height 59
paste textarea "Very good cover letter is exact according to my instructions job is also a good…"
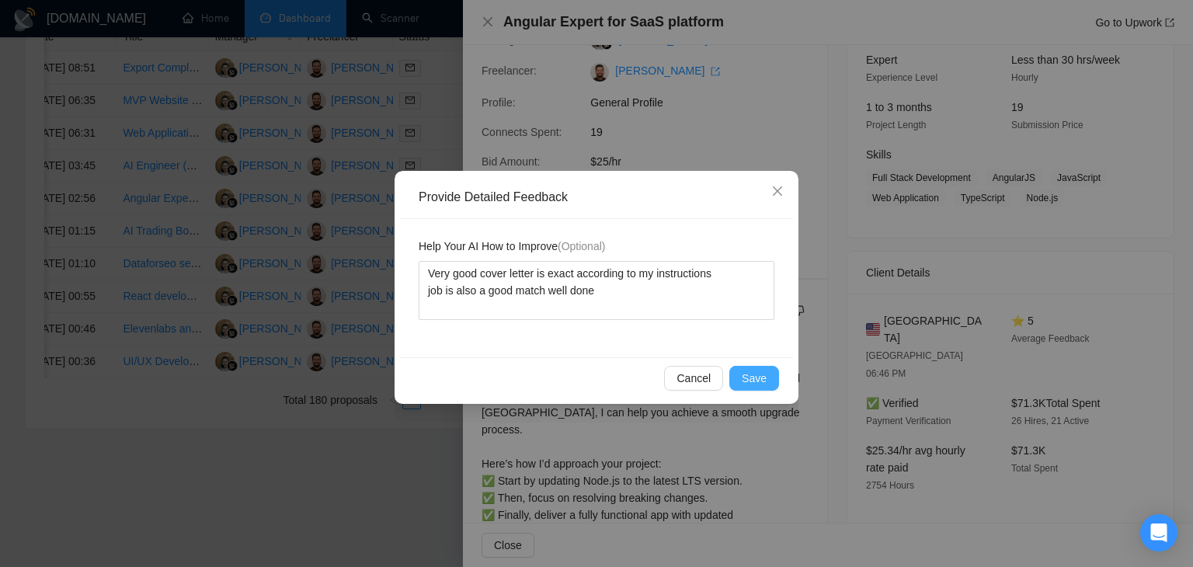
click at [759, 377] on span "Save" at bounding box center [754, 378] width 25 height 17
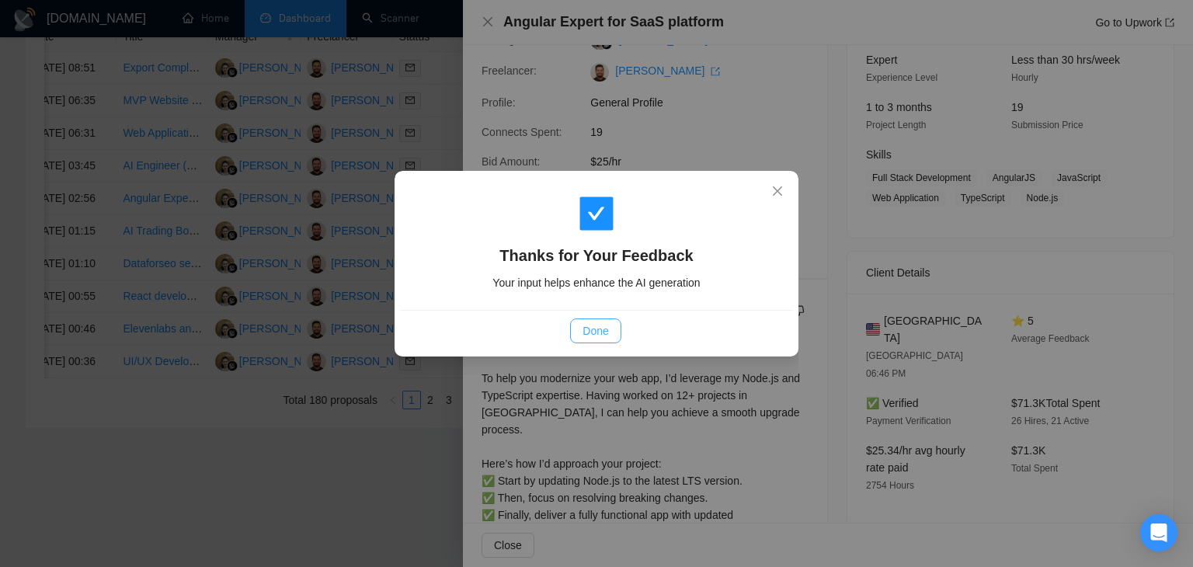
click at [590, 330] on span "Done" at bounding box center [596, 330] width 26 height 17
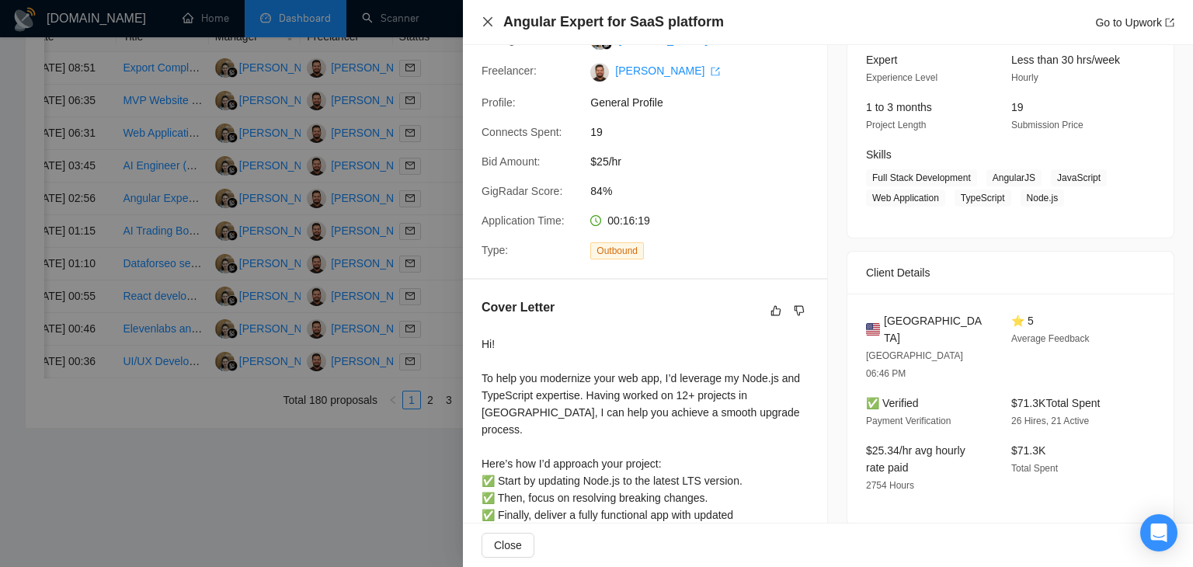
click at [490, 20] on icon "close" at bounding box center [487, 21] width 9 height 9
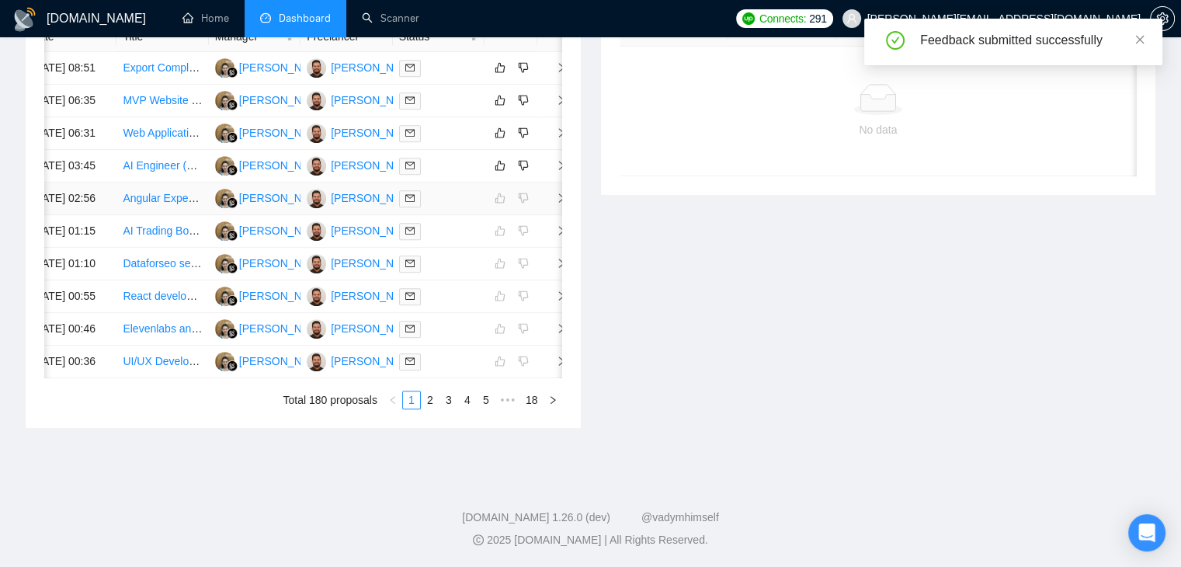
click at [555, 193] on span "right" at bounding box center [555, 198] width 23 height 11
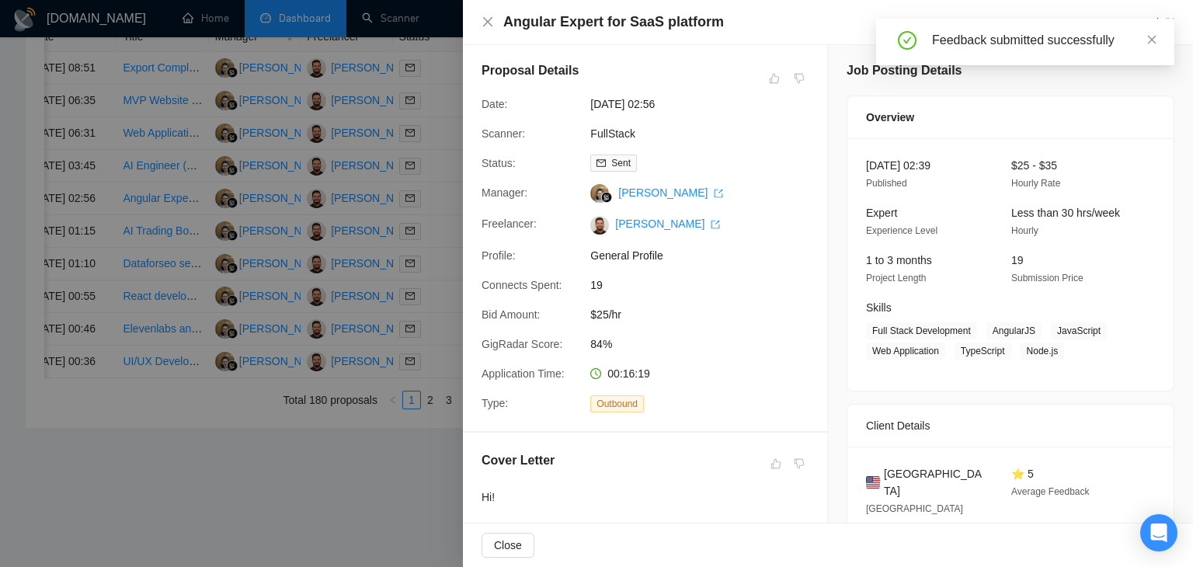
scroll to position [0, 0]
click at [453, 140] on div at bounding box center [596, 283] width 1193 height 567
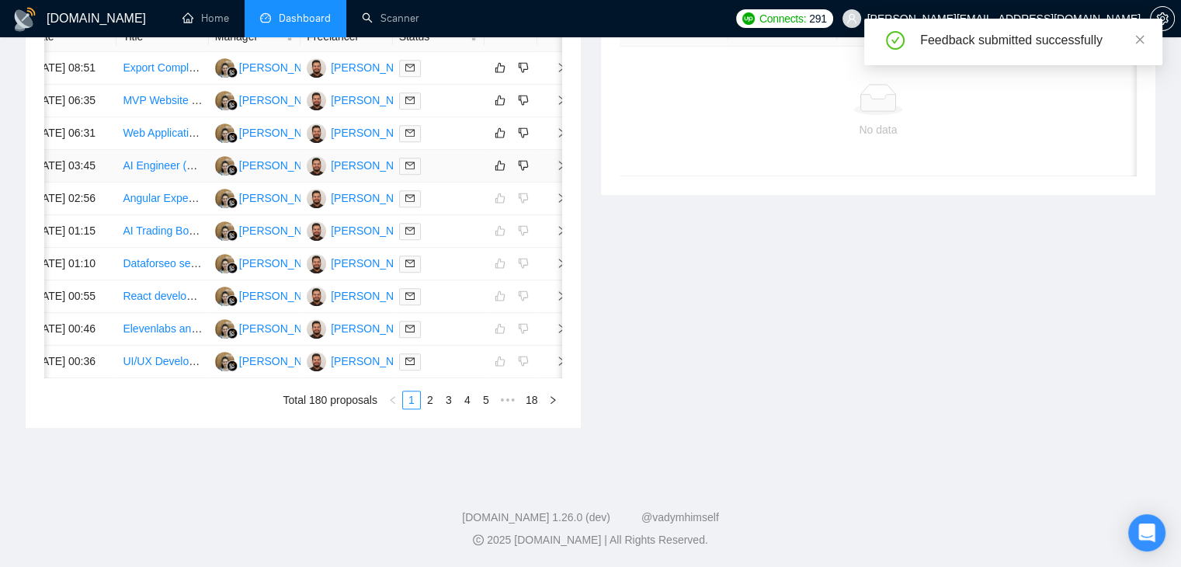
click at [562, 160] on icon "right" at bounding box center [561, 165] width 11 height 11
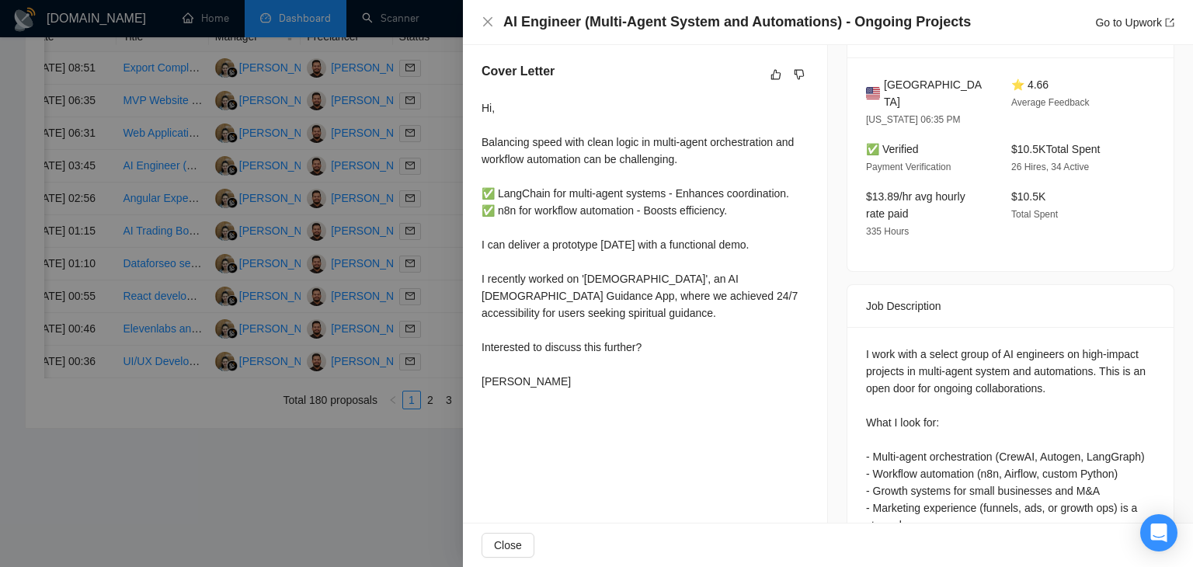
scroll to position [367, 0]
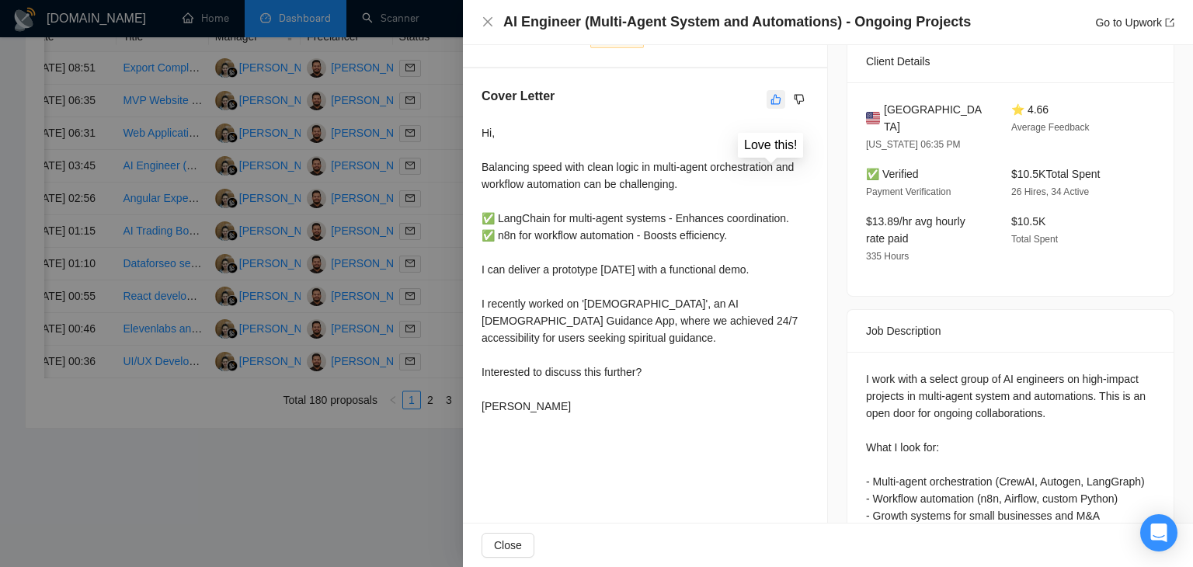
click at [772, 99] on icon "like" at bounding box center [776, 99] width 11 height 12
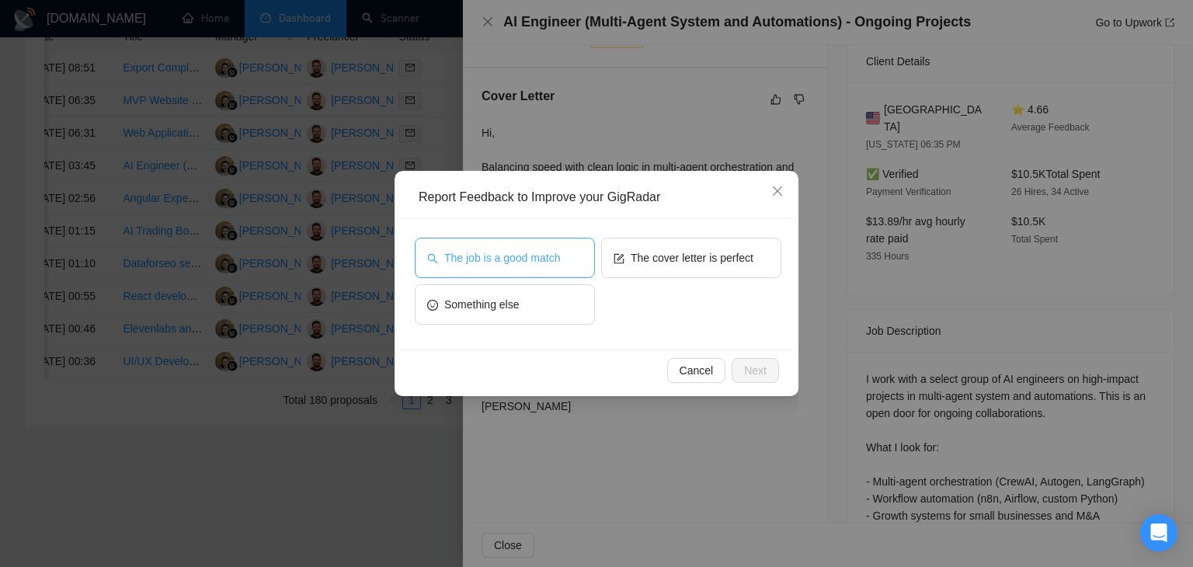
click at [521, 246] on button "The job is a good match" at bounding box center [505, 258] width 180 height 40
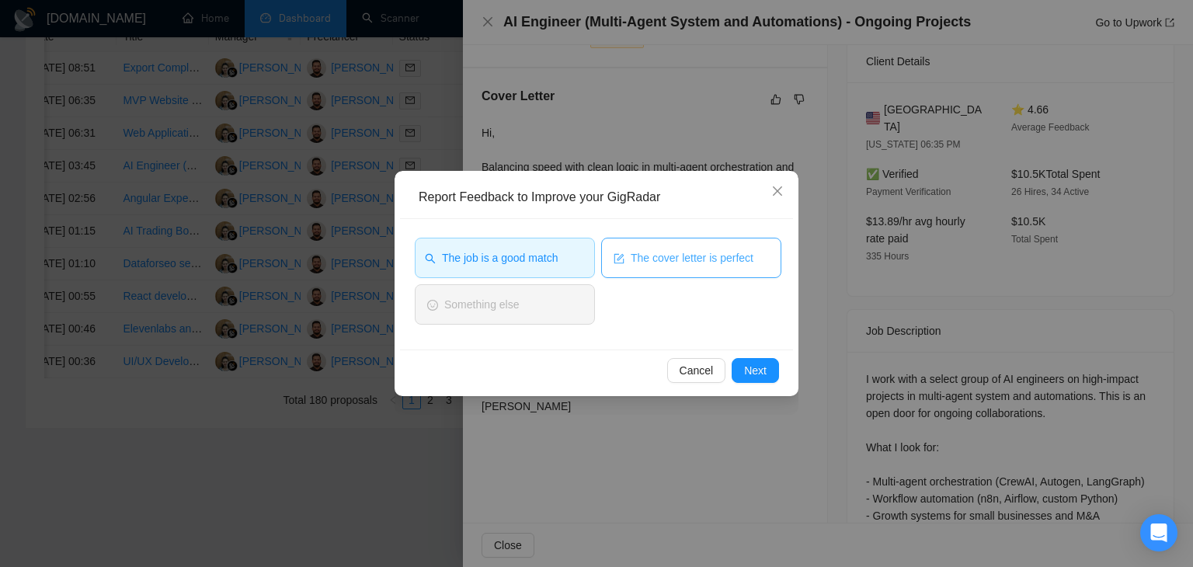
click at [698, 263] on span "The cover letter is perfect" at bounding box center [692, 257] width 123 height 17
click at [761, 367] on span "Next" at bounding box center [755, 370] width 23 height 17
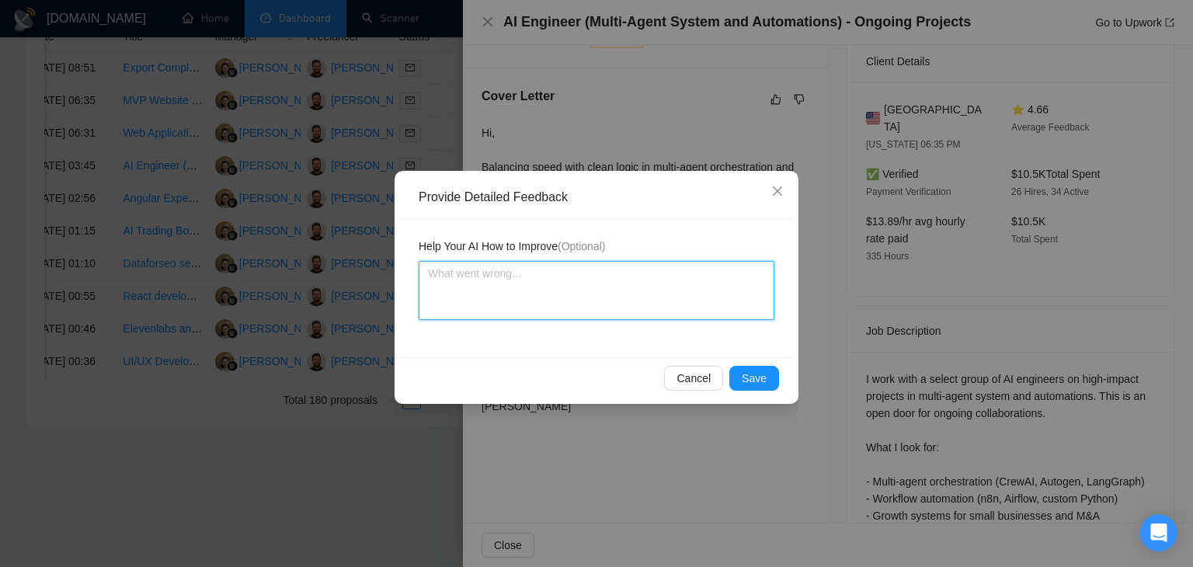
click at [614, 268] on textarea at bounding box center [597, 290] width 356 height 59
paste textarea "Very good cover letter is exact according to my instructions job is also a good…"
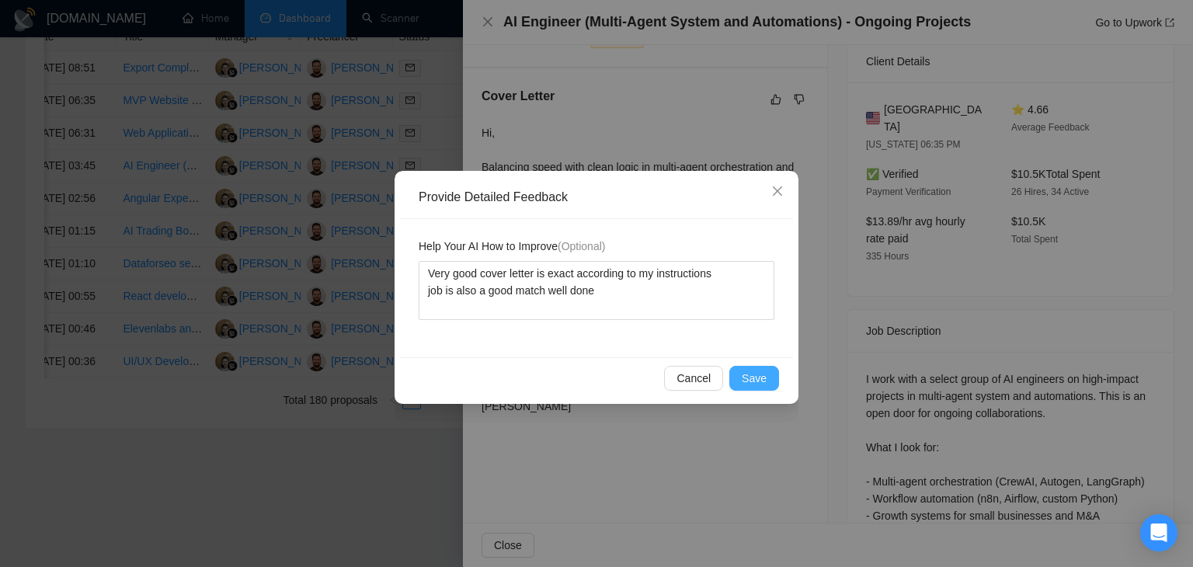
click at [750, 372] on span "Save" at bounding box center [754, 378] width 25 height 17
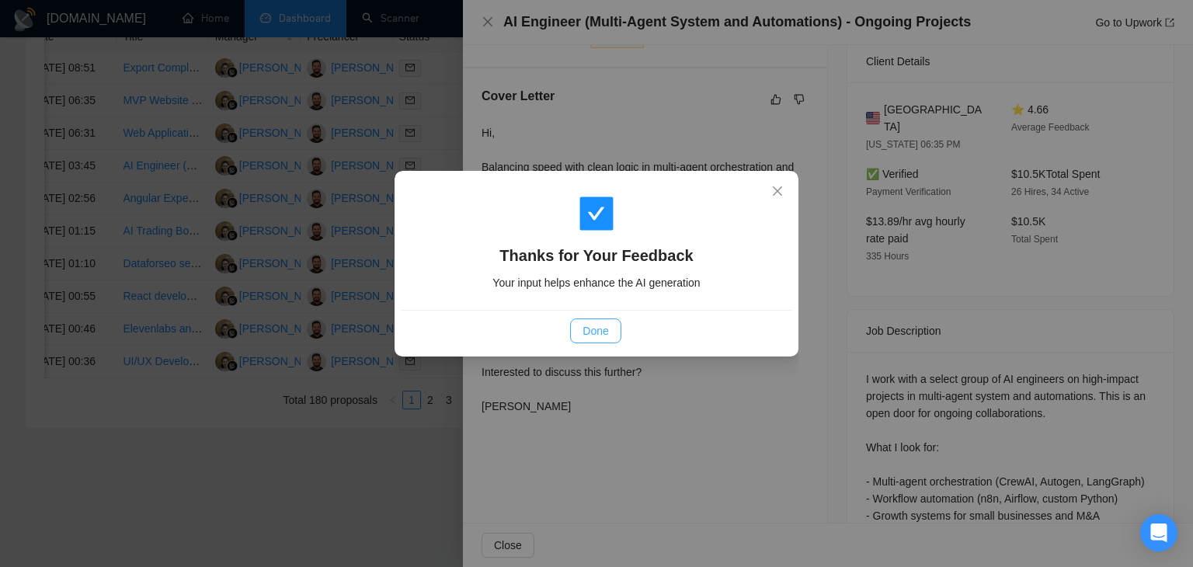
click at [617, 330] on button "Done" at bounding box center [595, 330] width 50 height 25
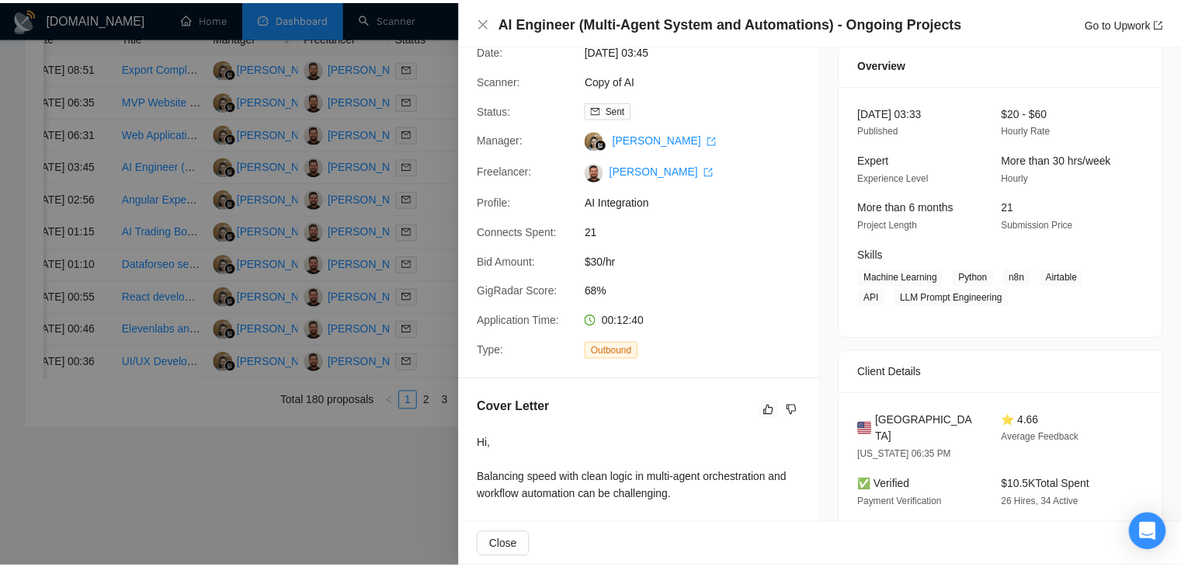
scroll to position [0, 0]
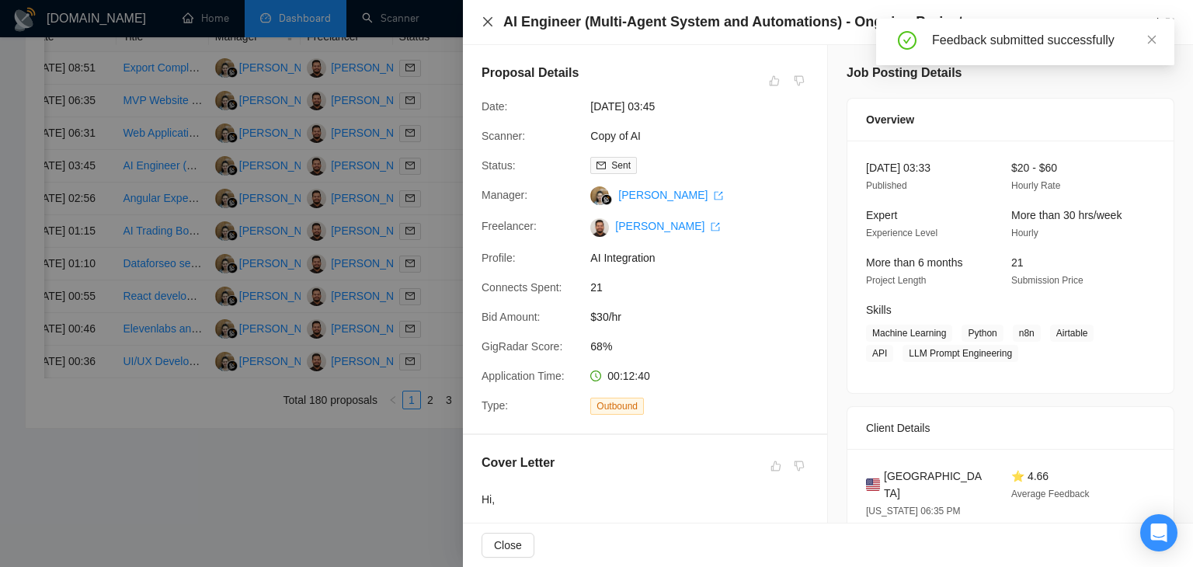
click at [489, 17] on icon "close" at bounding box center [488, 22] width 12 height 12
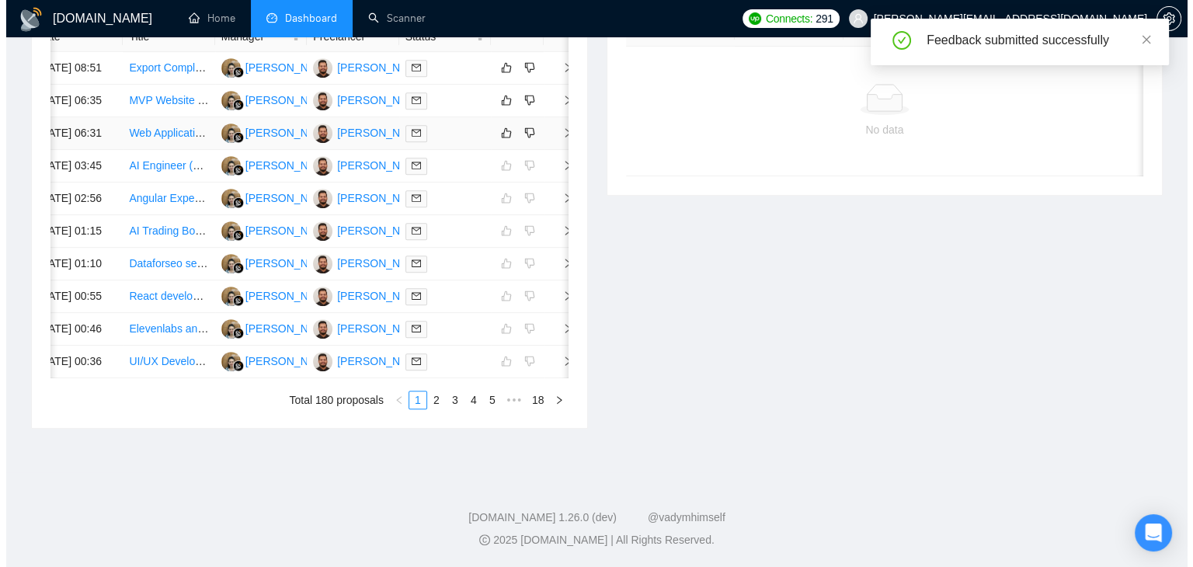
scroll to position [609, 0]
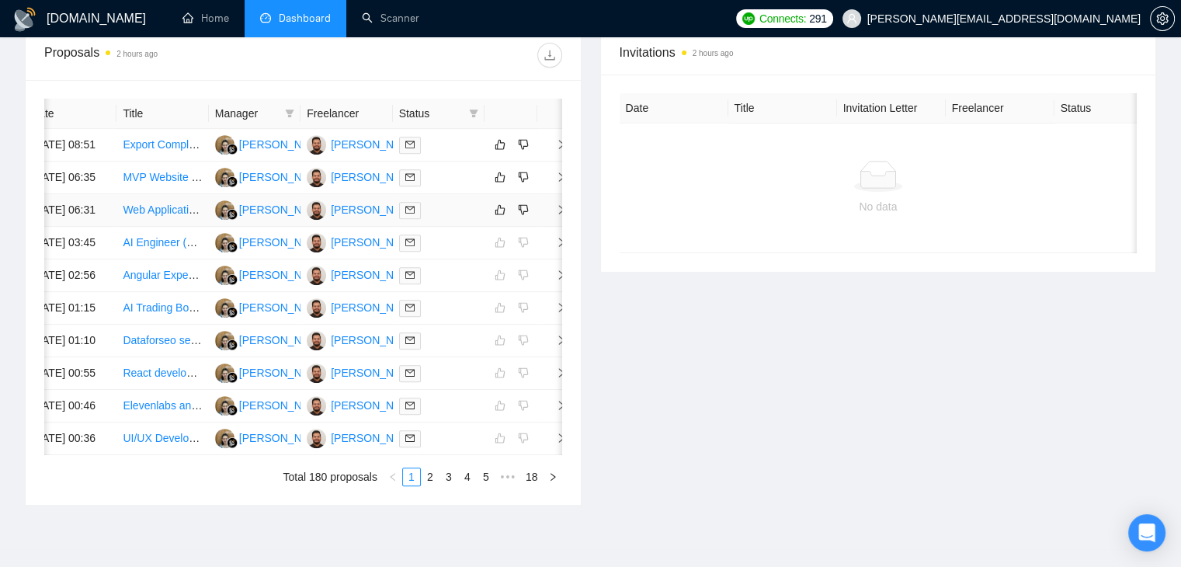
click at [557, 215] on icon "right" at bounding box center [561, 209] width 11 height 11
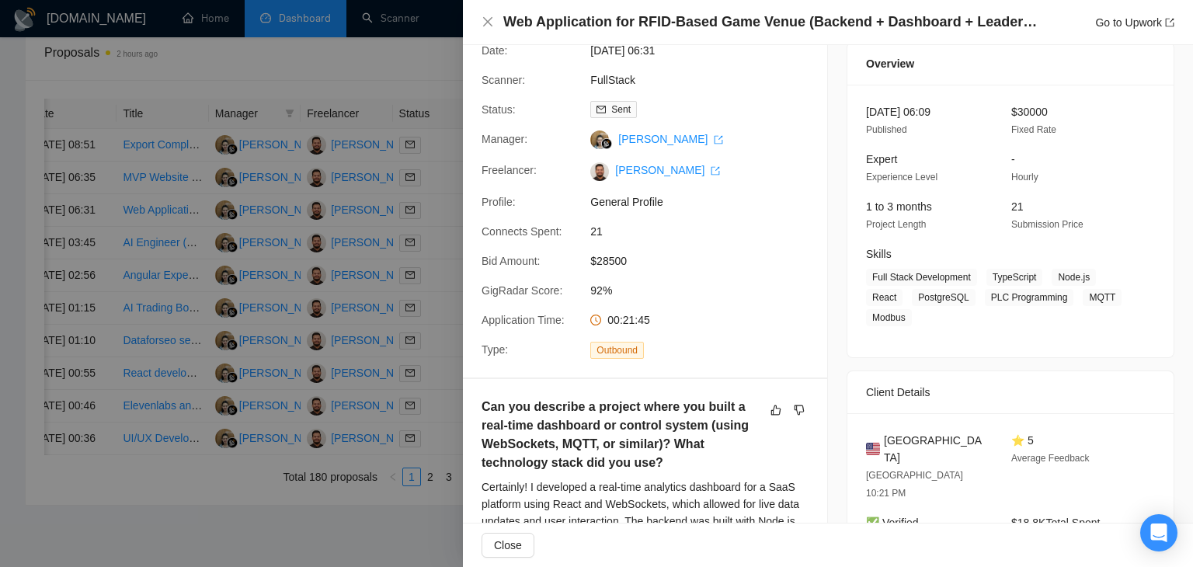
scroll to position [0, 0]
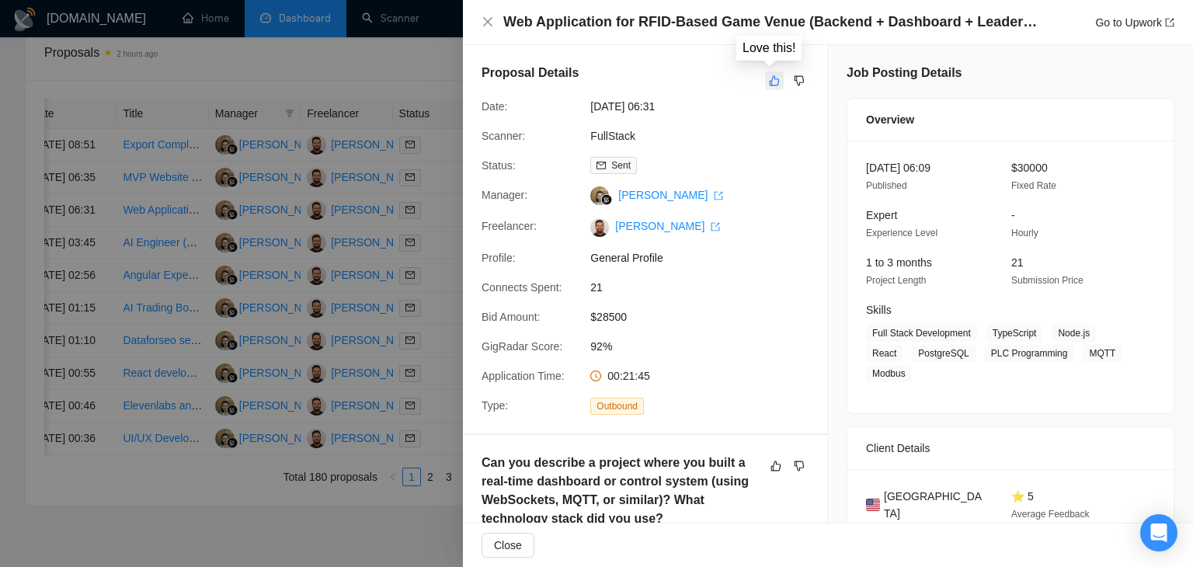
click at [765, 87] on button "button" at bounding box center [774, 80] width 19 height 19
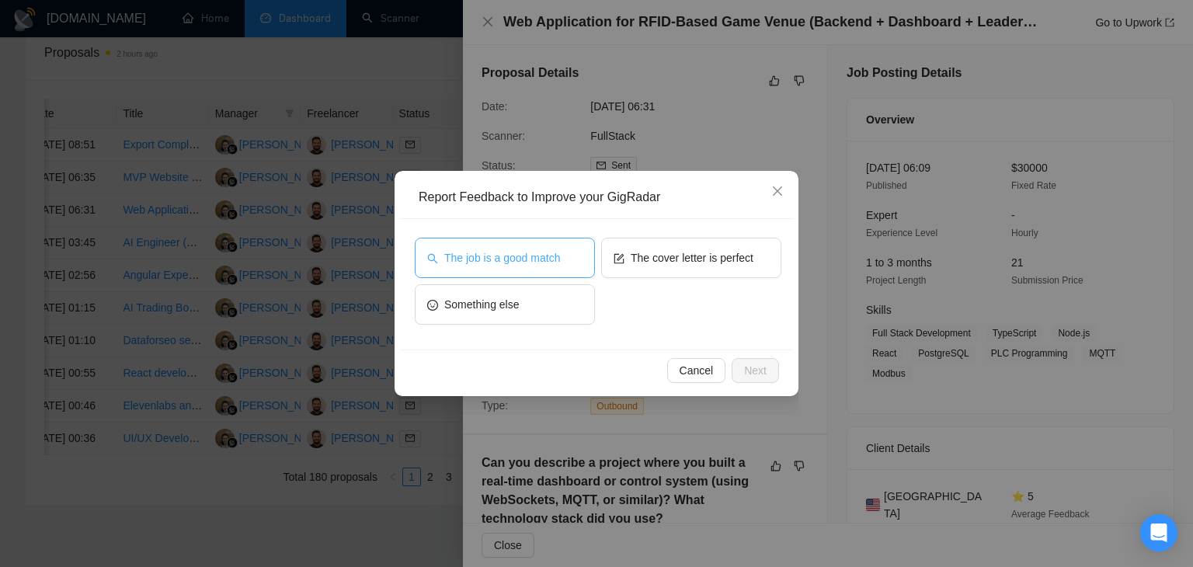
click at [516, 261] on span "The job is a good match" at bounding box center [502, 257] width 116 height 17
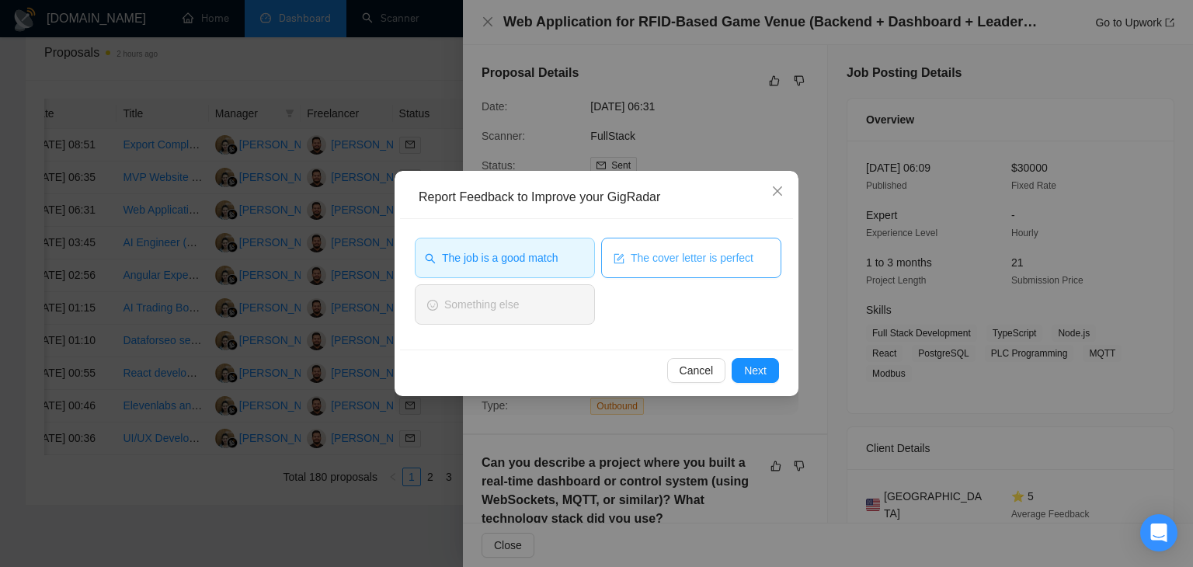
click at [675, 267] on button "The cover letter is perfect" at bounding box center [691, 258] width 180 height 40
click at [755, 370] on span "Next" at bounding box center [755, 370] width 23 height 17
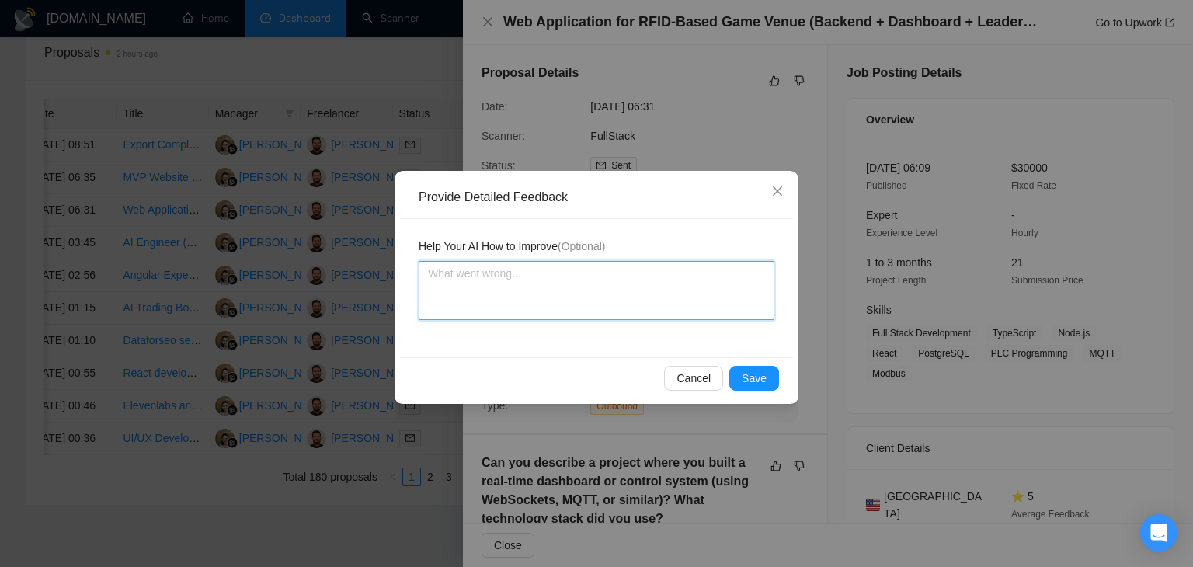
click at [562, 270] on textarea at bounding box center [597, 290] width 356 height 59
paste textarea "Very good cover letter is exact according to my instructions job is also a good…"
click at [721, 277] on textarea "Very good cover letter is exact according to my instructions job is also a good…" at bounding box center [597, 290] width 356 height 59
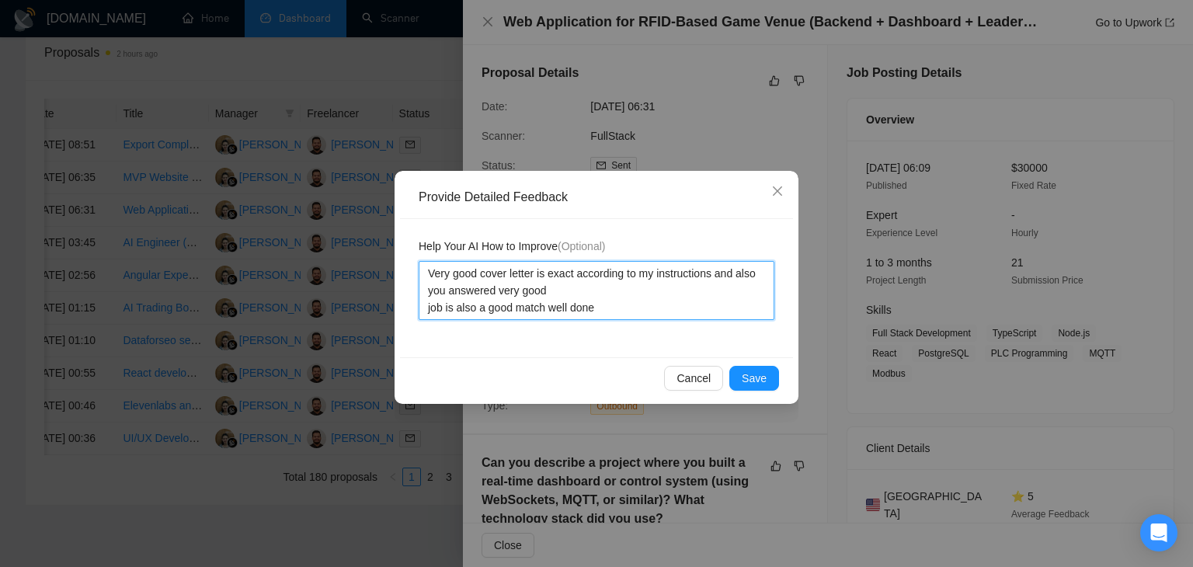
click at [500, 291] on textarea "Very good cover letter is exact according to my instructions and also you answe…" at bounding box center [597, 290] width 356 height 59
click at [496, 293] on textarea "Very good cover letter is exact according to my instructions and also you answe…" at bounding box center [597, 290] width 356 height 59
click at [612, 311] on textarea "Very good cover letter is exact according to my instructions and also you answe…" at bounding box center [597, 290] width 356 height 59
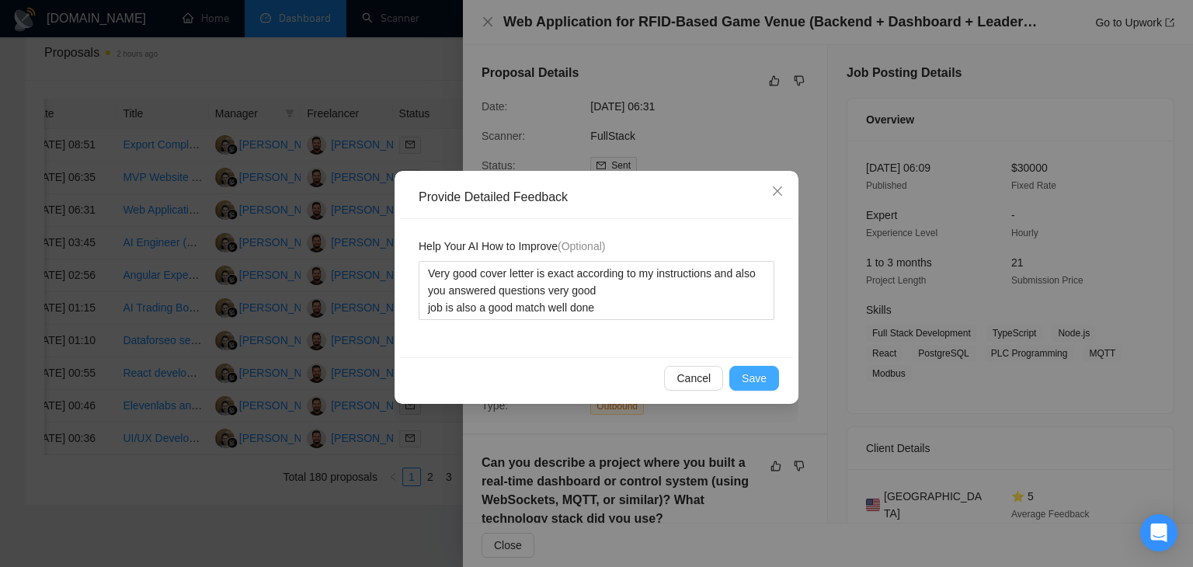
click at [755, 373] on span "Save" at bounding box center [754, 378] width 25 height 17
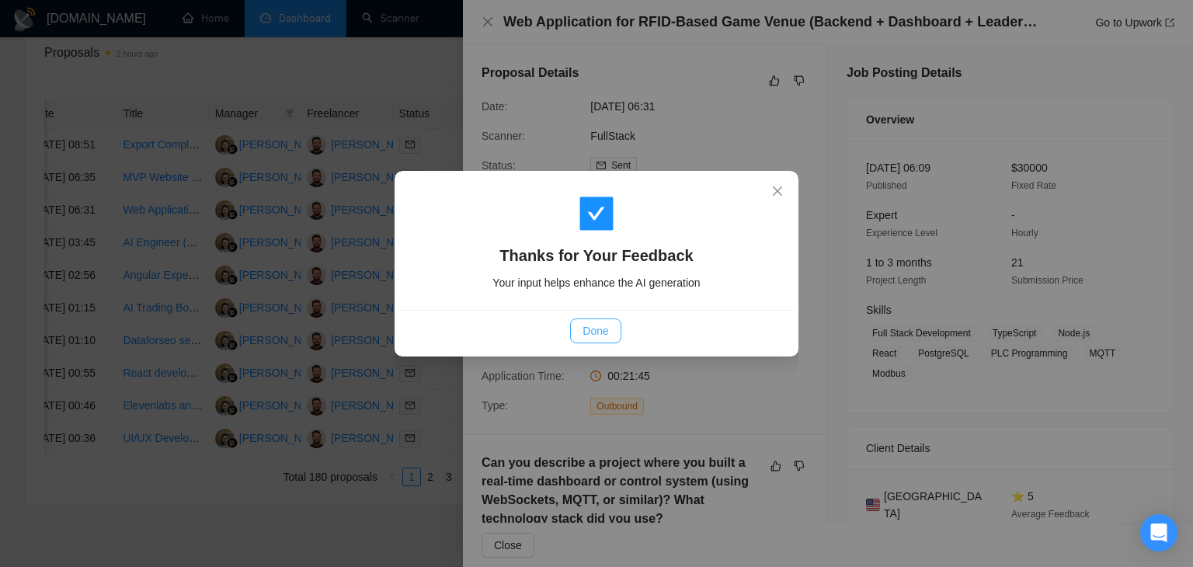
click at [594, 332] on span "Done" at bounding box center [596, 330] width 26 height 17
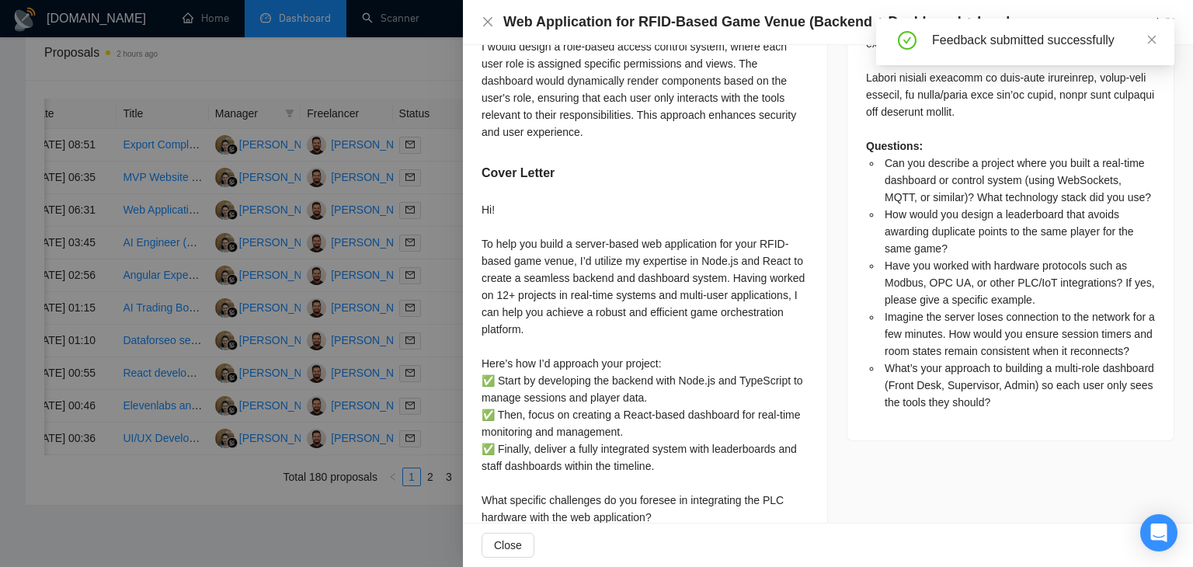
scroll to position [1299, 0]
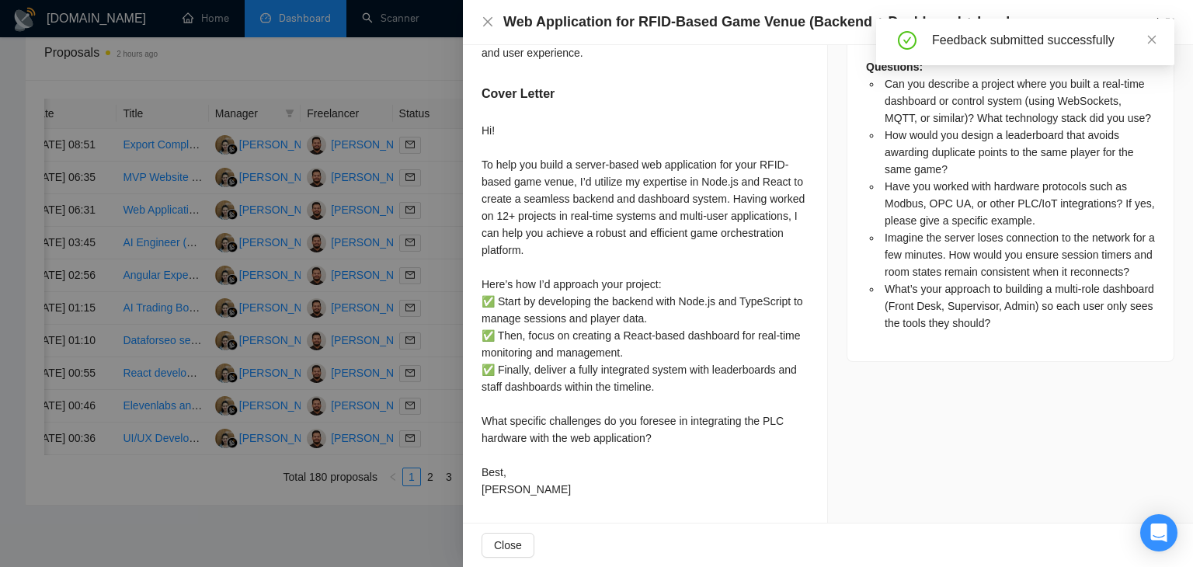
click at [495, 22] on div "Web Application for RFID-Based Game Venue (Backend + Dashboard + Leaderboards) …" at bounding box center [828, 21] width 693 height 19
click at [491, 16] on icon "close" at bounding box center [488, 22] width 12 height 12
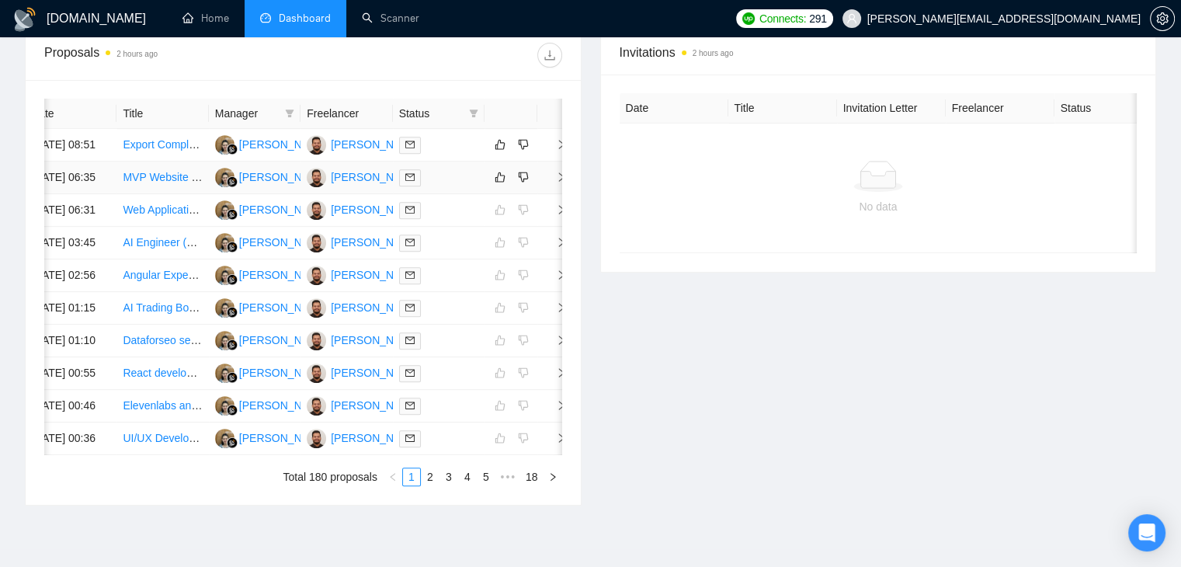
click at [559, 183] on icon "right" at bounding box center [561, 177] width 11 height 11
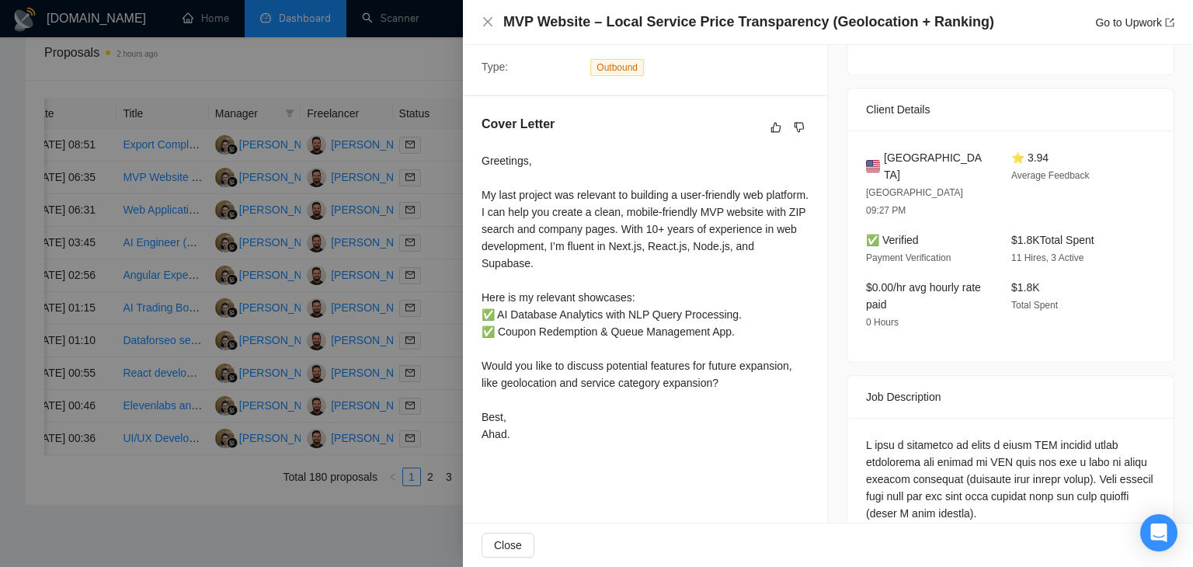
scroll to position [388, 0]
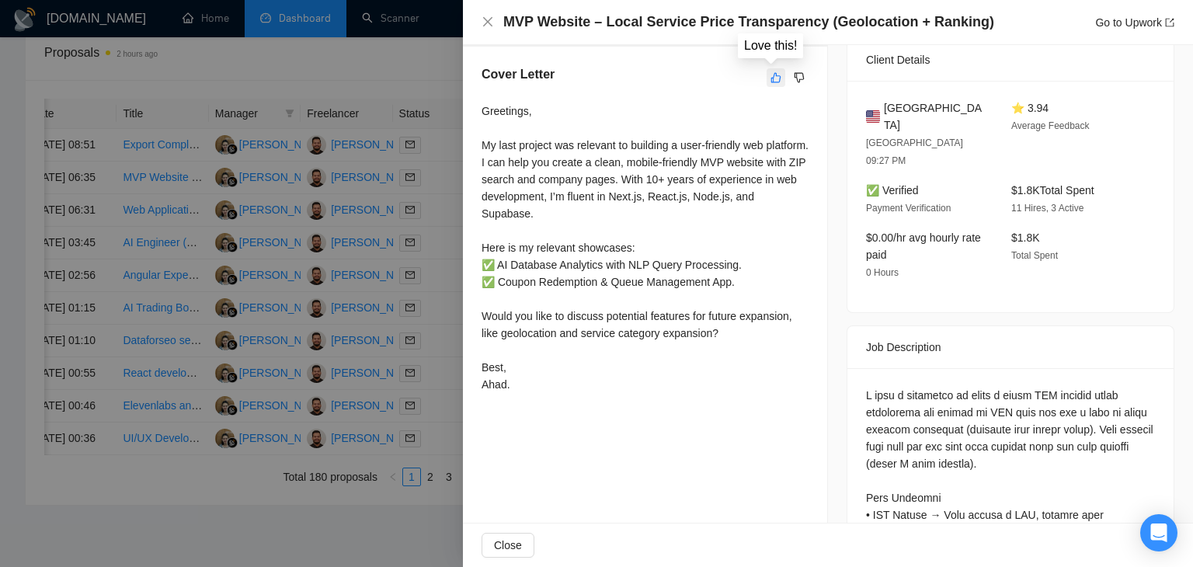
click at [774, 82] on icon "like" at bounding box center [776, 77] width 10 height 10
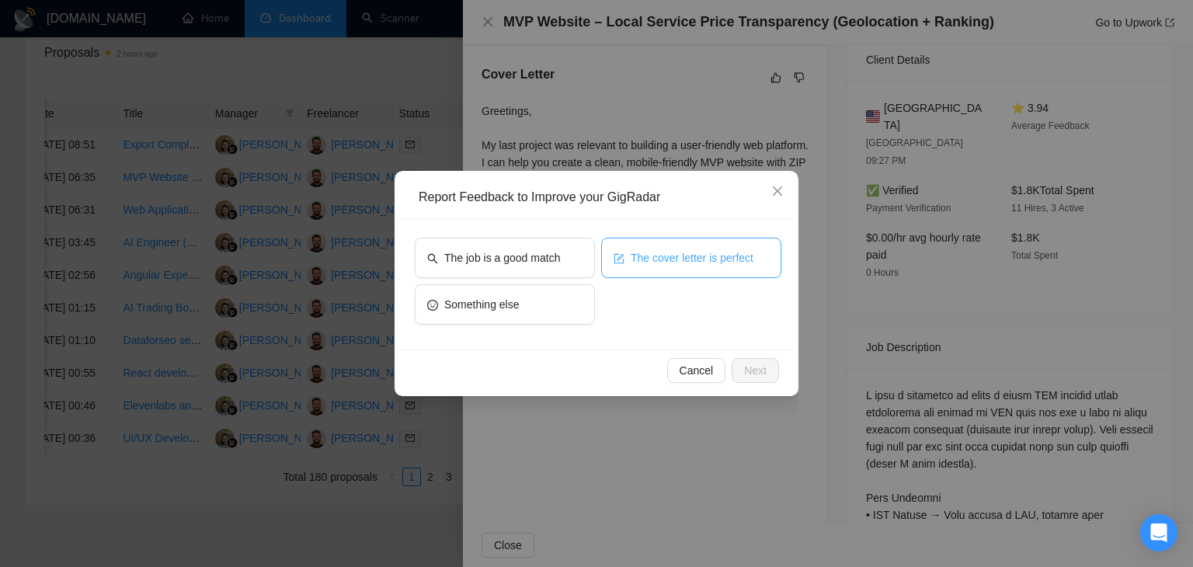
click at [640, 253] on span "The cover letter is perfect" at bounding box center [692, 257] width 123 height 17
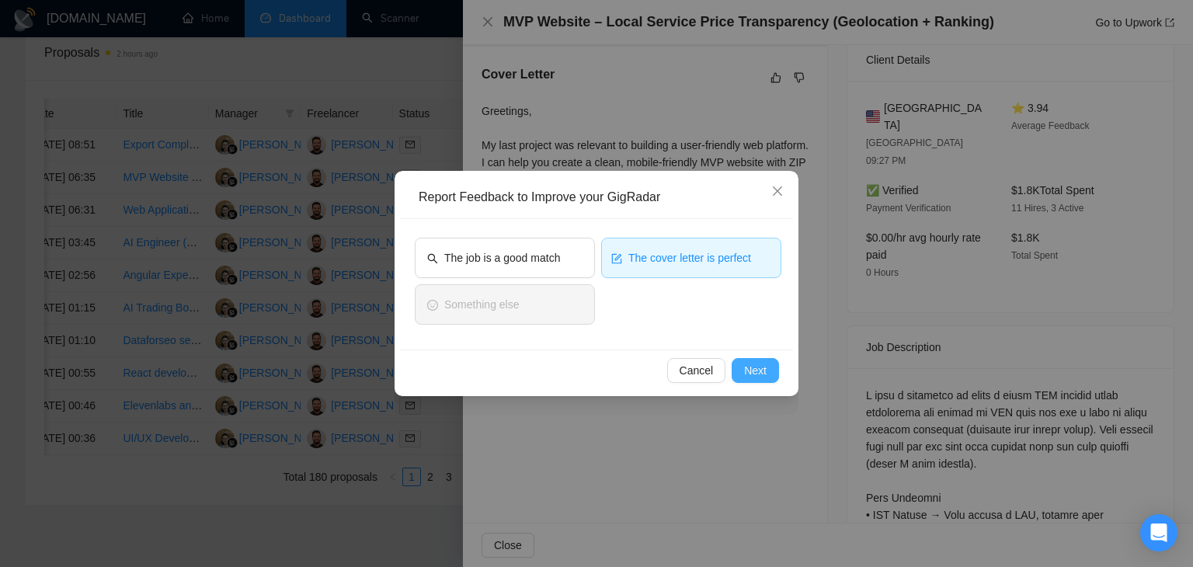
click at [746, 368] on span "Next" at bounding box center [755, 370] width 23 height 17
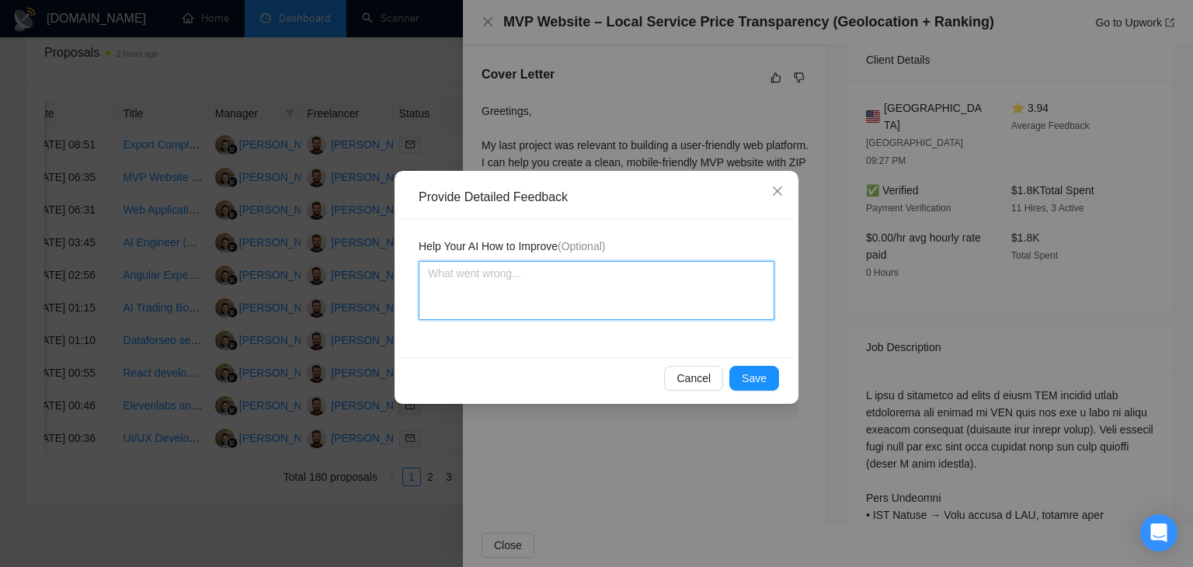
click at [561, 280] on textarea at bounding box center [597, 290] width 356 height 59
paste textarea "Very good cover letter is exact according to my instructions job is also a good…"
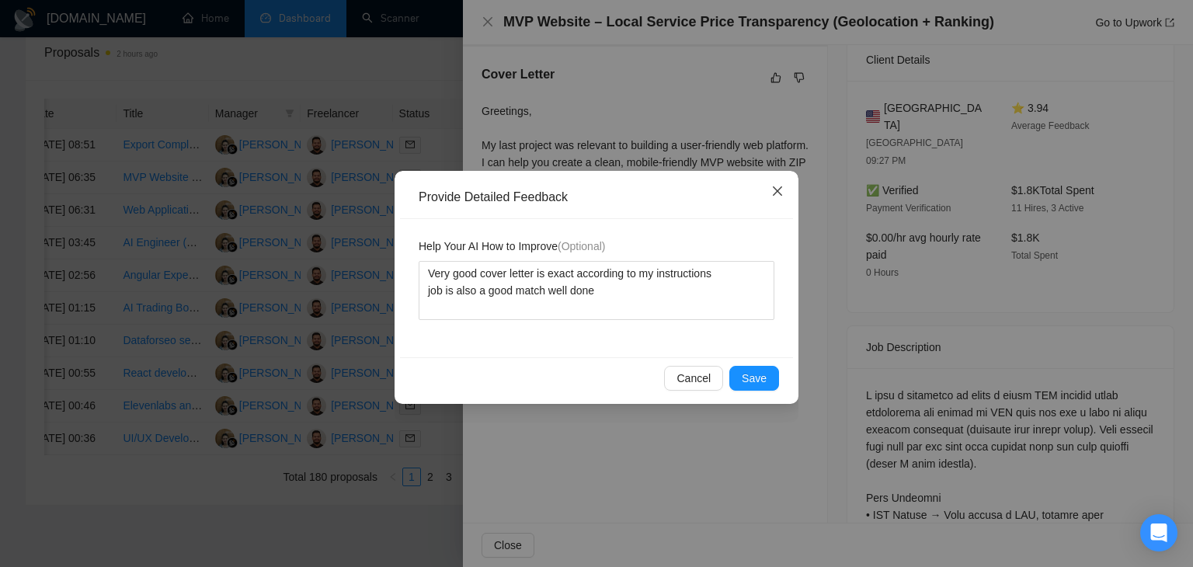
click at [771, 184] on span "Close" at bounding box center [778, 192] width 42 height 42
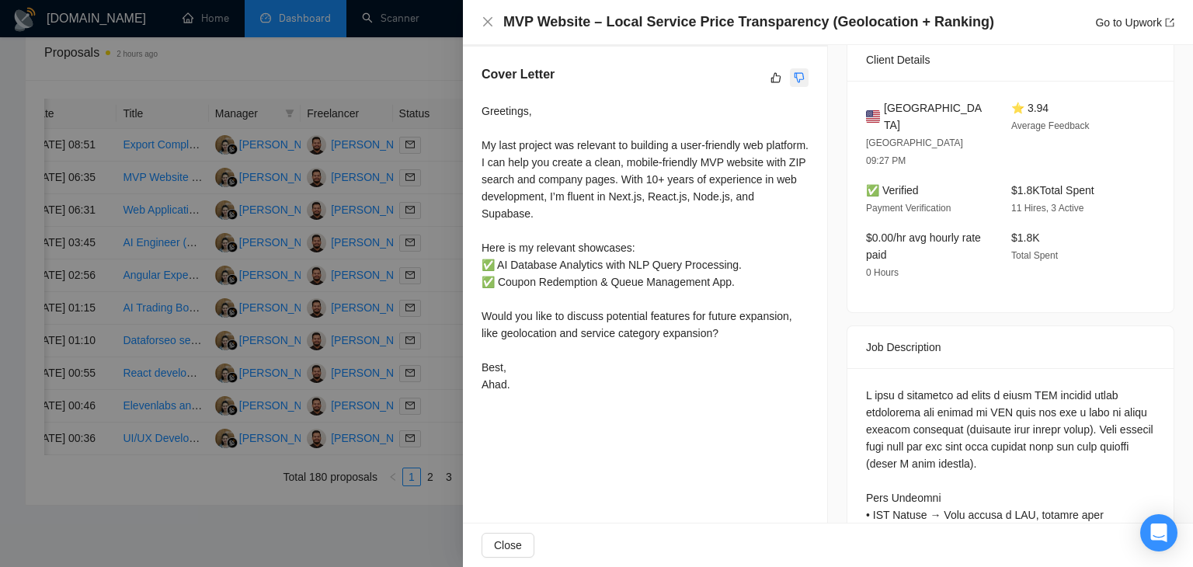
click at [794, 82] on icon "dislike" at bounding box center [799, 77] width 11 height 12
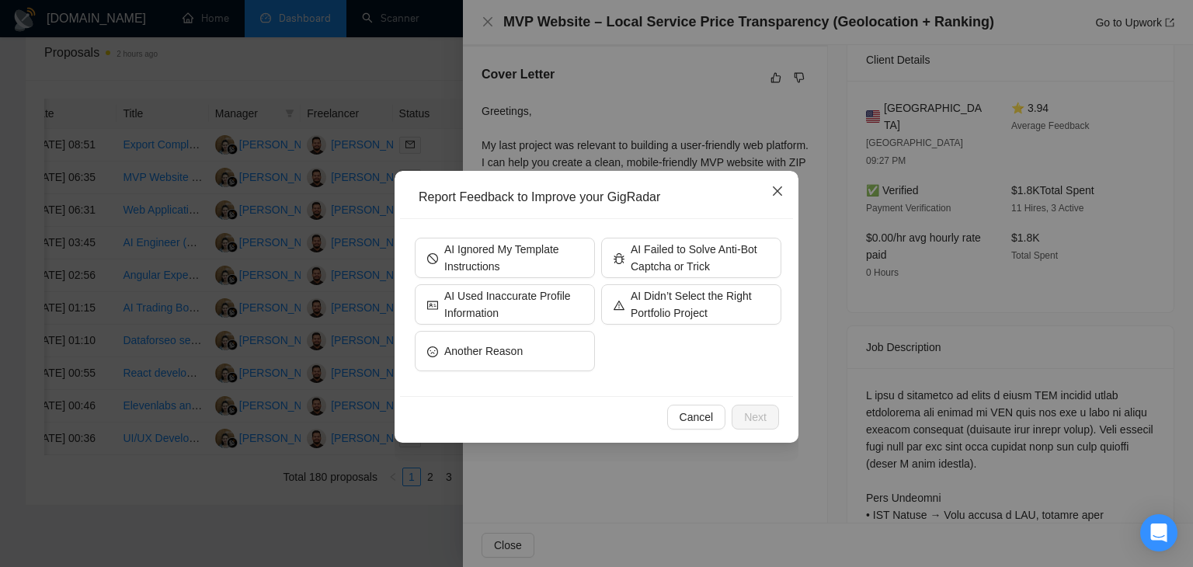
click at [781, 193] on icon "close" at bounding box center [777, 191] width 12 height 12
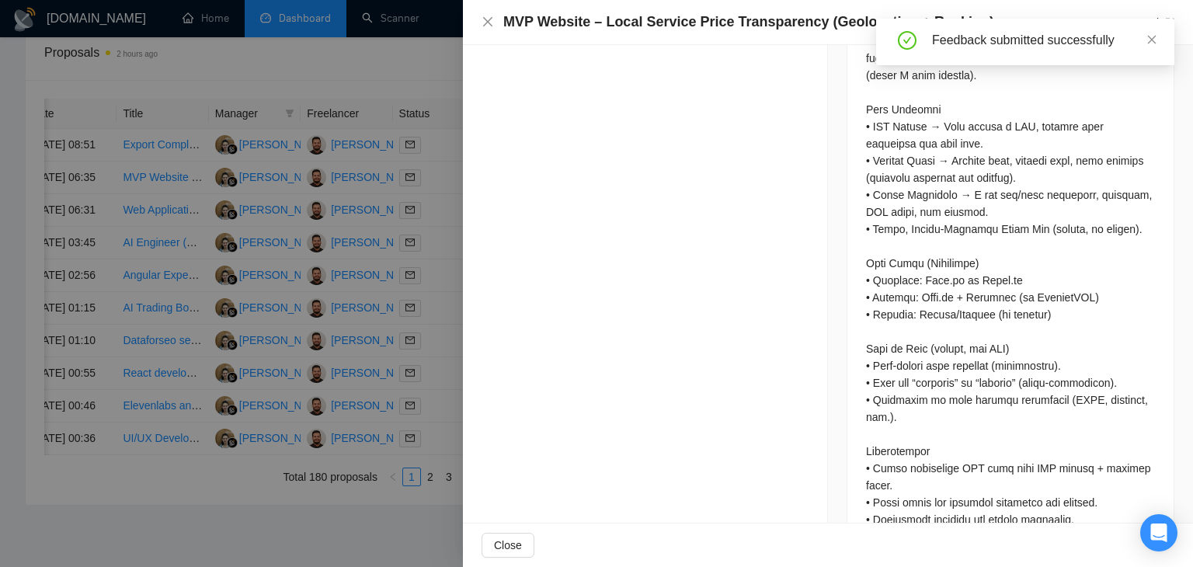
scroll to position [792, 0]
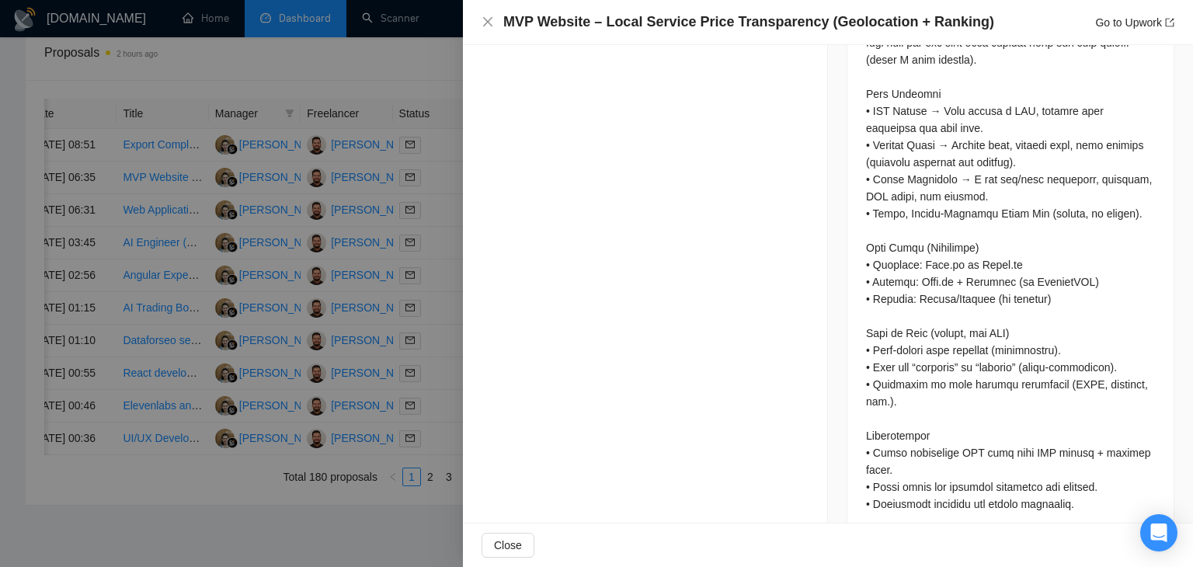
click at [445, 176] on div at bounding box center [596, 283] width 1193 height 567
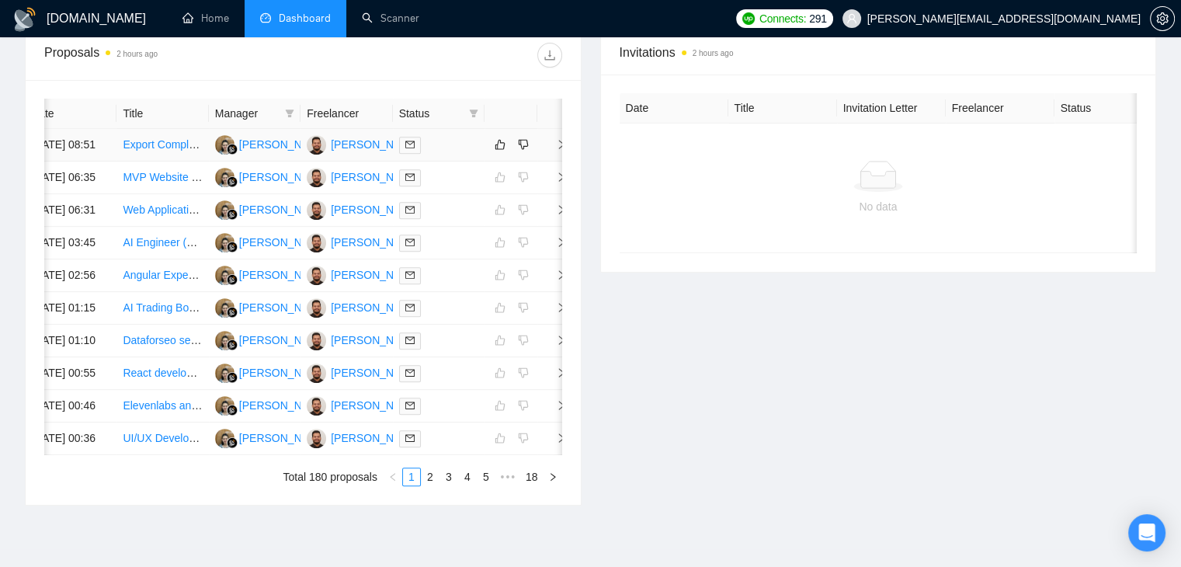
click at [562, 145] on icon "right" at bounding box center [561, 144] width 11 height 11
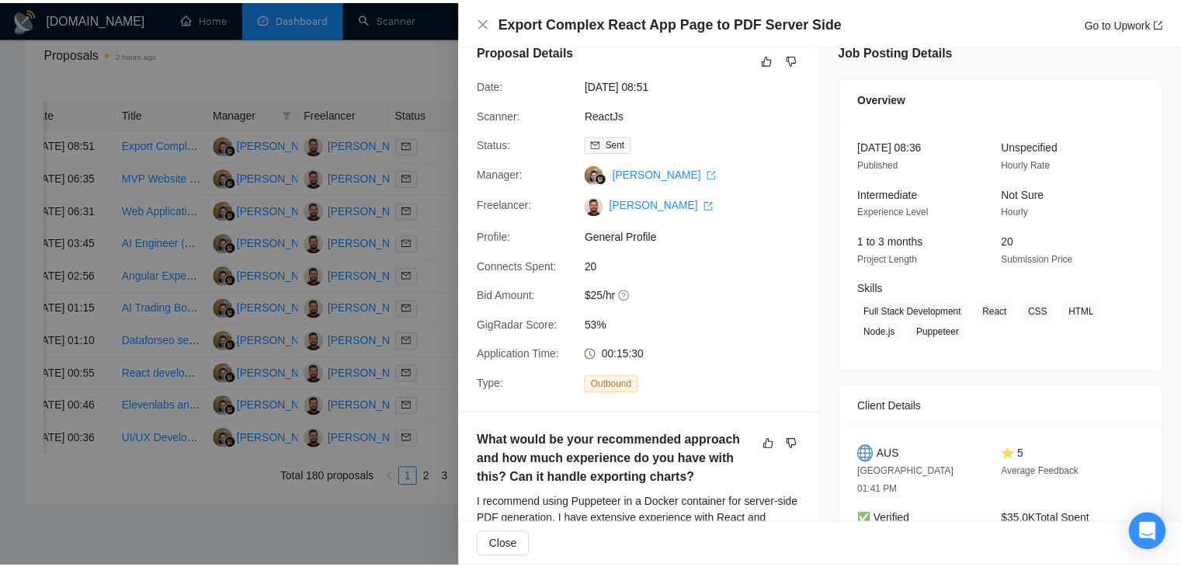
scroll to position [0, 0]
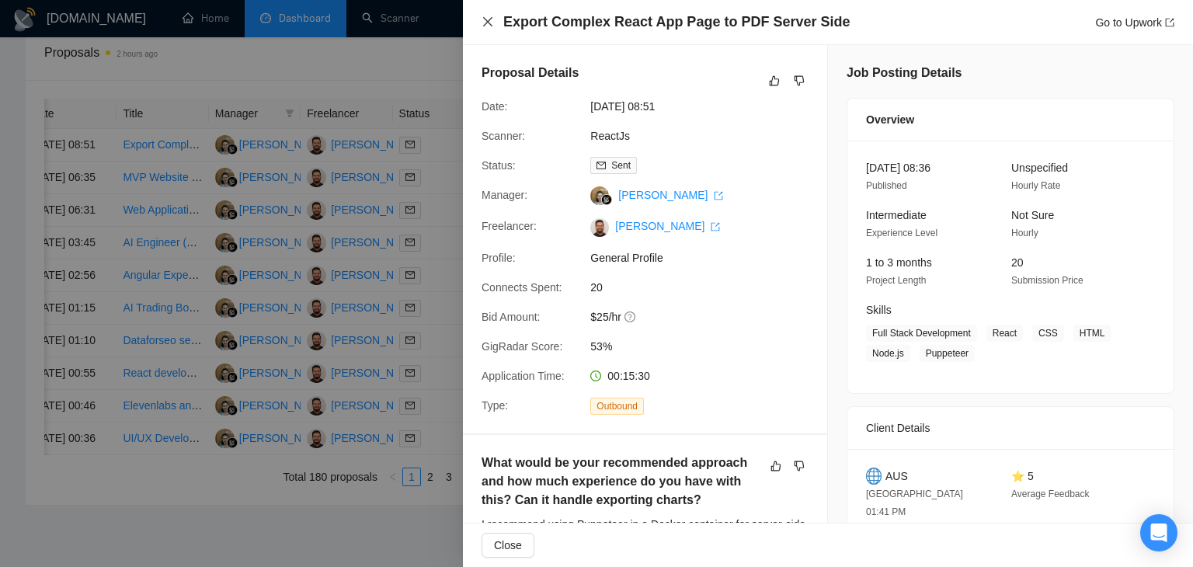
click at [489, 25] on icon "close" at bounding box center [488, 22] width 12 height 12
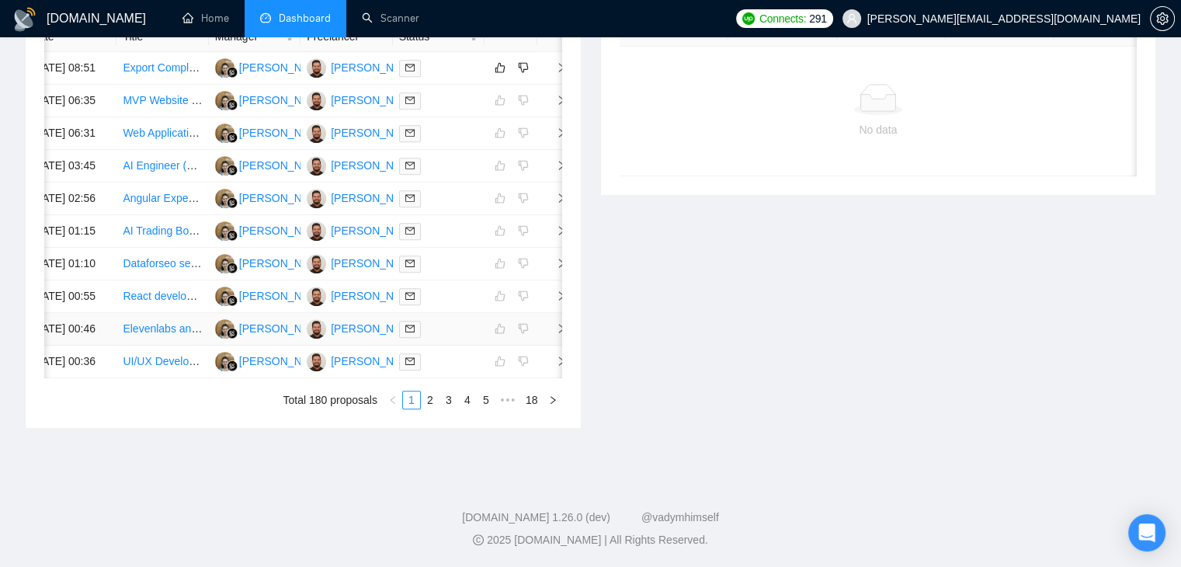
scroll to position [842, 0]
click at [428, 402] on link "2" at bounding box center [430, 399] width 17 height 17
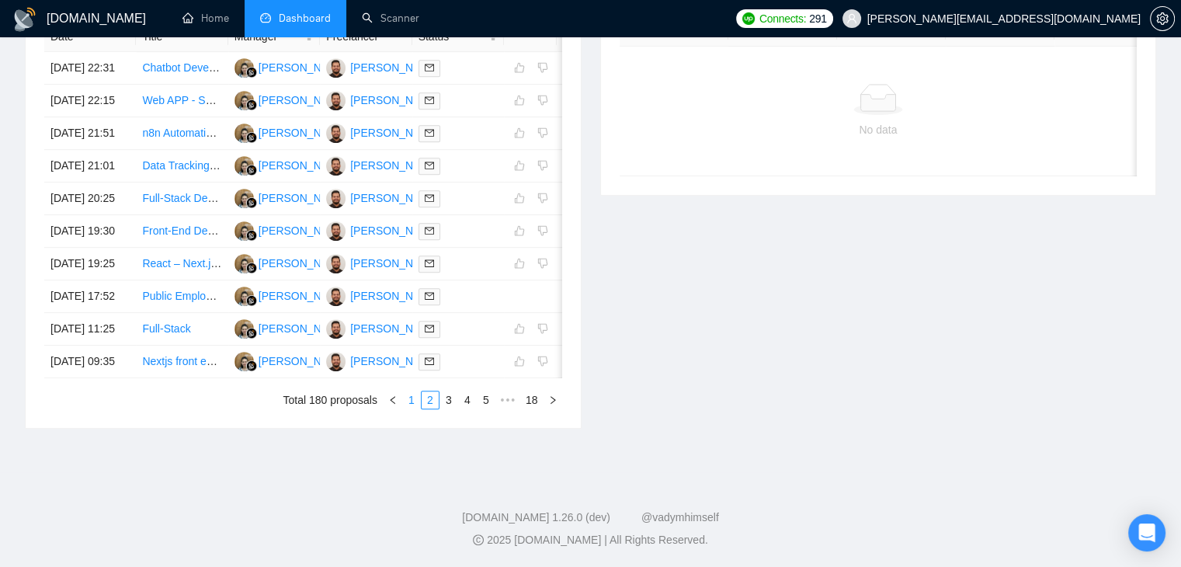
click at [415, 399] on link "1" at bounding box center [411, 399] width 17 height 17
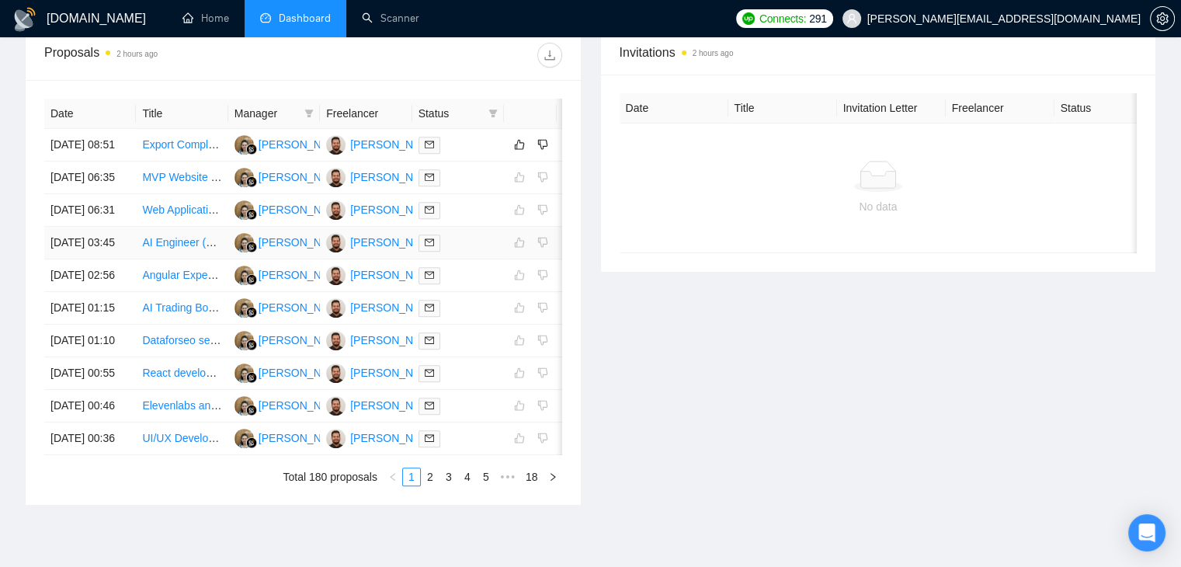
scroll to position [687, 0]
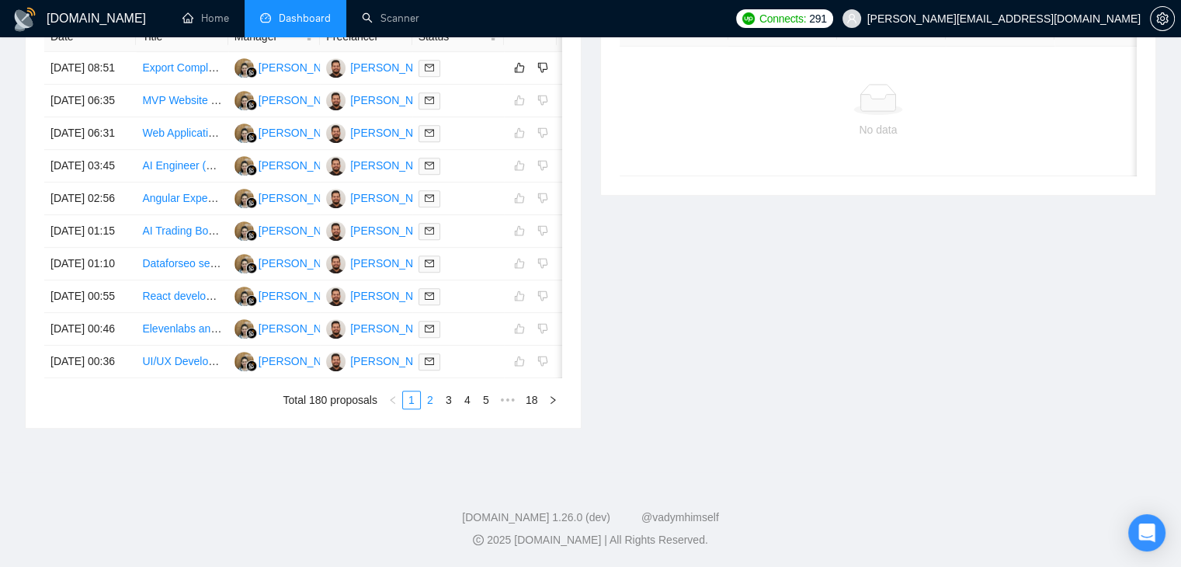
click at [426, 409] on link "2" at bounding box center [430, 399] width 17 height 17
click at [443, 409] on link "3" at bounding box center [448, 399] width 17 height 17
click at [426, 409] on link "2" at bounding box center [430, 399] width 17 height 17
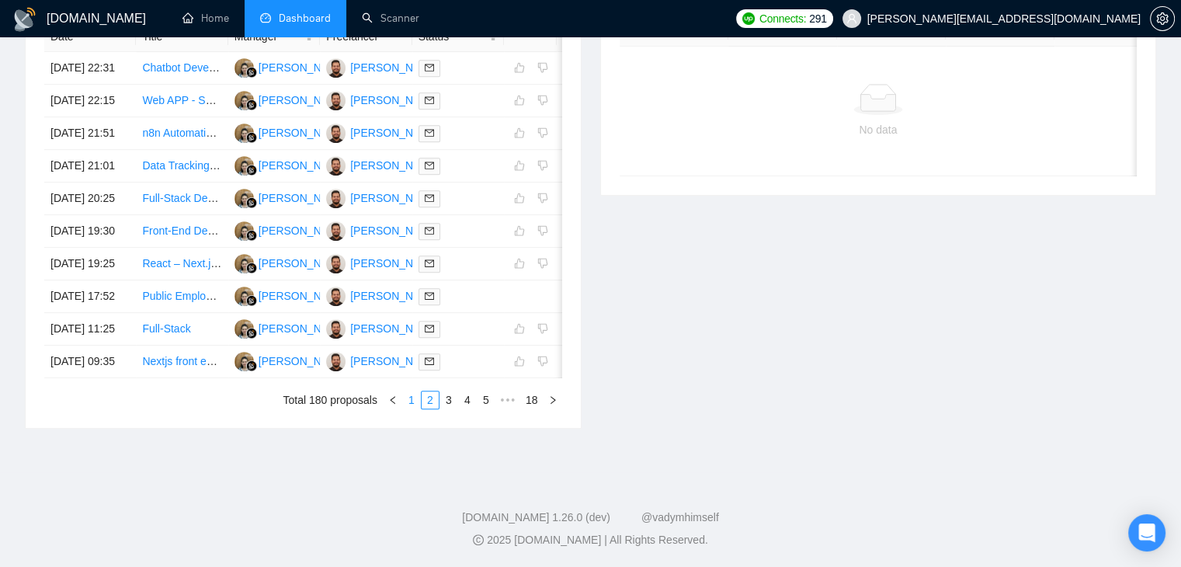
click at [407, 400] on link "1" at bounding box center [411, 399] width 17 height 17
